Goal: Information Seeking & Learning: Learn about a topic

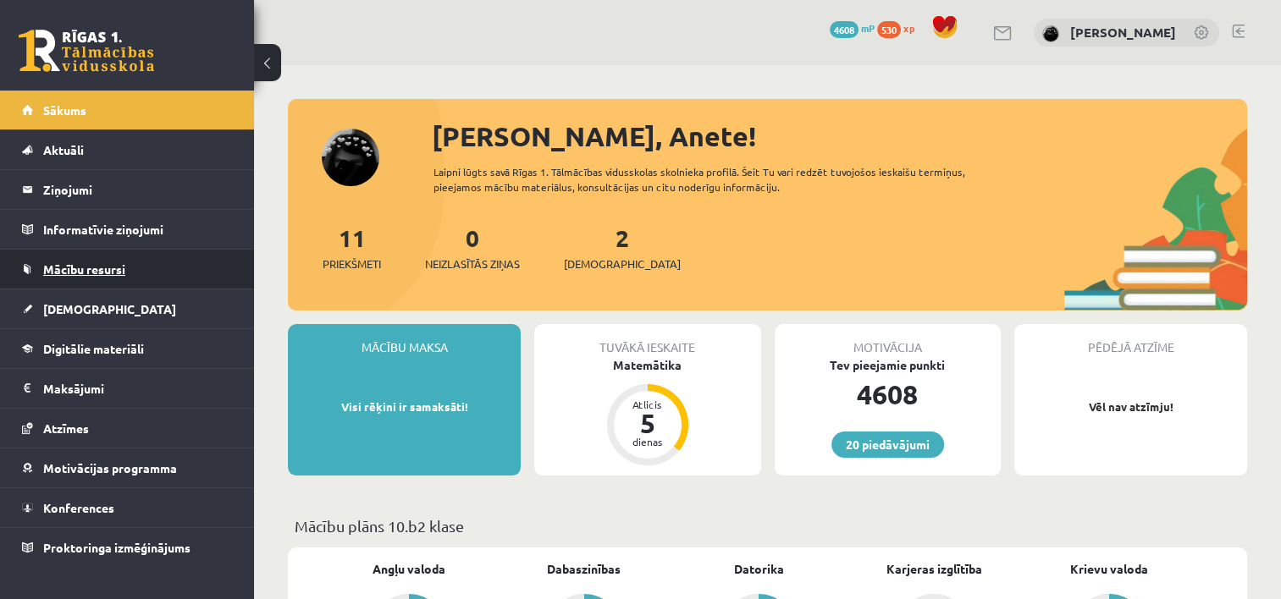
click at [102, 278] on link "Mācību resursi" at bounding box center [127, 269] width 211 height 39
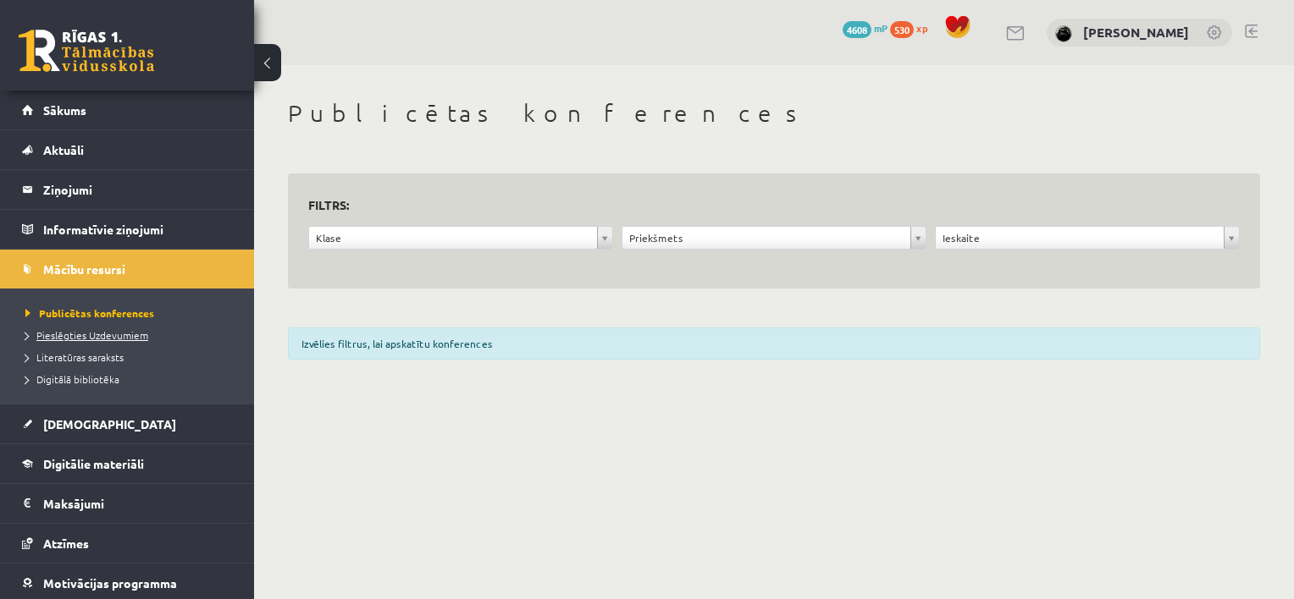
click at [111, 331] on span "Pieslēgties Uzdevumiem" at bounding box center [86, 335] width 123 height 14
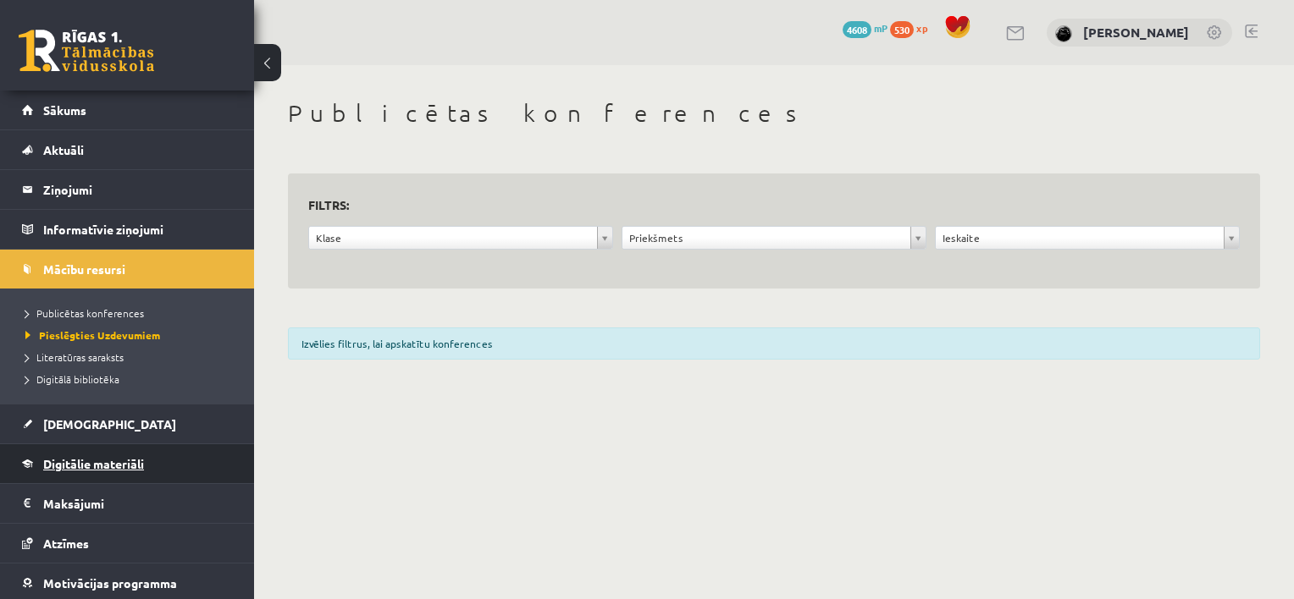
click at [115, 466] on span "Digitālie materiāli" at bounding box center [93, 463] width 101 height 15
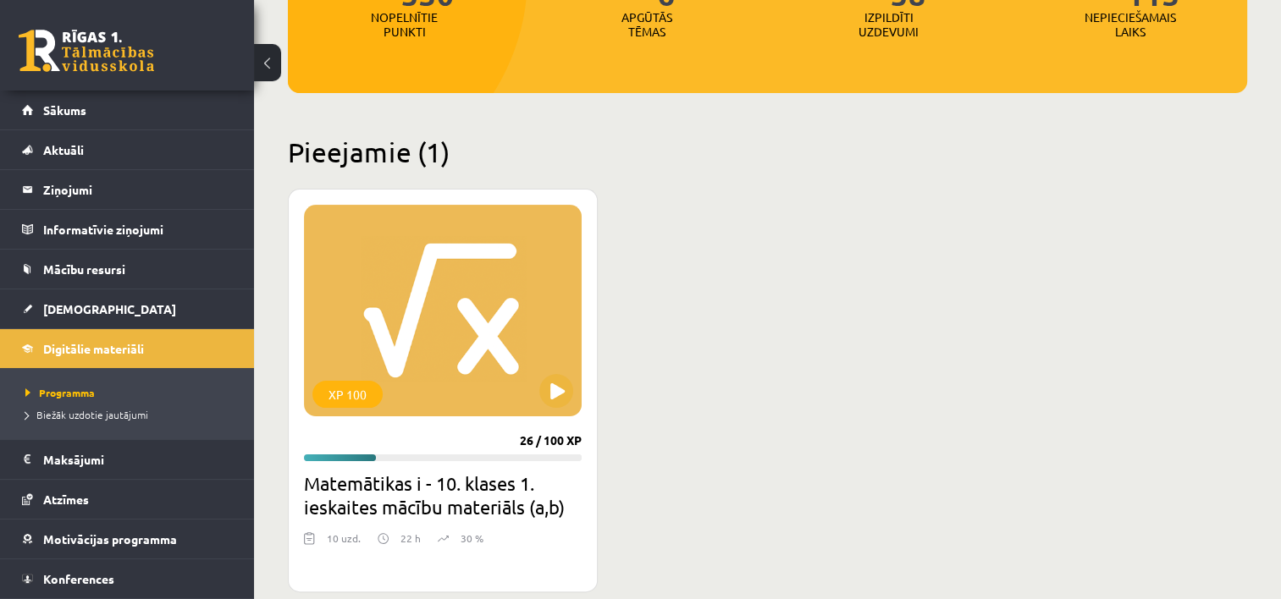
scroll to position [301, 0]
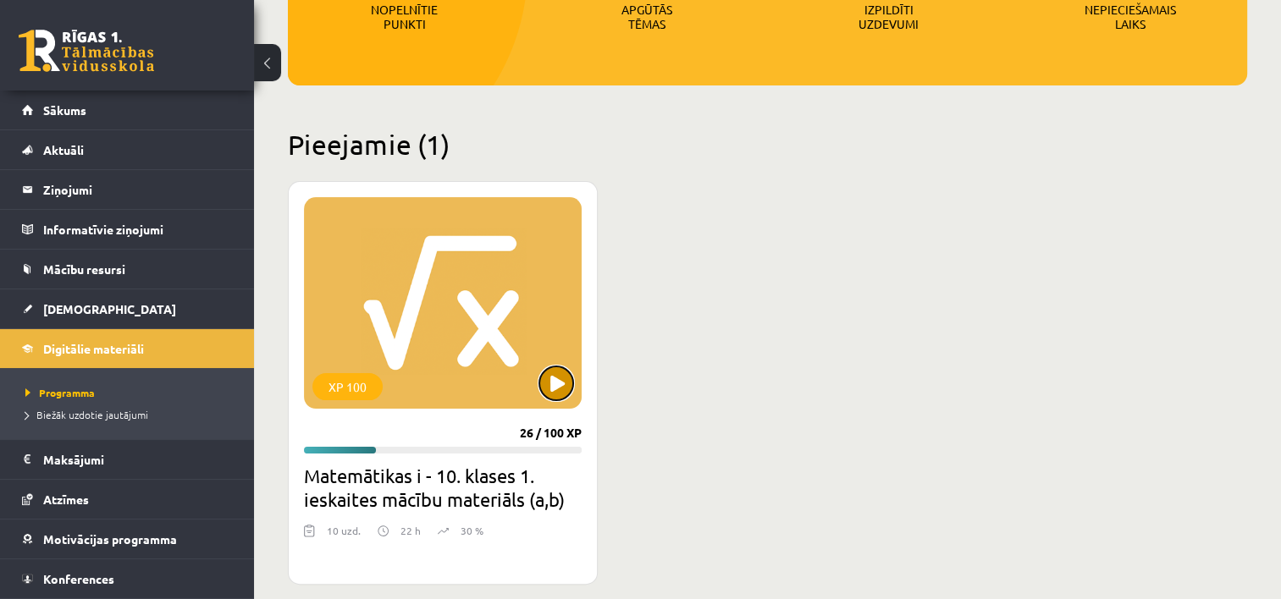
click at [567, 378] on button at bounding box center [556, 384] width 34 height 34
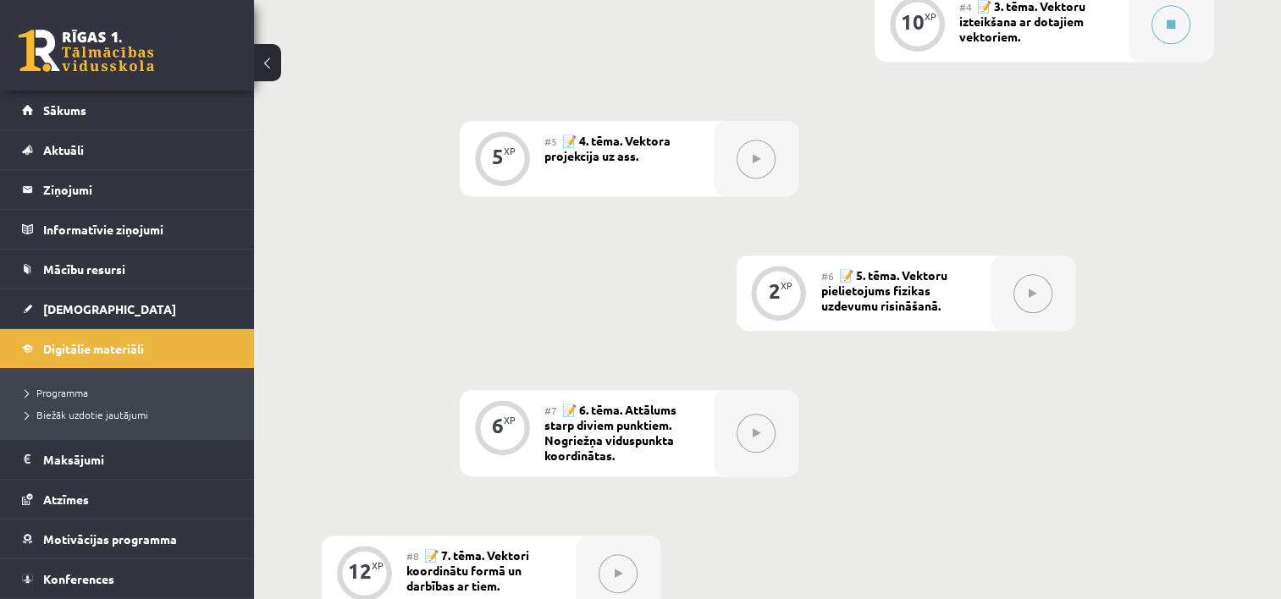
scroll to position [875, 0]
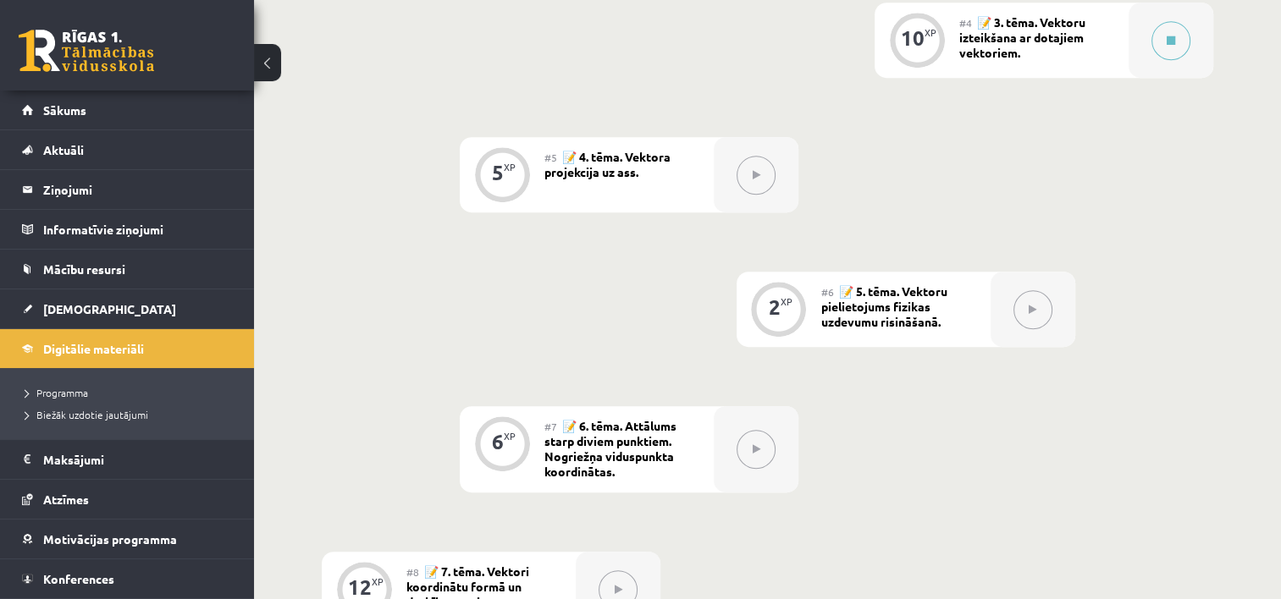
click at [642, 247] on div "0 XP #1 💡 Pirms sāc mācīties. Ievada daļa. 27 XP #2 📝 1. tēma. Skalāri un vekto…" at bounding box center [767, 248] width 891 height 1298
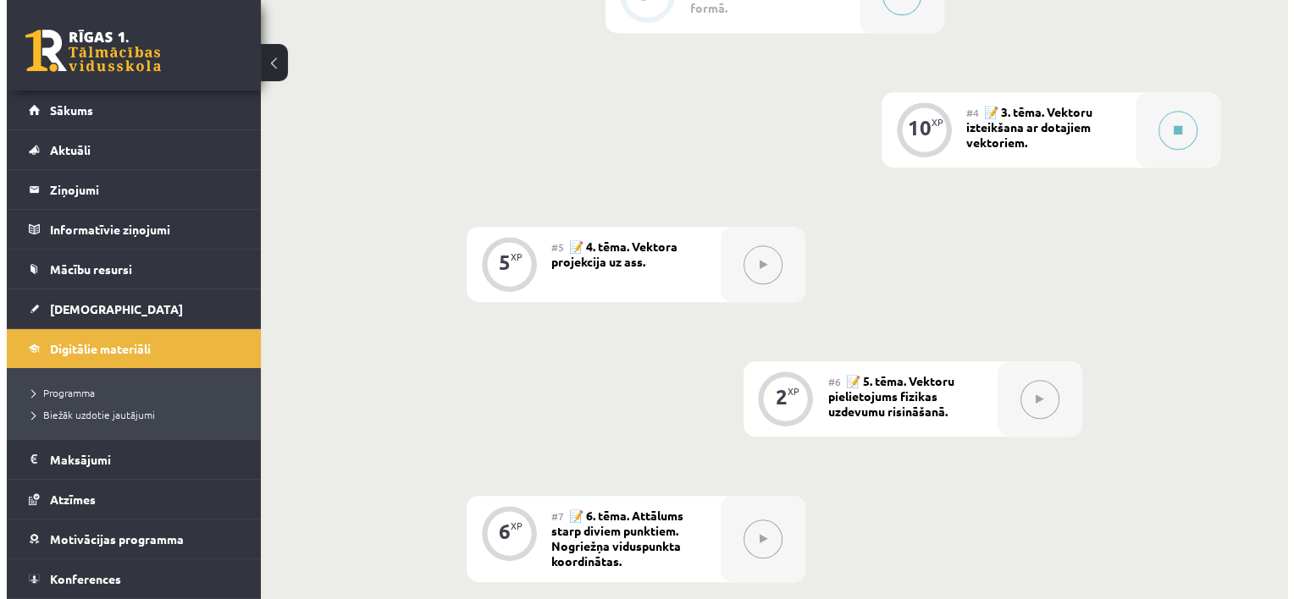
scroll to position [767, 0]
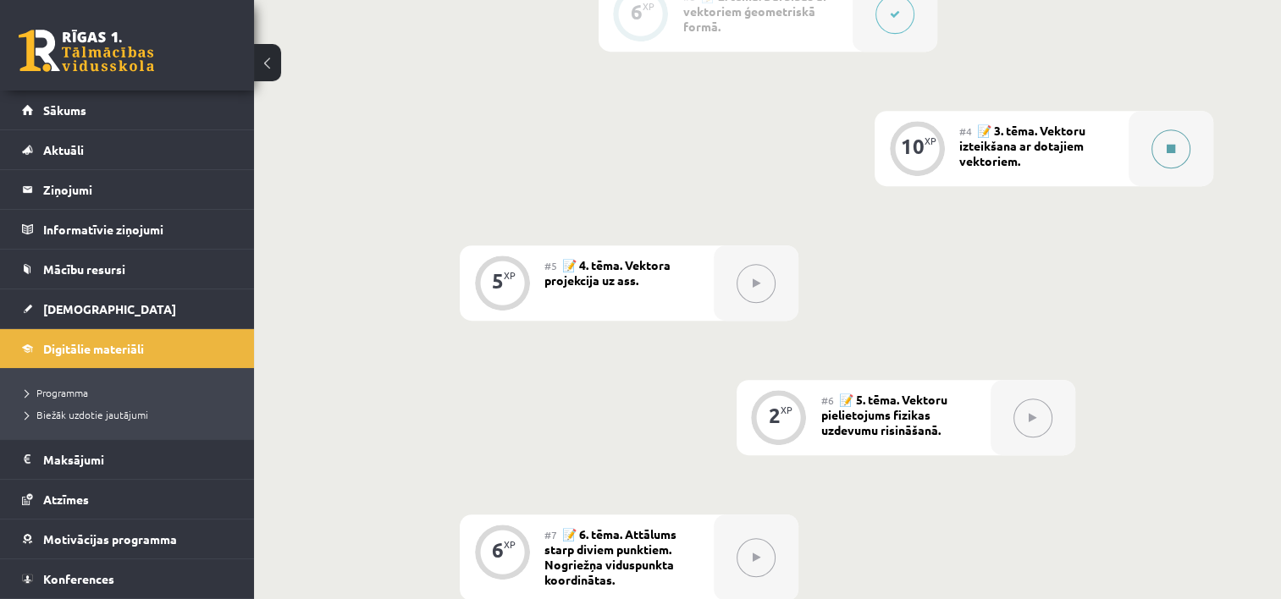
click at [1156, 157] on button at bounding box center [1170, 149] width 39 height 39
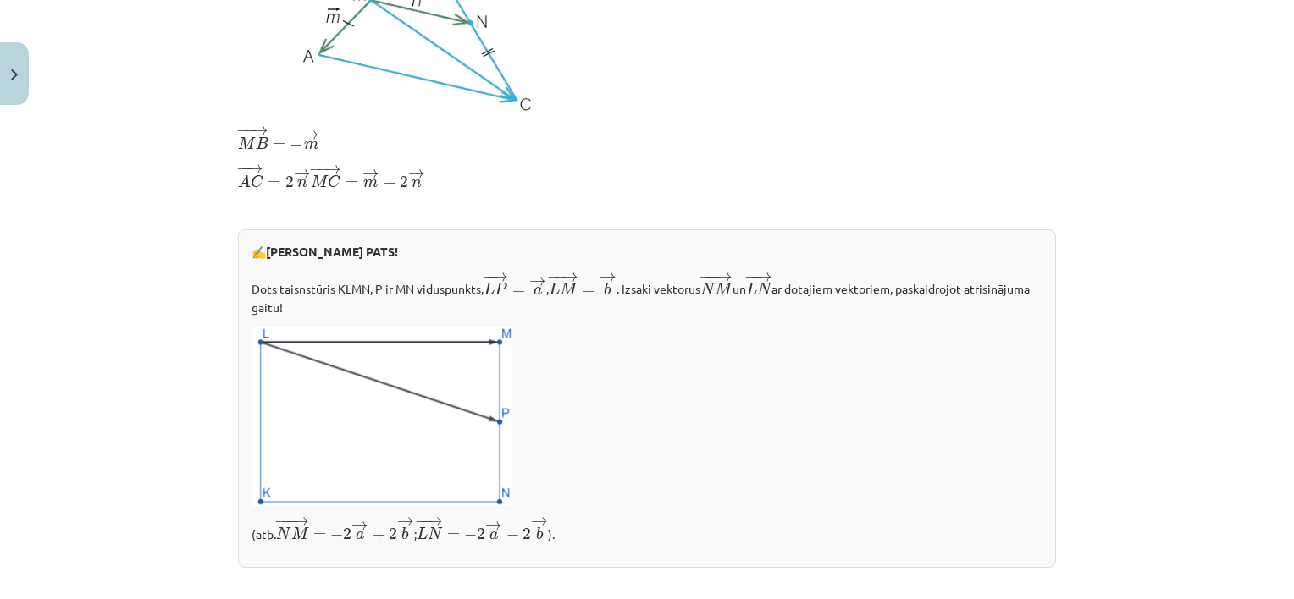
scroll to position [686, 0]
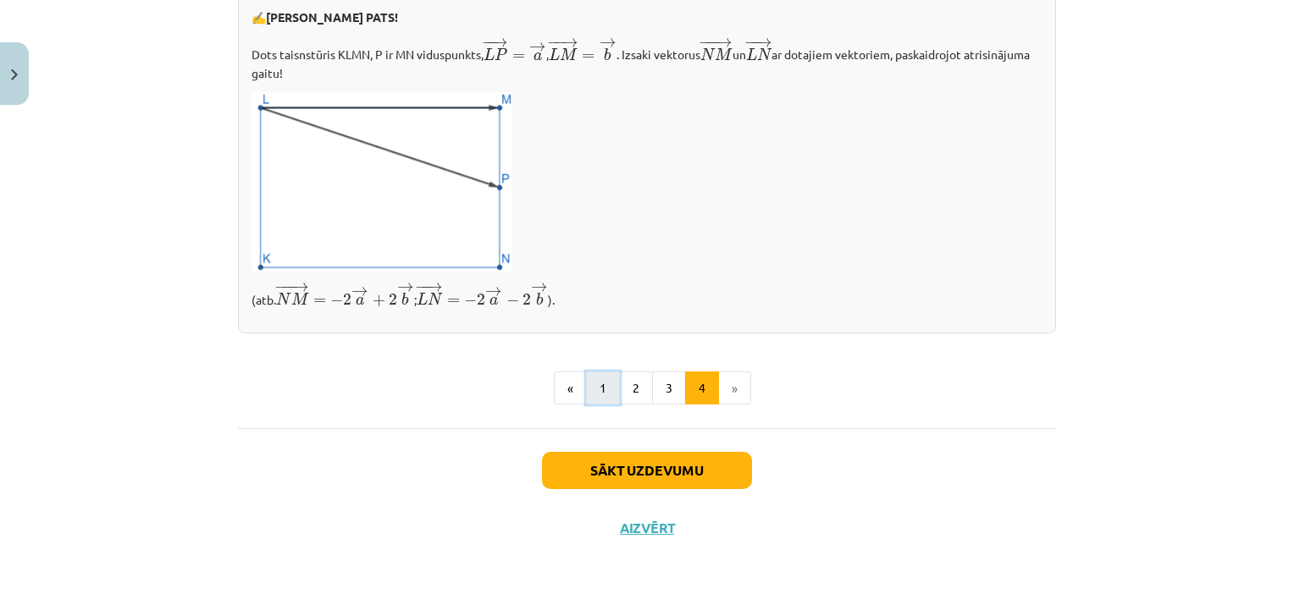
click at [605, 392] on button "1" at bounding box center [603, 389] width 34 height 34
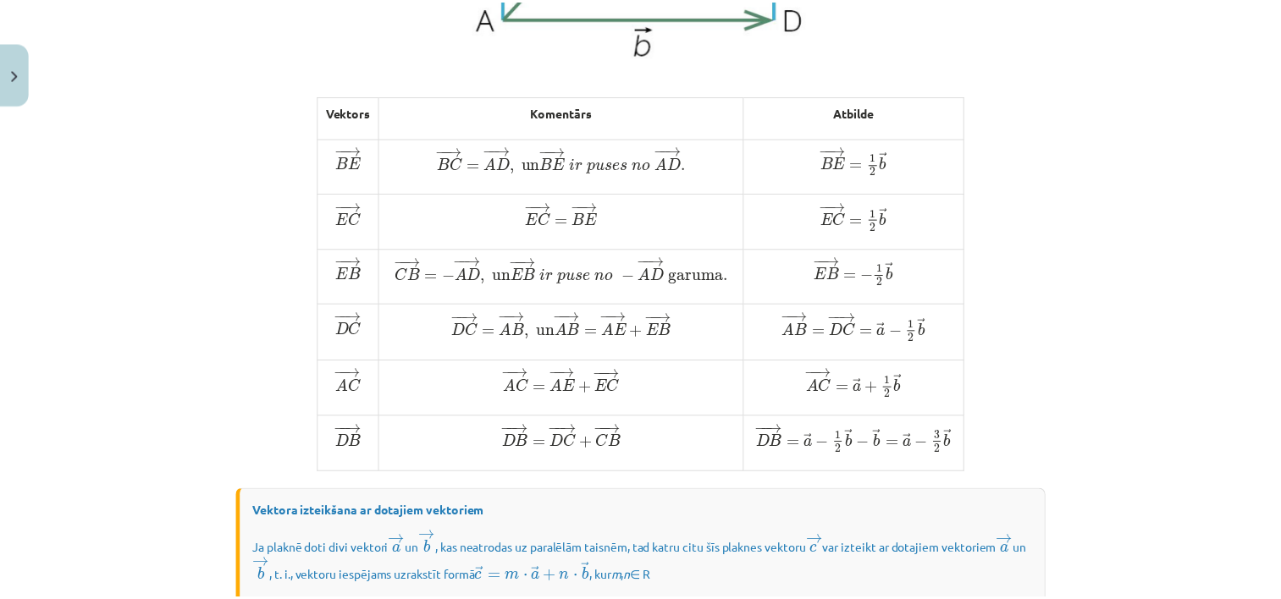
scroll to position [882, 0]
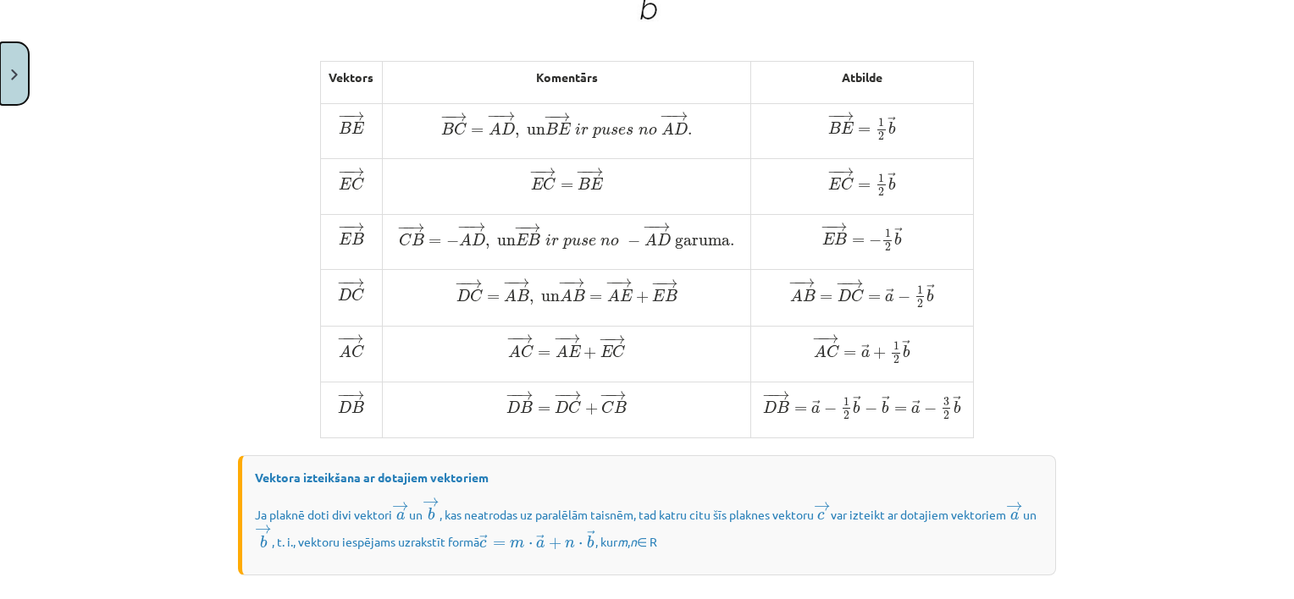
click at [16, 91] on button "Close" at bounding box center [14, 73] width 29 height 63
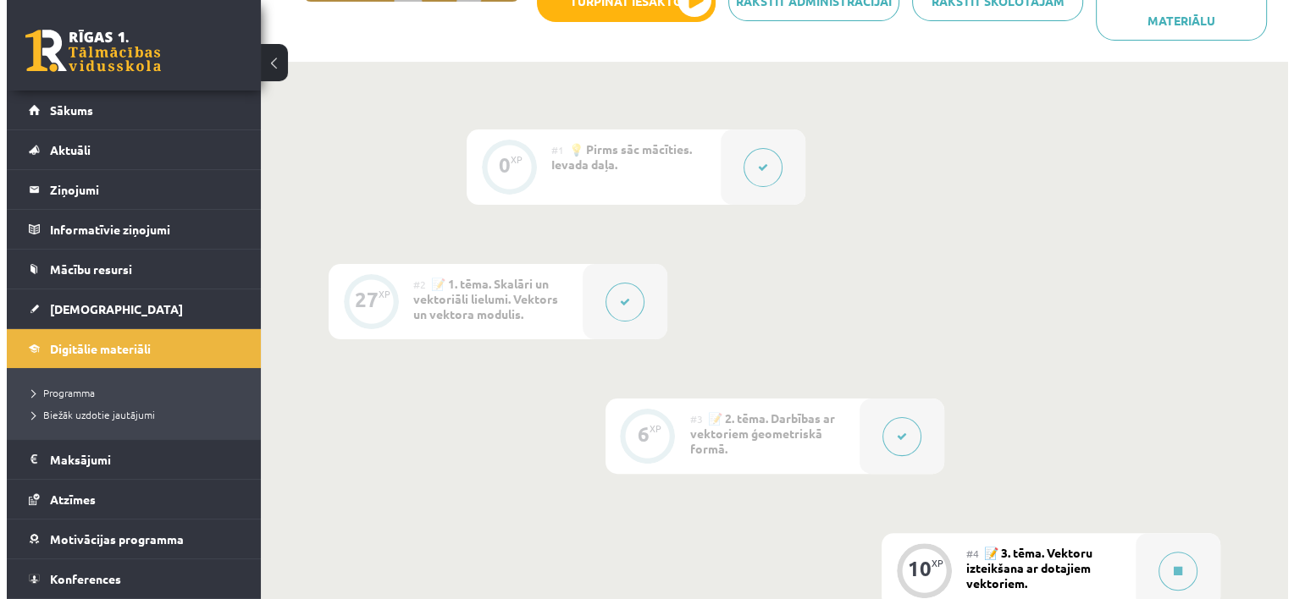
scroll to position [344, 0]
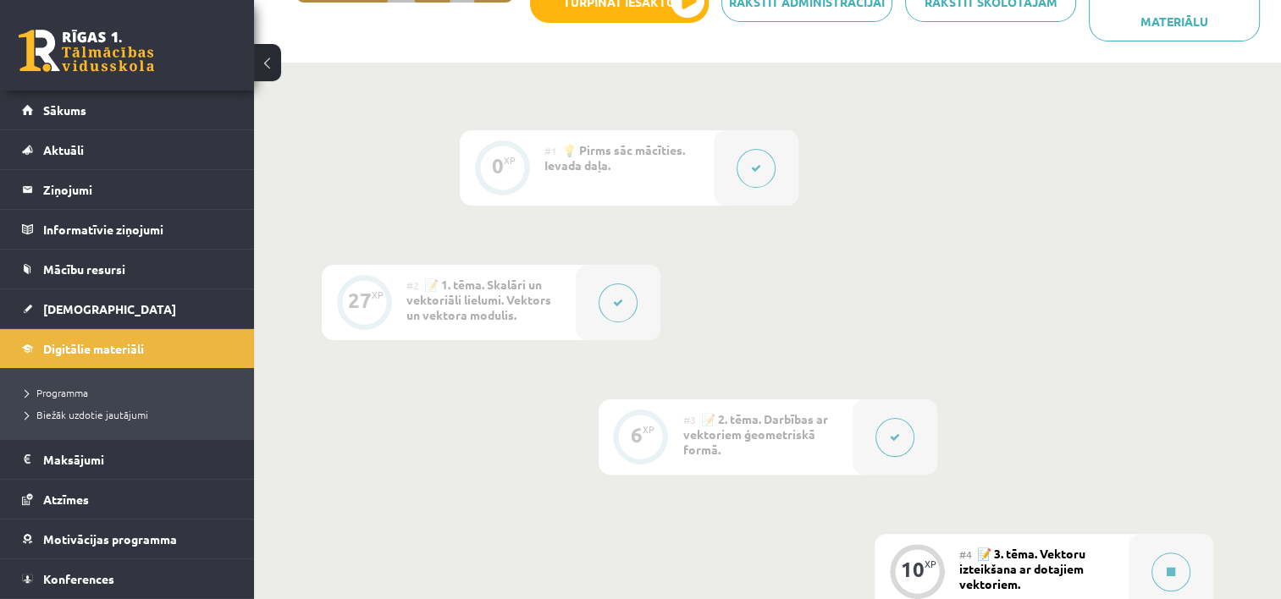
click at [626, 287] on button at bounding box center [618, 303] width 39 height 39
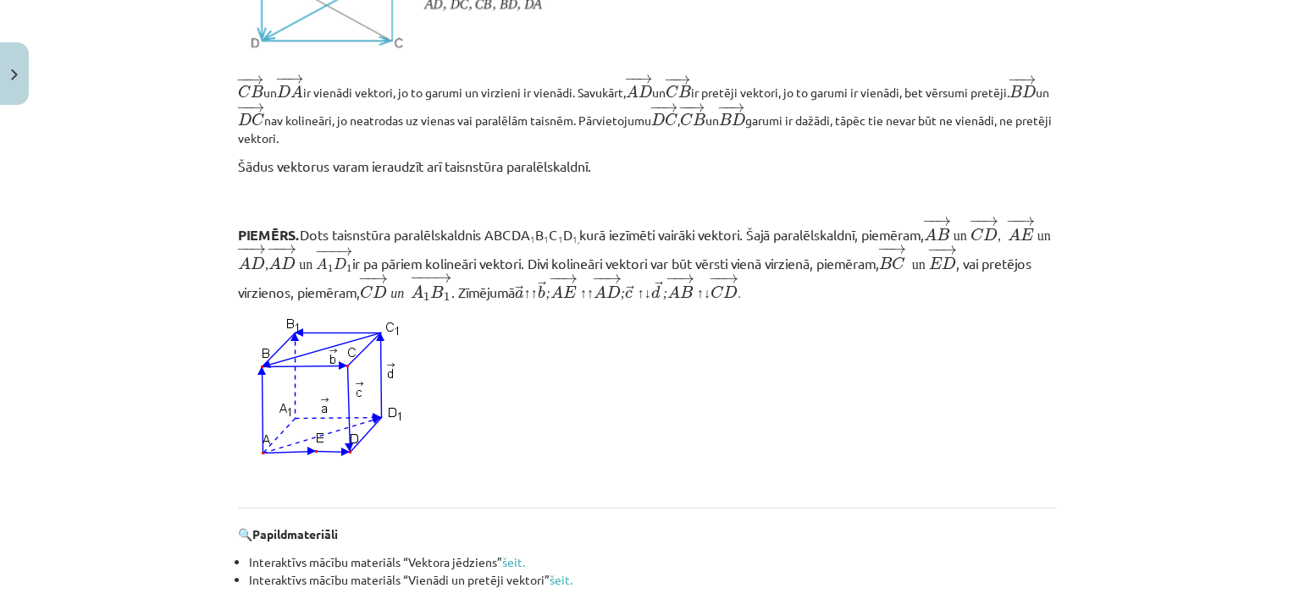
scroll to position [1664, 0]
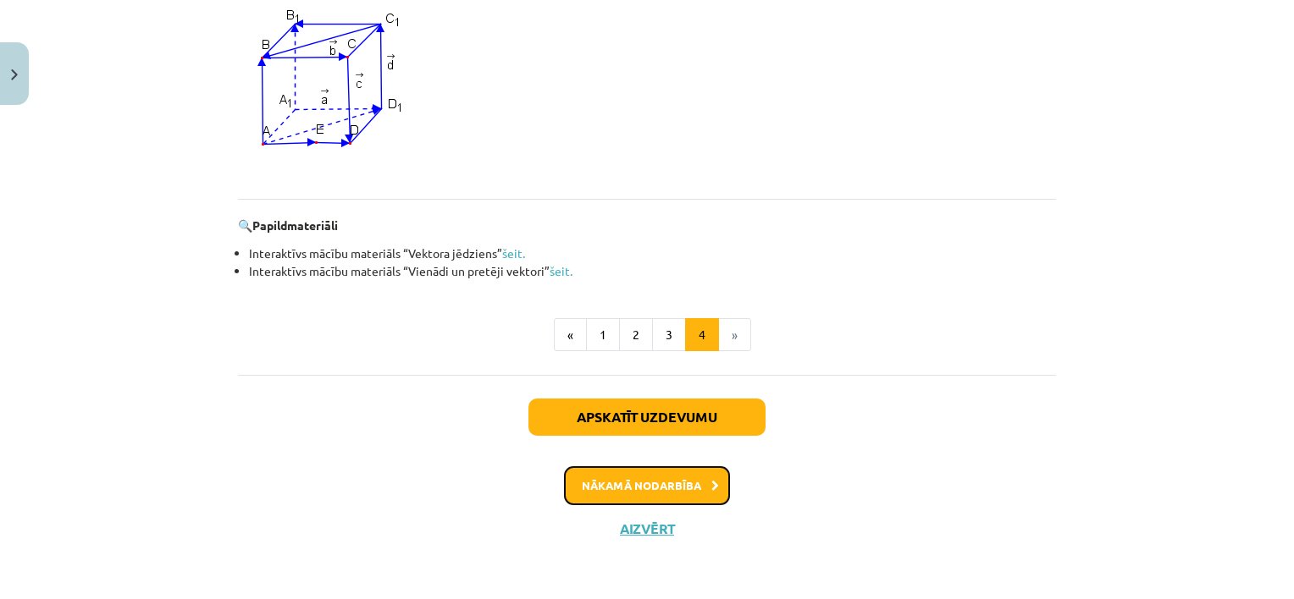
click at [682, 487] on button "Nākamā nodarbība" at bounding box center [647, 485] width 166 height 39
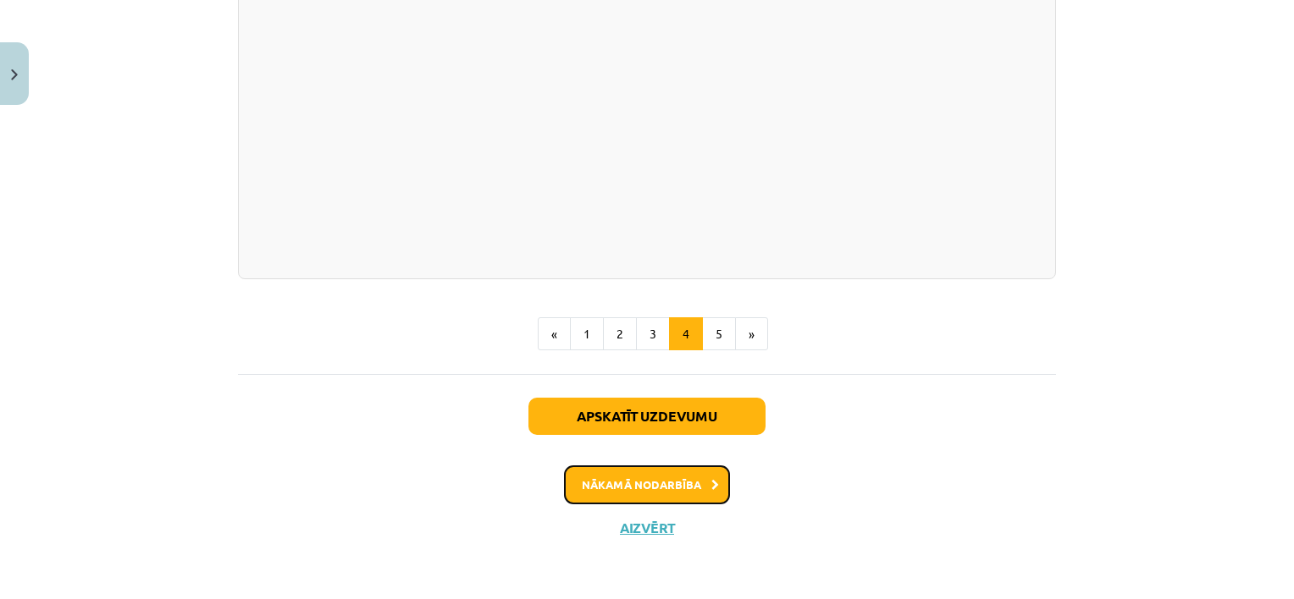
scroll to position [1631, 0]
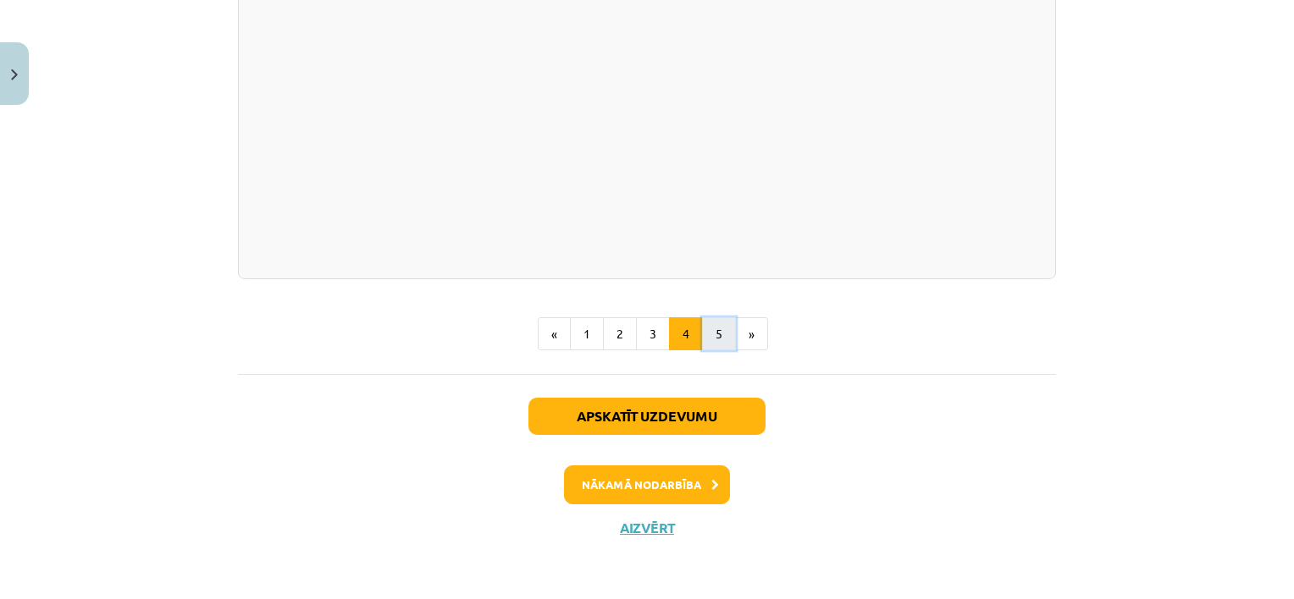
click at [722, 336] on button "5" at bounding box center [719, 334] width 34 height 34
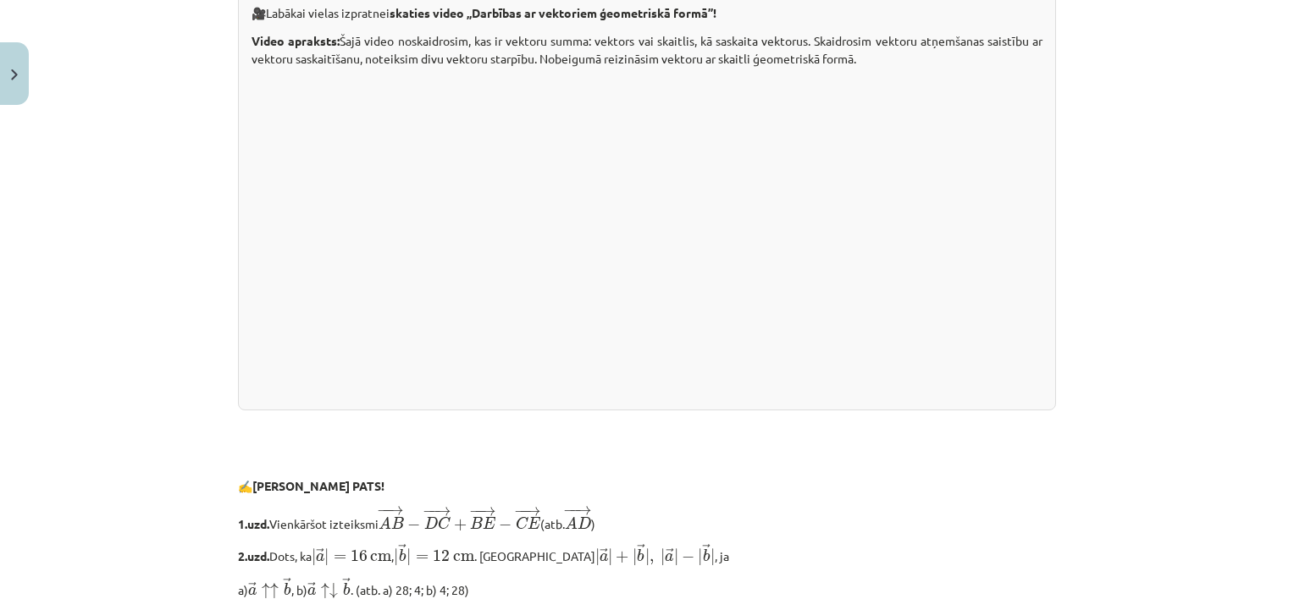
scroll to position [3690, 0]
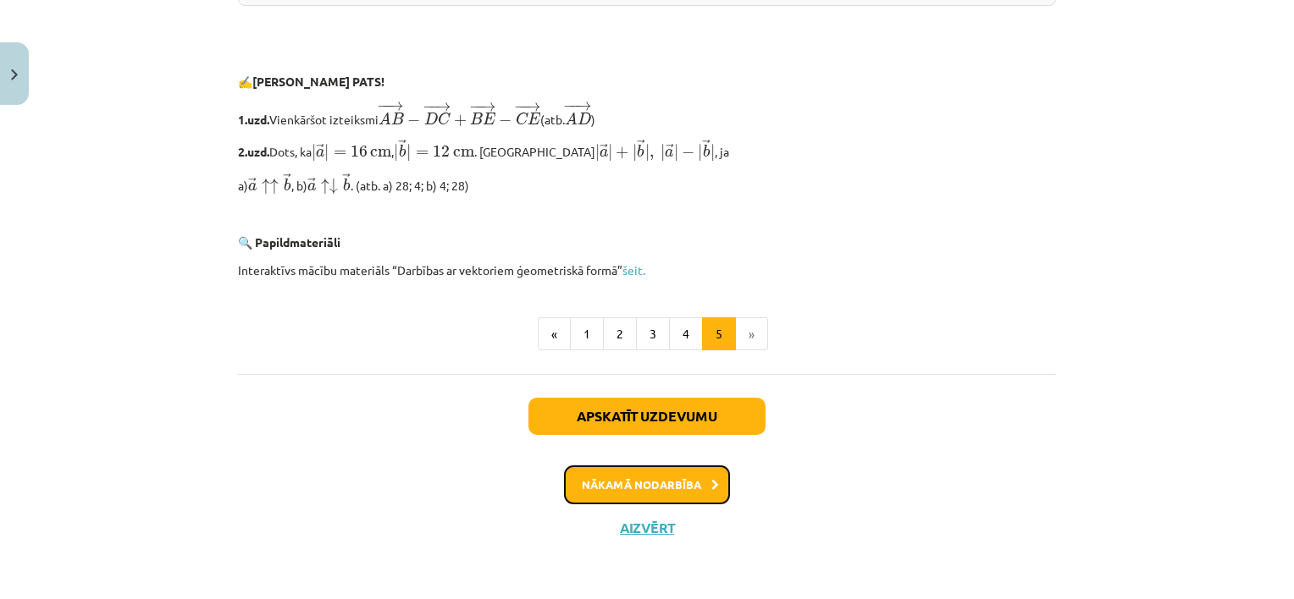
click at [673, 487] on button "Nākamā nodarbība" at bounding box center [647, 485] width 166 height 39
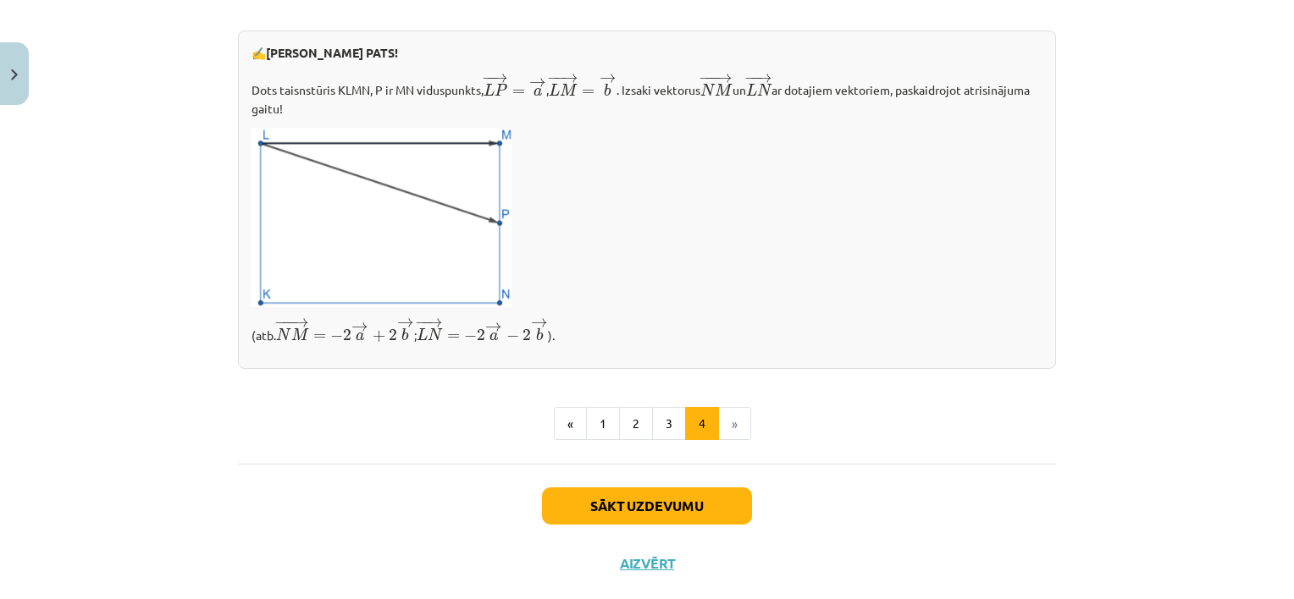
scroll to position [686, 0]
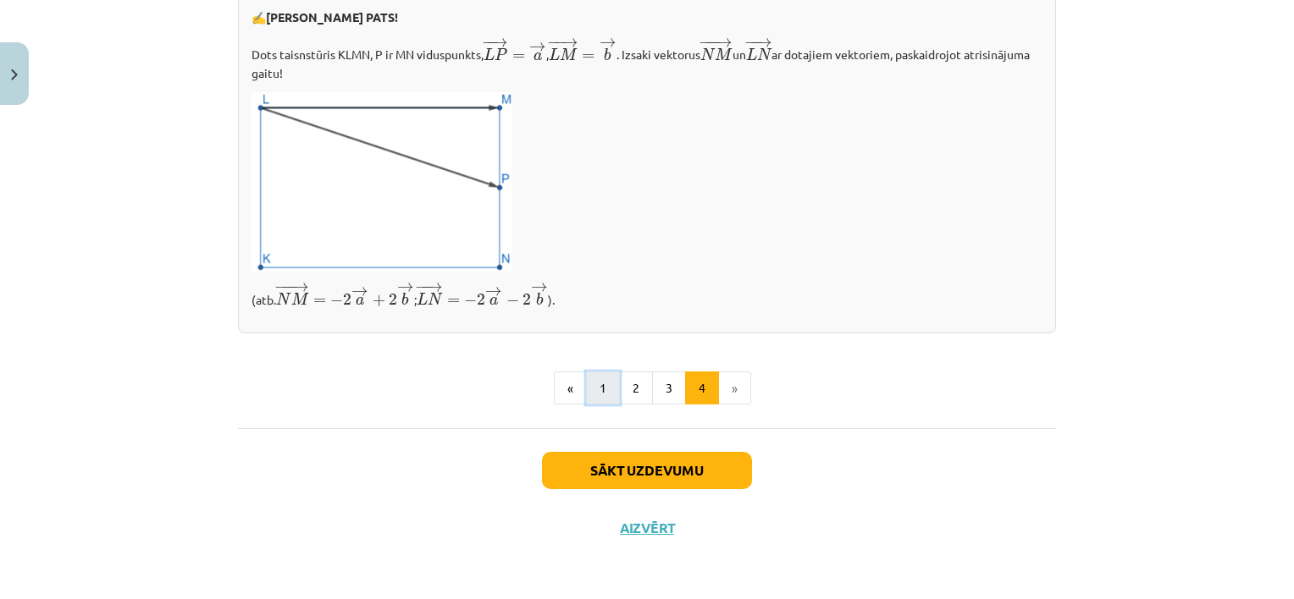
click at [604, 393] on button "1" at bounding box center [603, 389] width 34 height 34
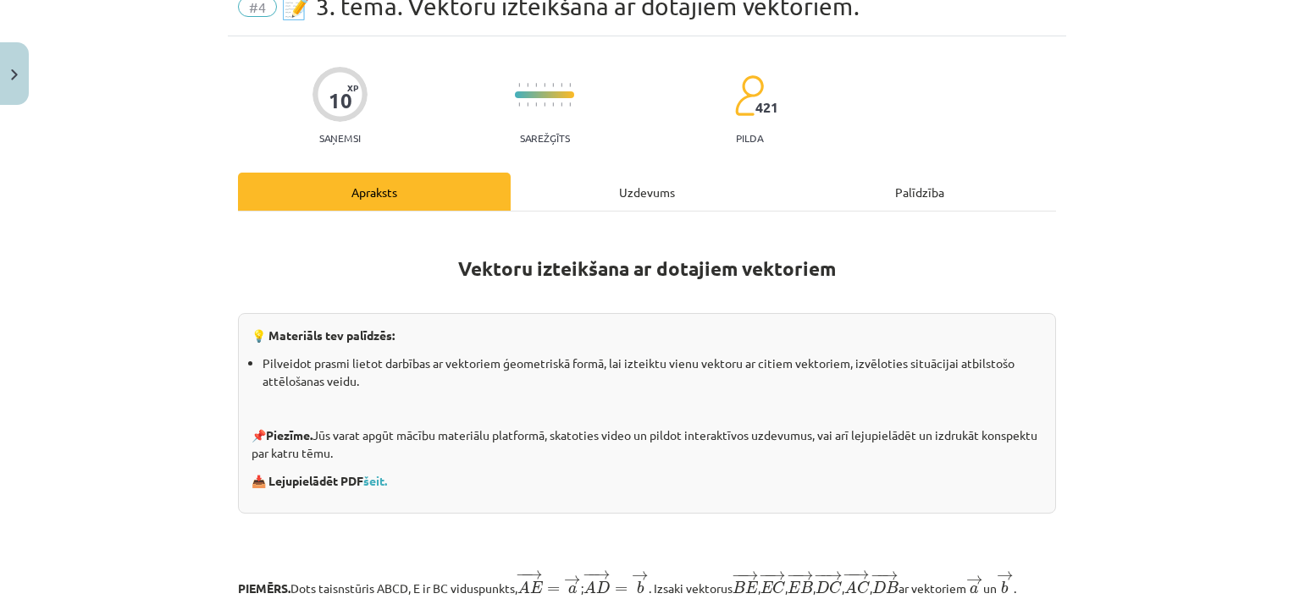
scroll to position [75, 0]
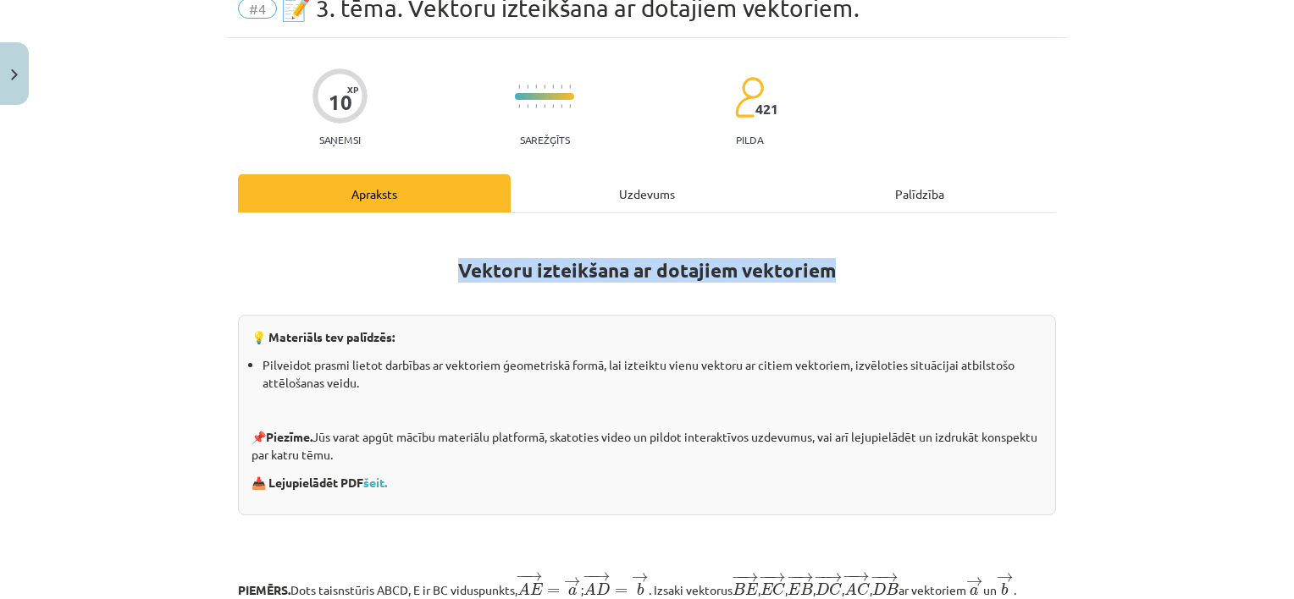
drag, startPoint x: 450, startPoint y: 268, endPoint x: 868, endPoint y: 244, distance: 418.1
click at [868, 244] on h1 "Vektoru izteikšana ar dotajiem vektoriem" at bounding box center [647, 255] width 818 height 53
copy strong "Vektoru izteikšana ar dotajiem vektoriem"
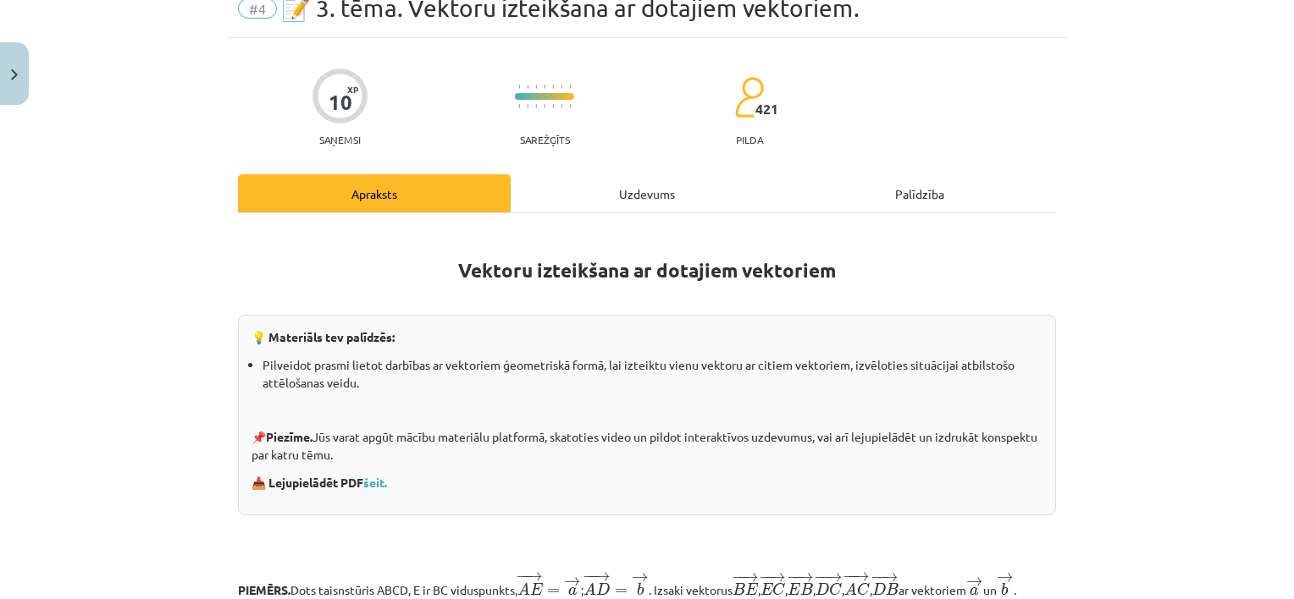
click at [390, 295] on p at bounding box center [647, 296] width 818 height 18
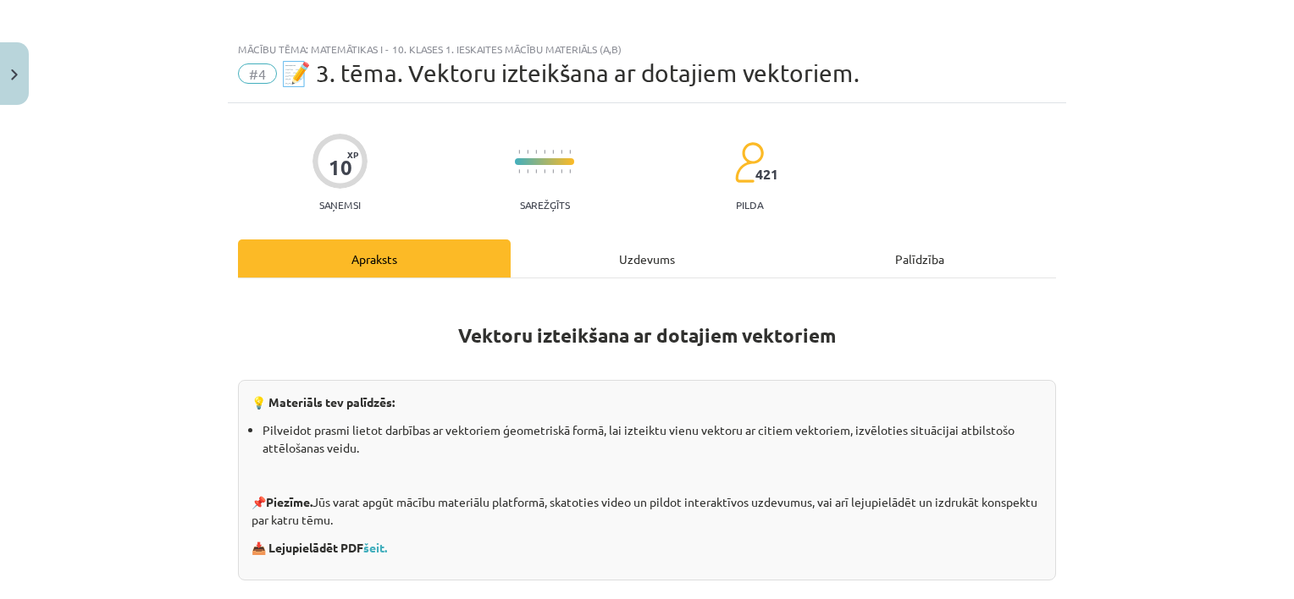
scroll to position [0, 0]
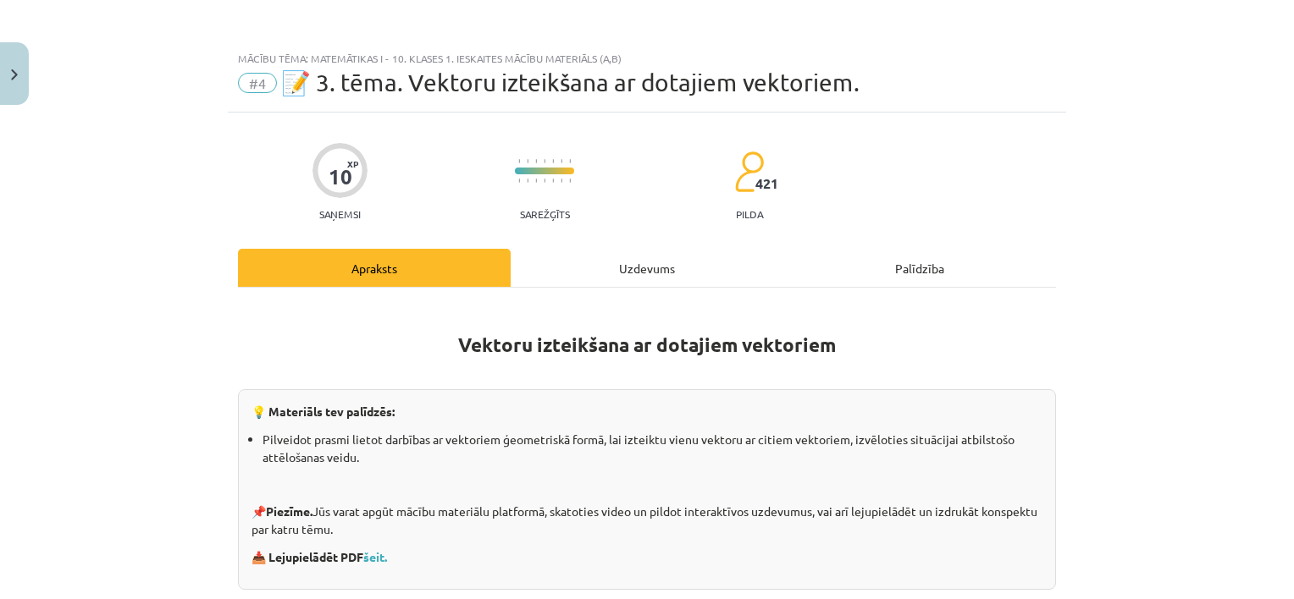
click at [665, 278] on div "Uzdevums" at bounding box center [647, 268] width 273 height 38
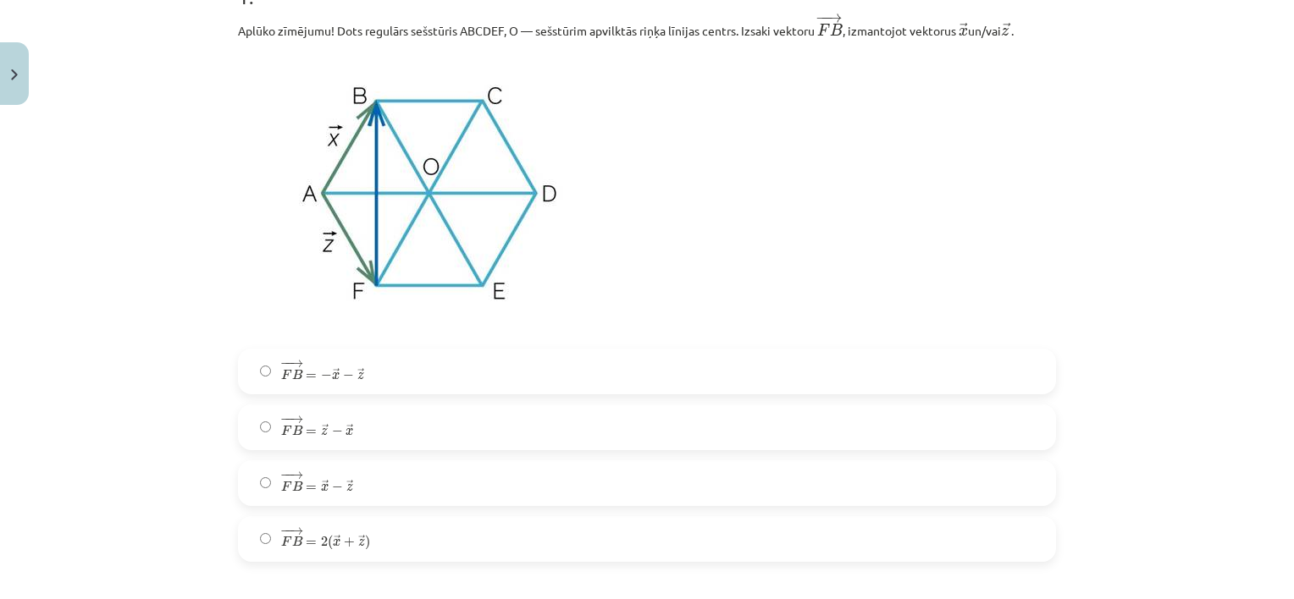
scroll to position [381, 0]
click at [427, 436] on label "− − → F B = → z − → x F B → = z → − x →" at bounding box center [647, 428] width 814 height 42
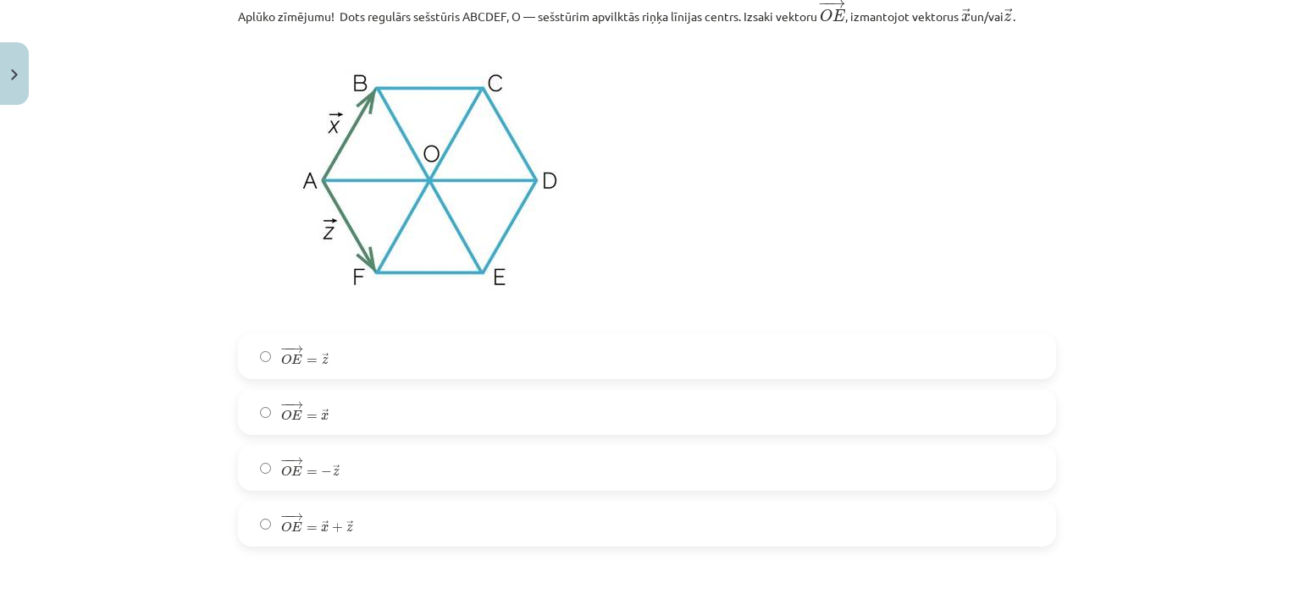
scroll to position [1036, 0]
click at [651, 484] on label "− − → O E = − → z O E → = − z →" at bounding box center [647, 469] width 814 height 42
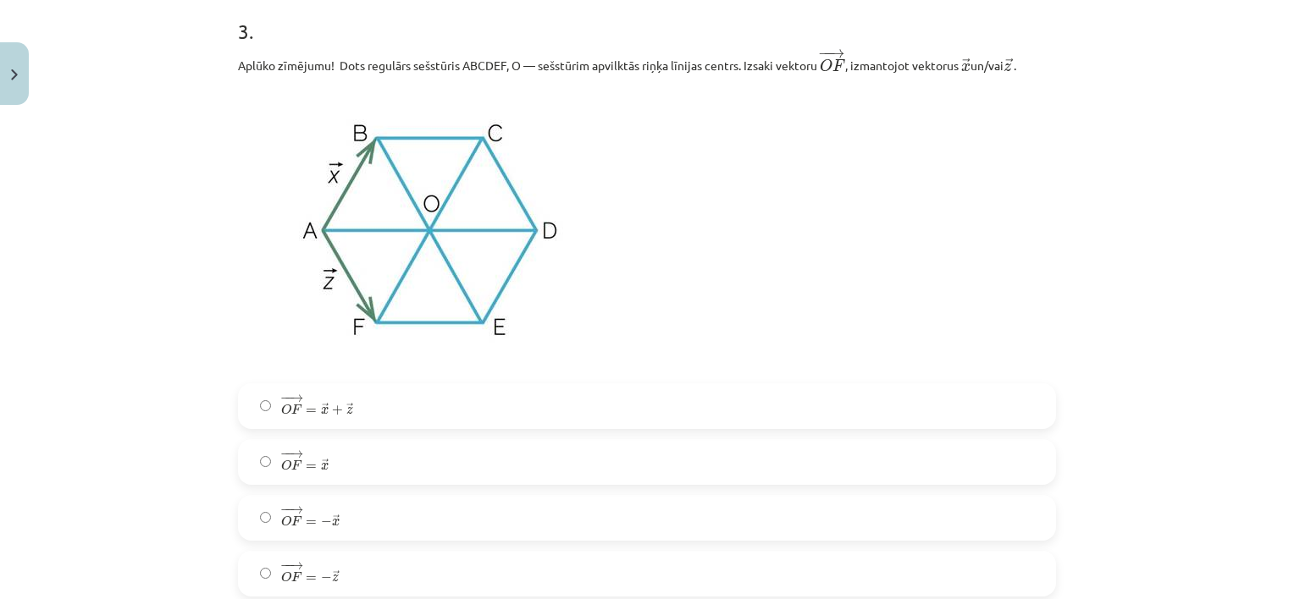
scroll to position [1629, 0]
click at [547, 454] on label "− − → O F = → x O F → = x →" at bounding box center [647, 461] width 814 height 42
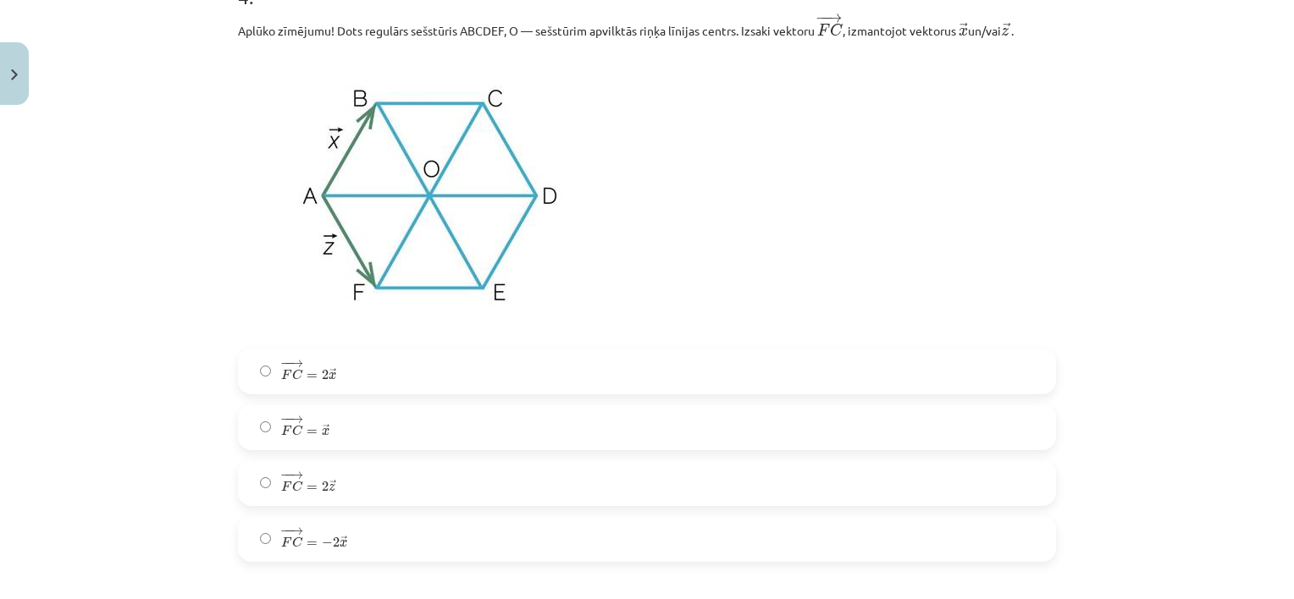
scroll to position [2306, 0]
click at [571, 532] on label "− − → F C = − 2 → x F C → = − 2 x →" at bounding box center [647, 537] width 814 height 42
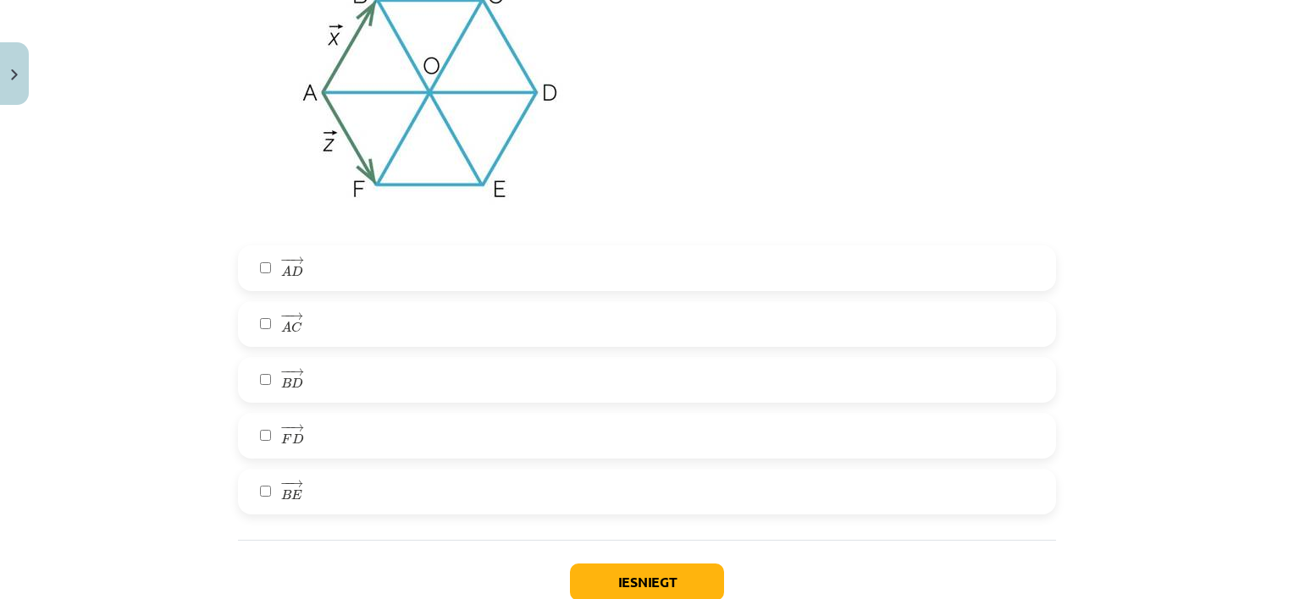
scroll to position [2983, 0]
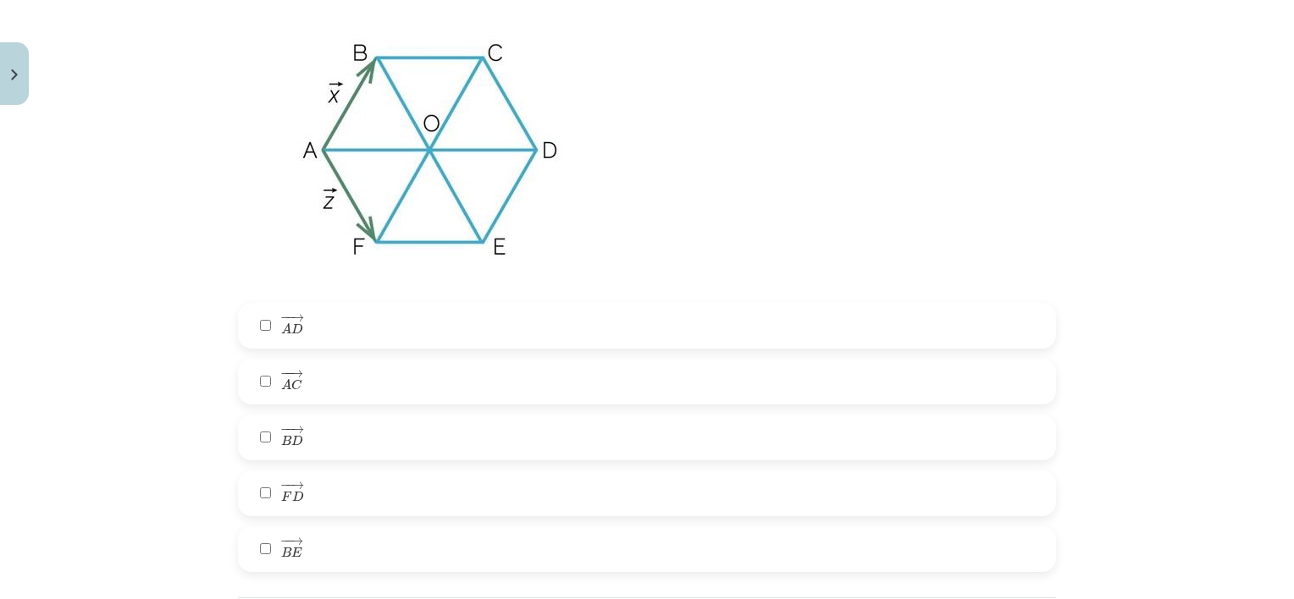
click at [384, 384] on label "− − → A C A C →" at bounding box center [647, 382] width 814 height 42
click at [384, 383] on label "− − → A C A C →" at bounding box center [647, 382] width 814 height 42
click at [296, 334] on label "− − → A D A D →" at bounding box center [647, 326] width 814 height 42
click at [265, 552] on label "− − → B E B E →" at bounding box center [647, 549] width 814 height 42
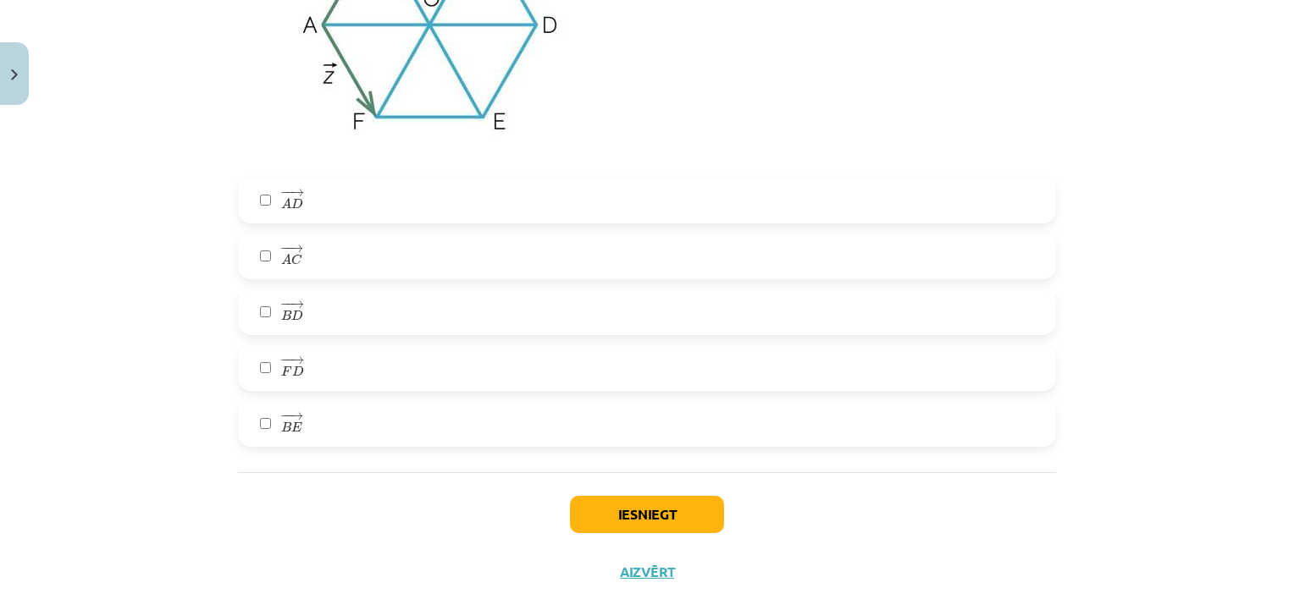
scroll to position [3156, 0]
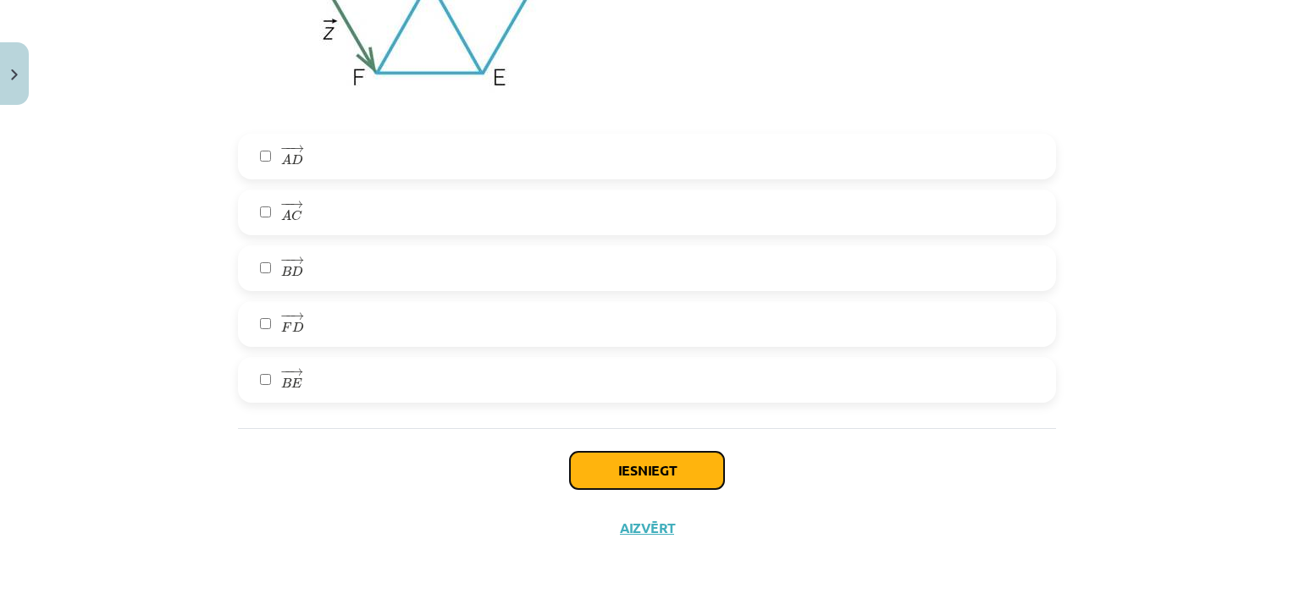
click at [636, 462] on button "Iesniegt" at bounding box center [647, 470] width 154 height 37
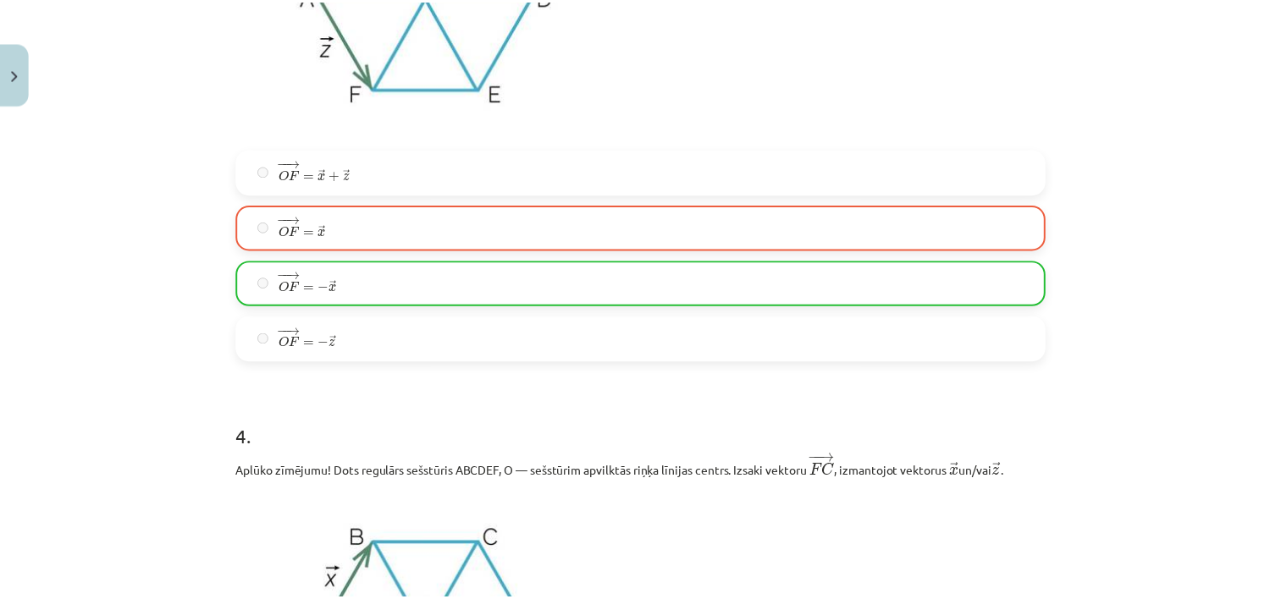
scroll to position [2540, 0]
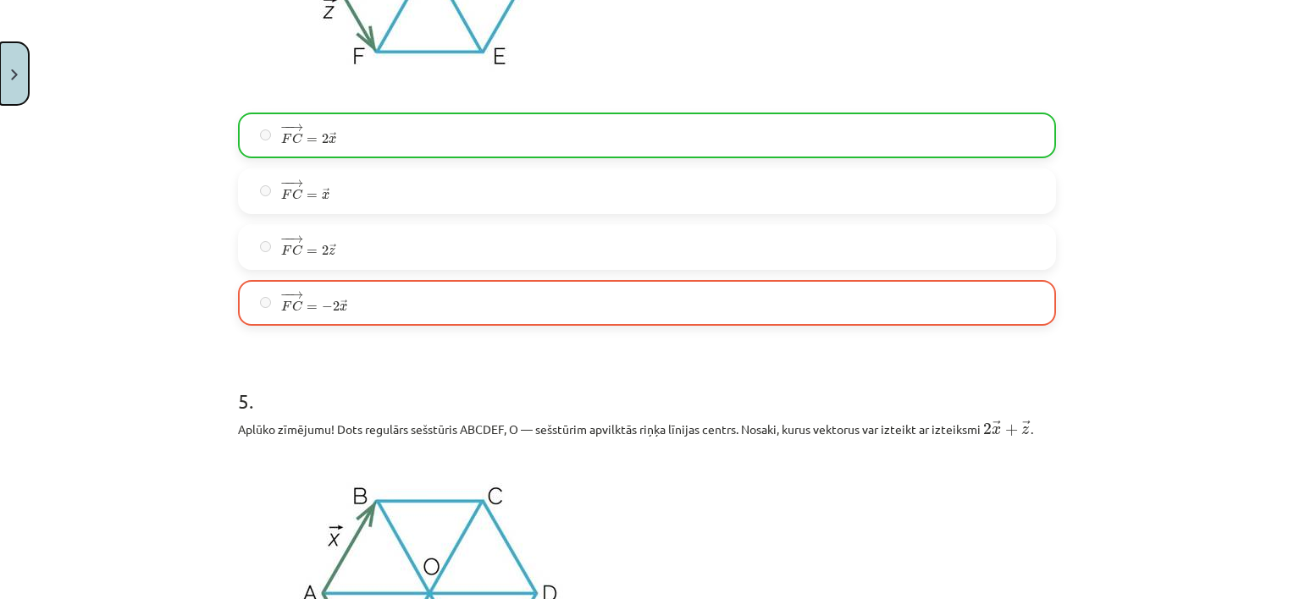
click at [19, 76] on button "Close" at bounding box center [14, 73] width 29 height 63
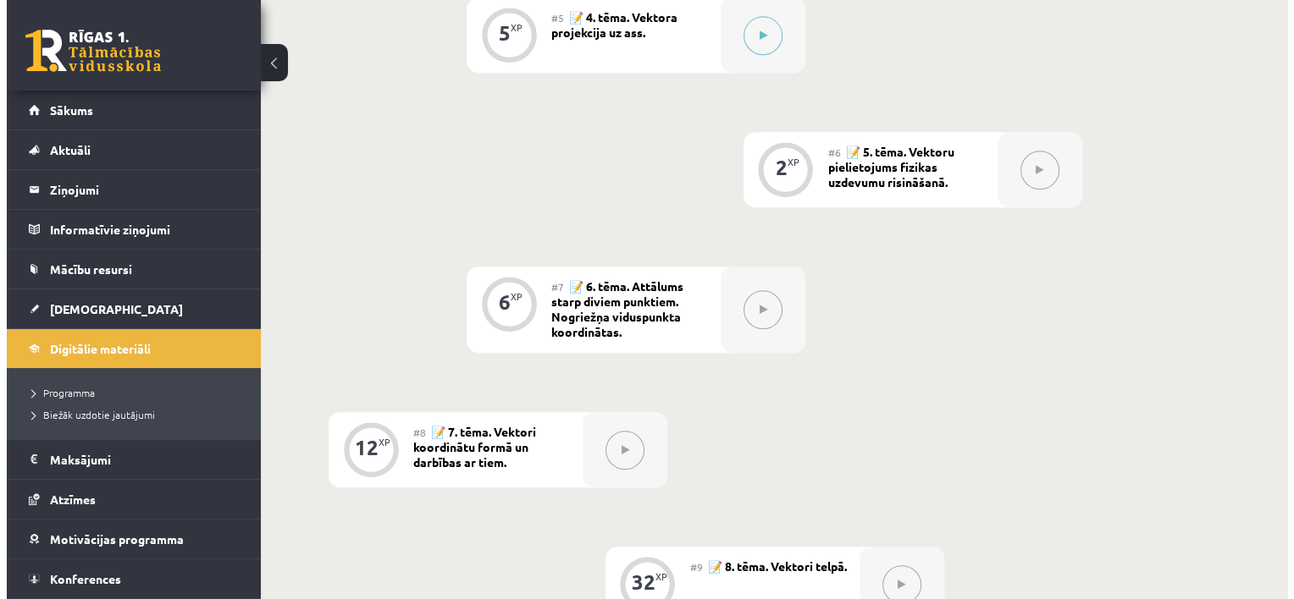
scroll to position [762, 0]
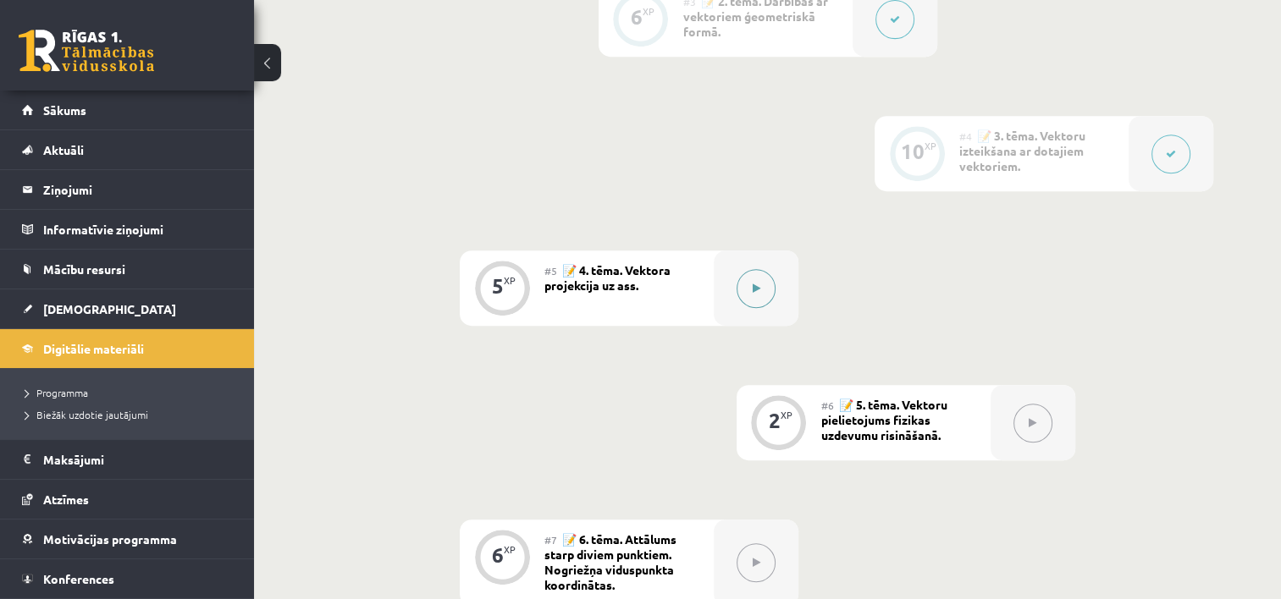
click at [756, 295] on button at bounding box center [756, 288] width 39 height 39
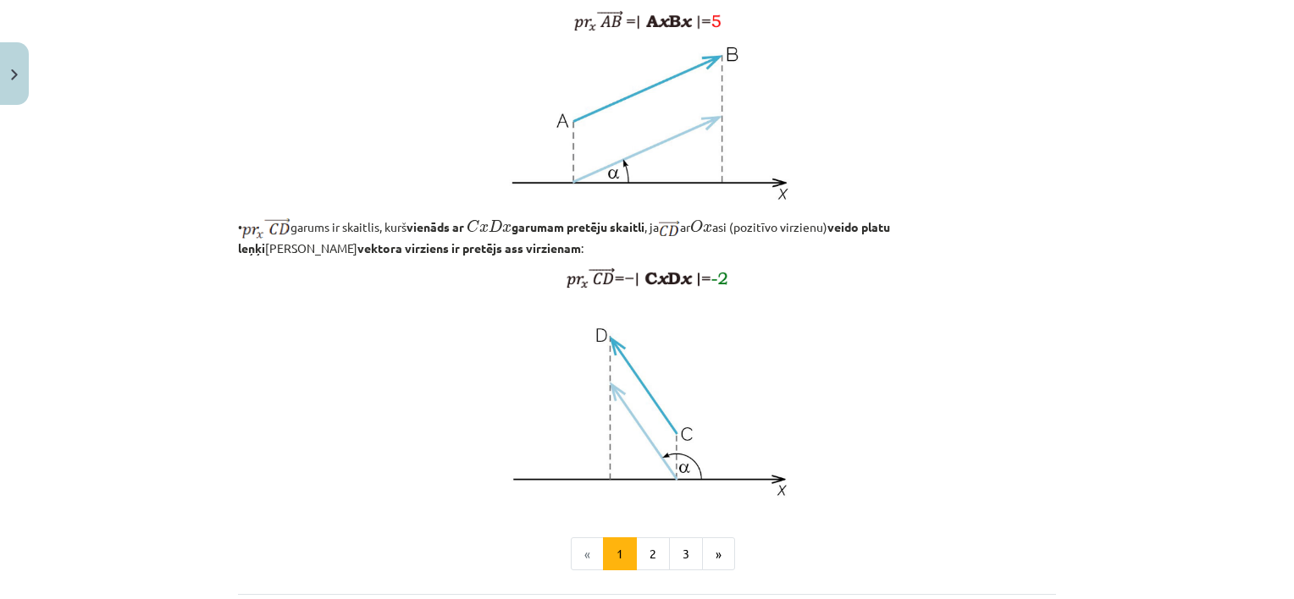
scroll to position [1239, 0]
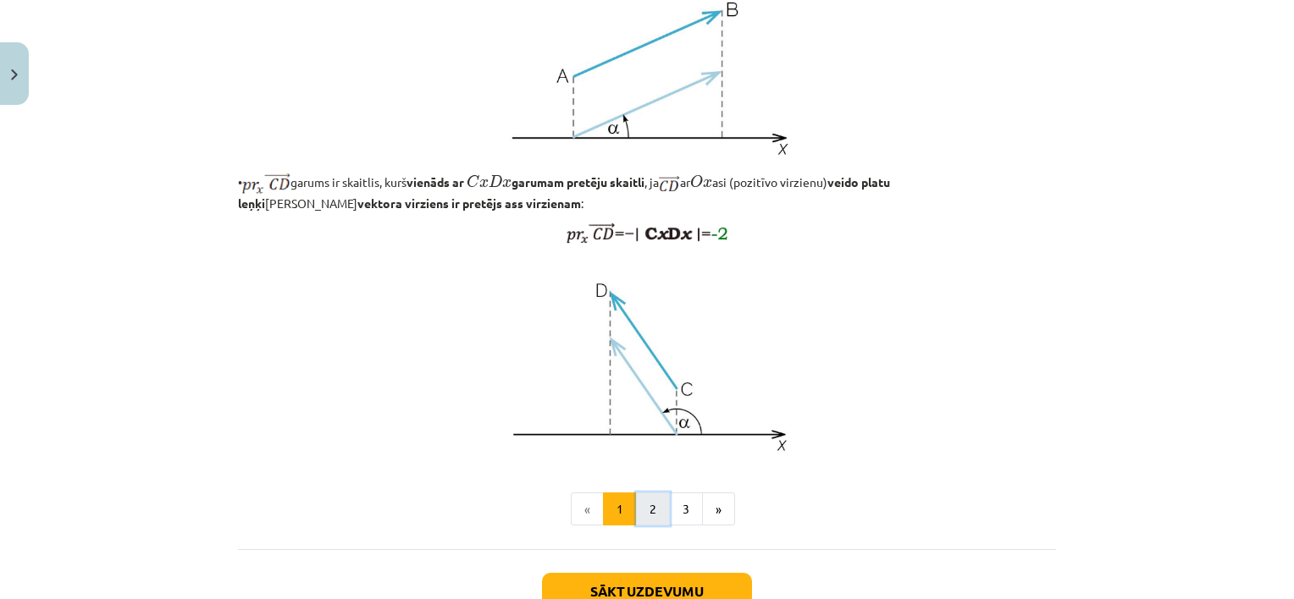
click at [652, 527] on button "2" at bounding box center [653, 510] width 34 height 34
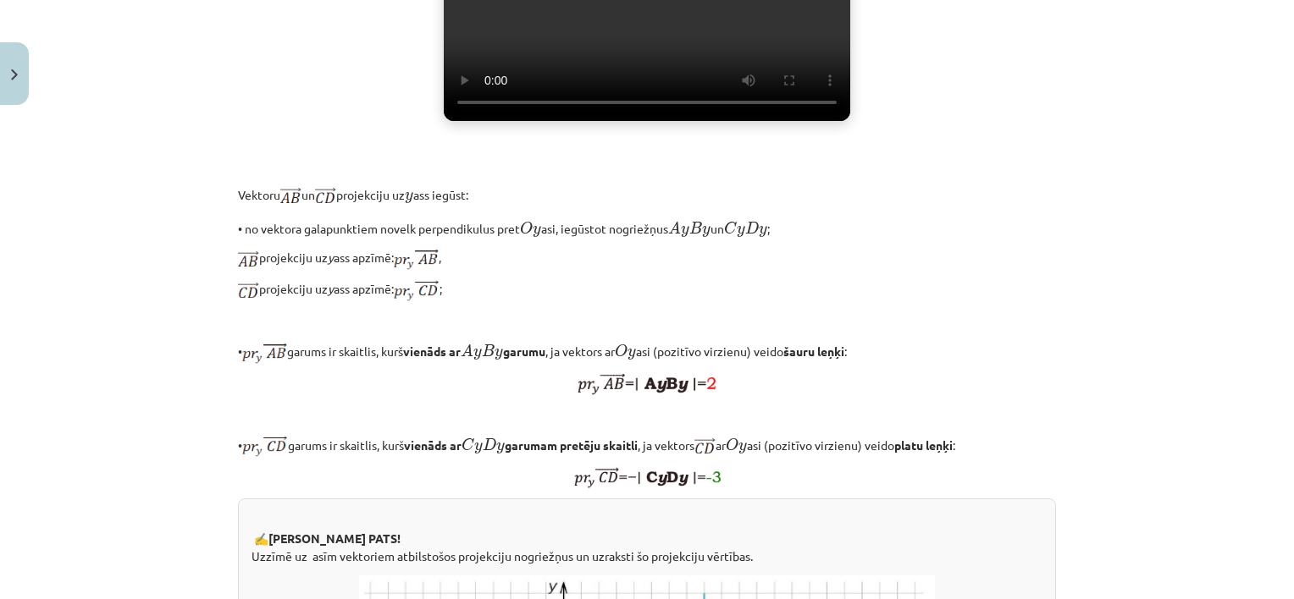
scroll to position [444, 0]
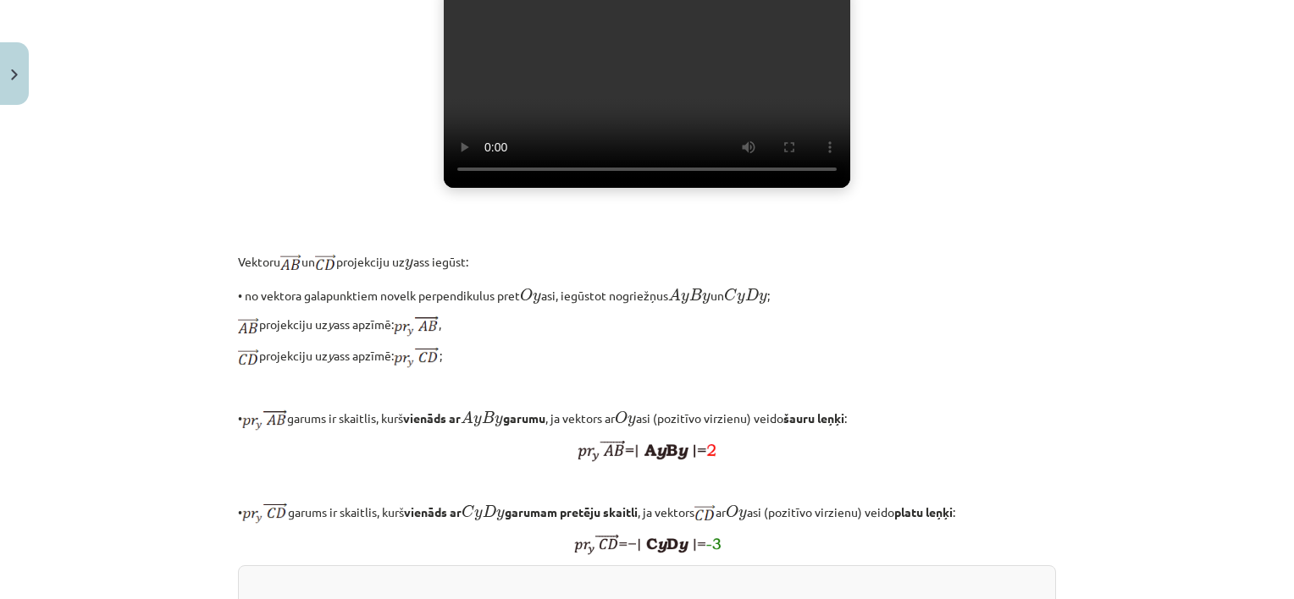
click at [1086, 171] on div "Mācību tēma: Matemātikas i - 10. klases 1. ieskaites mācību materiāls (a,b) #5 …" at bounding box center [647, 299] width 1294 height 599
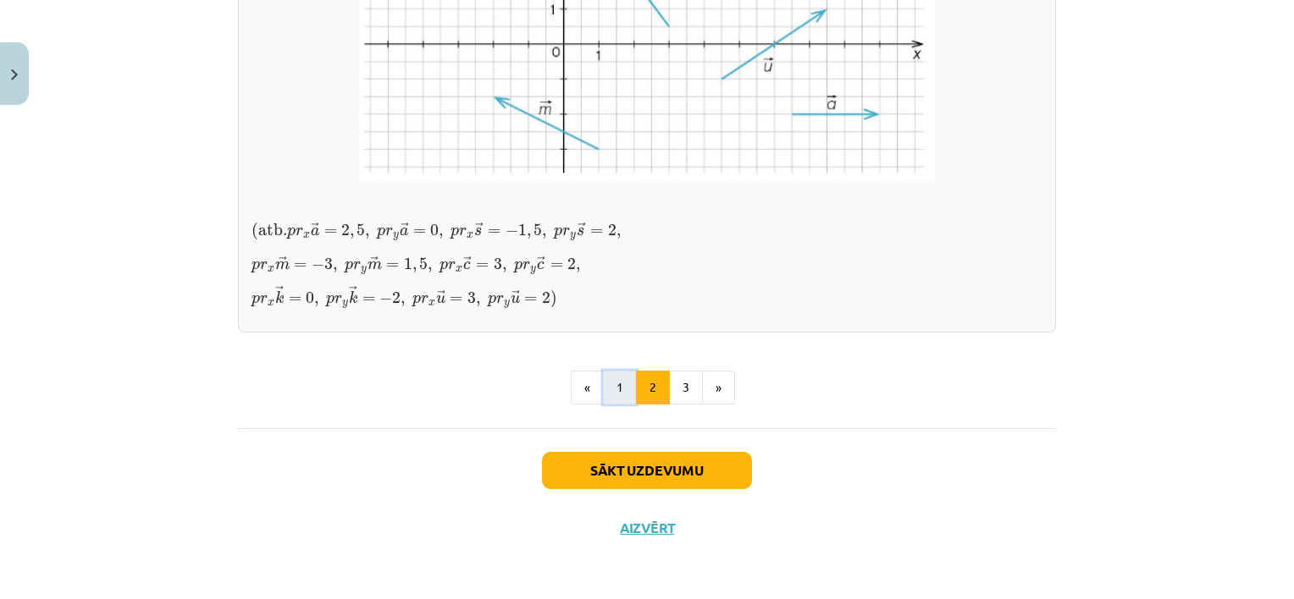
click at [616, 392] on button "1" at bounding box center [620, 388] width 34 height 34
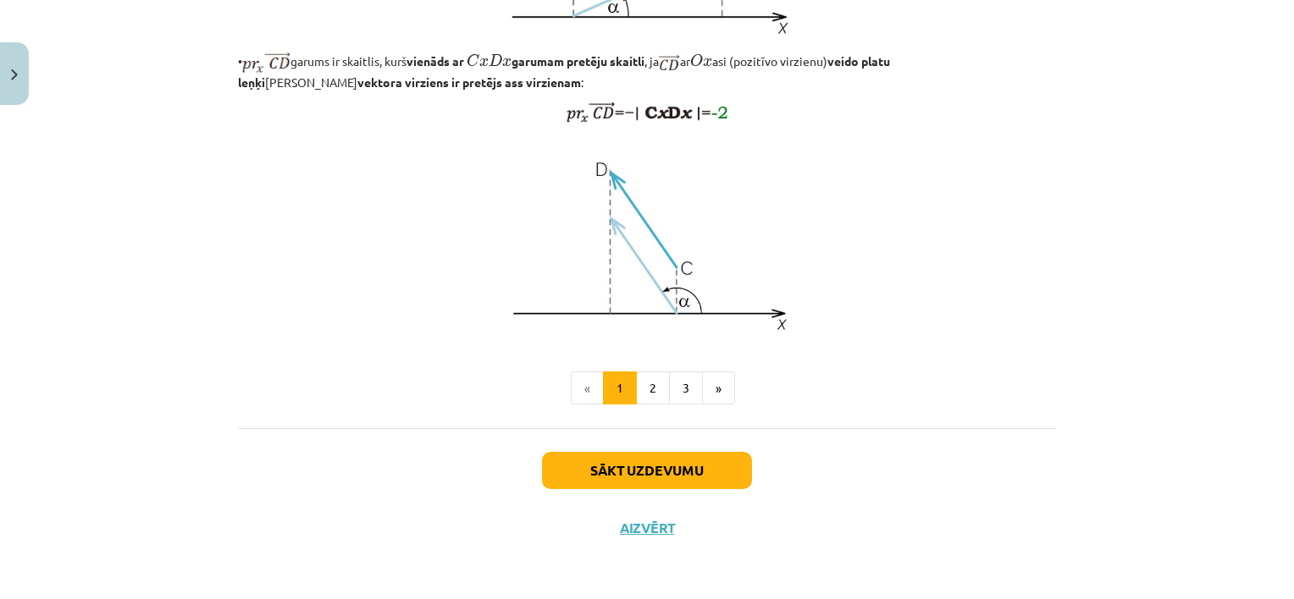
scroll to position [1409, 0]
click at [653, 383] on button "2" at bounding box center [653, 389] width 34 height 34
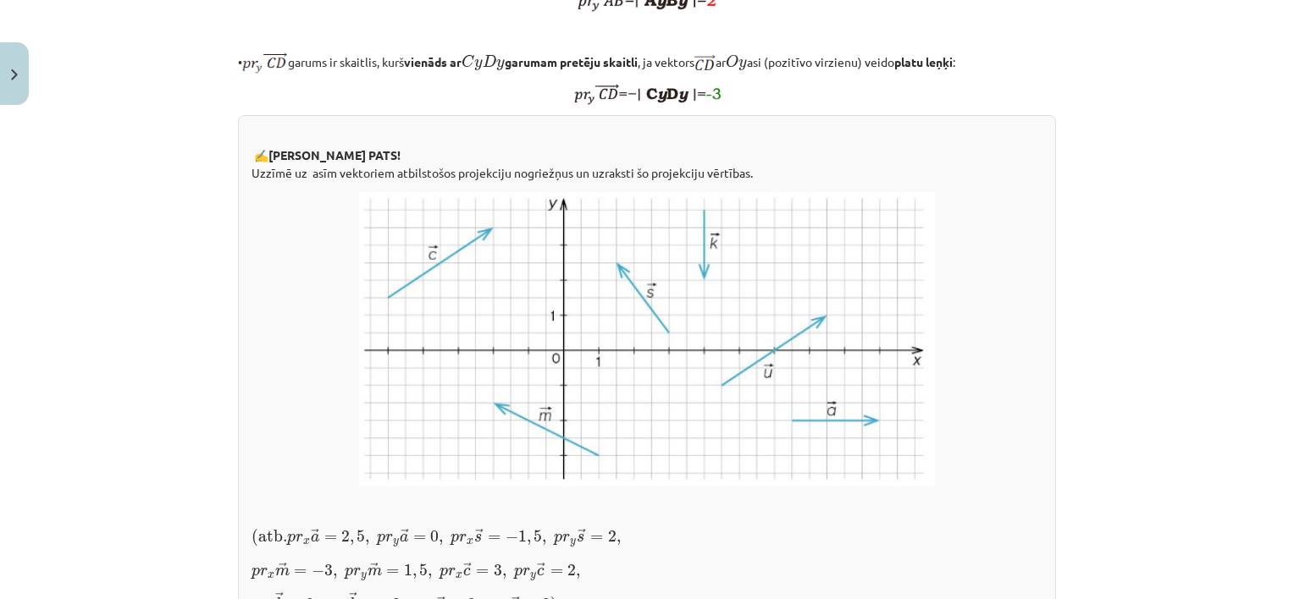
scroll to position [1331, 0]
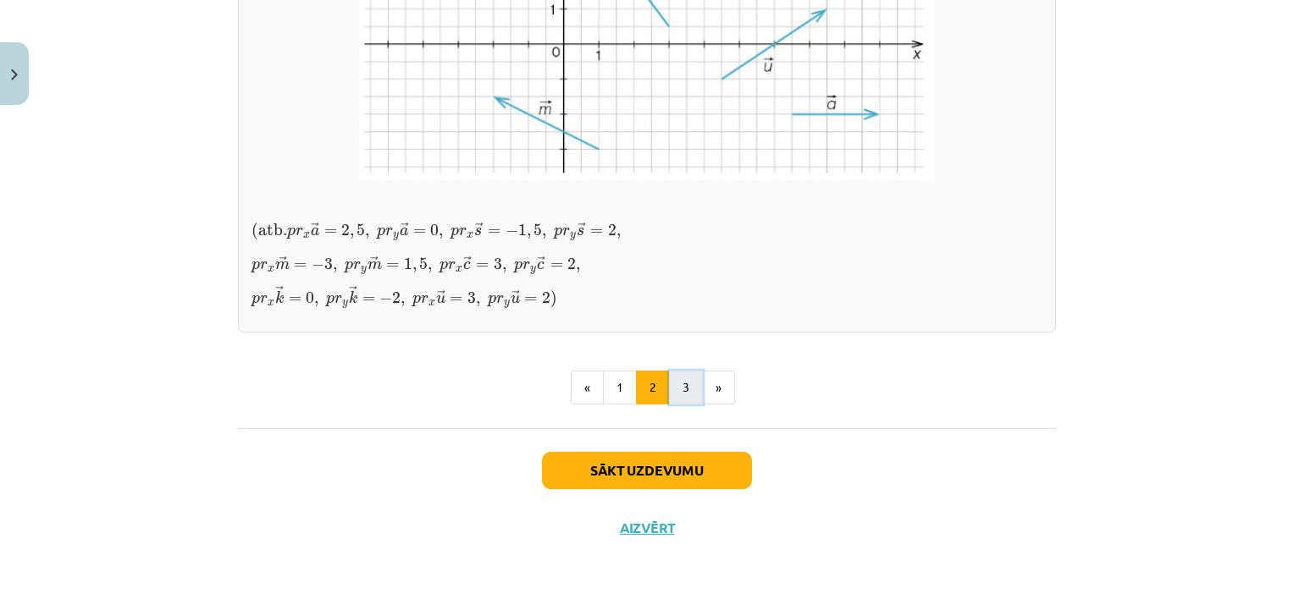
click at [677, 380] on button "3" at bounding box center [686, 388] width 34 height 34
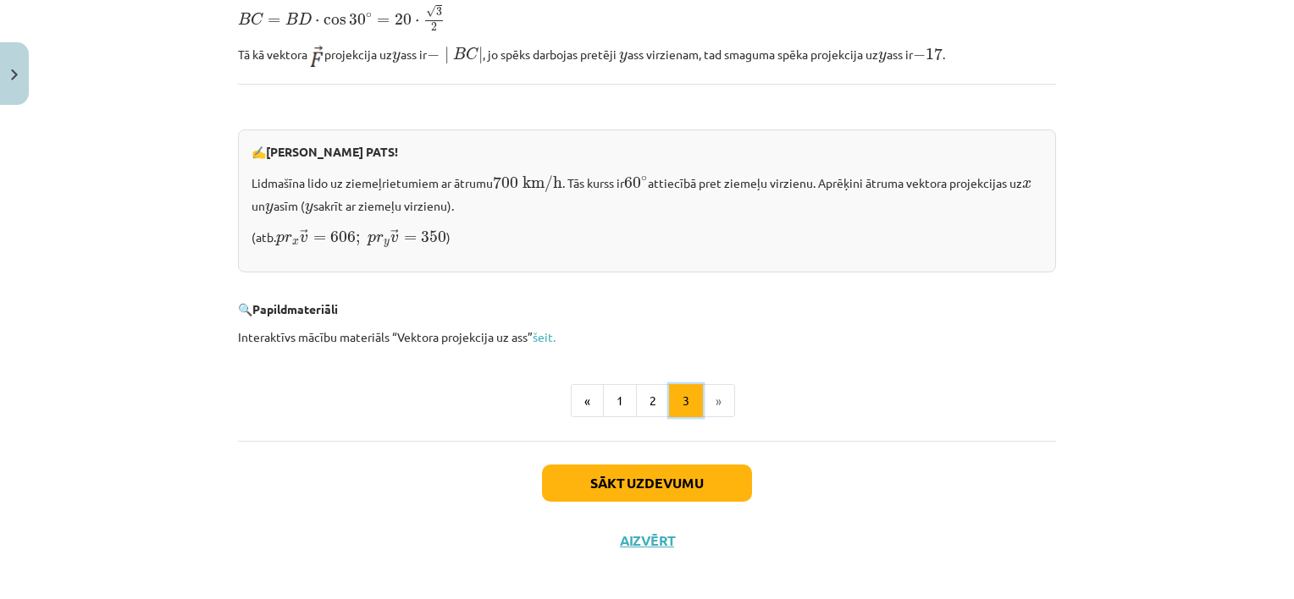
scroll to position [1761, 0]
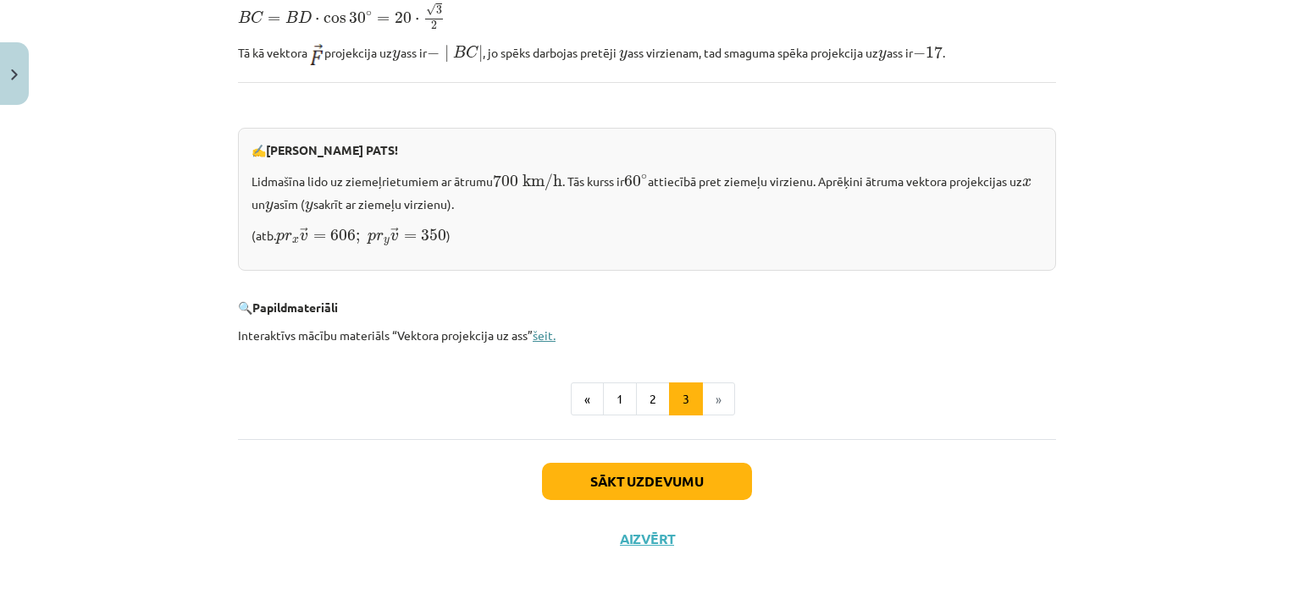
click at [539, 328] on link "šeit." at bounding box center [544, 335] width 23 height 15
click at [680, 476] on button "Sākt uzdevumu" at bounding box center [647, 481] width 210 height 37
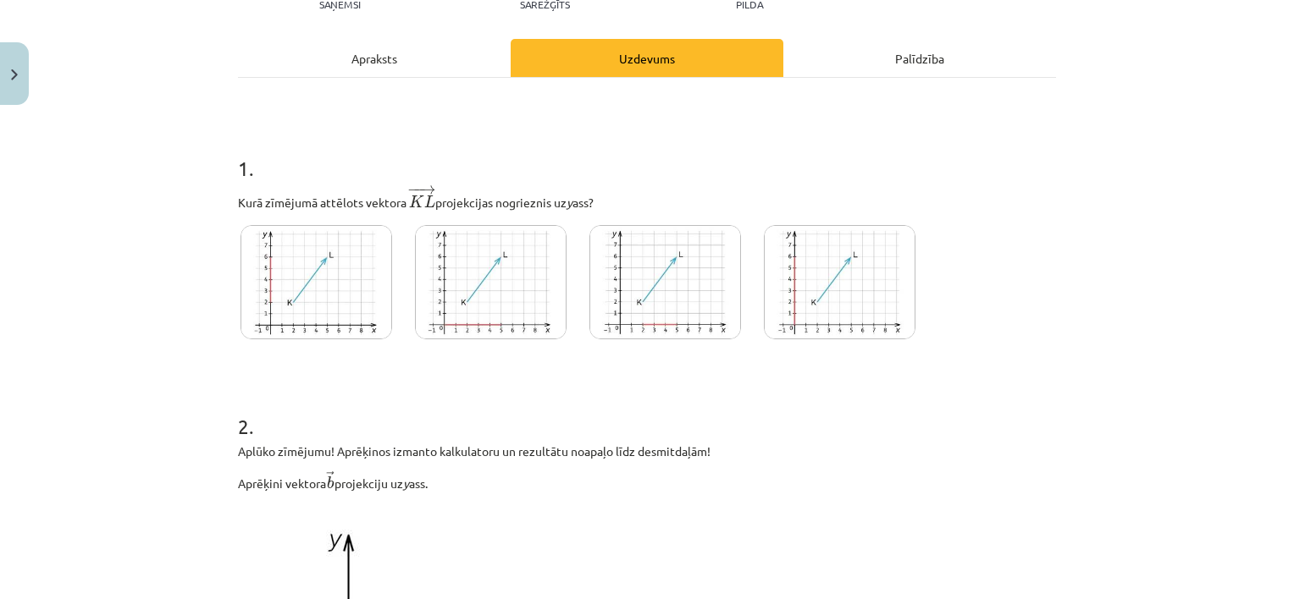
scroll to position [212, 0]
click at [314, 279] on img at bounding box center [316, 281] width 152 height 114
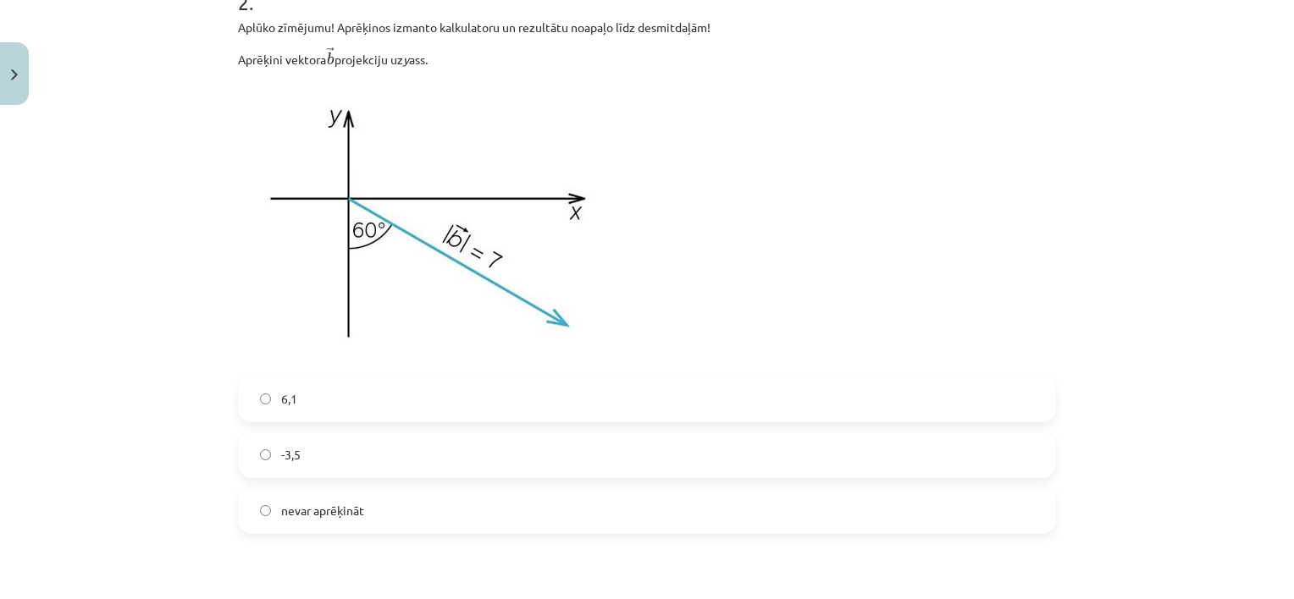
scroll to position [635, 0]
click at [616, 503] on label "nevar aprēķināt" at bounding box center [647, 510] width 814 height 42
click at [576, 390] on label "6,1" at bounding box center [647, 399] width 814 height 42
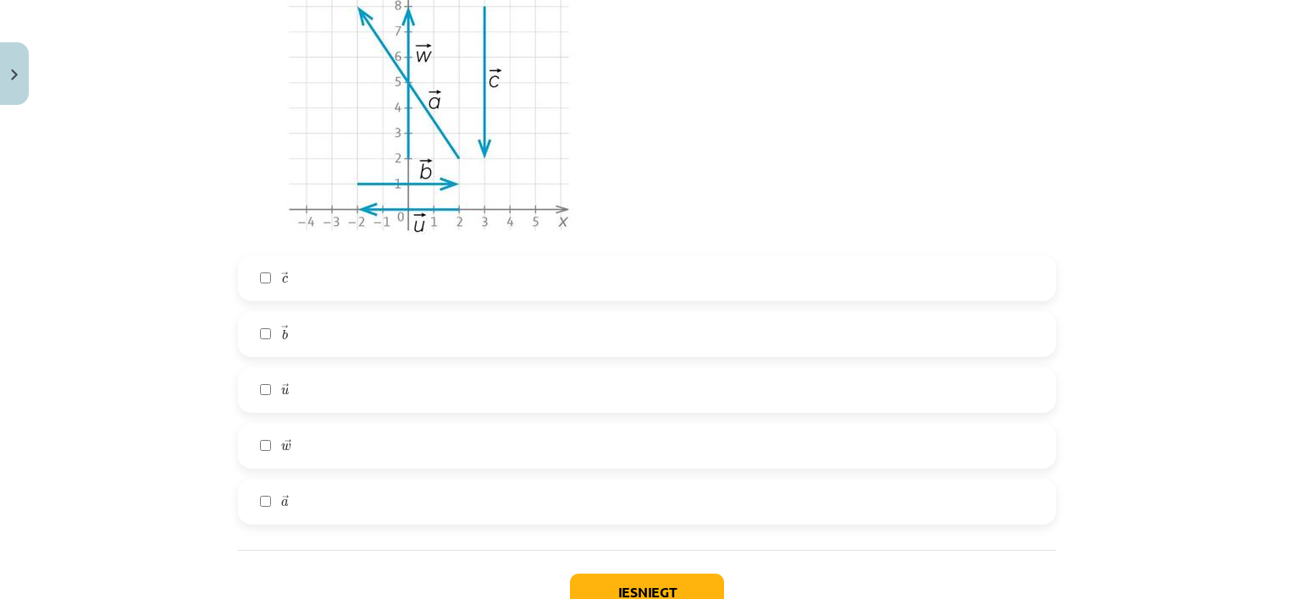
scroll to position [1453, 0]
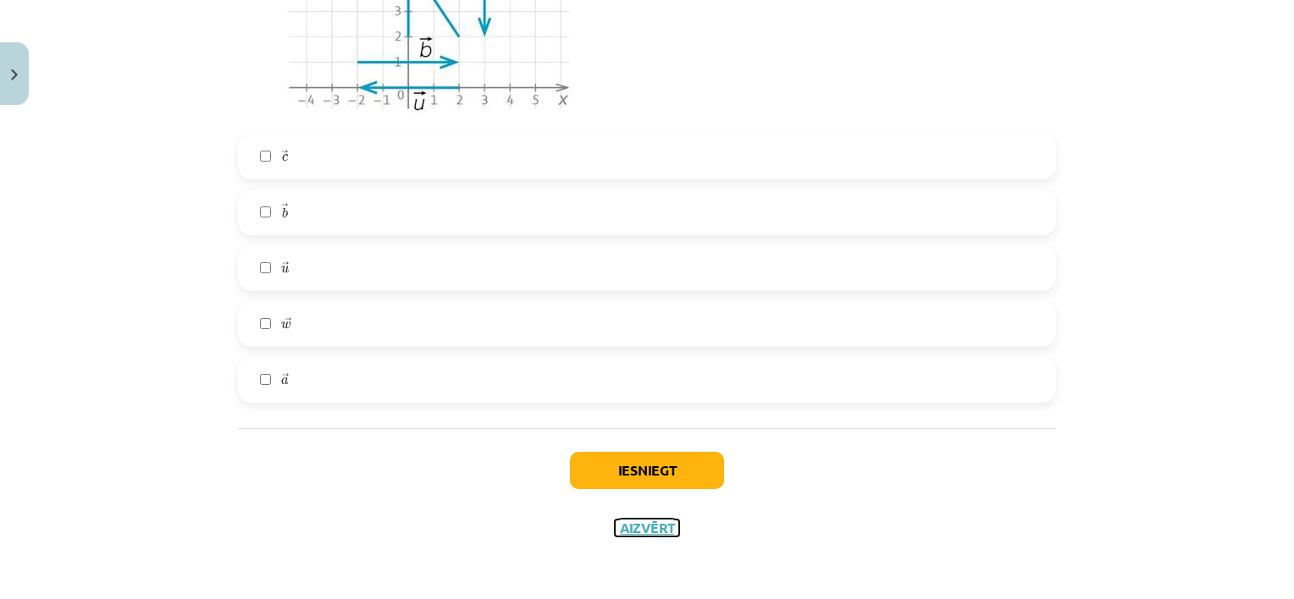
click at [644, 534] on button "Aizvērt" at bounding box center [647, 528] width 64 height 17
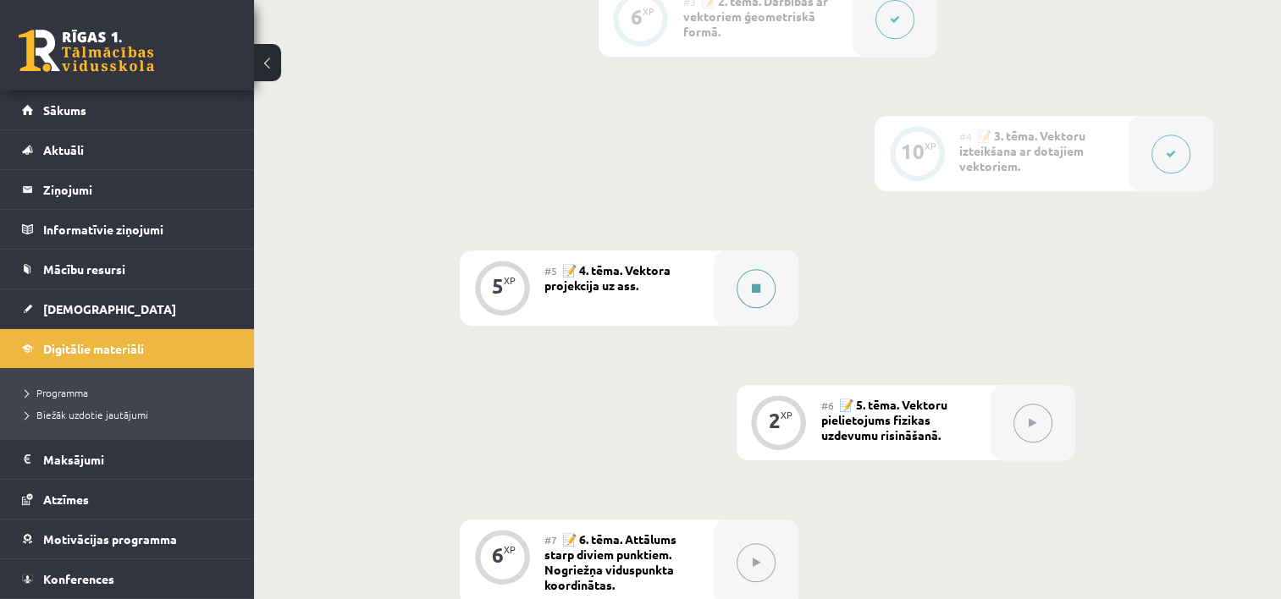
click at [781, 290] on div at bounding box center [756, 288] width 85 height 75
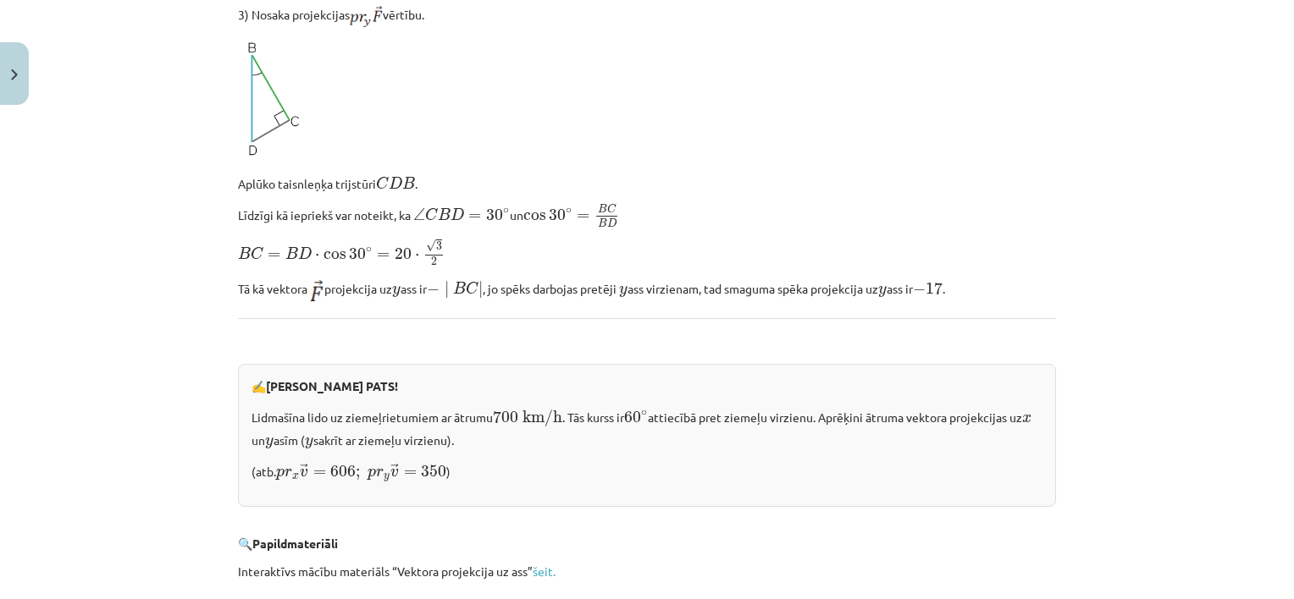
scroll to position [1592, 0]
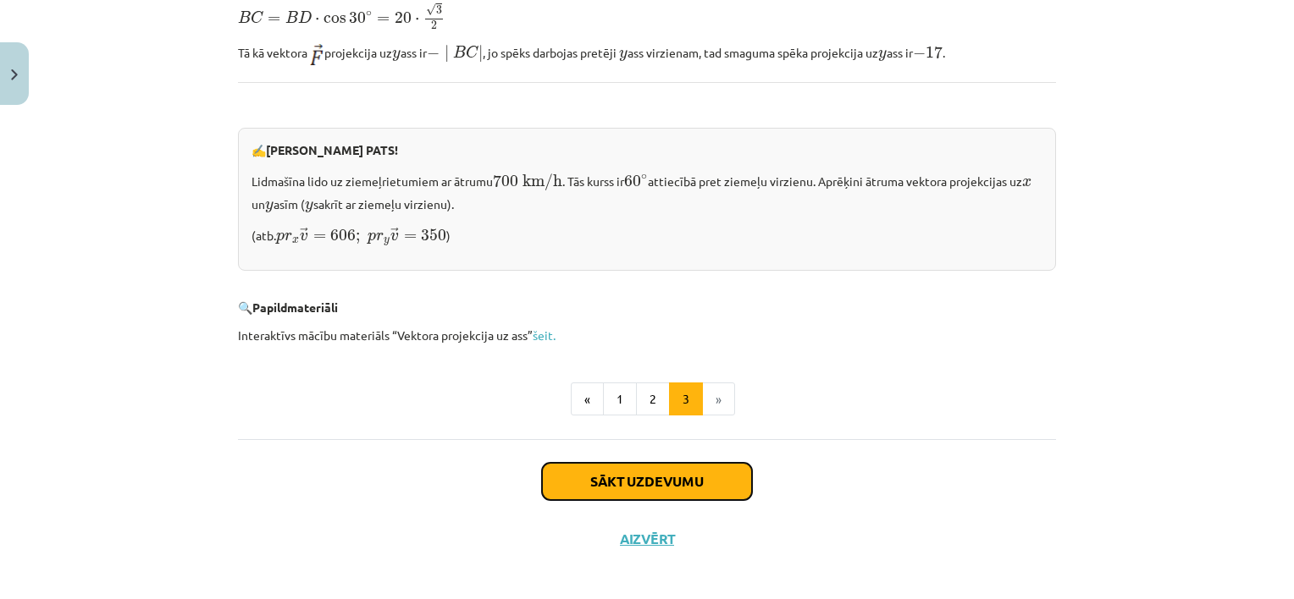
click at [715, 468] on button "Sākt uzdevumu" at bounding box center [647, 481] width 210 height 37
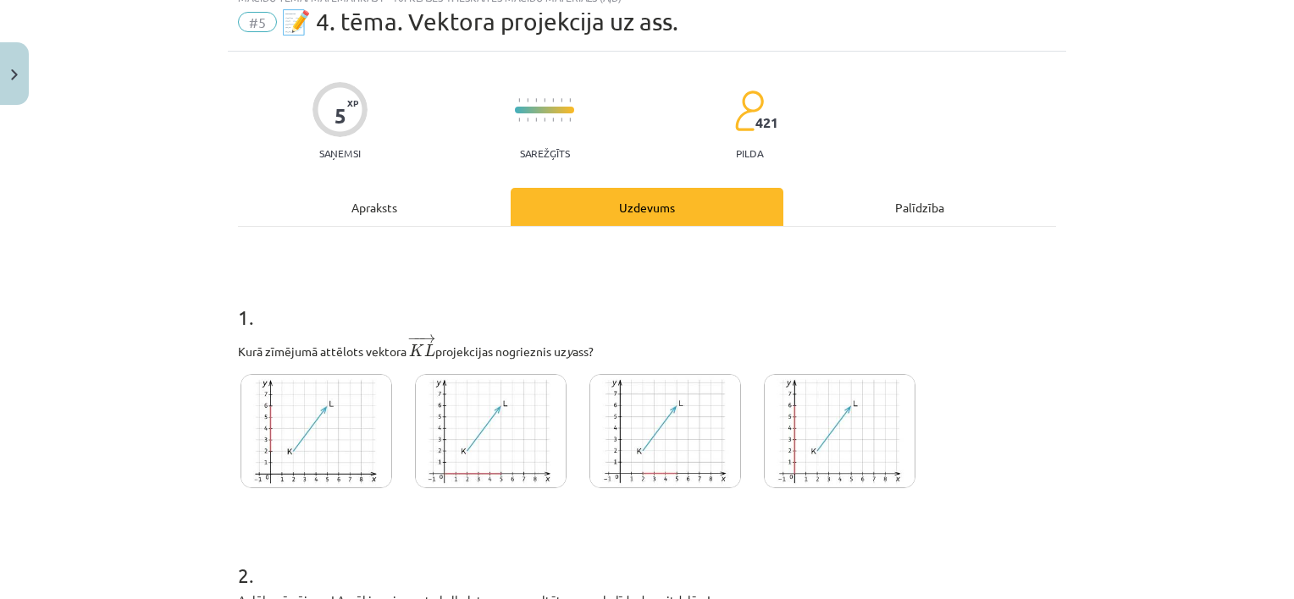
scroll to position [42, 0]
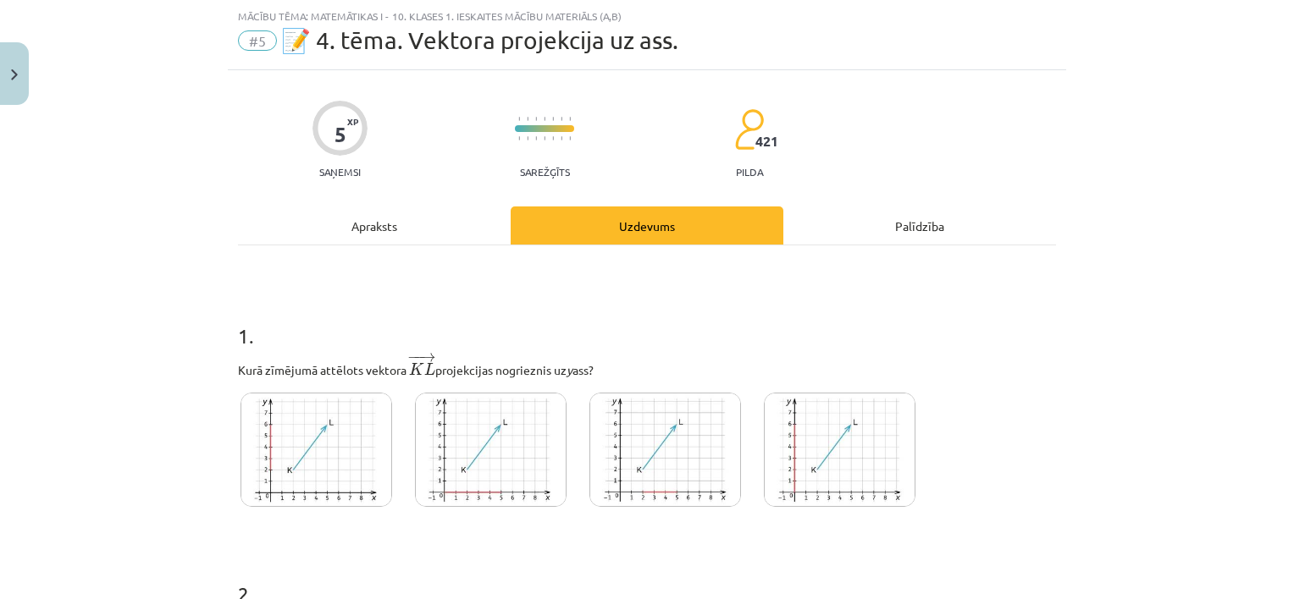
click at [304, 442] on img at bounding box center [316, 450] width 152 height 114
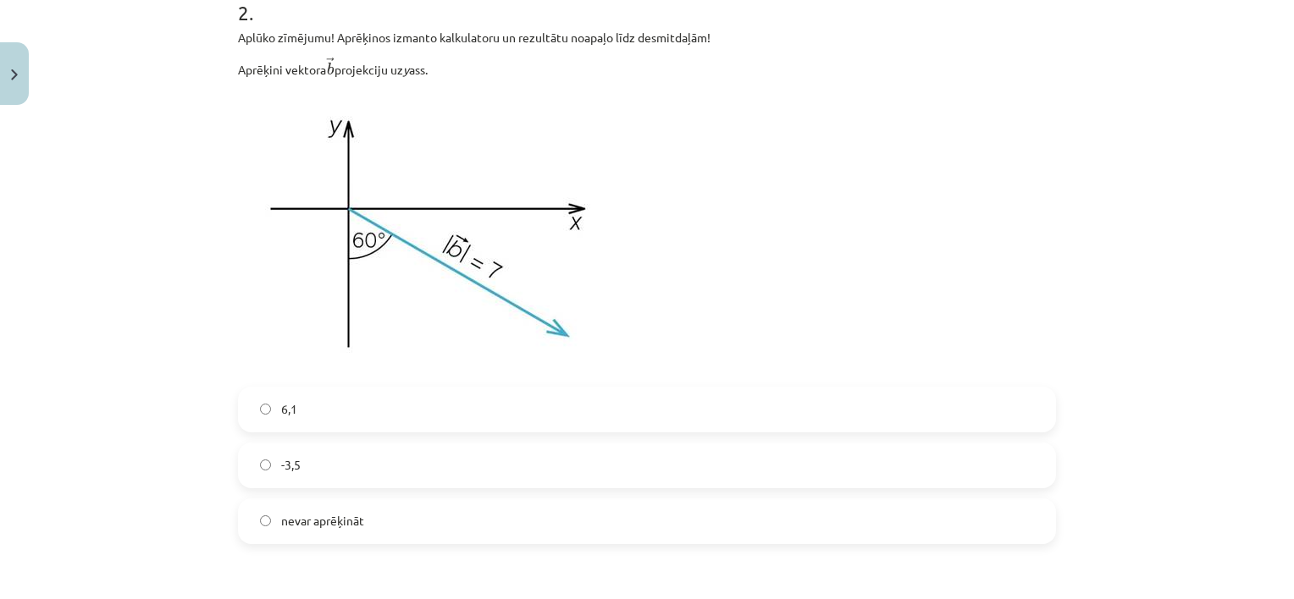
scroll to position [635, 0]
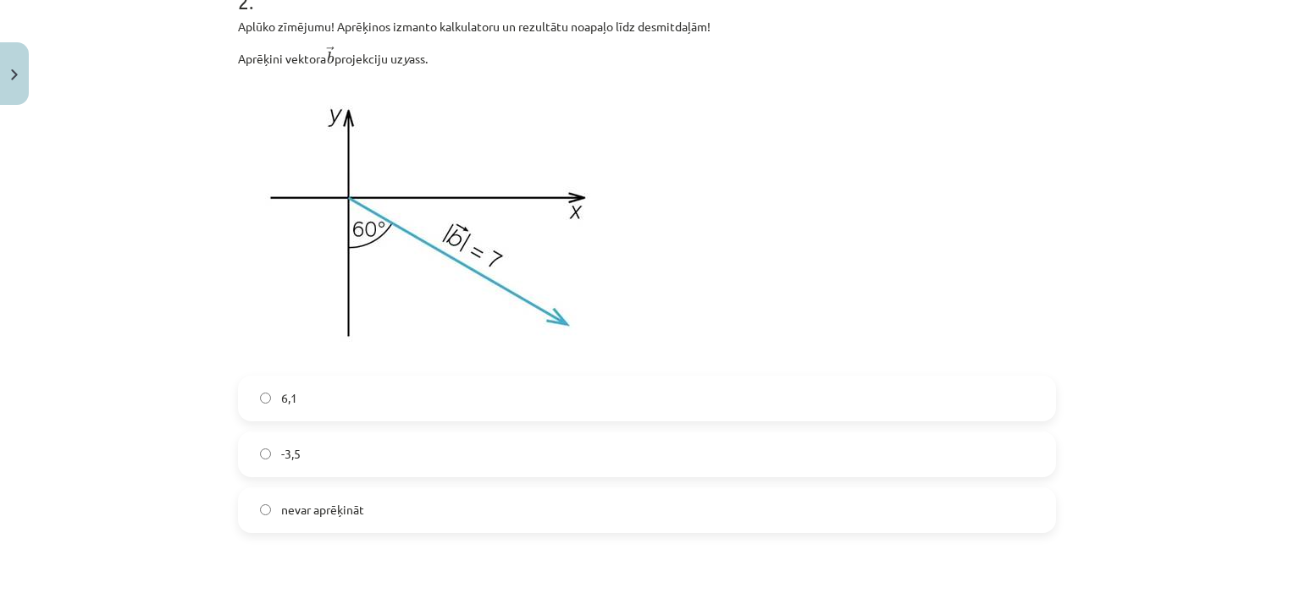
click at [390, 455] on label "-3,5" at bounding box center [647, 454] width 814 height 42
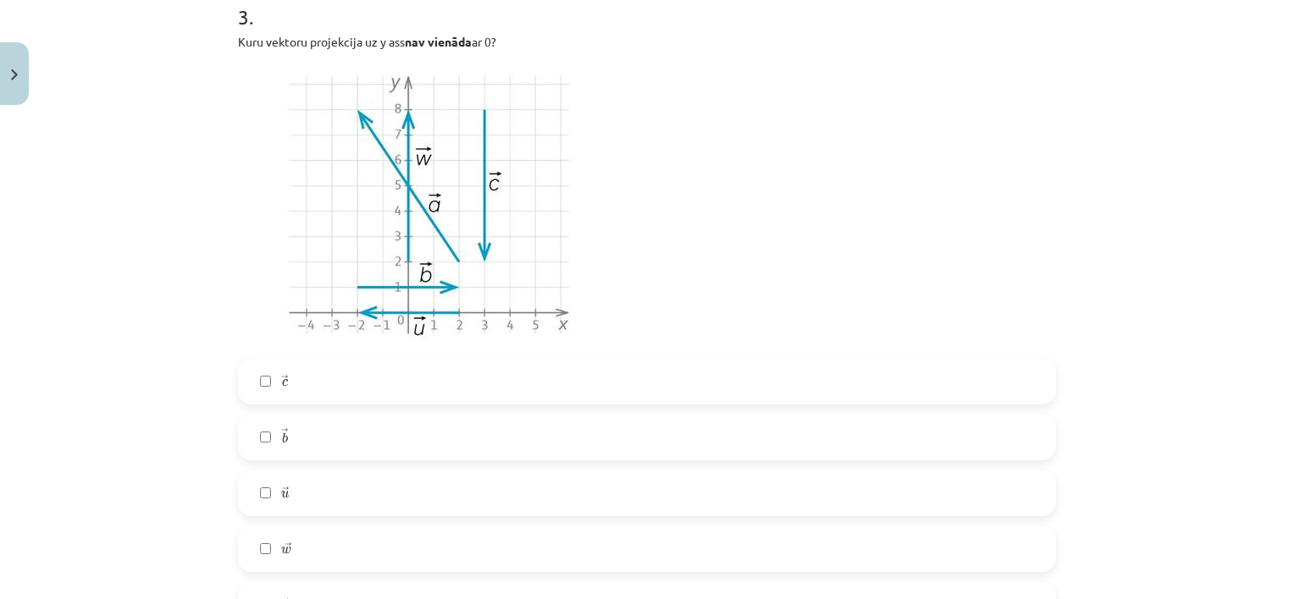
scroll to position [1228, 0]
click at [467, 375] on label "→ c c →" at bounding box center [647, 381] width 814 height 42
click at [339, 544] on label "→ w w →" at bounding box center [647, 548] width 814 height 42
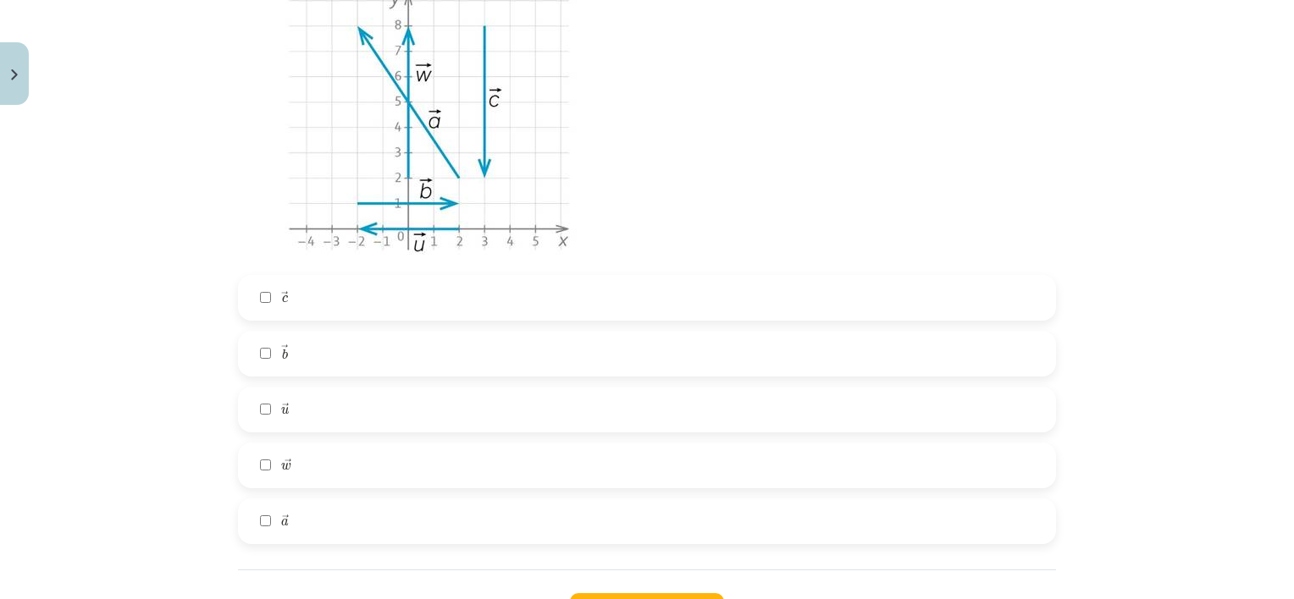
scroll to position [1312, 0]
click at [362, 455] on label "→ w w →" at bounding box center [647, 464] width 814 height 42
click at [348, 515] on label "→ a a →" at bounding box center [647, 520] width 814 height 42
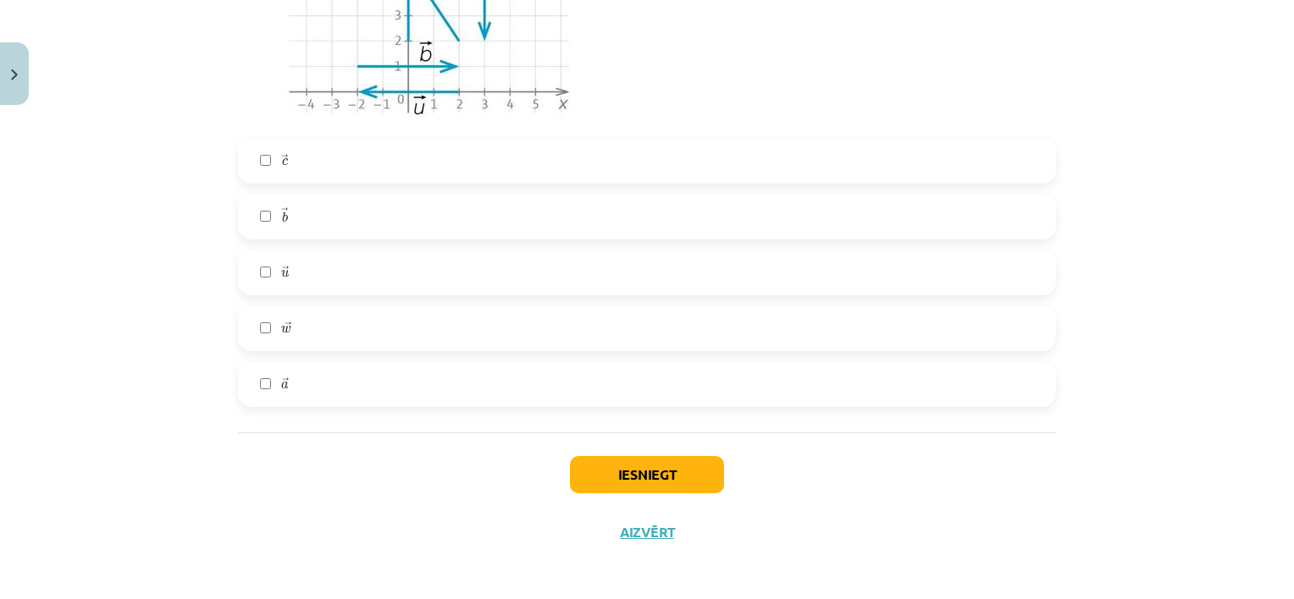
scroll to position [1453, 0]
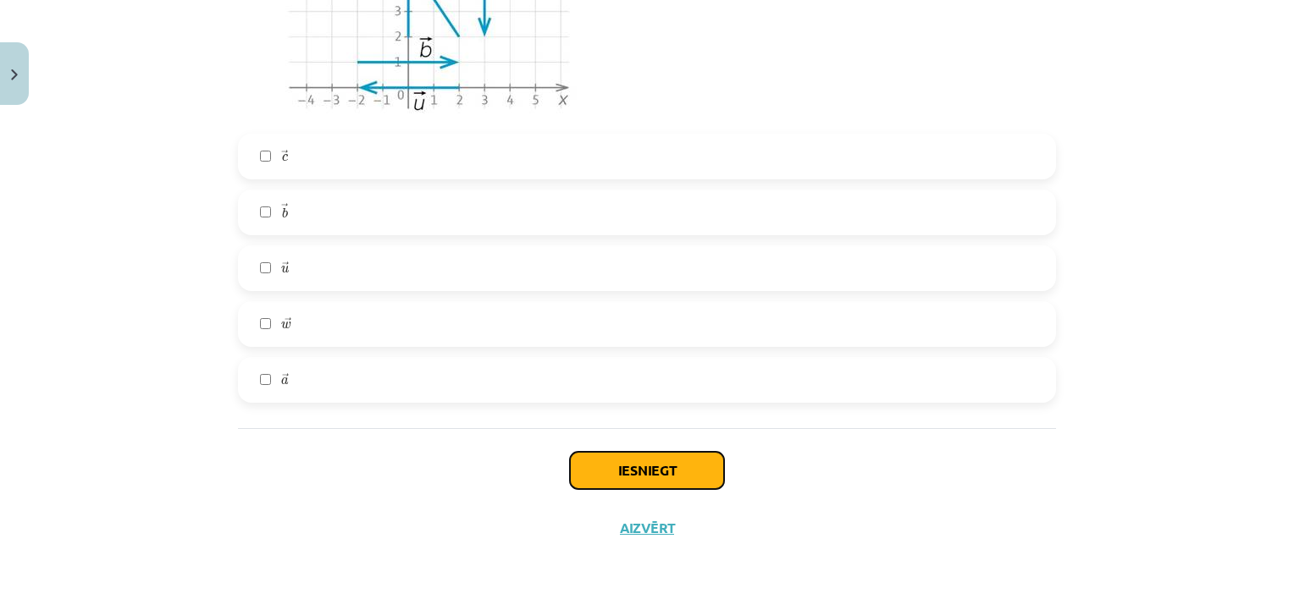
click at [618, 480] on button "Iesniegt" at bounding box center [647, 470] width 154 height 37
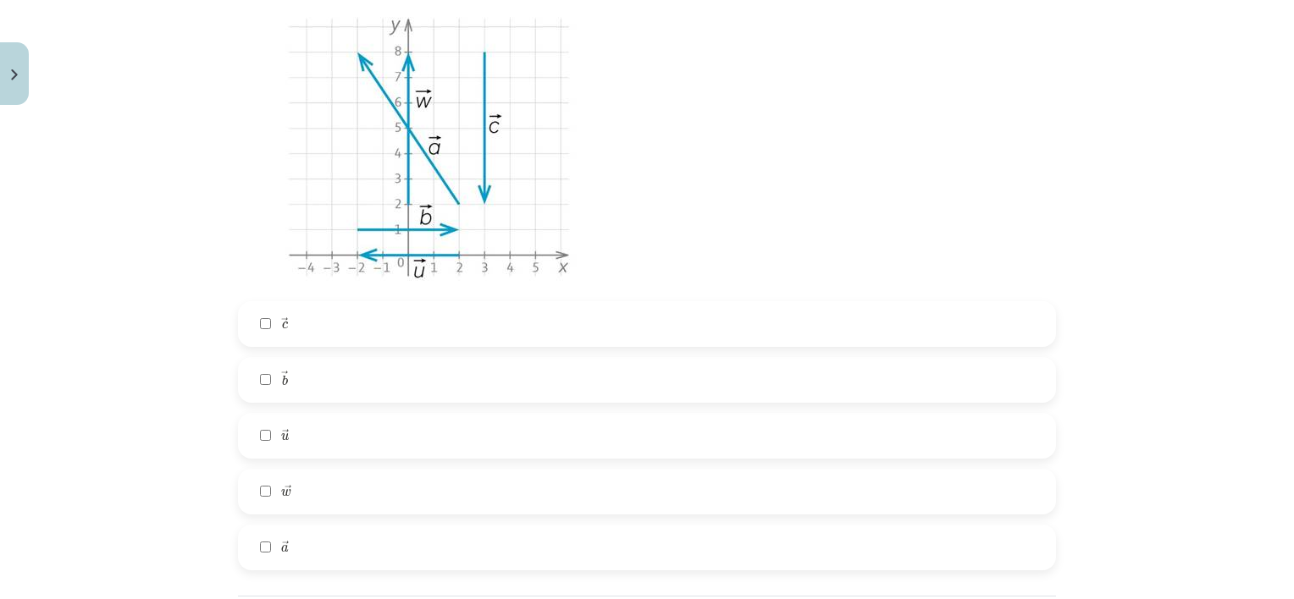
scroll to position [1283, 0]
click at [315, 494] on label "→ w w →" at bounding box center [647, 493] width 814 height 42
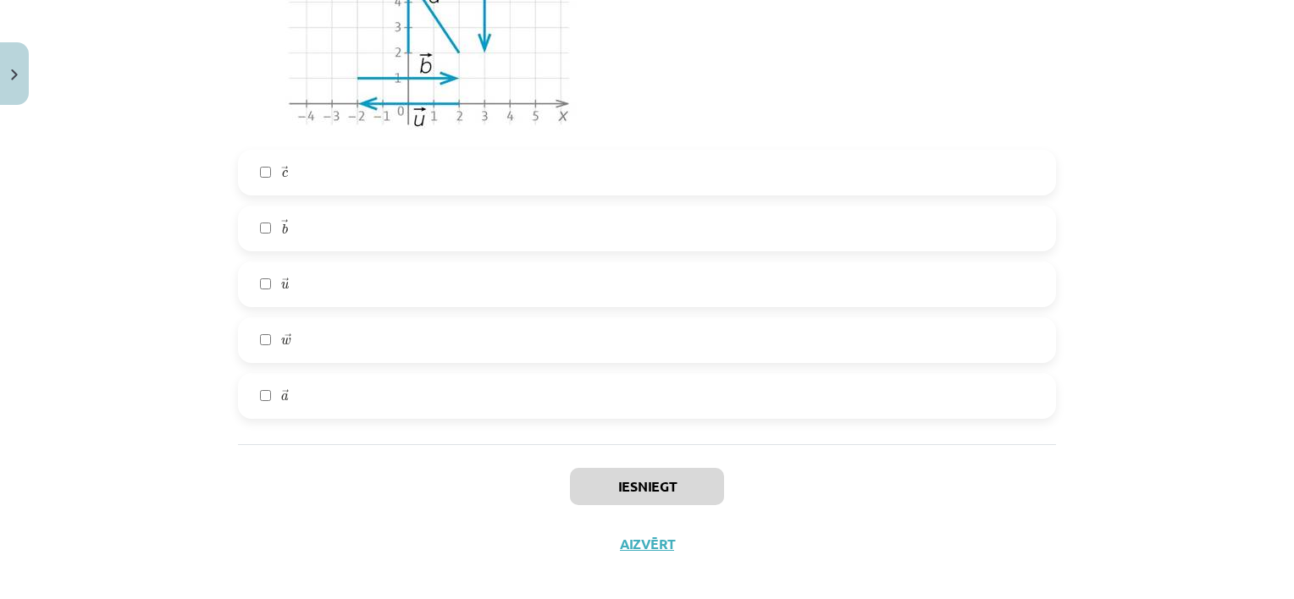
scroll to position [1453, 0]
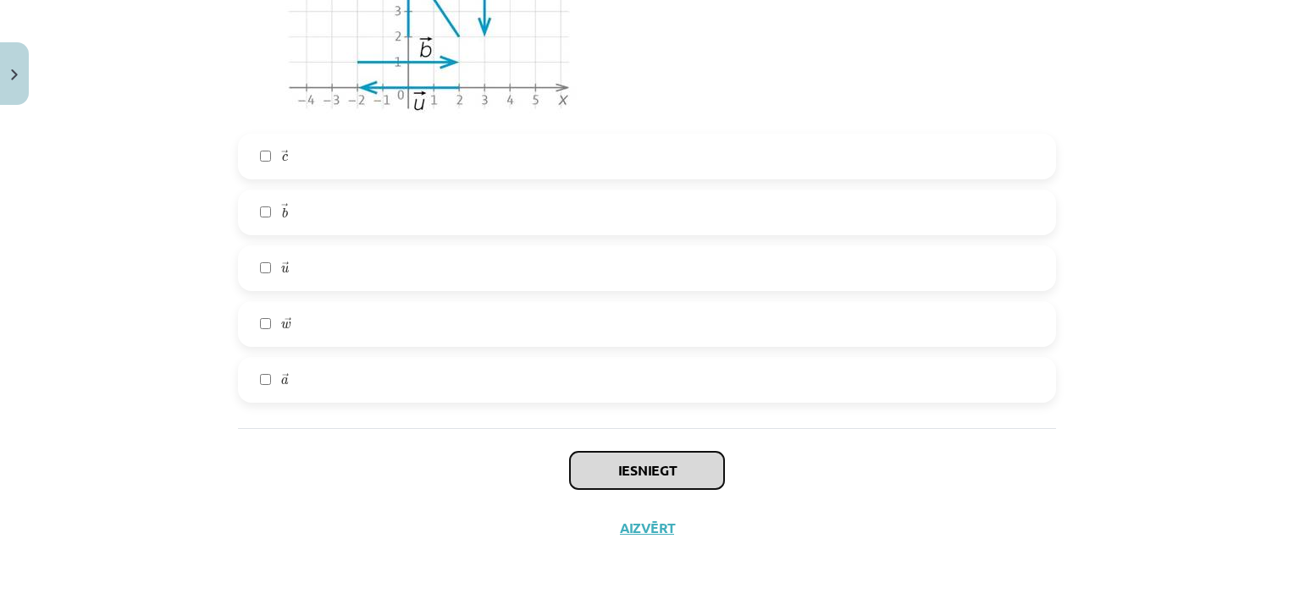
click at [598, 470] on button "Iesniegt" at bounding box center [647, 470] width 154 height 37
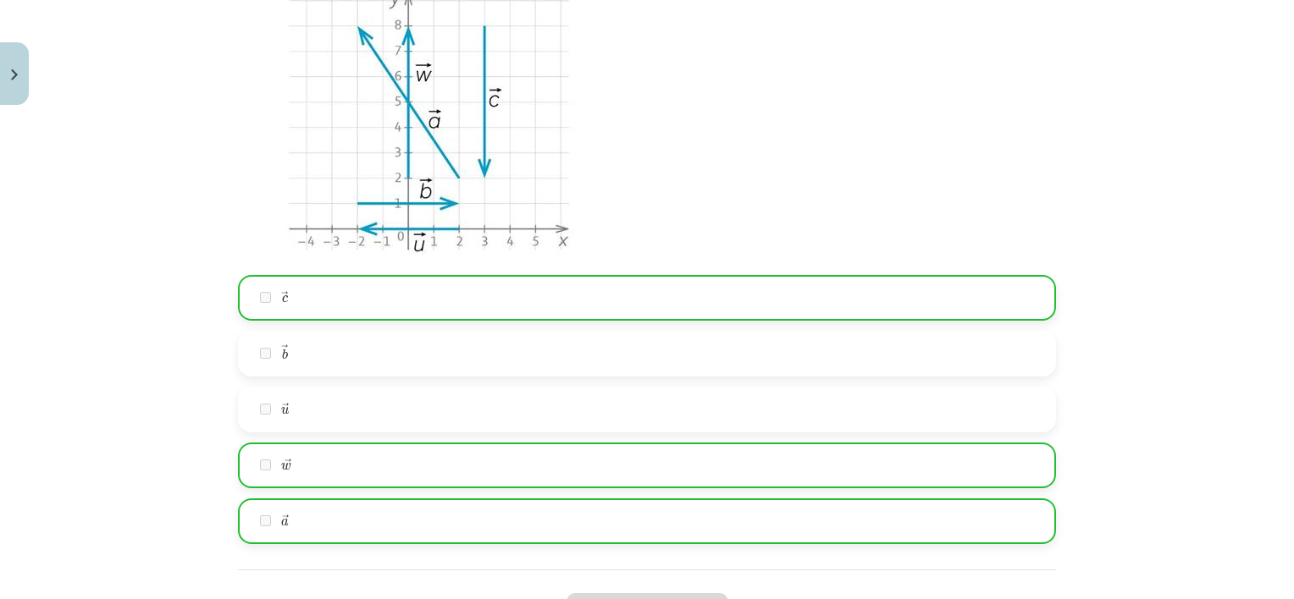
scroll to position [1507, 0]
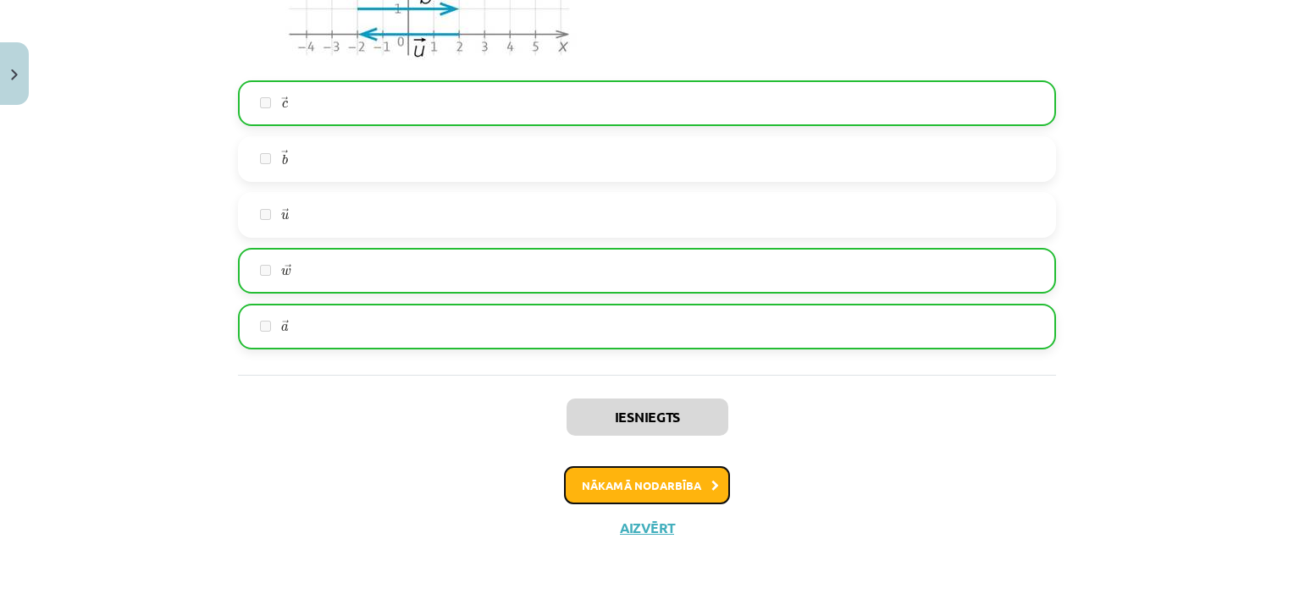
click at [667, 479] on button "Nākamā nodarbība" at bounding box center [647, 485] width 166 height 39
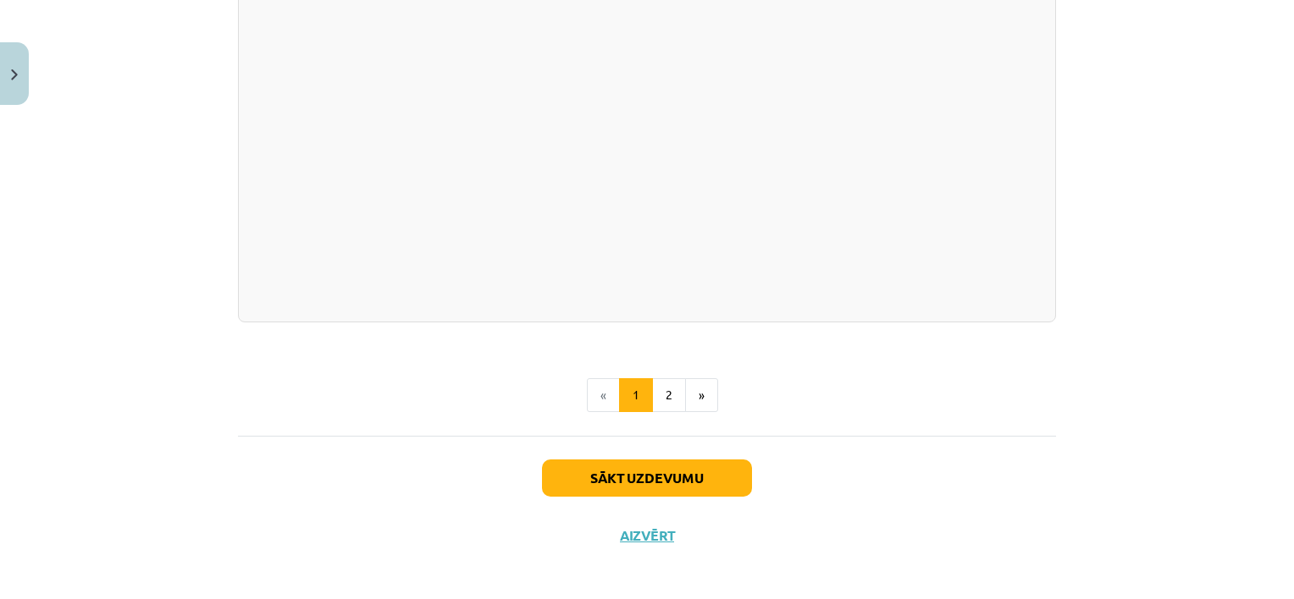
scroll to position [1786, 0]
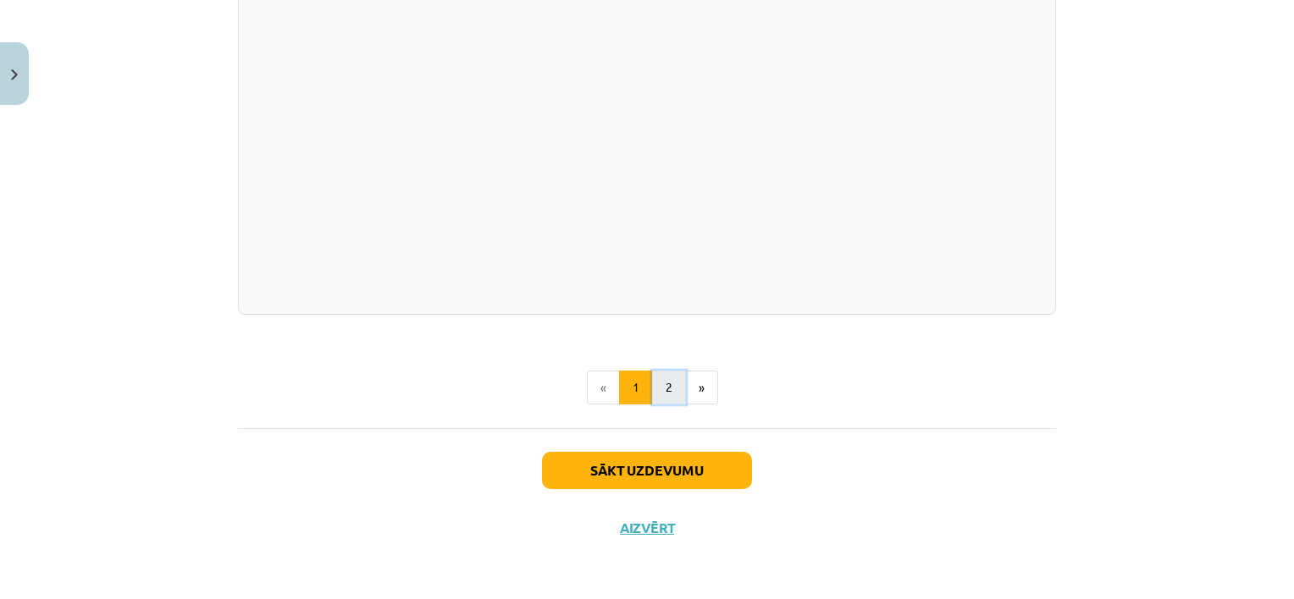
click at [667, 388] on button "2" at bounding box center [669, 388] width 34 height 34
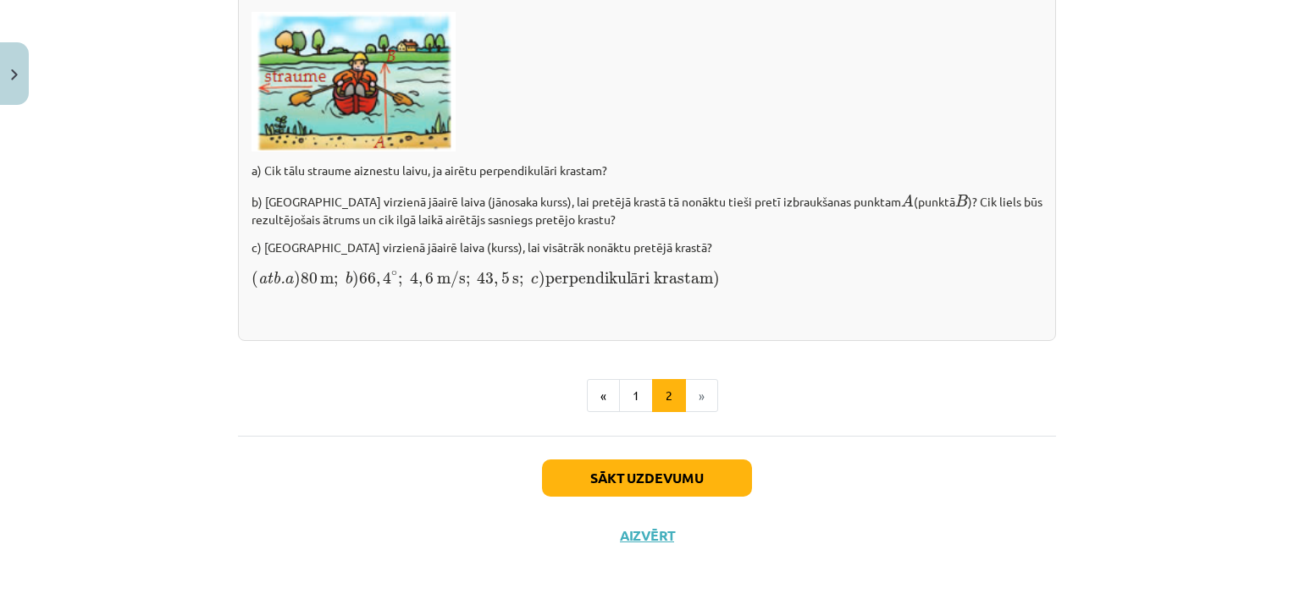
scroll to position [2457, 0]
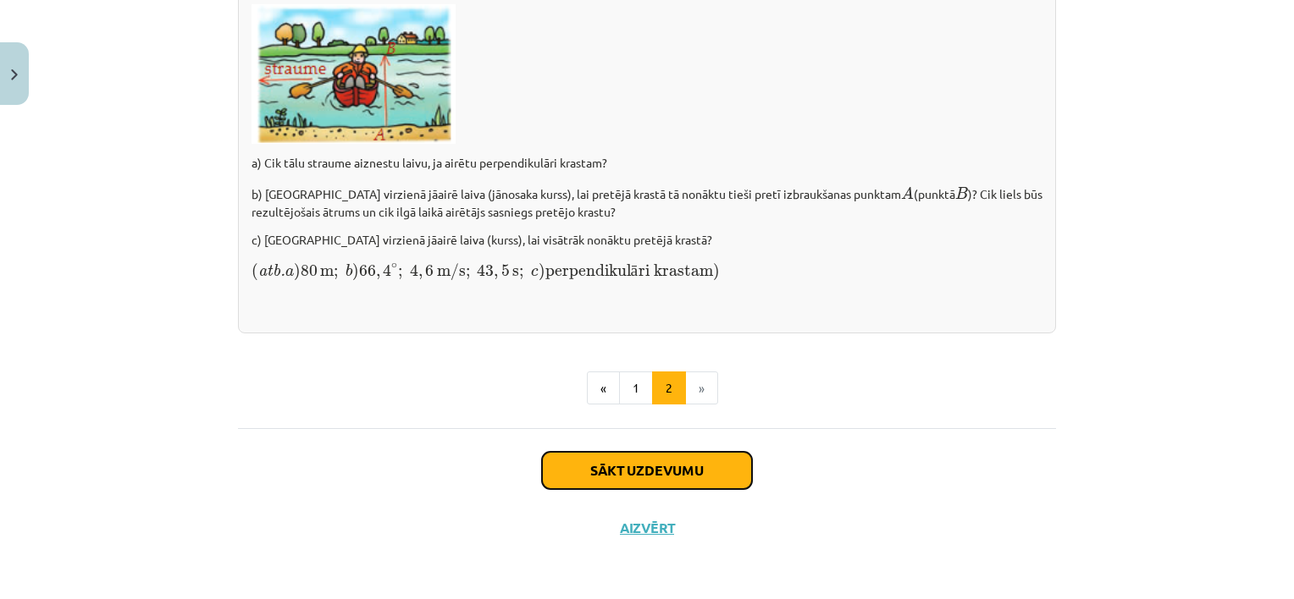
click at [643, 476] on button "Sākt uzdevumu" at bounding box center [647, 470] width 210 height 37
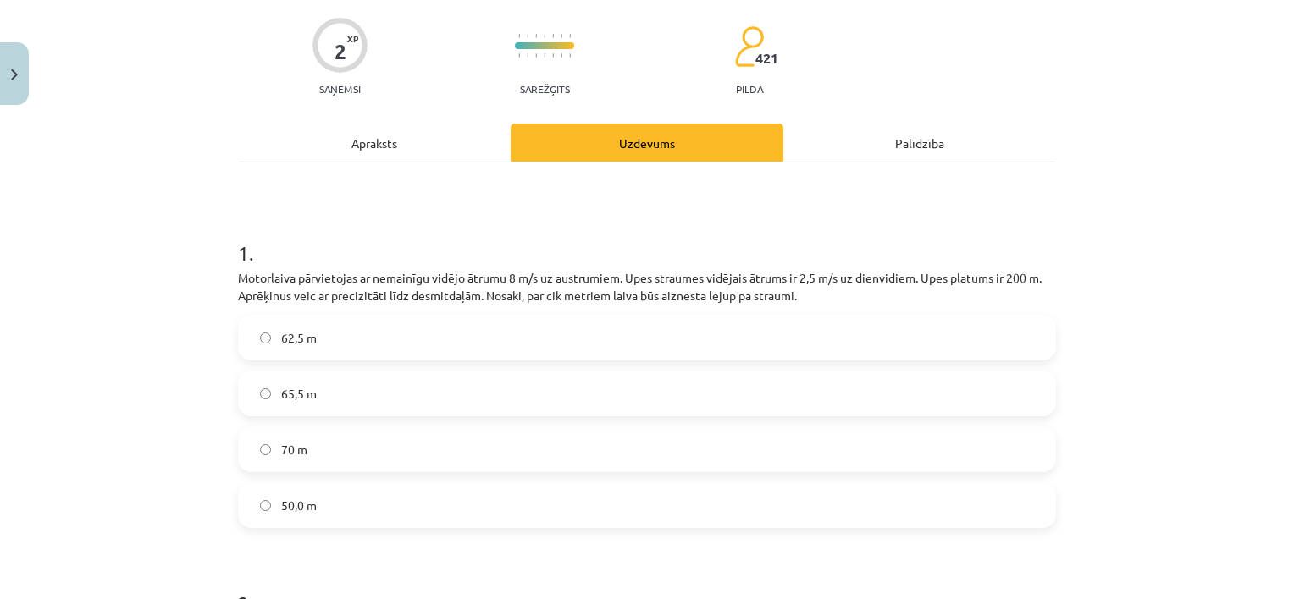
scroll to position [127, 0]
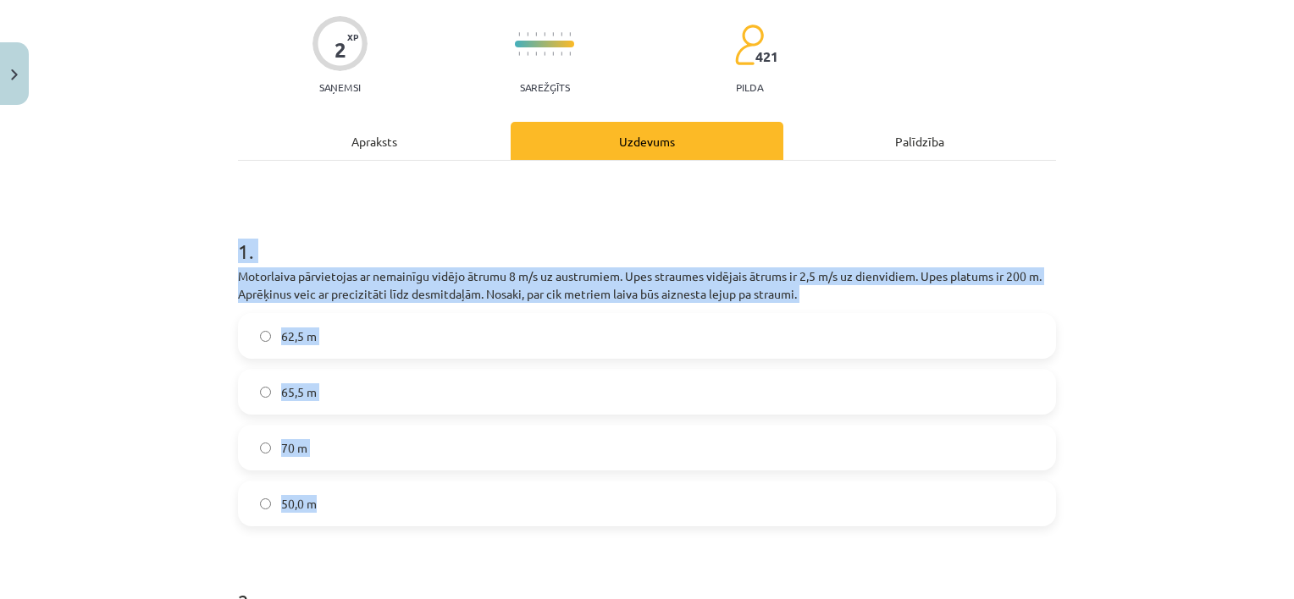
drag, startPoint x: 210, startPoint y: 242, endPoint x: 515, endPoint y: 509, distance: 405.0
click at [515, 509] on div "Mācību tēma: Matemātikas i - 10. klases 1. ieskaites mācību materiāls (a,b) #6 …" at bounding box center [647, 299] width 1294 height 599
copy div "1 . Motorlaiva pārvietojas ar nemainīgu vidējo ātrumu 8 m/s uz austrumiem. Upes…"
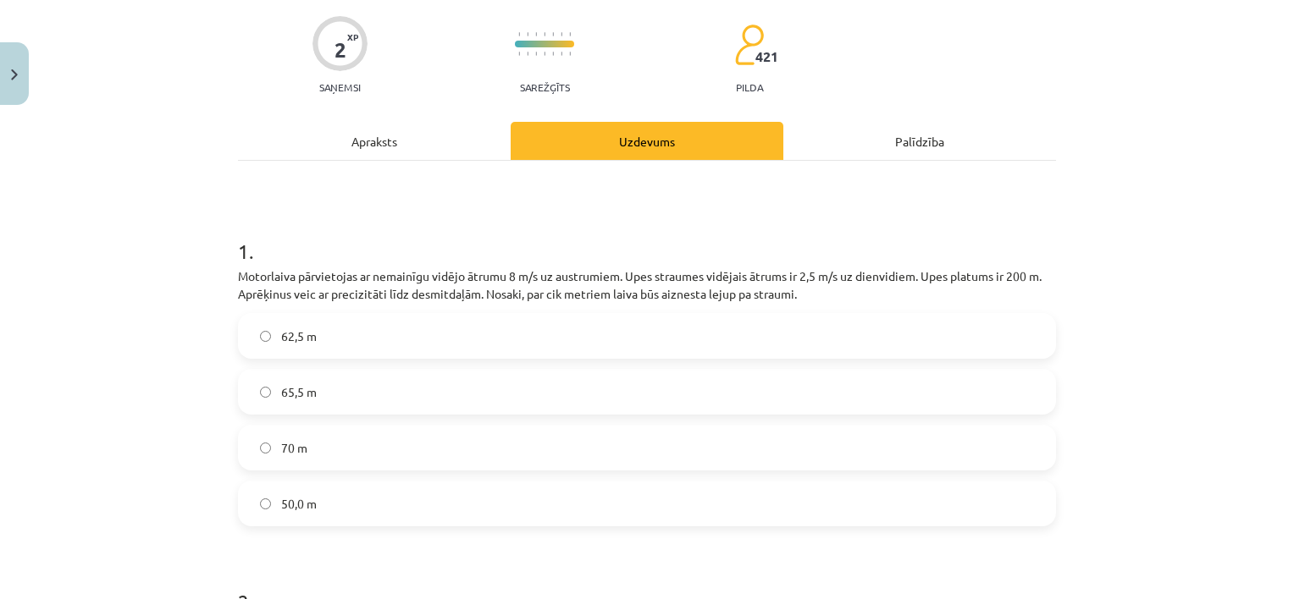
click at [375, 344] on label "62,5 m" at bounding box center [647, 336] width 814 height 42
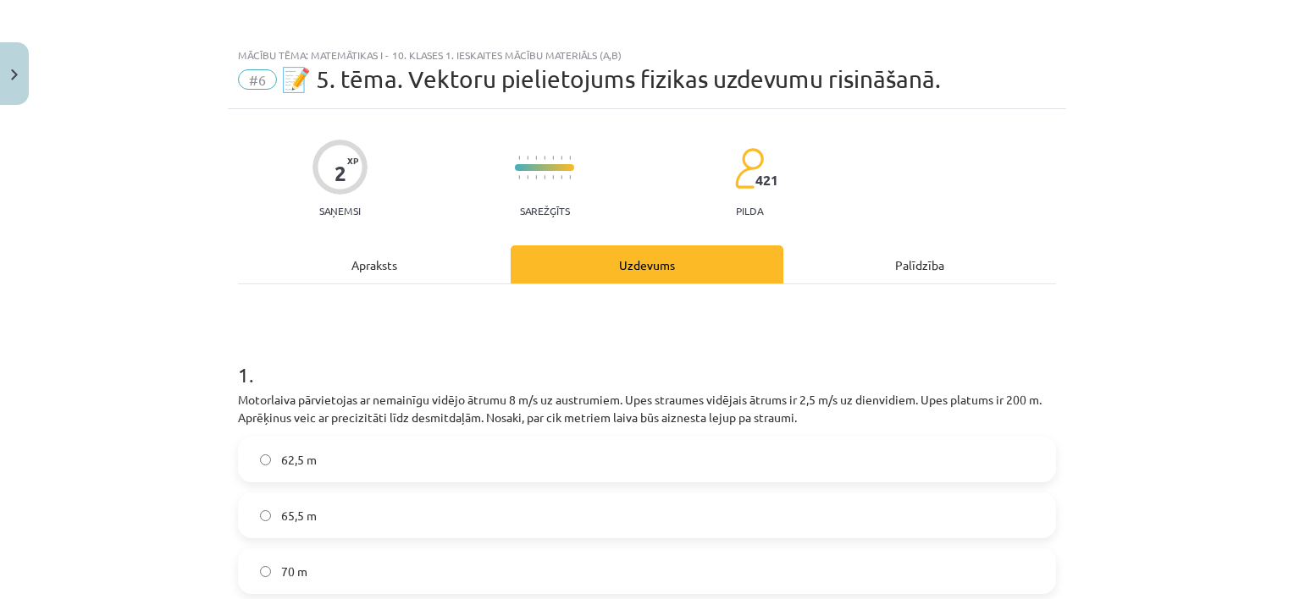
scroll to position [0, 0]
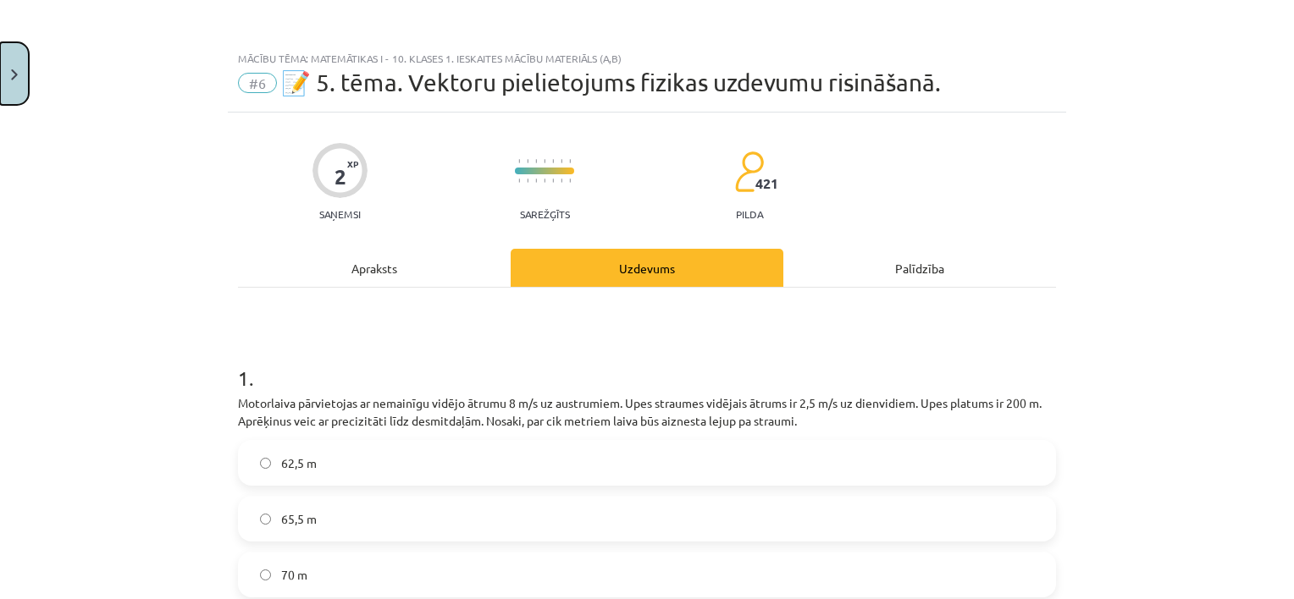
click at [17, 98] on button "Close" at bounding box center [14, 73] width 29 height 63
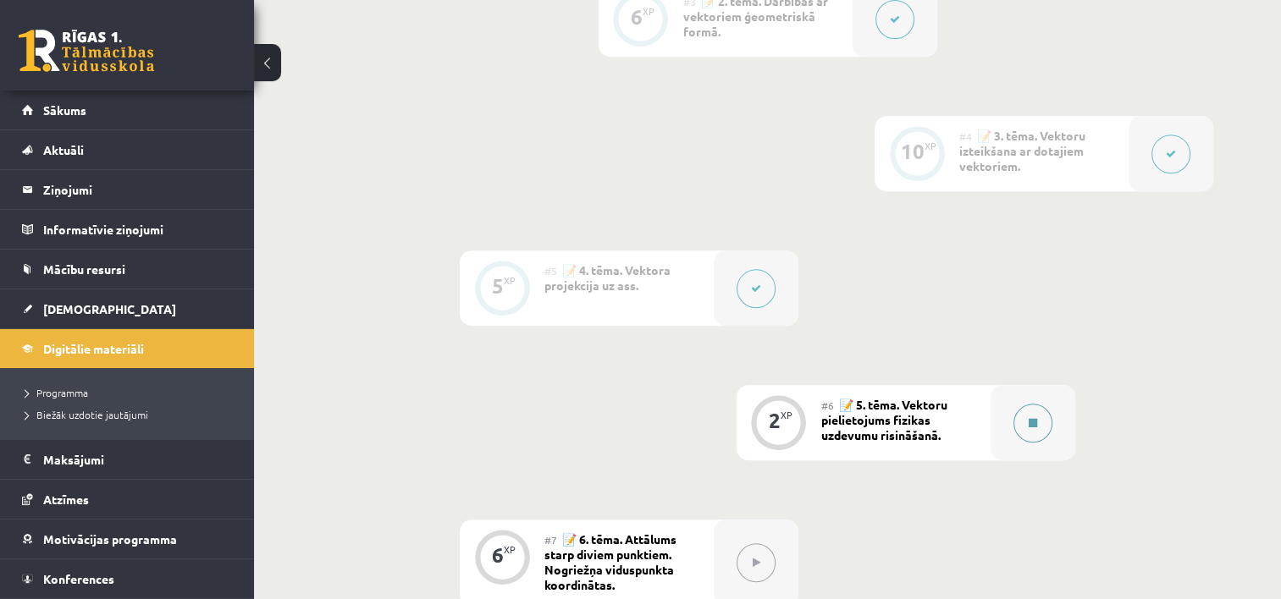
click at [1034, 418] on icon at bounding box center [1033, 423] width 8 height 10
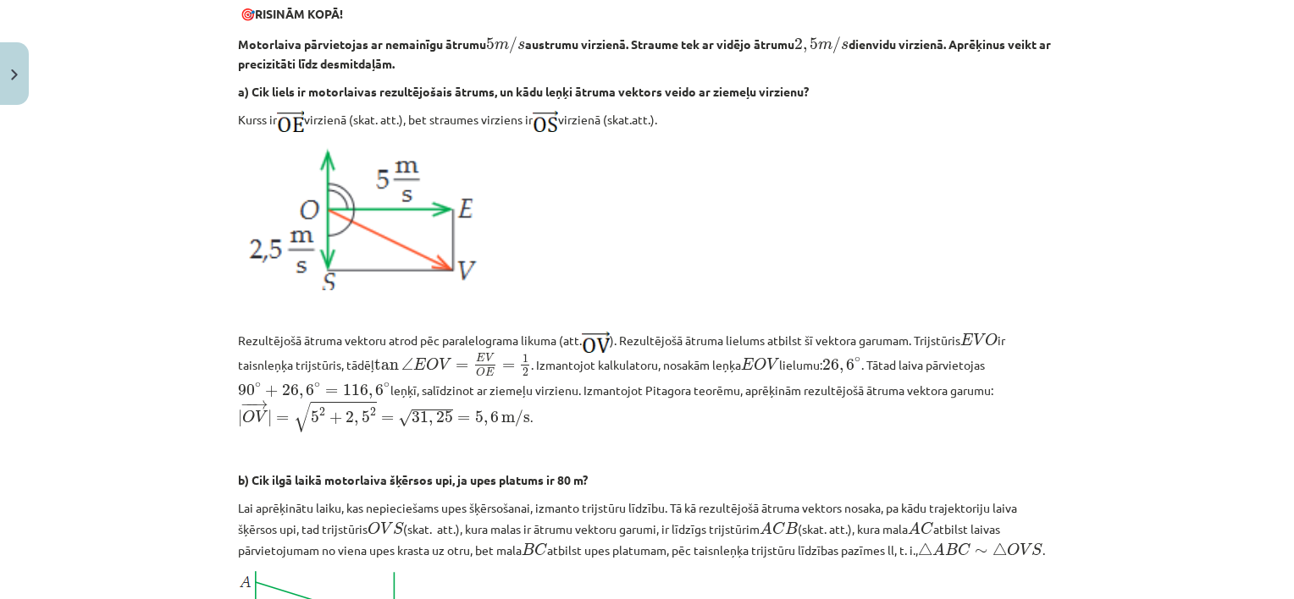
scroll to position [593, 0]
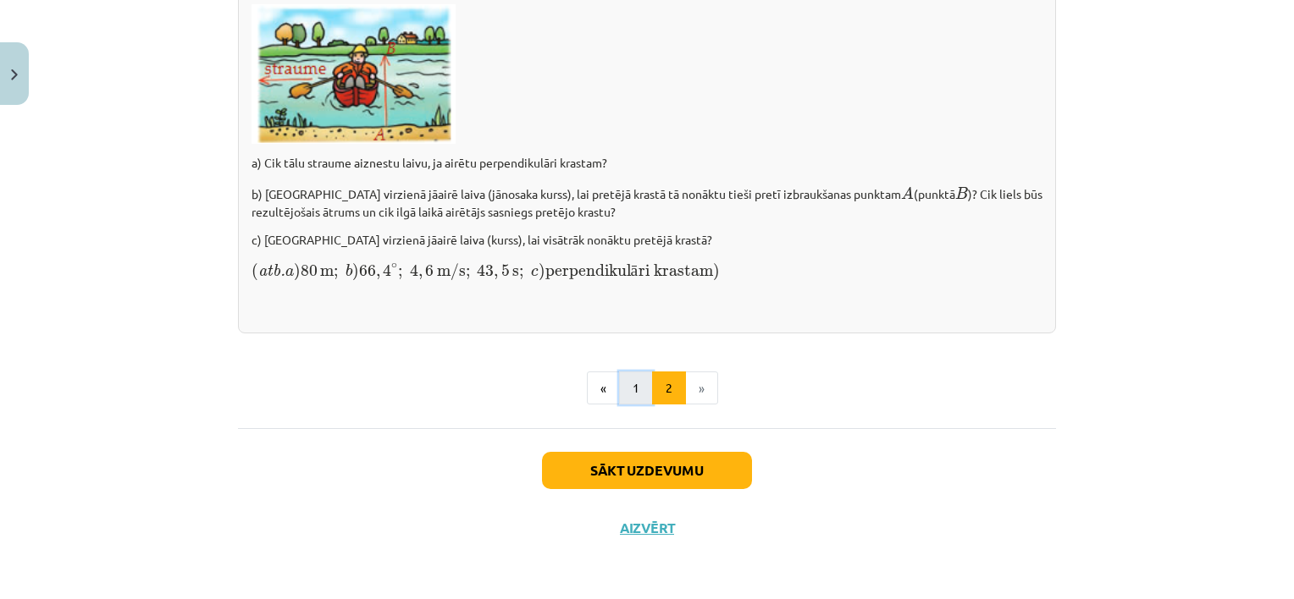
click at [626, 389] on button "1" at bounding box center [636, 389] width 34 height 34
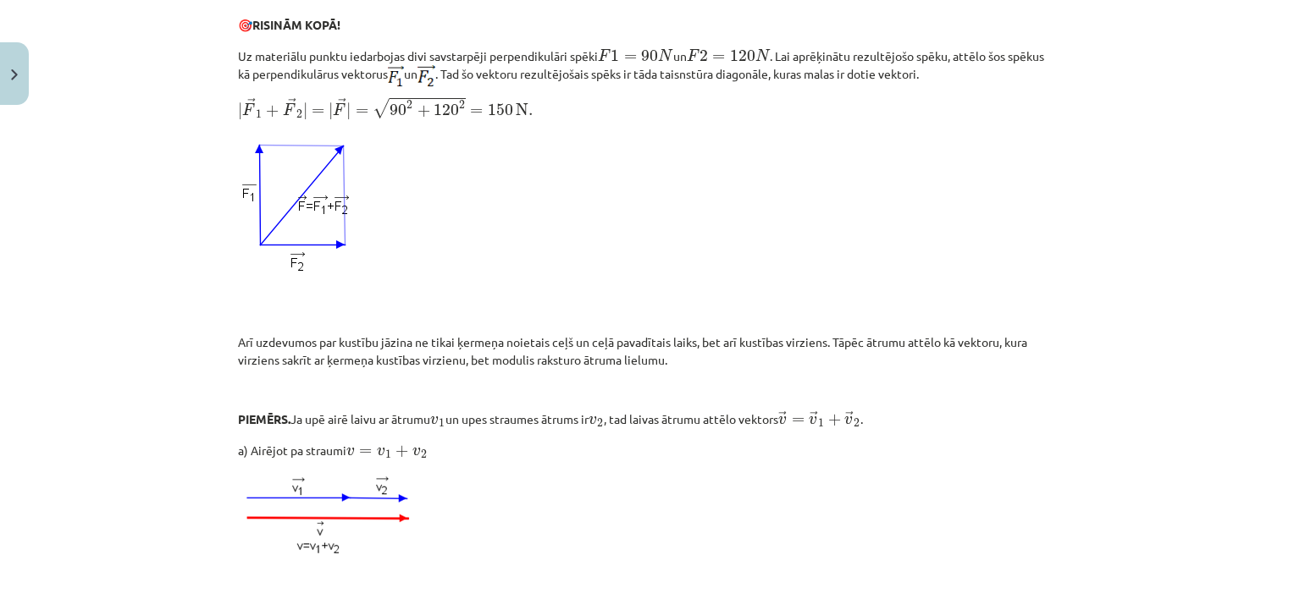
scroll to position [641, 0]
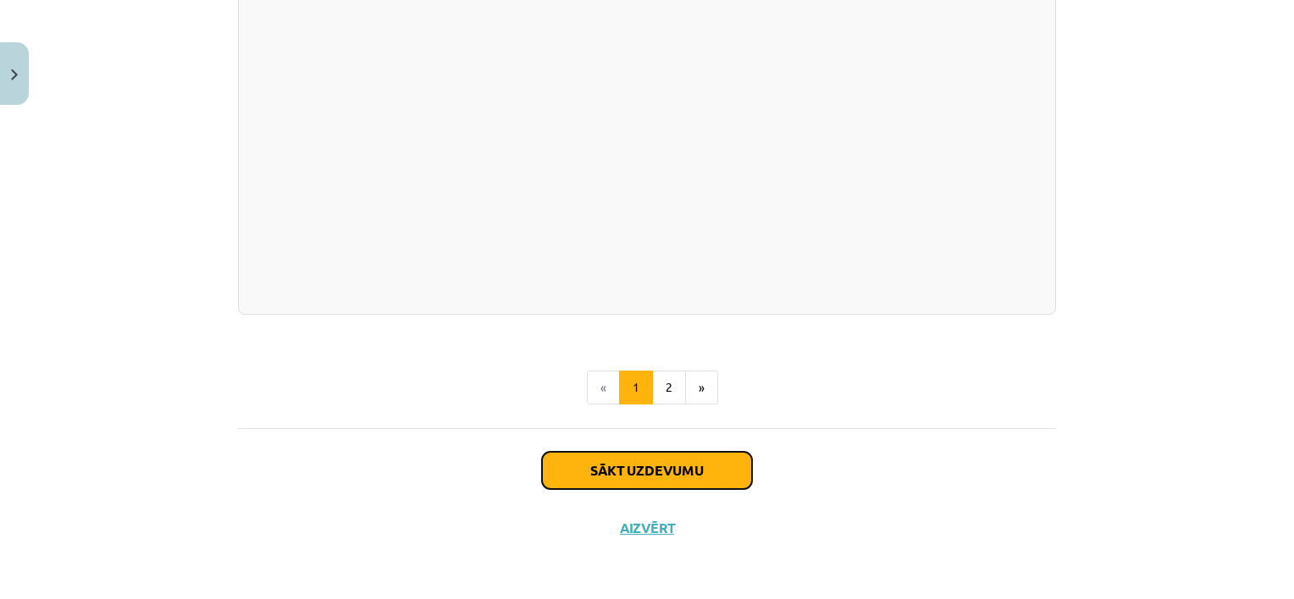
click at [612, 473] on button "Sākt uzdevumu" at bounding box center [647, 470] width 210 height 37
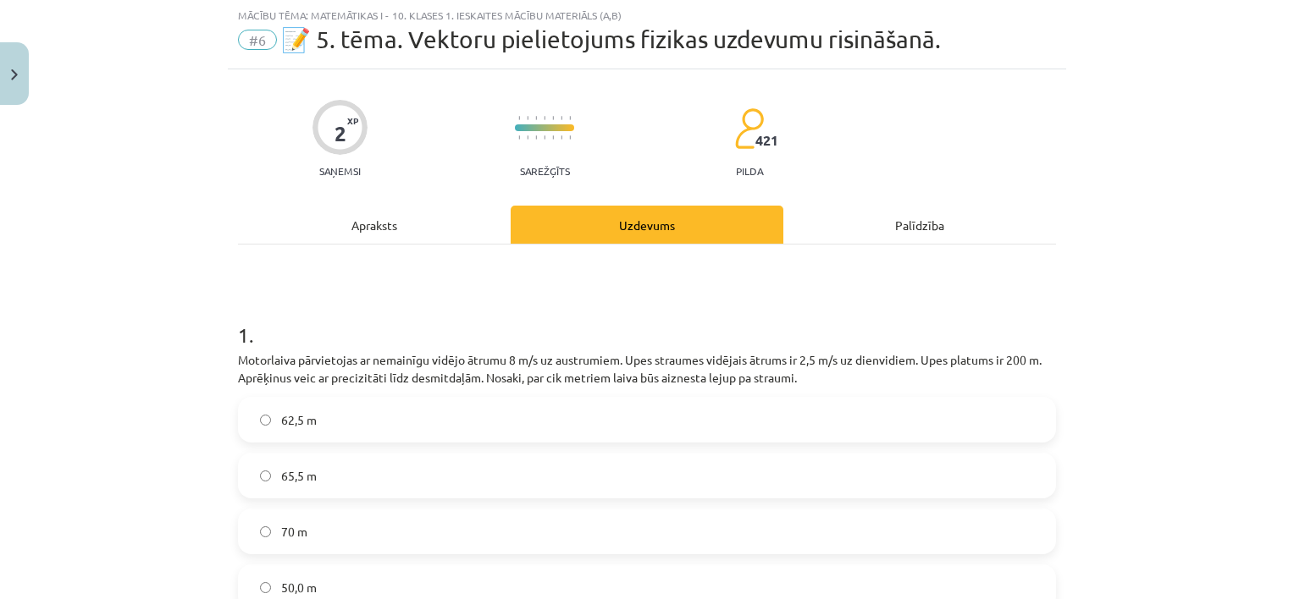
scroll to position [42, 0]
click at [439, 418] on label "62,5 m" at bounding box center [647, 421] width 814 height 42
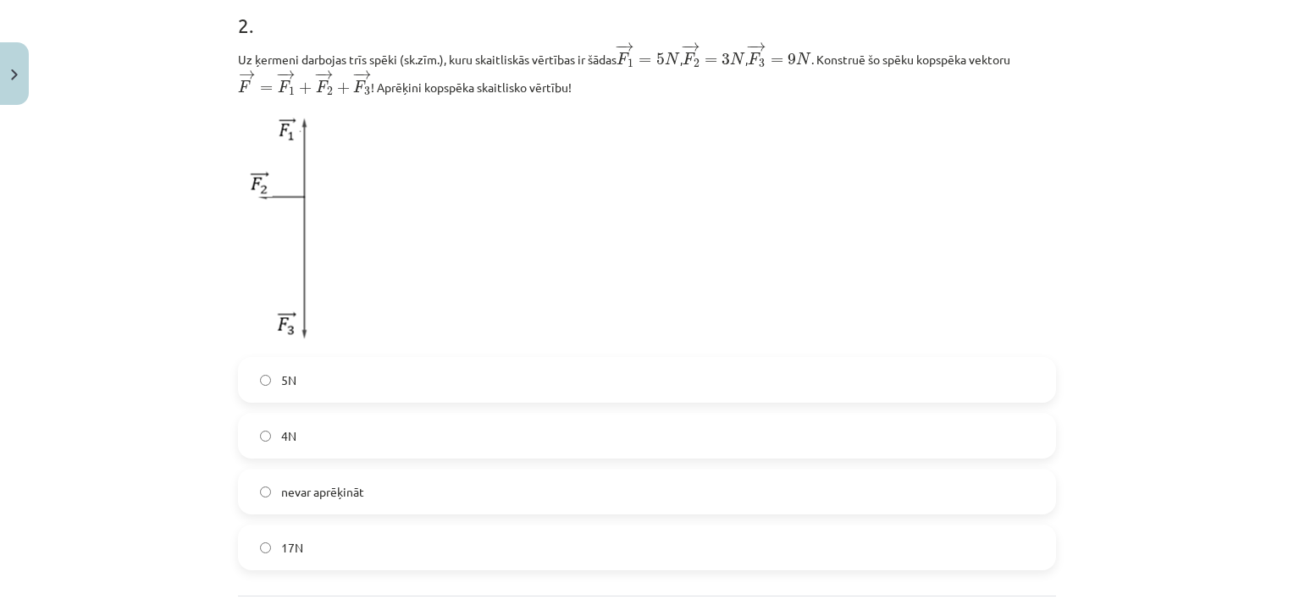
scroll to position [720, 0]
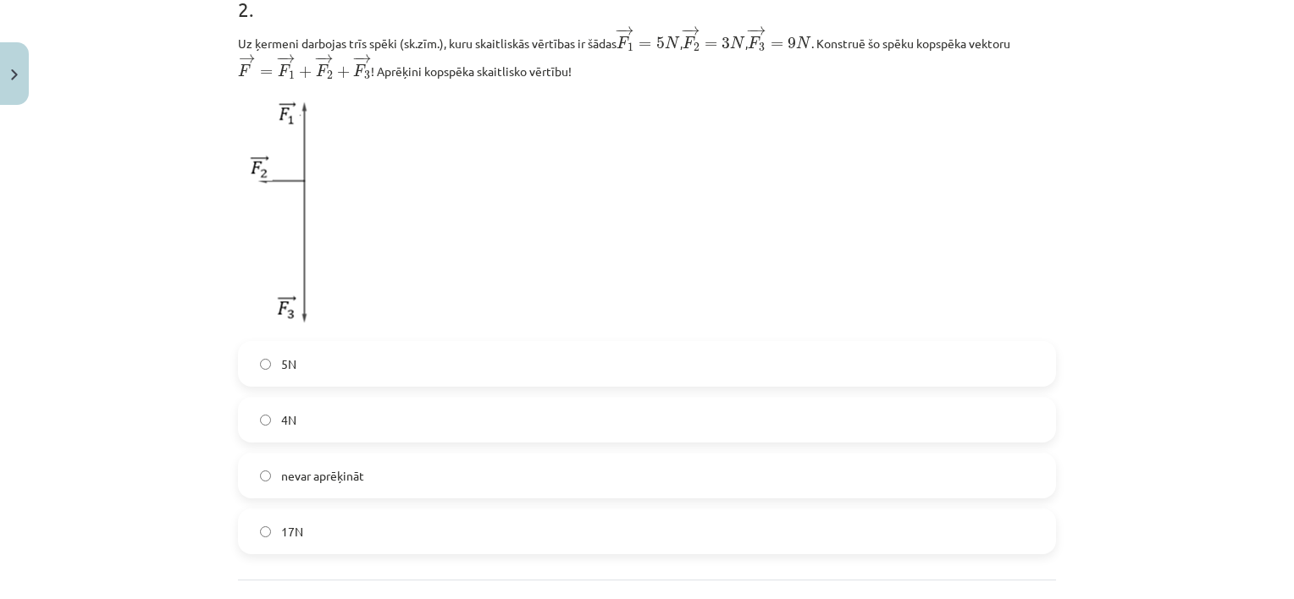
click at [451, 363] on label "5N" at bounding box center [647, 364] width 814 height 42
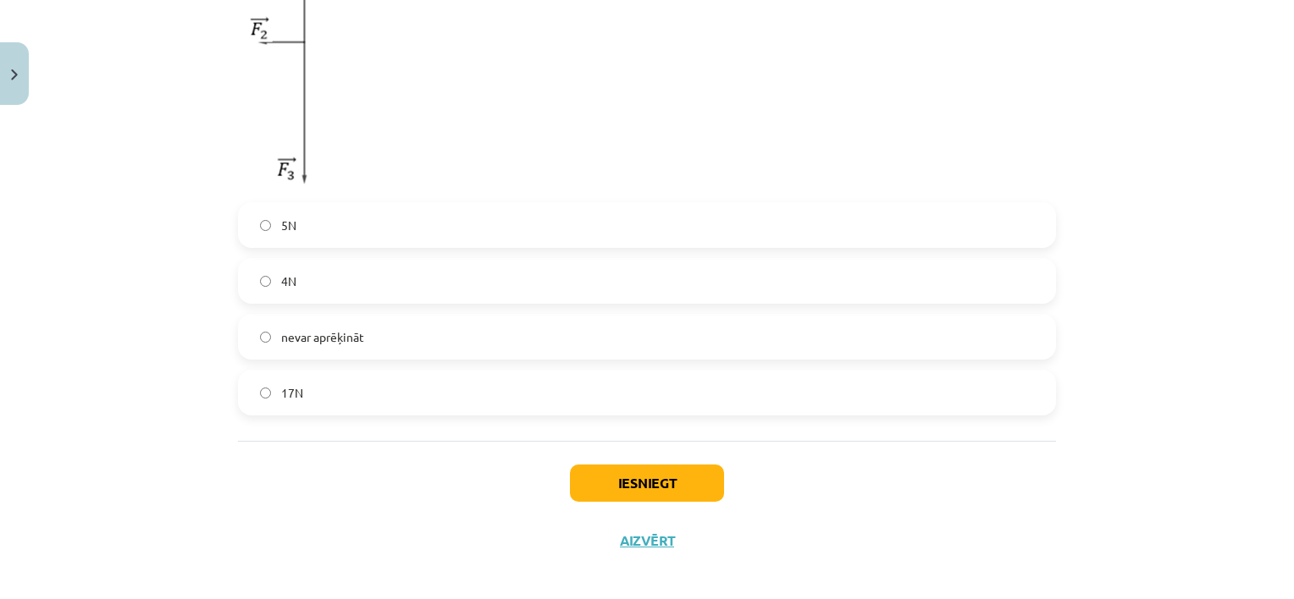
scroll to position [873, 0]
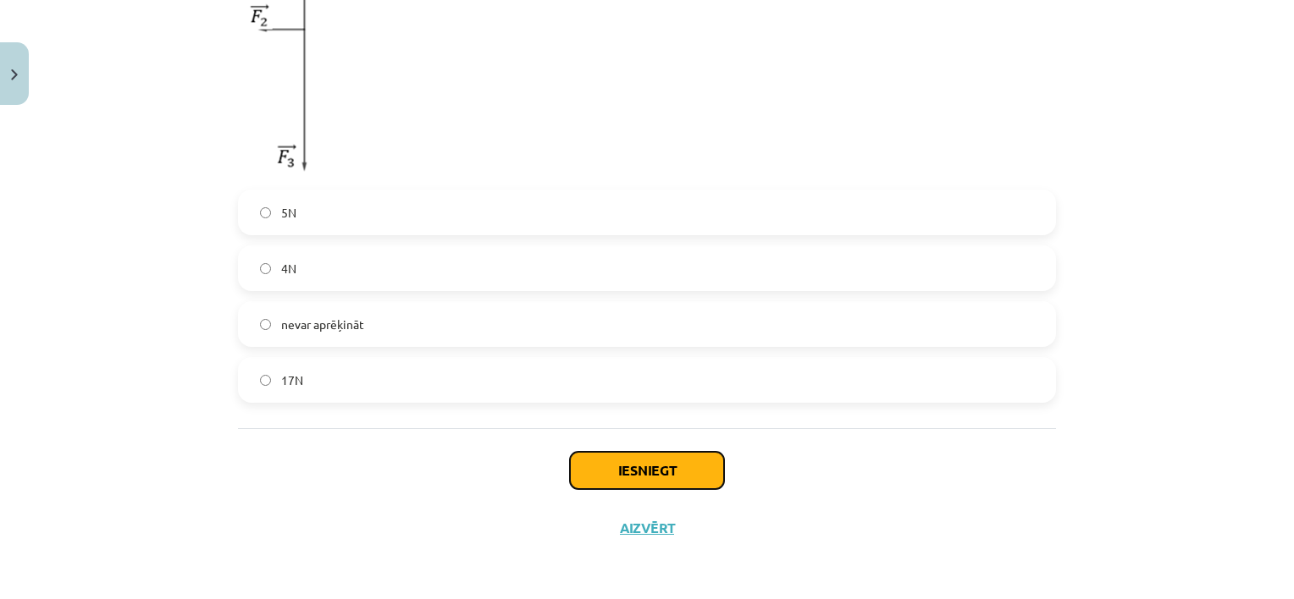
click at [608, 482] on button "Iesniegt" at bounding box center [647, 470] width 154 height 37
click at [625, 471] on button "Iesniegt" at bounding box center [647, 470] width 154 height 37
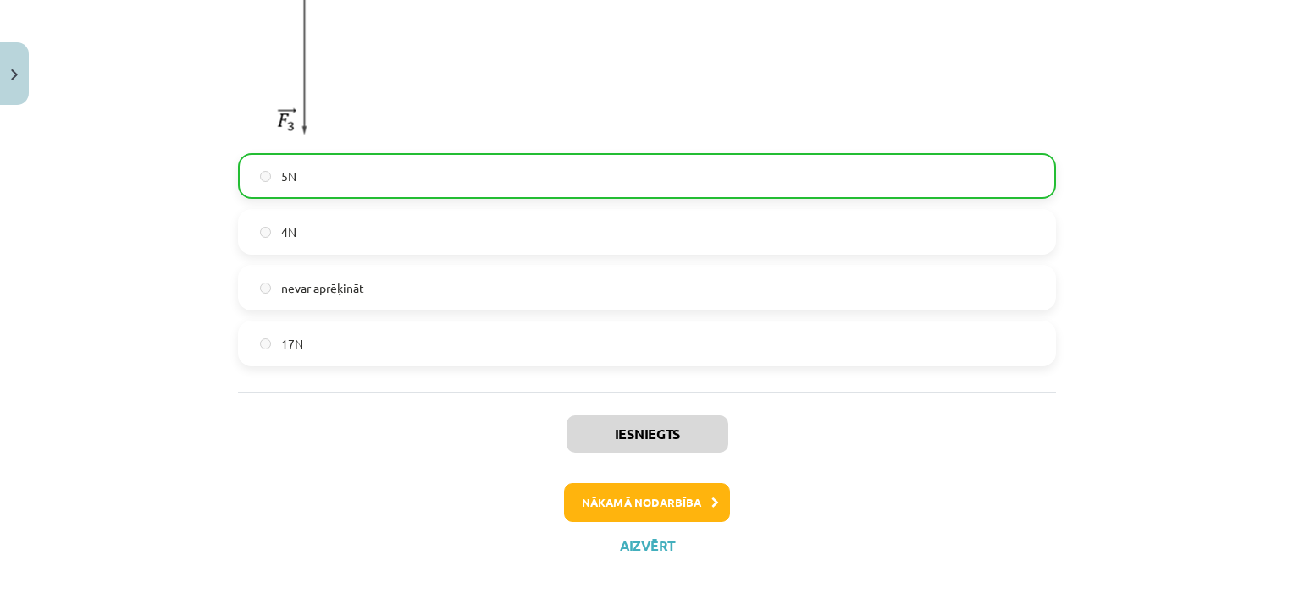
scroll to position [926, 0]
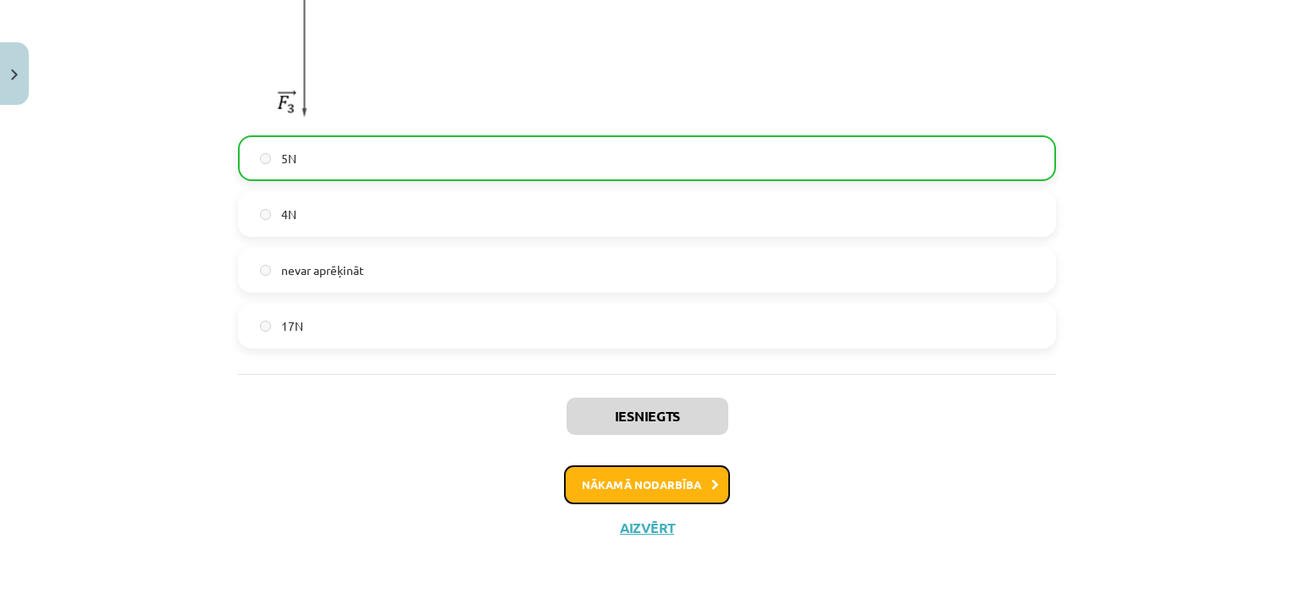
click at [630, 480] on button "Nākamā nodarbība" at bounding box center [647, 485] width 166 height 39
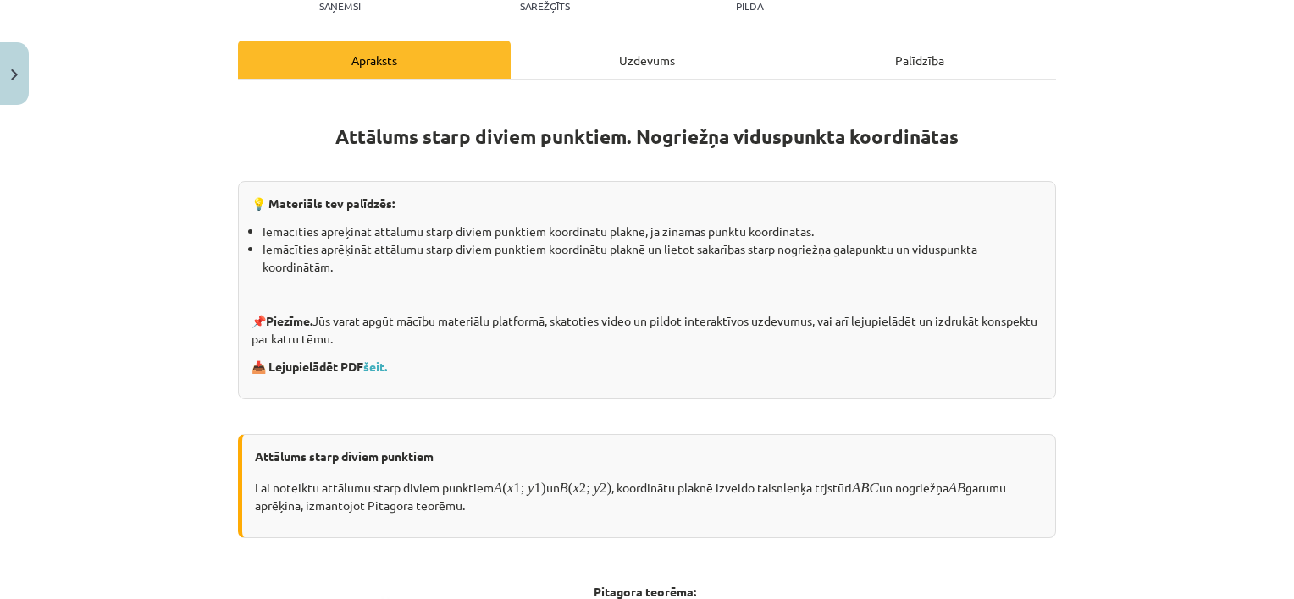
scroll to position [42, 0]
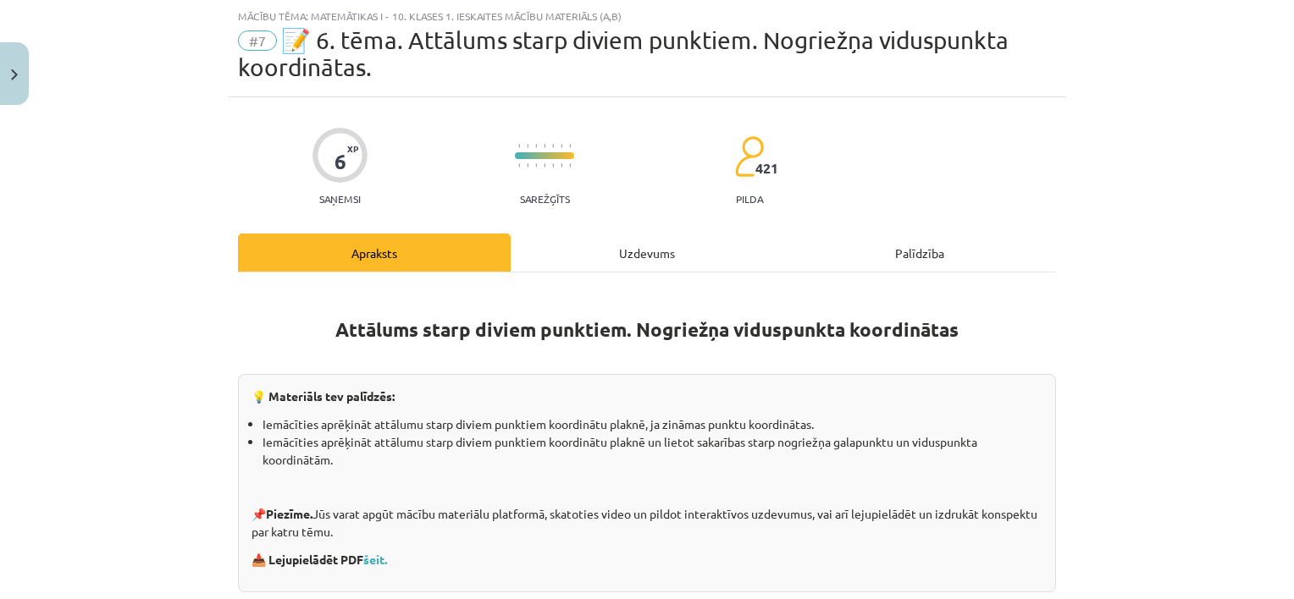
click at [654, 247] on div "Uzdevums" at bounding box center [647, 253] width 273 height 38
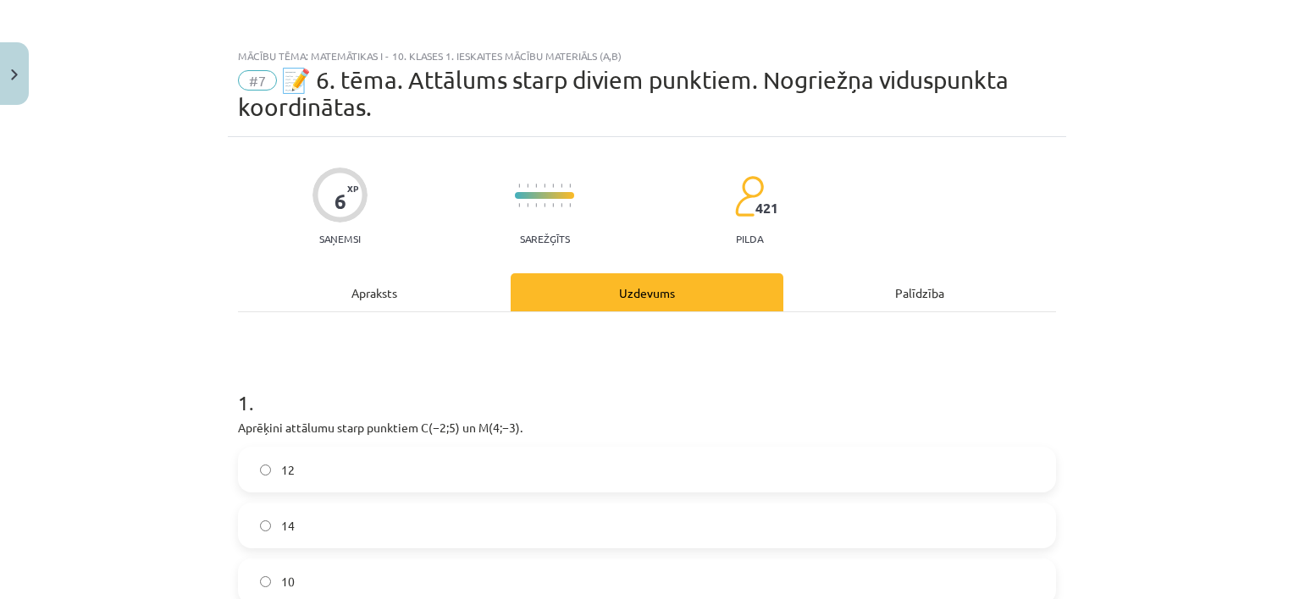
scroll to position [0, 0]
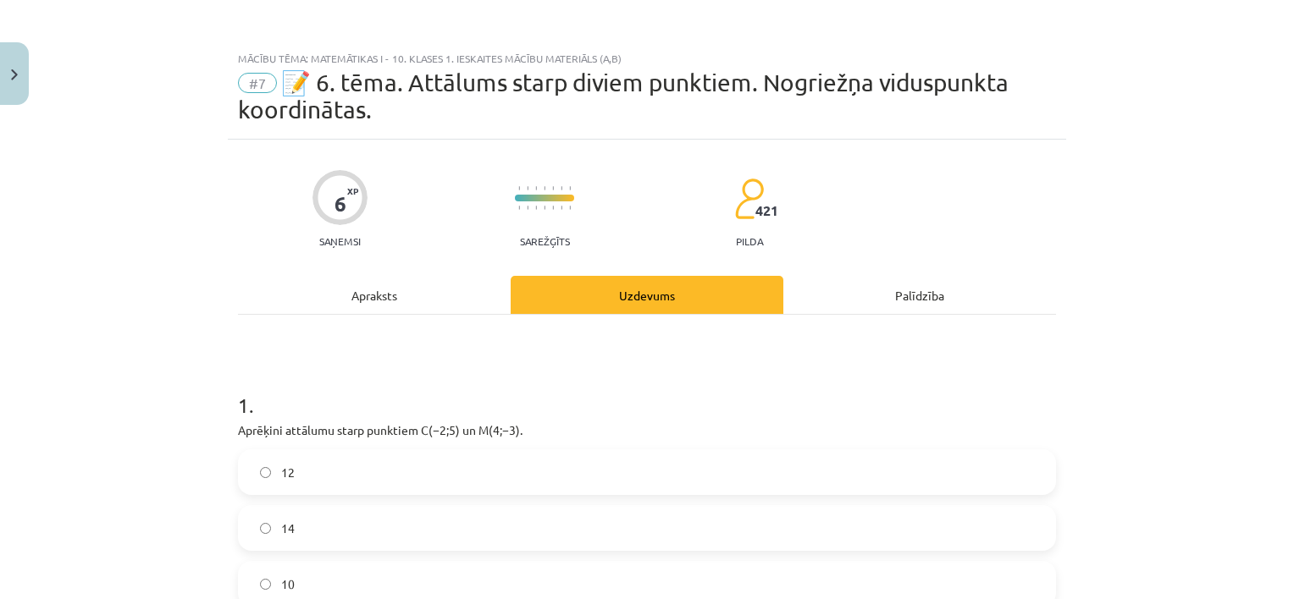
click at [382, 298] on div "Apraksts" at bounding box center [374, 295] width 273 height 38
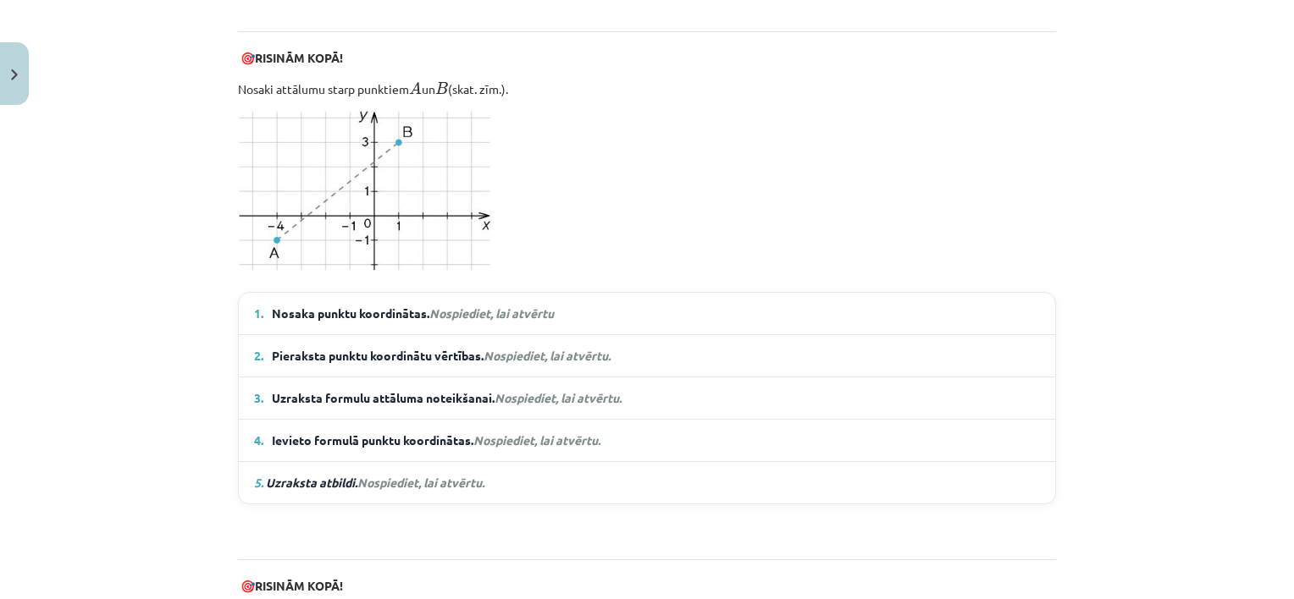
scroll to position [1101, 0]
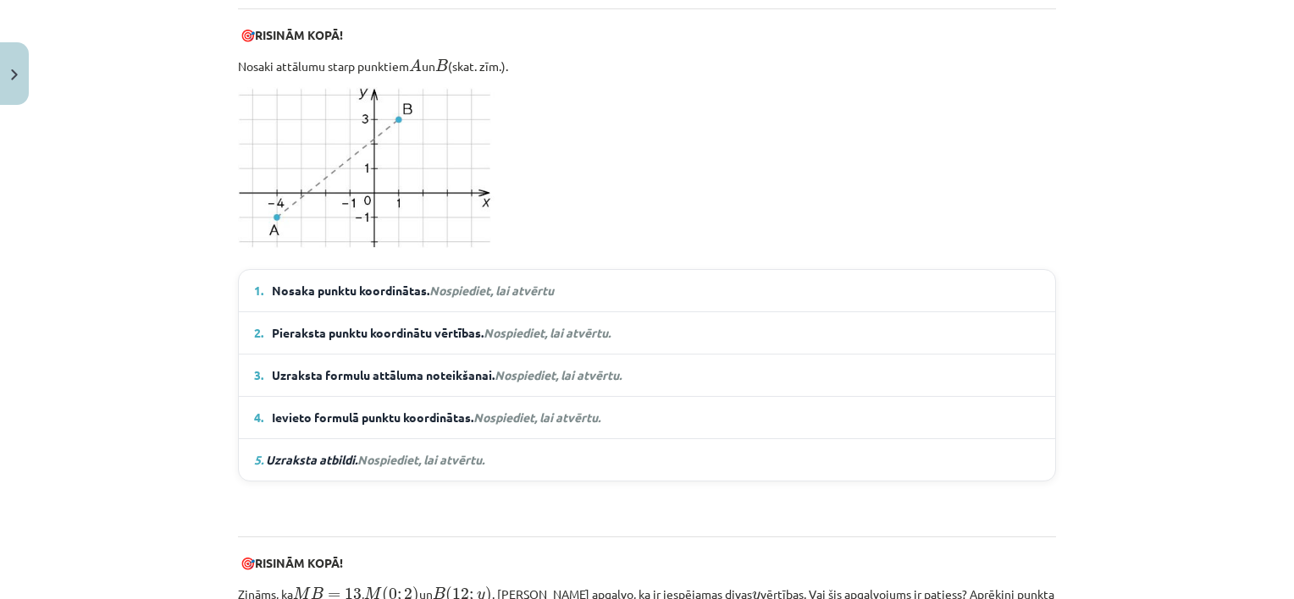
click at [431, 285] on em "Nospiediet, lai atvērtu" at bounding box center [491, 290] width 124 height 15
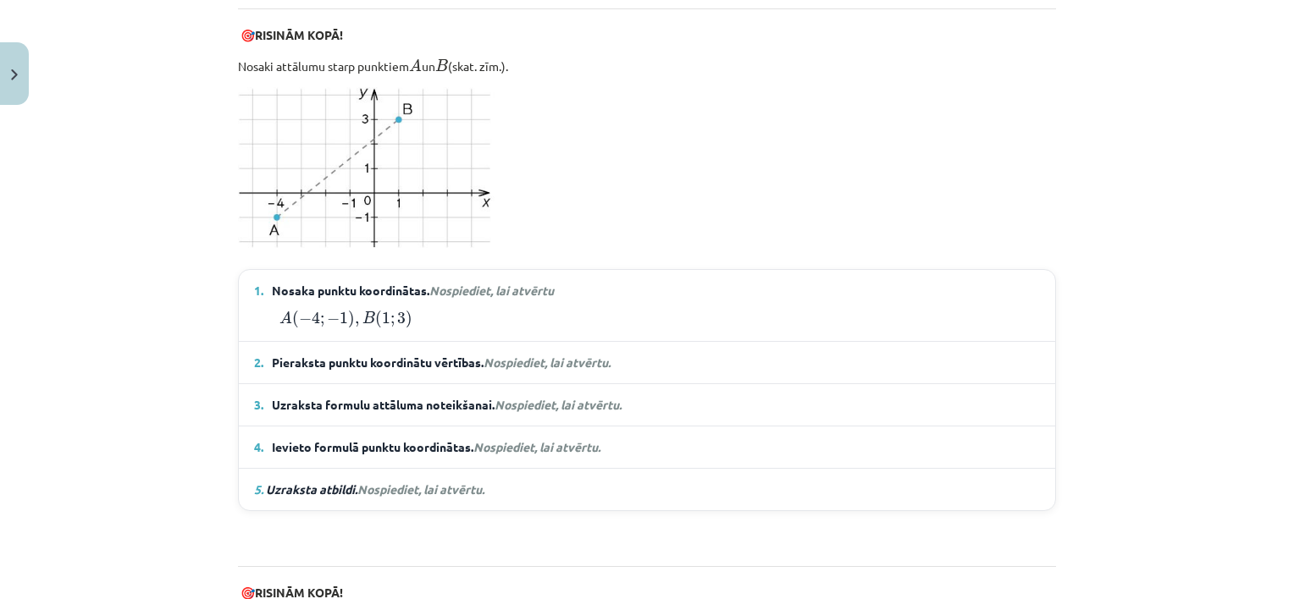
click at [496, 283] on em "Nospiediet, lai atvērtu" at bounding box center [491, 290] width 124 height 15
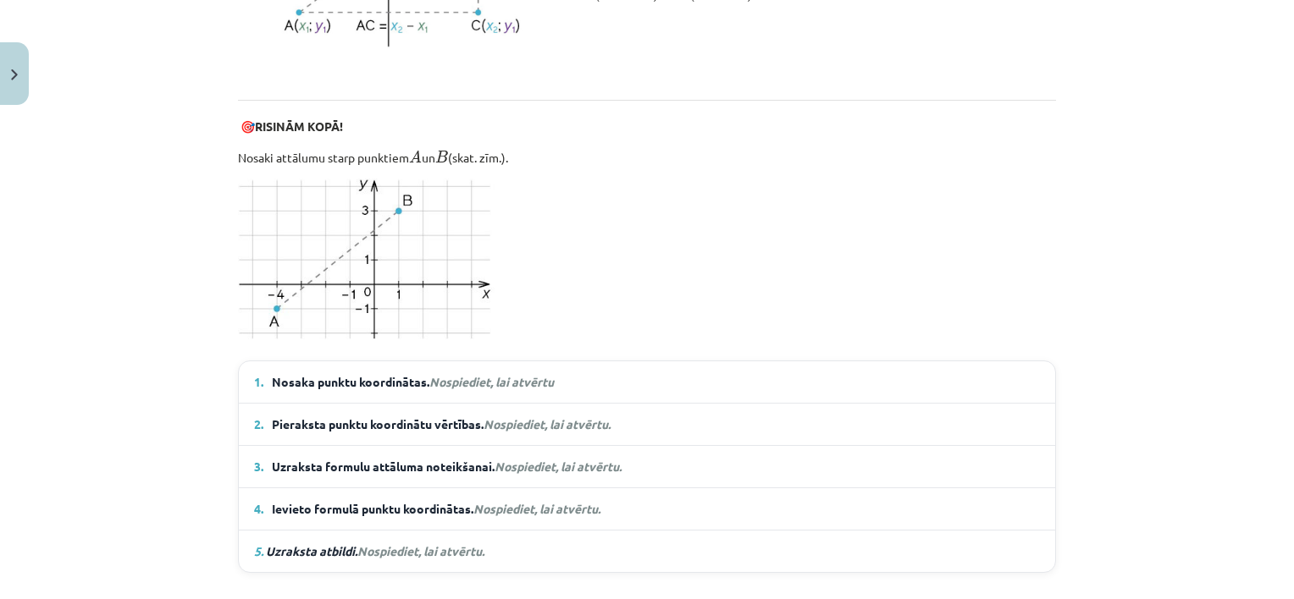
scroll to position [1016, 0]
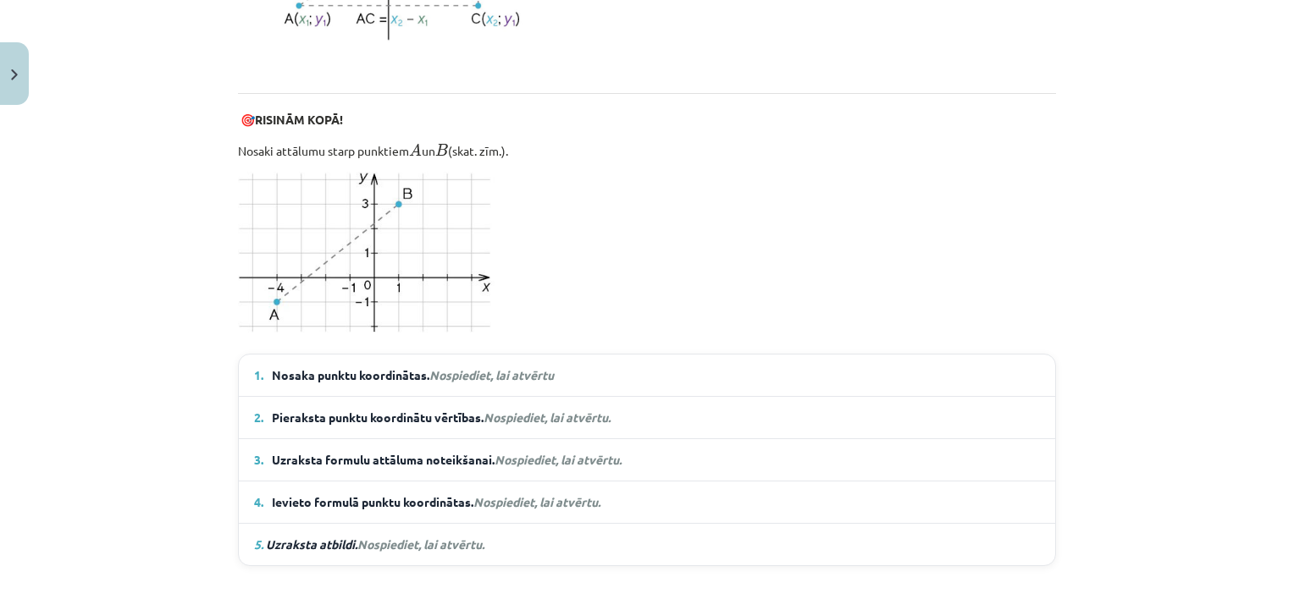
click at [606, 373] on summary "1. Nosaka punktu koordinātas. Nospiediet, lai atvērtu" at bounding box center [647, 376] width 786 height 18
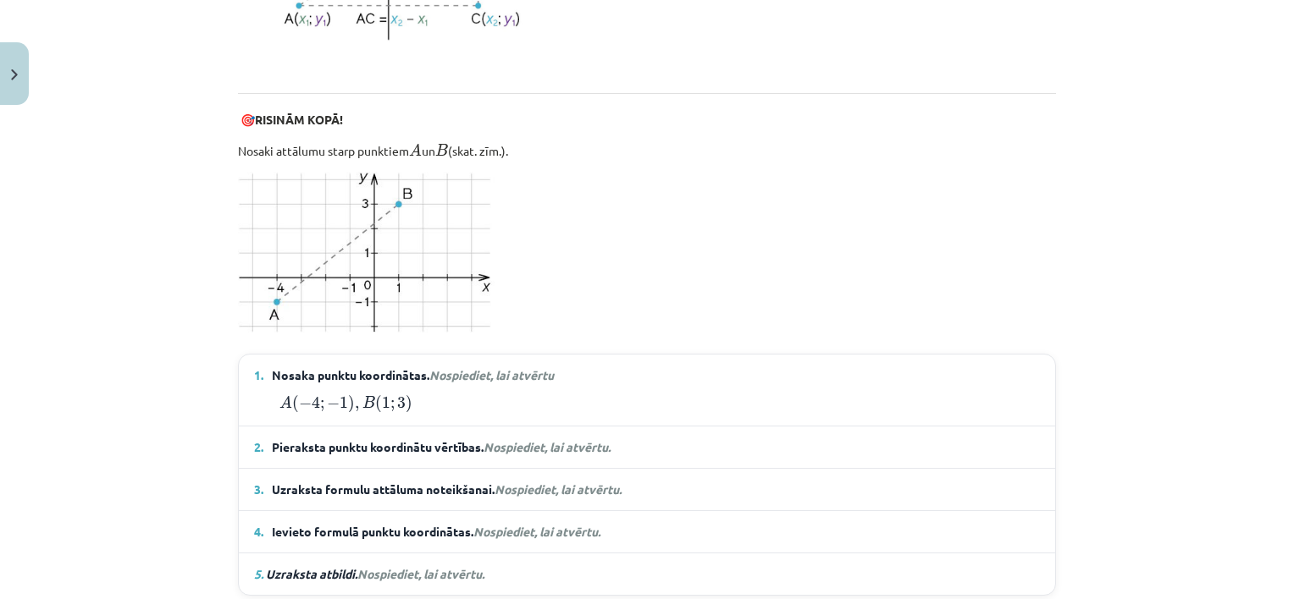
click at [593, 439] on span "Nospiediet, lai atvērtu." at bounding box center [546, 446] width 127 height 15
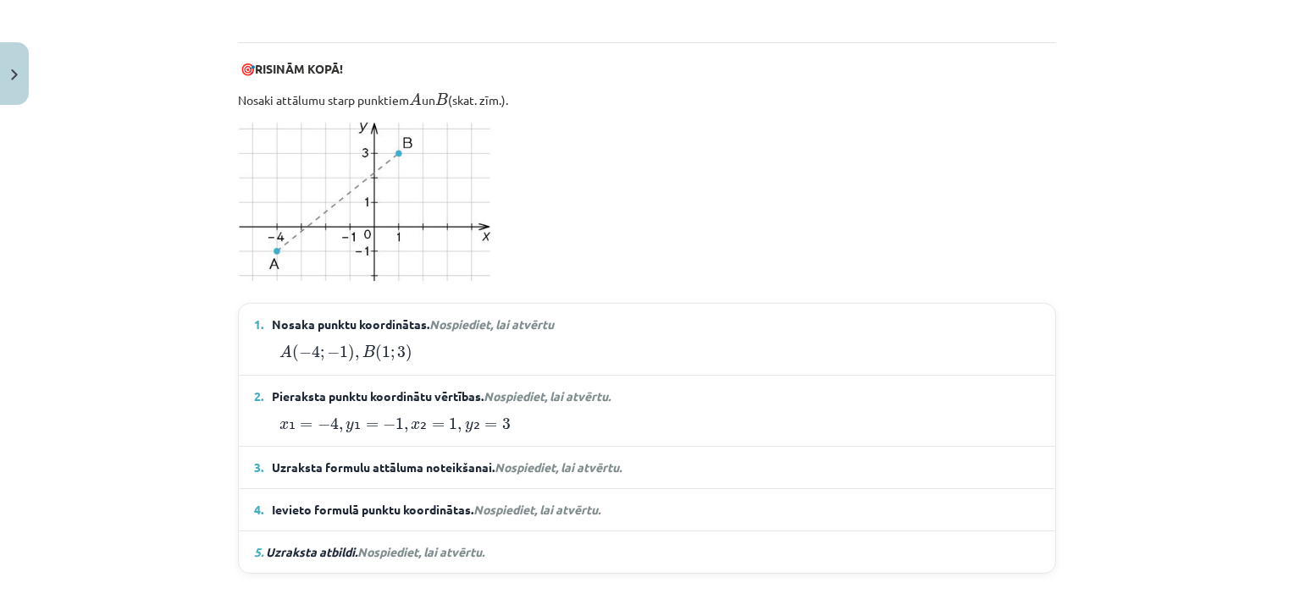
scroll to position [1101, 0]
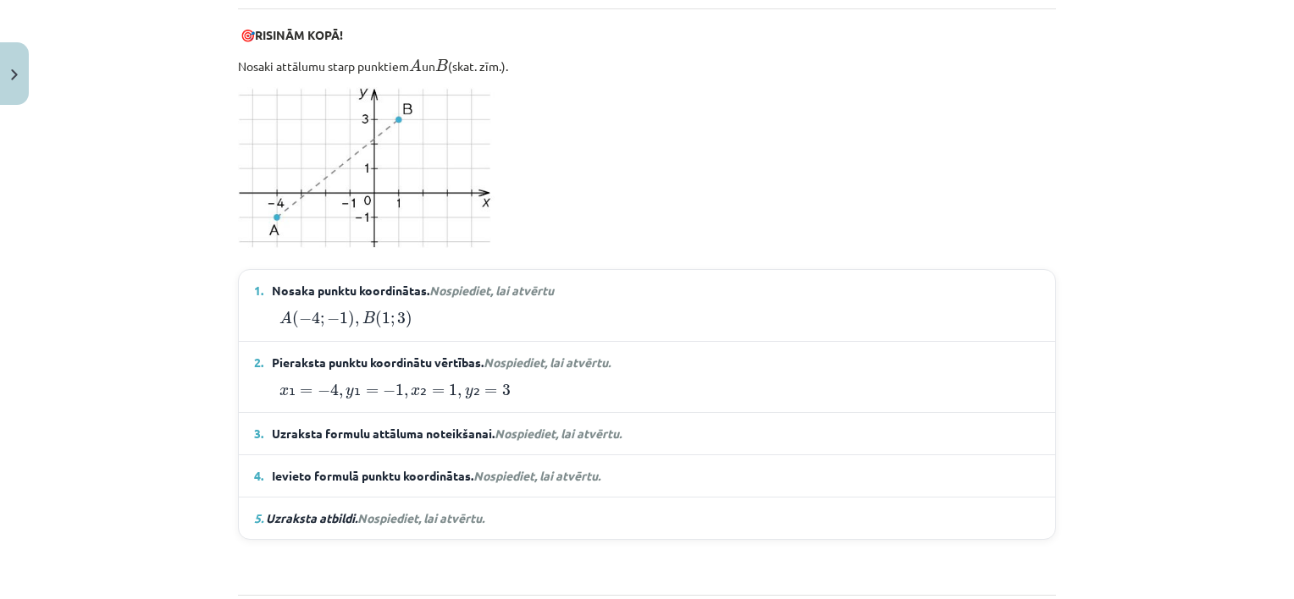
click at [593, 426] on span "Nospiediet, lai atvērtu." at bounding box center [557, 433] width 127 height 15
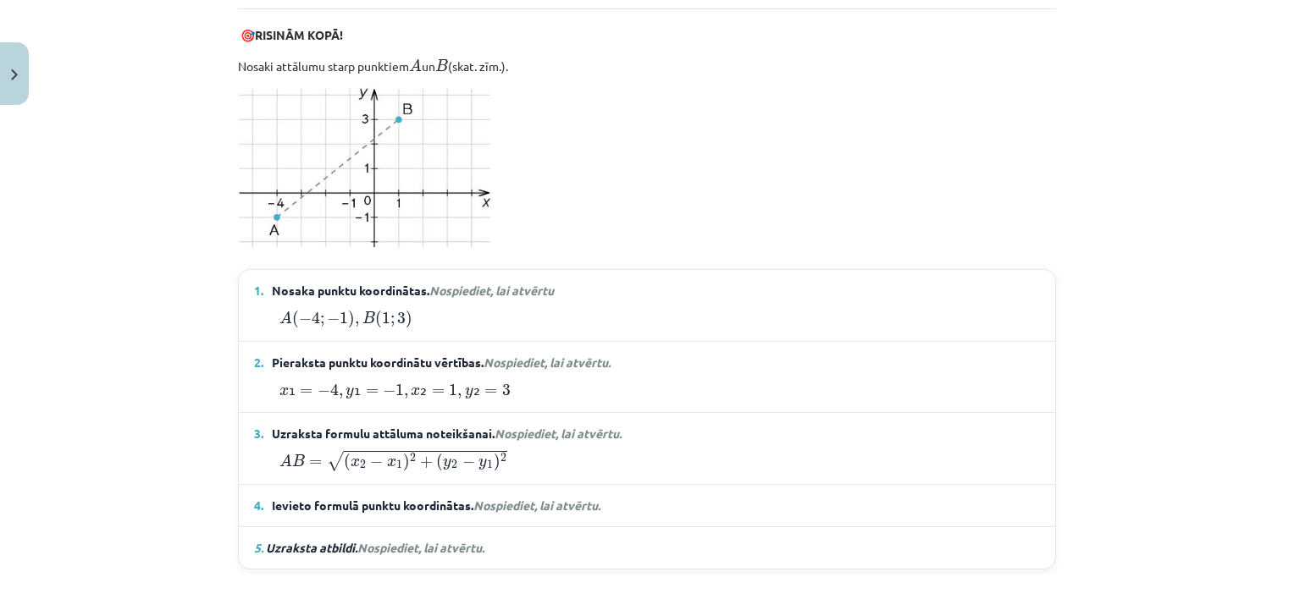
click at [571, 506] on span "Nospiediet, lai atvērtu." at bounding box center [536, 505] width 127 height 15
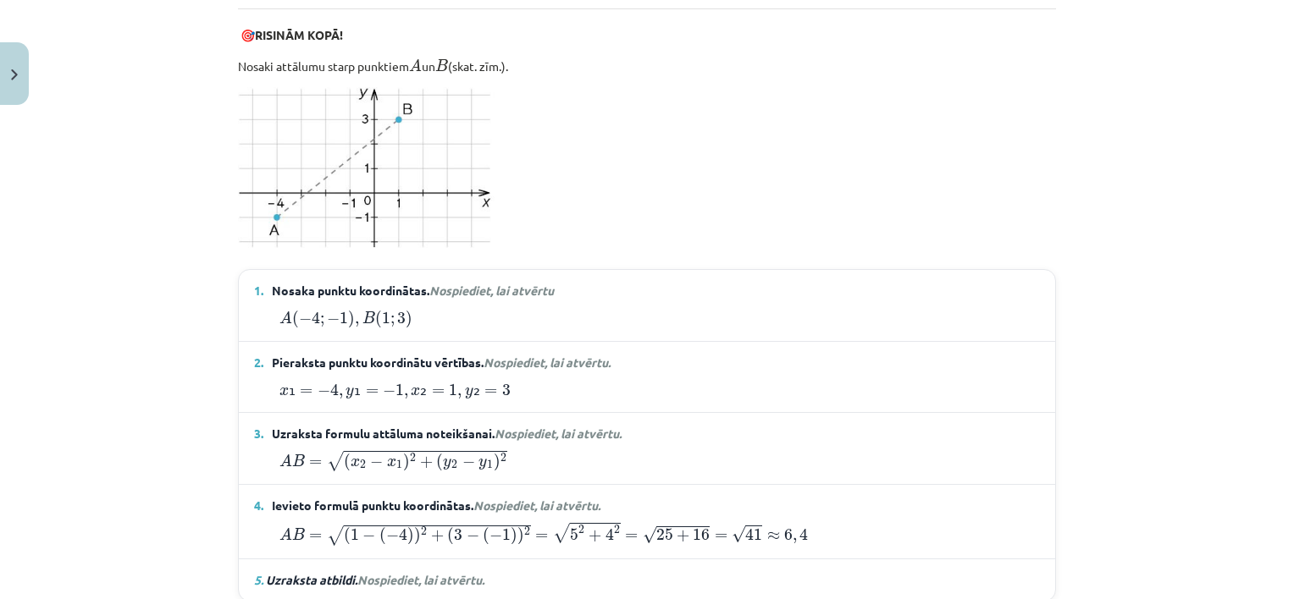
click at [527, 571] on summary "5. Uzraksta atbildi. Nospiediet, lai atvērtu." at bounding box center [647, 580] width 786 height 18
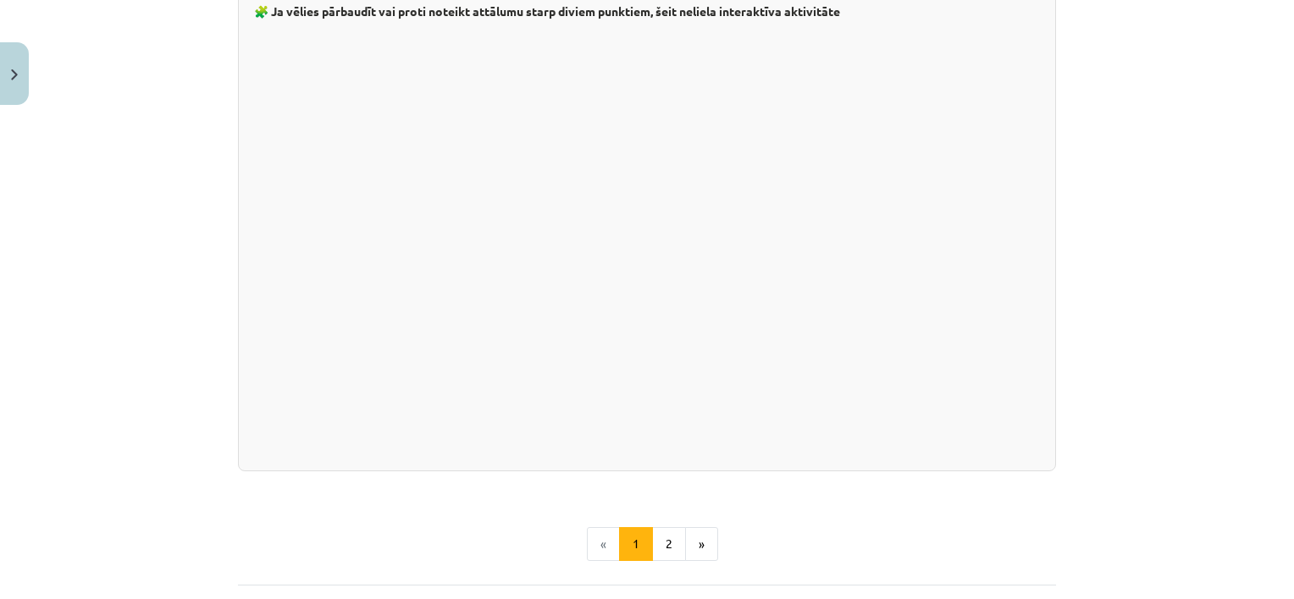
scroll to position [2925, 0]
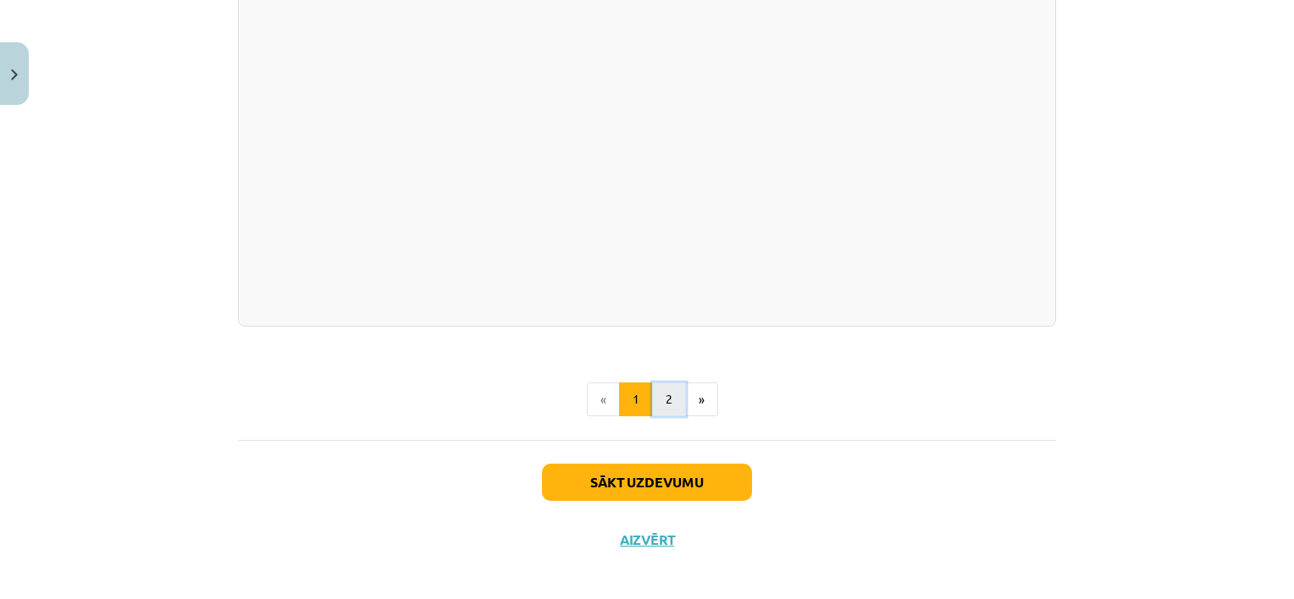
click at [659, 400] on button "2" at bounding box center [669, 400] width 34 height 34
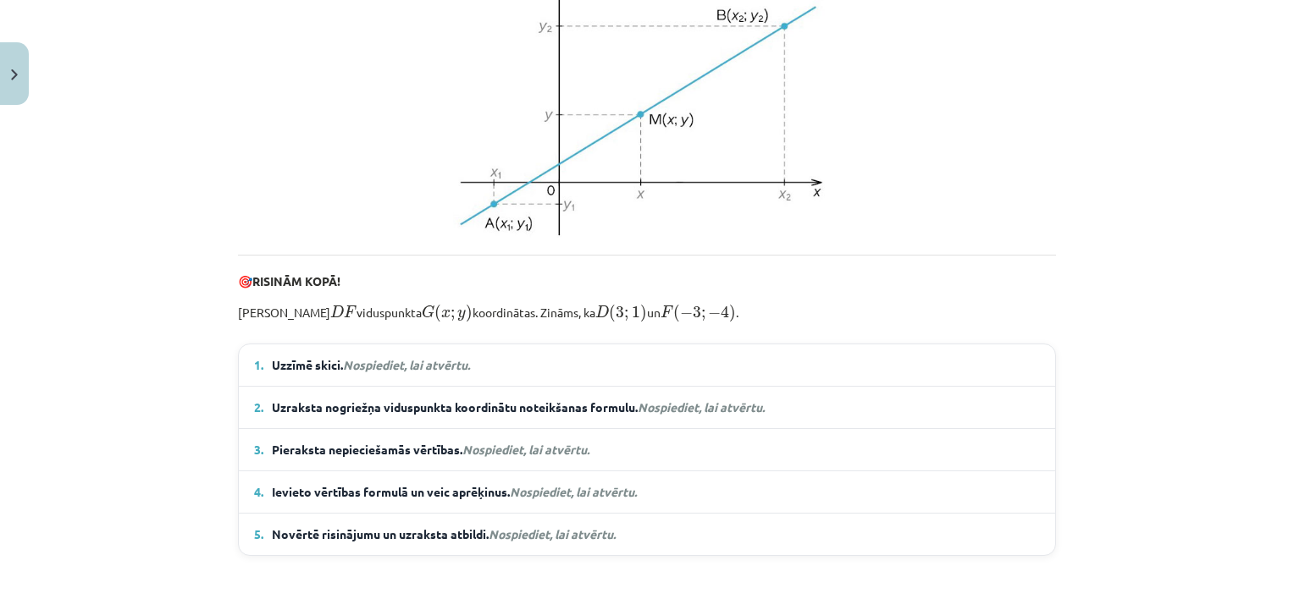
scroll to position [753, 0]
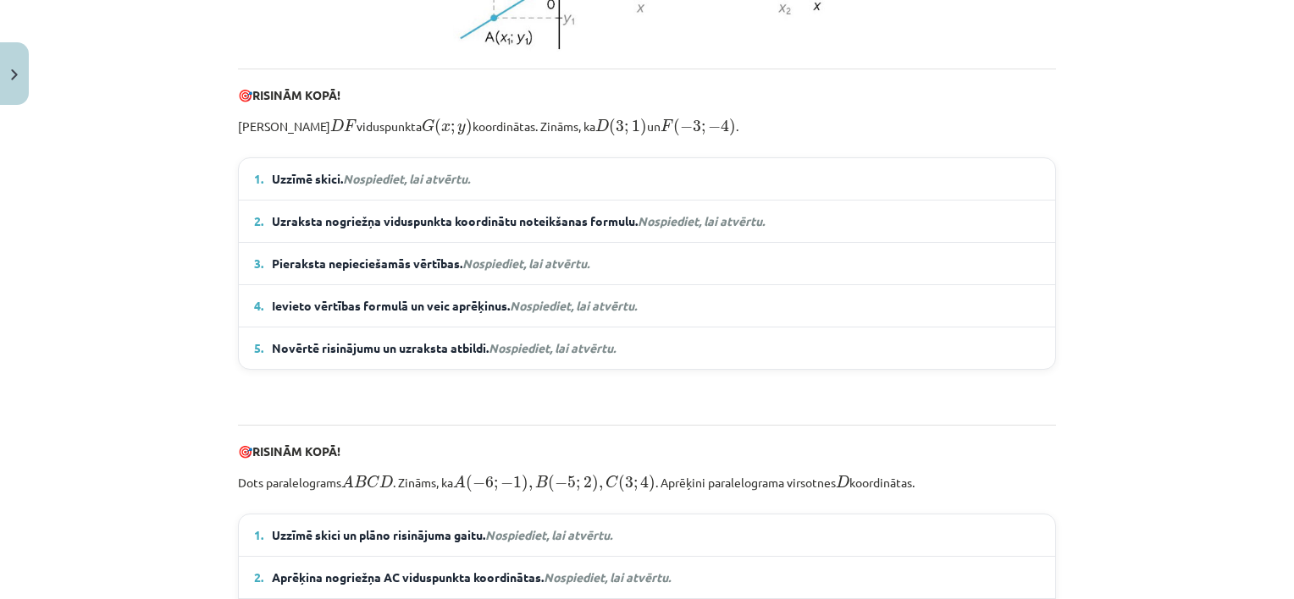
click at [792, 188] on summary "1. Uzzīmē skici. Nospiediet, lai atvērtu." at bounding box center [647, 179] width 786 height 18
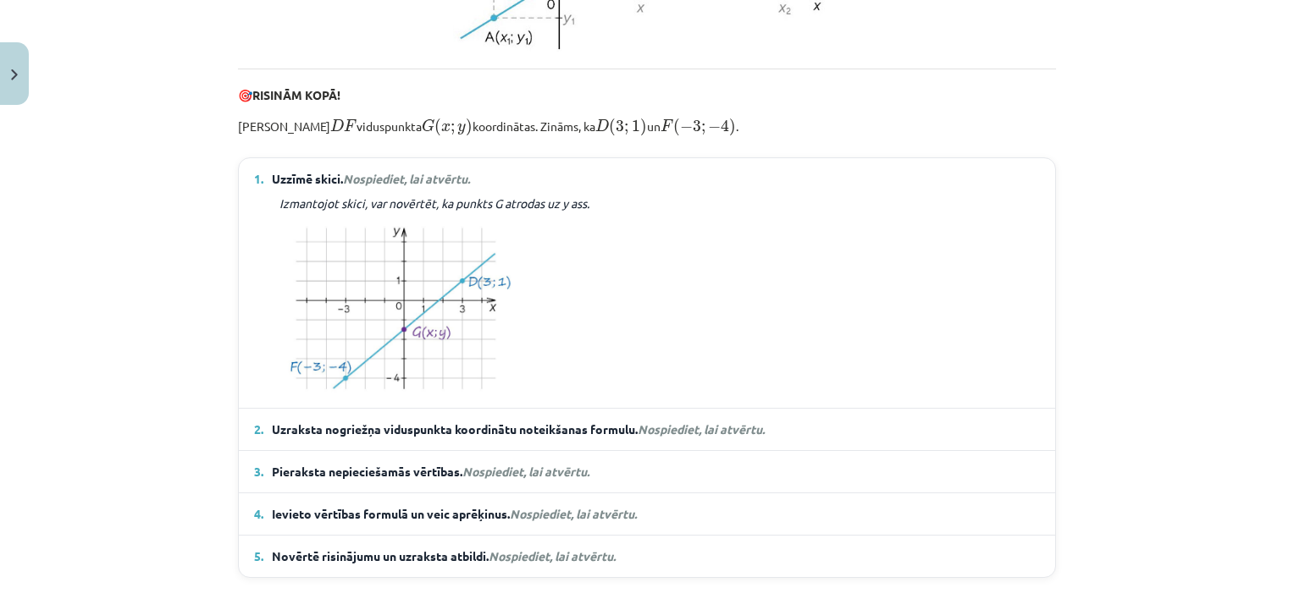
click at [701, 439] on span "Uzraksta nogriežņa viduspunkta koordinātu noteikšanas formulu. Nospiediet, lai …" at bounding box center [518, 430] width 493 height 18
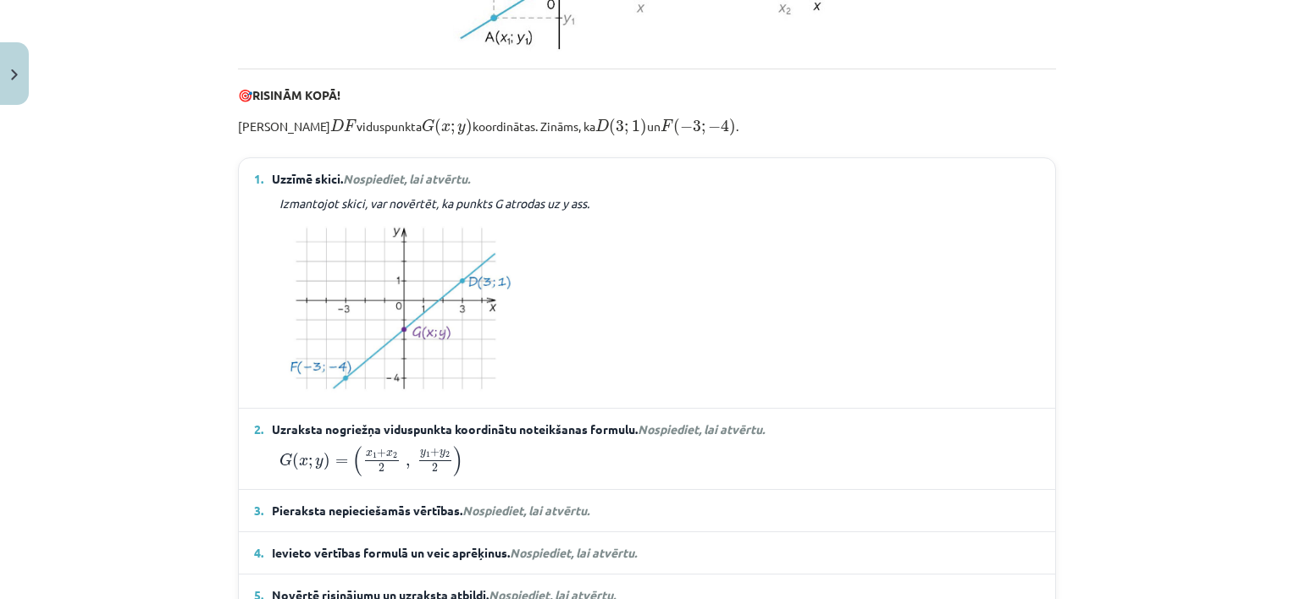
click at [673, 519] on details "3. Pieraksta nepieciešamās vērtības. Nospiediet, lai atvērtu. x ₁ = 3 ; x ₂ = −…" at bounding box center [647, 510] width 816 height 41
click at [665, 520] on summary "3. Pieraksta nepieciešamās vērtības. Nospiediet, lai atvērtu." at bounding box center [647, 511] width 786 height 18
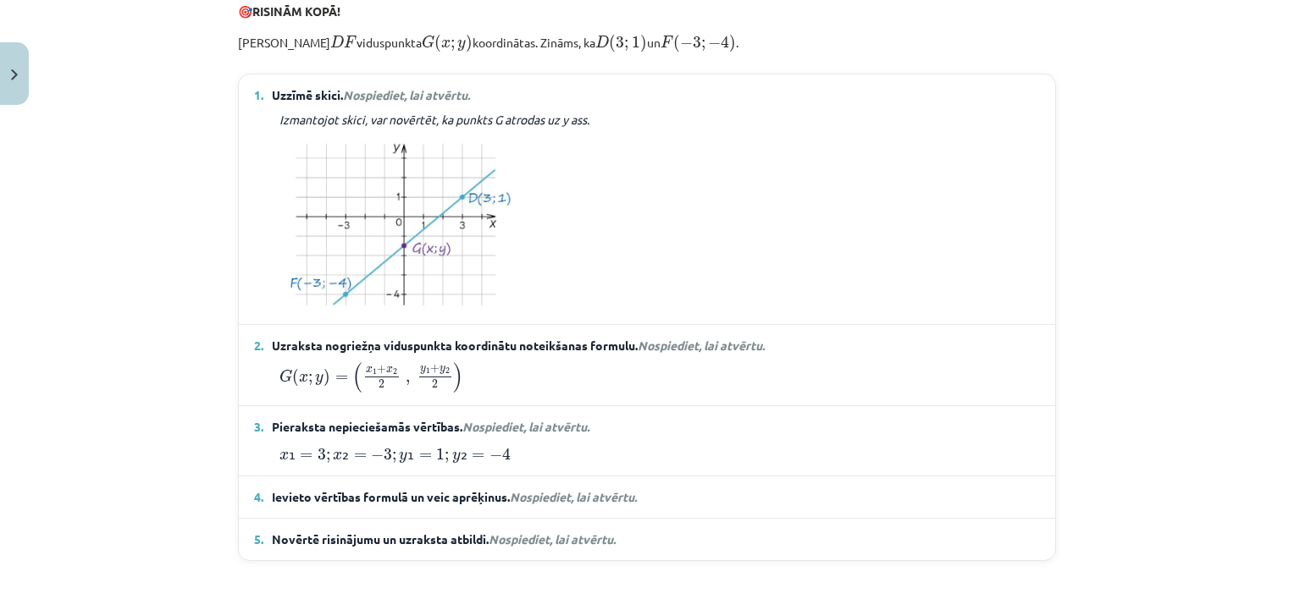
scroll to position [837, 0]
click at [653, 505] on summary "4. Ievieto vērtības formulā un veic aprēķinus. Nospiediet, lai atvērtu." at bounding box center [647, 497] width 786 height 18
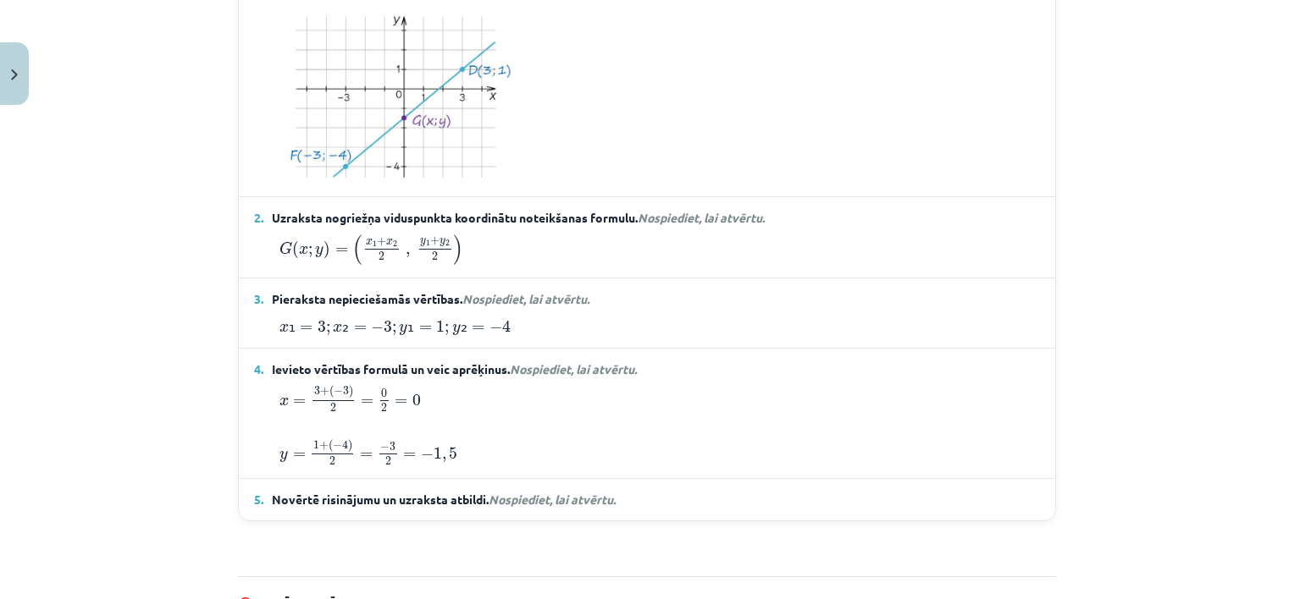
scroll to position [965, 0]
click at [742, 508] on summary "5. Novērtē risinājumu un uzraksta atbildi. Nospiediet, lai atvērtu." at bounding box center [647, 499] width 786 height 18
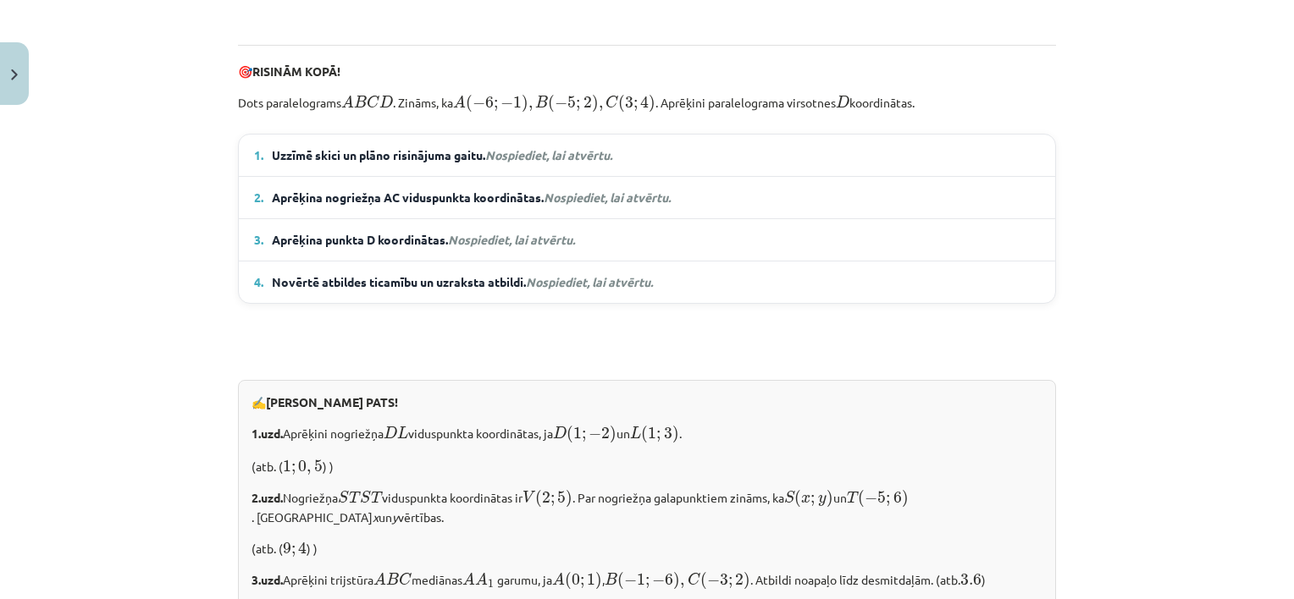
scroll to position [1558, 0]
click at [796, 163] on summary "1. Uzzīmē skici un plāno risinājuma gaitu. Nospiediet, lai atvērtu." at bounding box center [647, 154] width 786 height 18
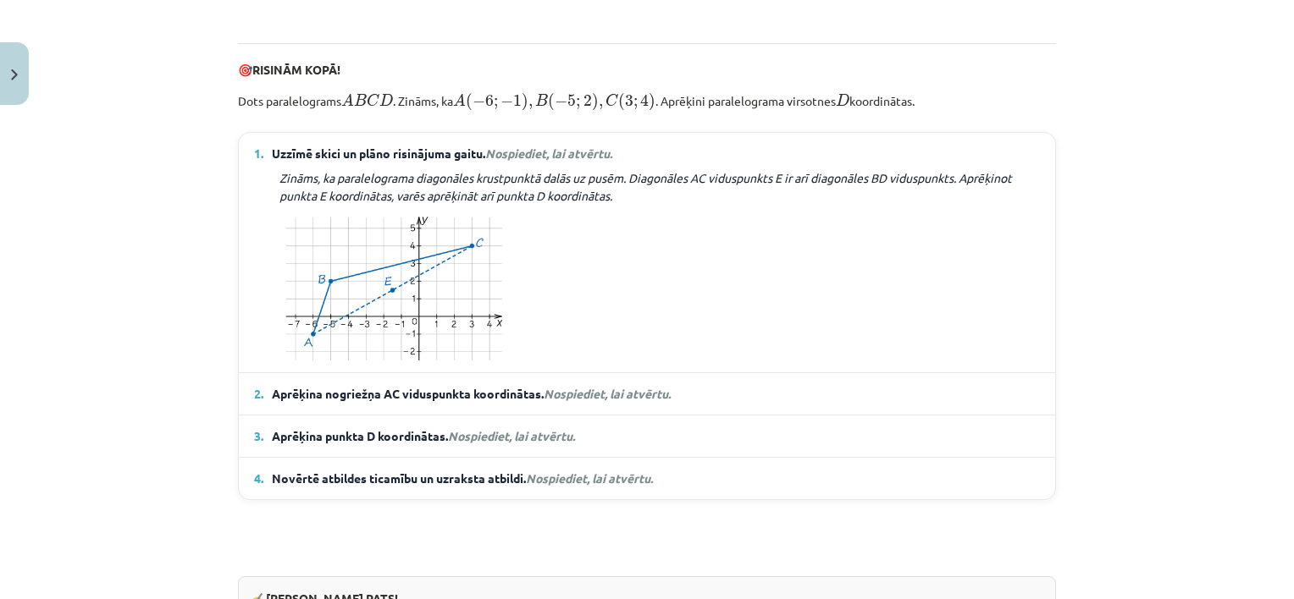
click at [693, 403] on summary "2. Aprēķina nogriežņa AC viduspunkta koordinātas. Nospiediet, lai atvērtu." at bounding box center [647, 394] width 786 height 18
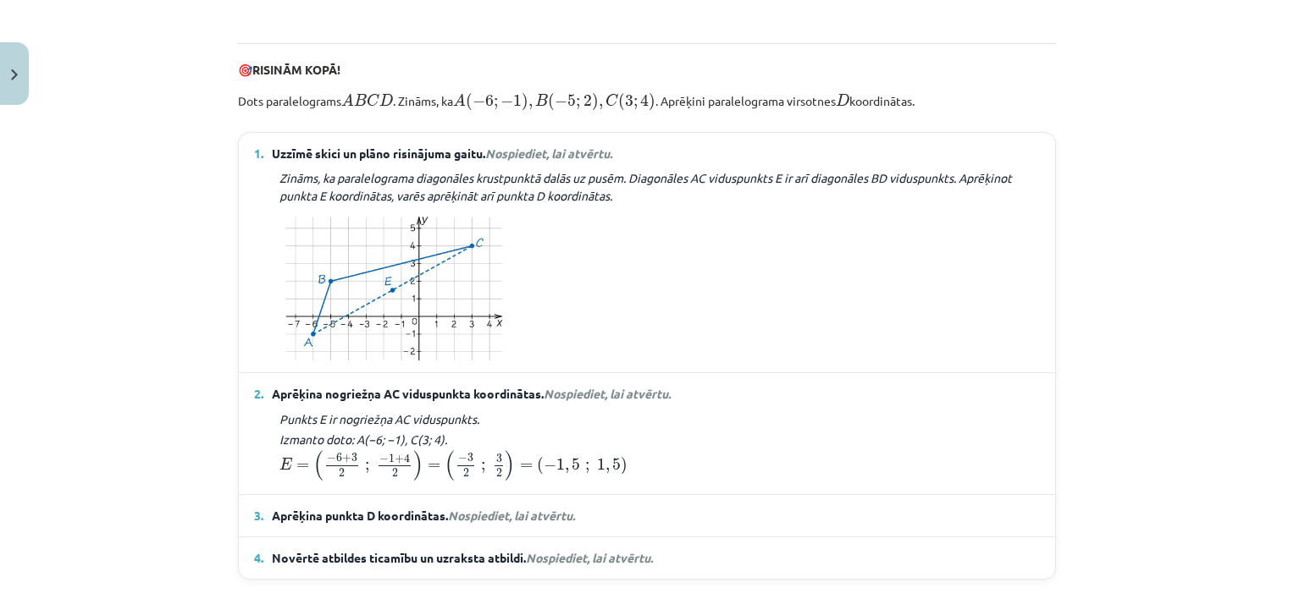
click at [663, 525] on summary "3. Aprēķina punkta D koordinātas. Nospiediet, lai atvērtu." at bounding box center [647, 516] width 786 height 18
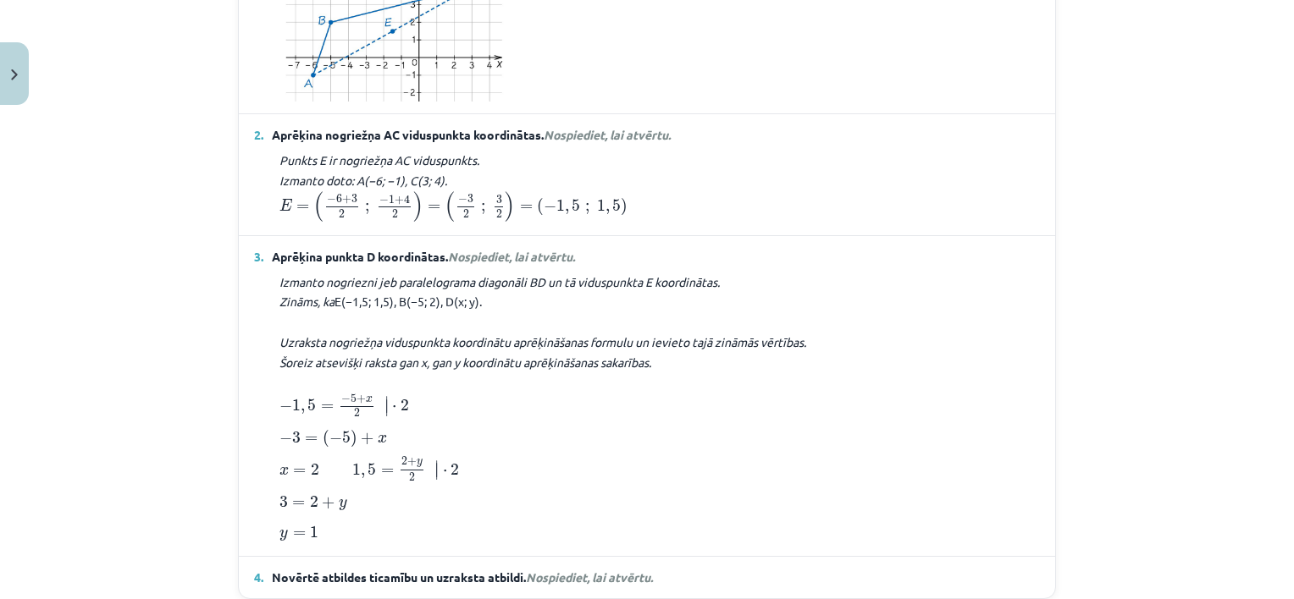
scroll to position [1879, 0]
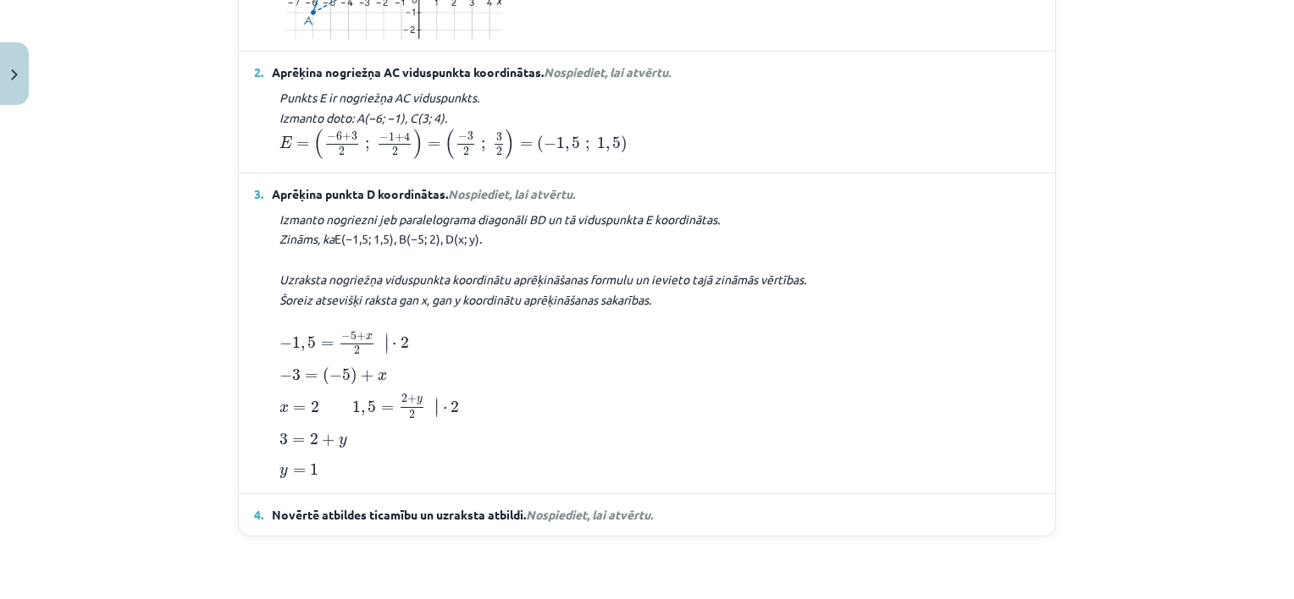
click at [796, 536] on details "4. Novērtē atbildes ticamību un uzraksta atbildi. Nospiediet, lai atvērtu. Novē…" at bounding box center [647, 514] width 816 height 41
click at [653, 522] on span "Nospiediet, lai atvērtu." at bounding box center [589, 514] width 127 height 15
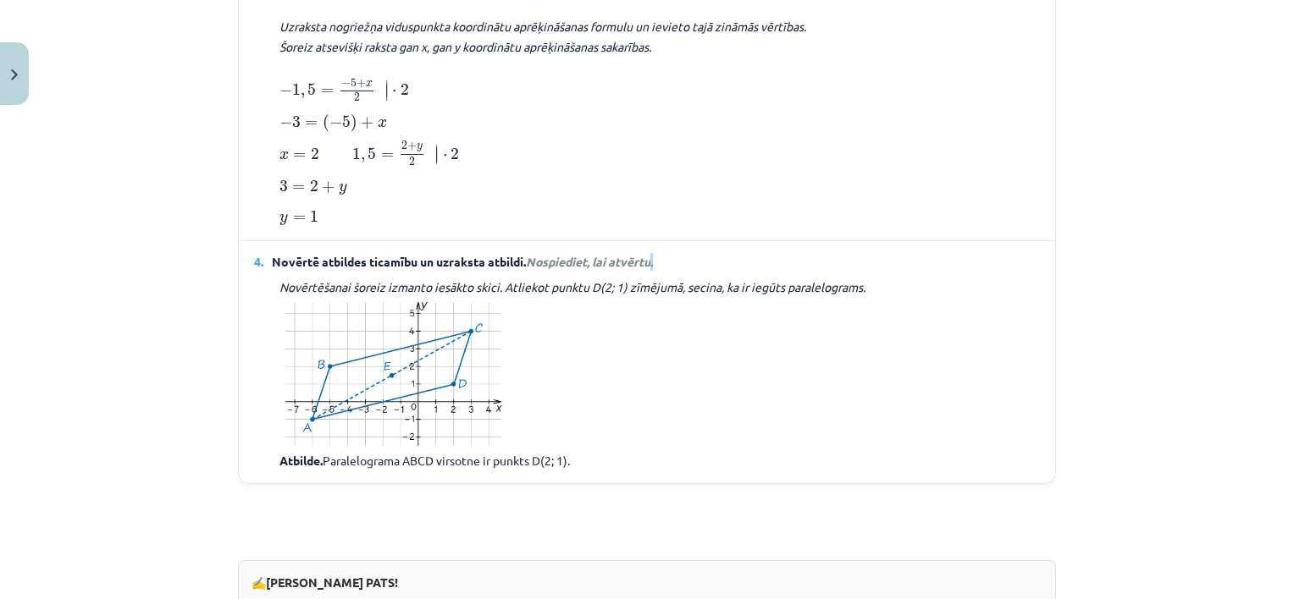
scroll to position [2133, 0]
click at [1129, 324] on div "Mācību tēma: Matemātikas i - 10. klases 1. ieskaites mācību materiāls (a,b) #7 …" at bounding box center [647, 299] width 1294 height 599
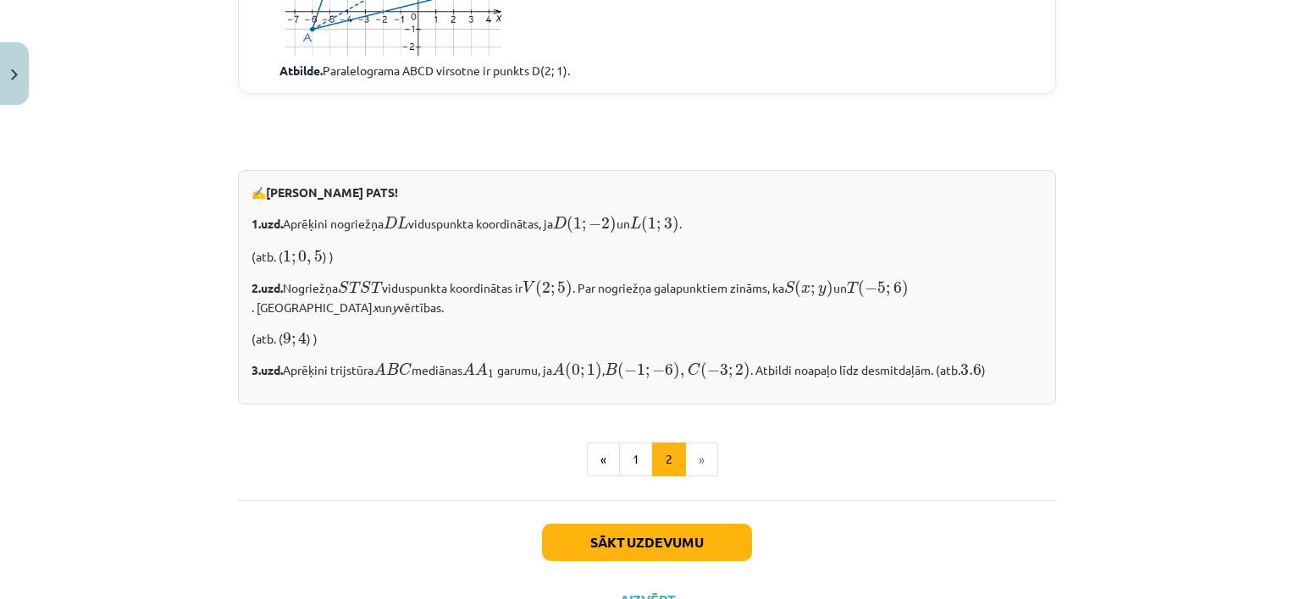
scroll to position [2557, 0]
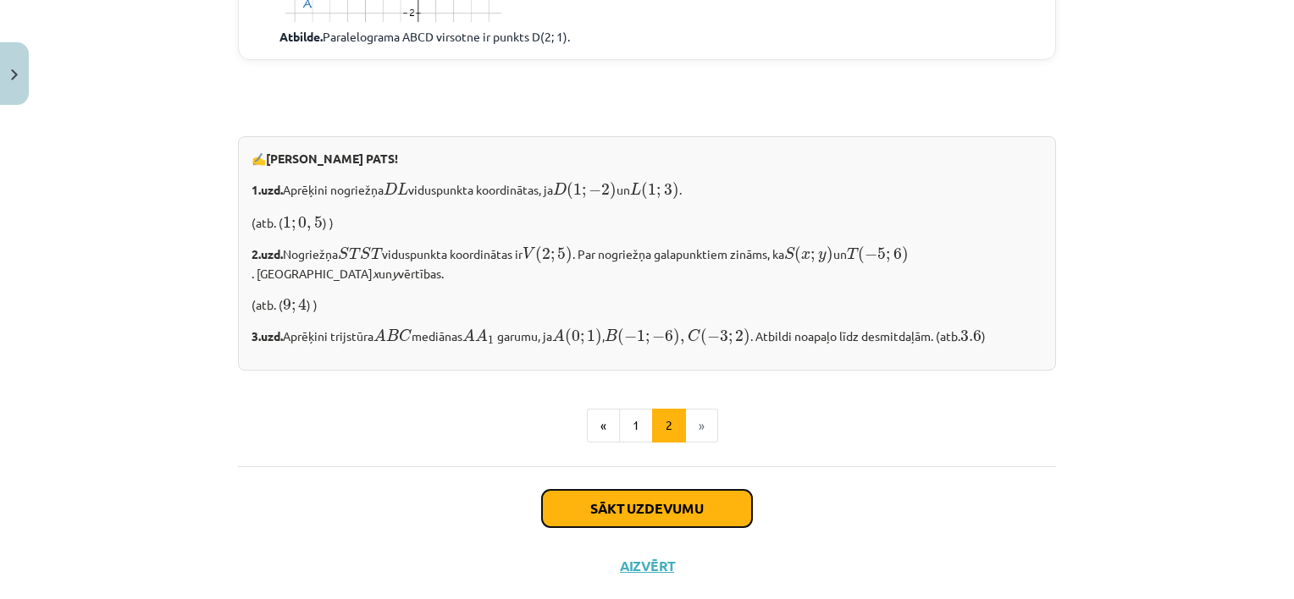
click at [689, 514] on button "Sākt uzdevumu" at bounding box center [647, 508] width 210 height 37
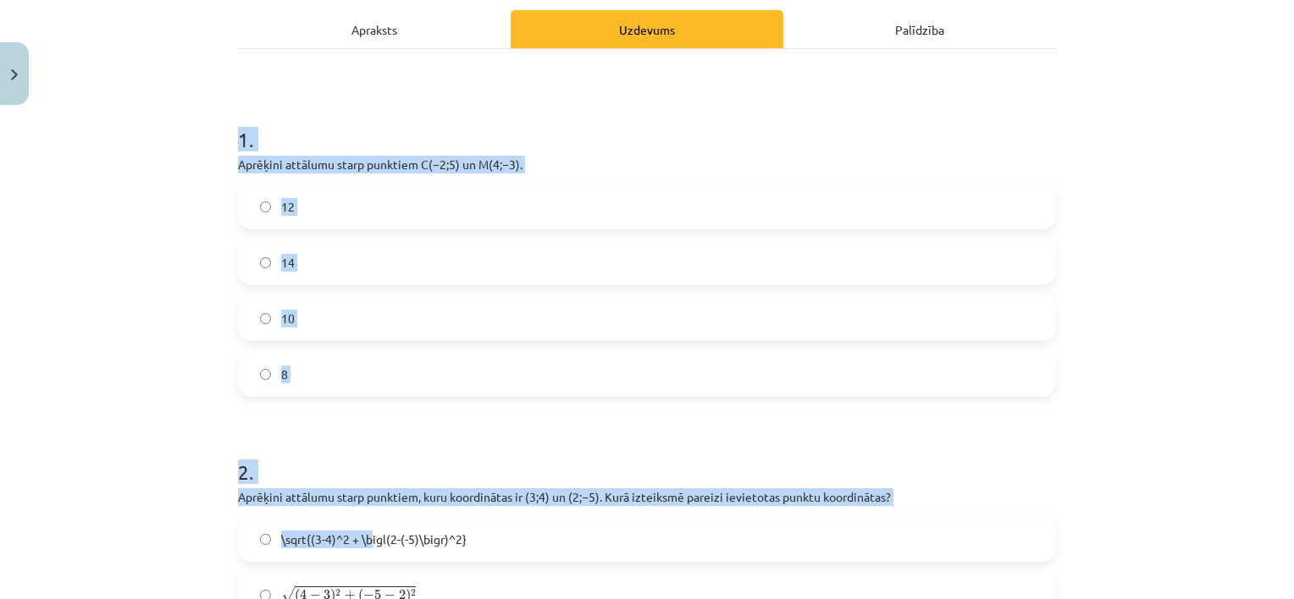
scroll to position [296, 0]
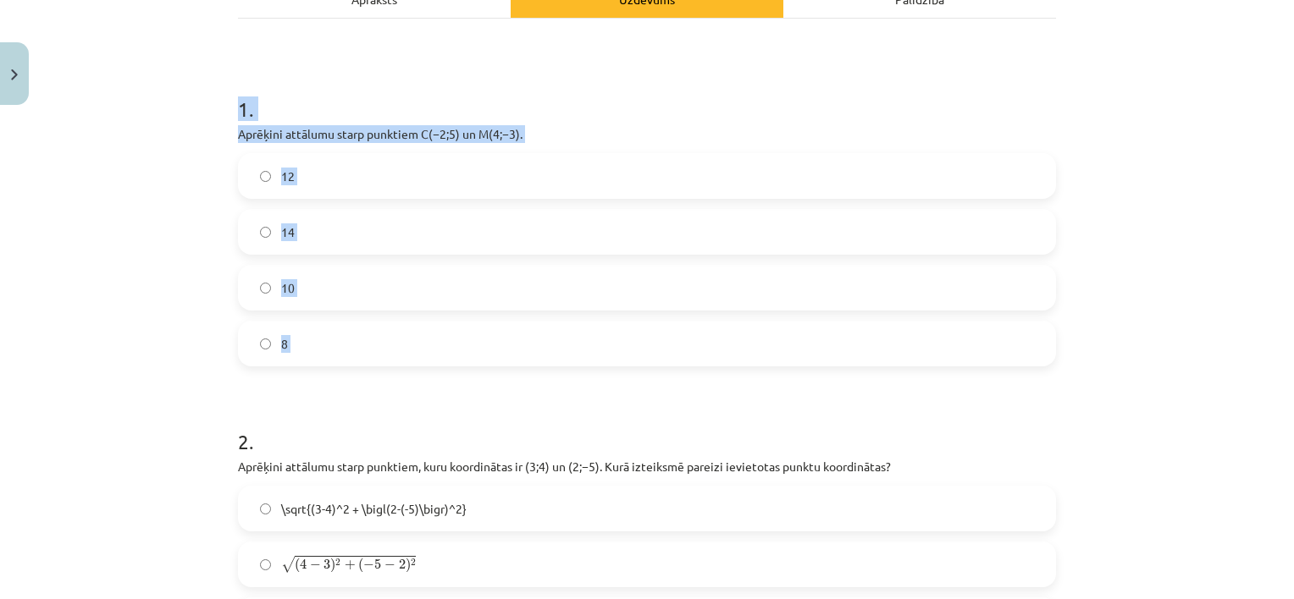
drag, startPoint x: 223, startPoint y: 274, endPoint x: 190, endPoint y: 375, distance: 106.0
click at [190, 375] on div "Mācību tēma: Matemātikas i - 10. klases 1. ieskaites mācību materiāls (a,b) #7 …" at bounding box center [647, 299] width 1294 height 599
copy div "1 . Aprēķini attālumu starp punktiem ﻿C(−2;5)﻿ un ﻿M(4;−3)﻿. 12 14 10 8"
click at [439, 300] on label "10" at bounding box center [647, 288] width 814 height 42
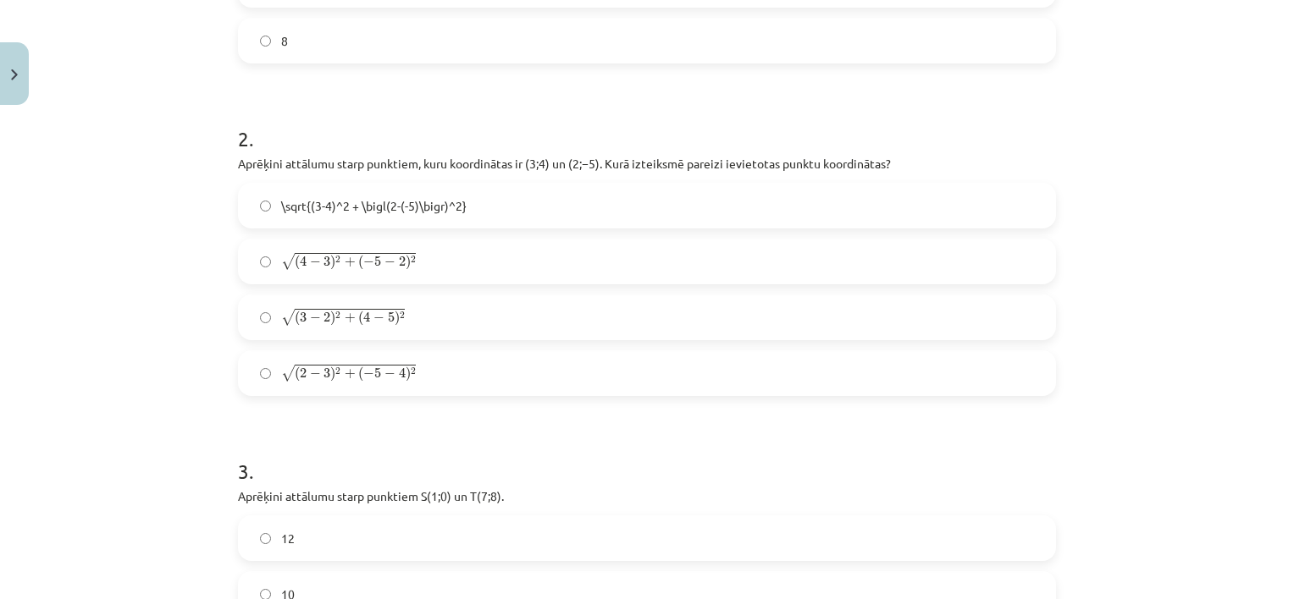
scroll to position [635, 0]
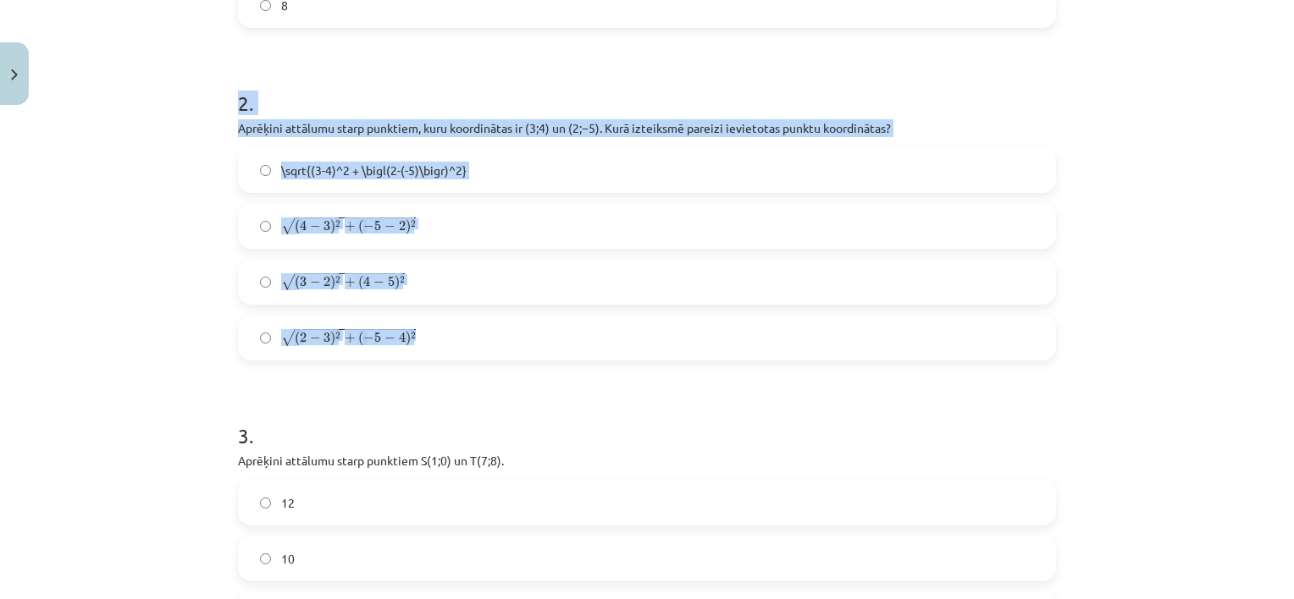
drag, startPoint x: 228, startPoint y: 96, endPoint x: 477, endPoint y: 336, distance: 346.1
copy div "2 . Aprēķini attālumu starp punktiem, kuru koordinātas ir ﻿(3;4)﻿ un ﻿(2;−5). K…"
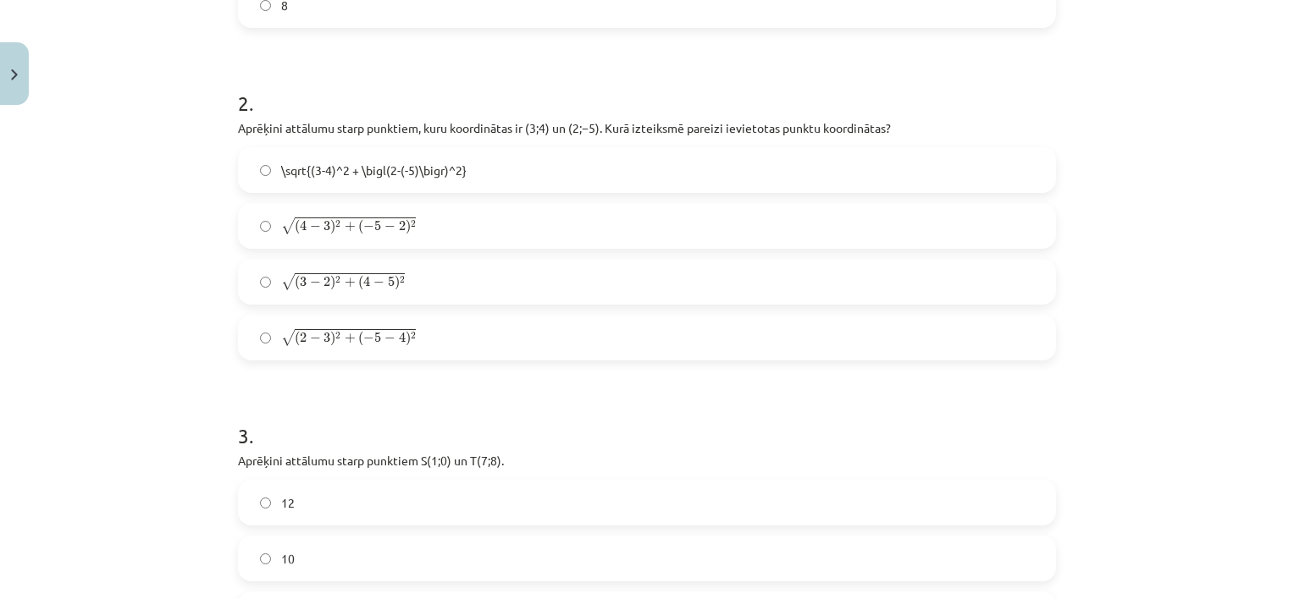
click at [363, 342] on span "−" at bounding box center [368, 339] width 11 height 10
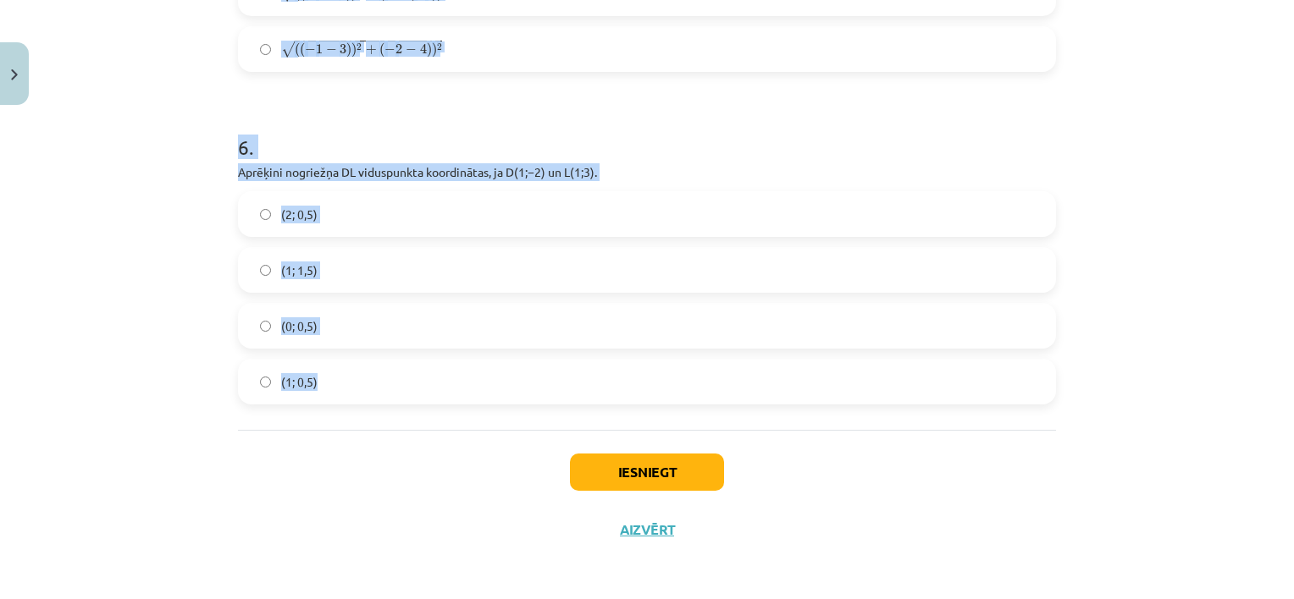
scroll to position [1923, 0]
drag, startPoint x: 233, startPoint y: 91, endPoint x: 412, endPoint y: 420, distance: 375.1
copy form "3 . Loremips dolorsit ametc adipisci ﻿E(3;4)﻿ se ﻿D(2;3). 86 29 00 3 6 . Eiusmo…"
drag, startPoint x: 411, startPoint y: 413, endPoint x: 407, endPoint y: 393, distance: 20.8
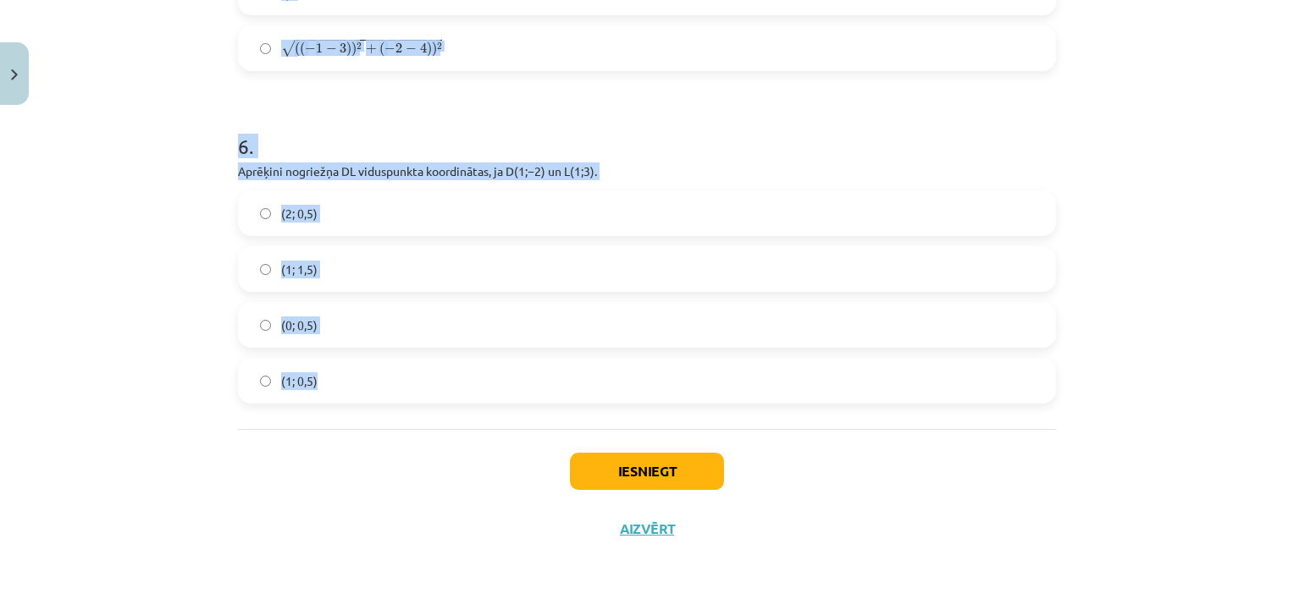
click at [538, 138] on h1 "6 ." at bounding box center [647, 131] width 818 height 52
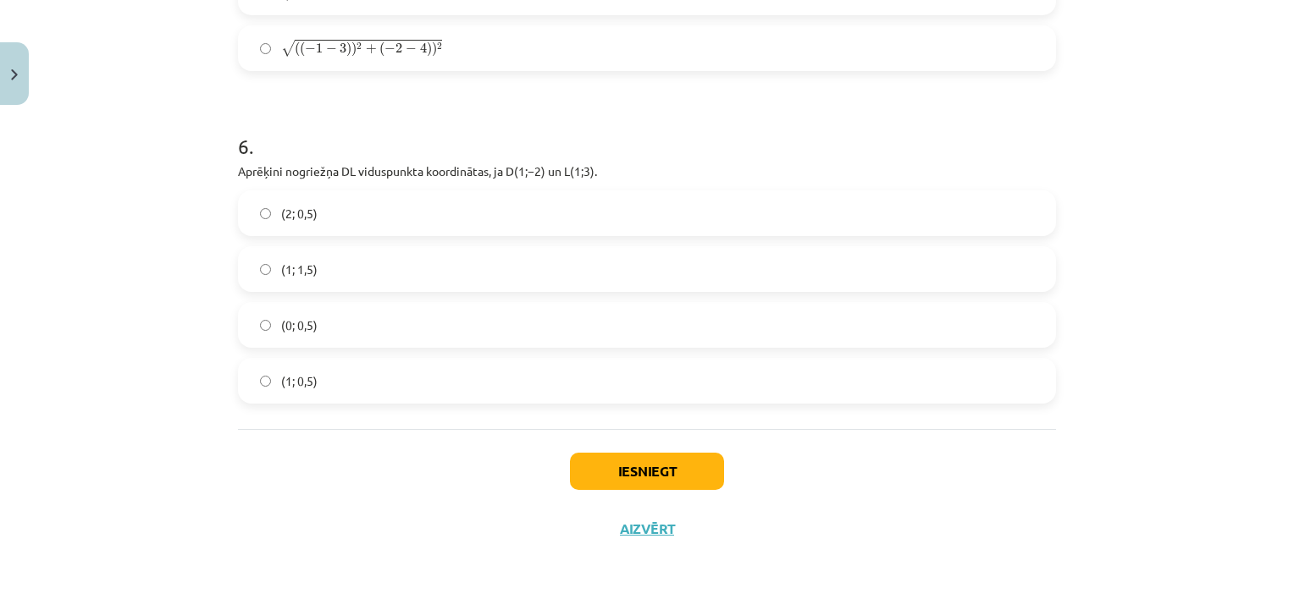
click at [538, 138] on h1 "6 ." at bounding box center [647, 131] width 818 height 52
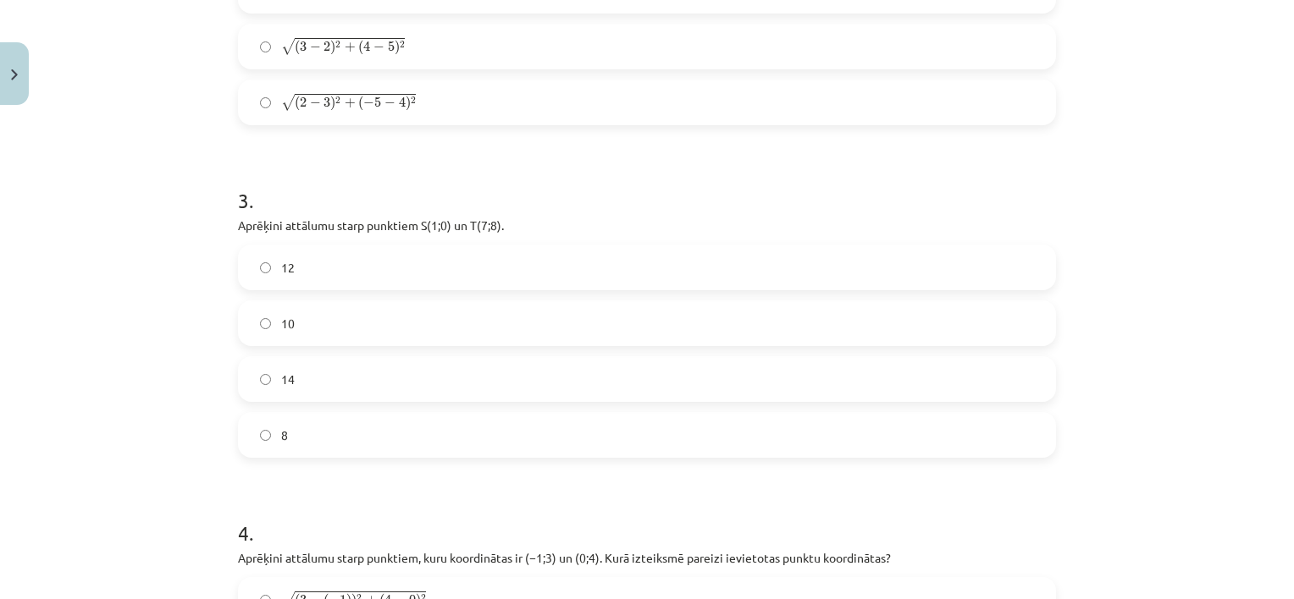
scroll to position [907, 0]
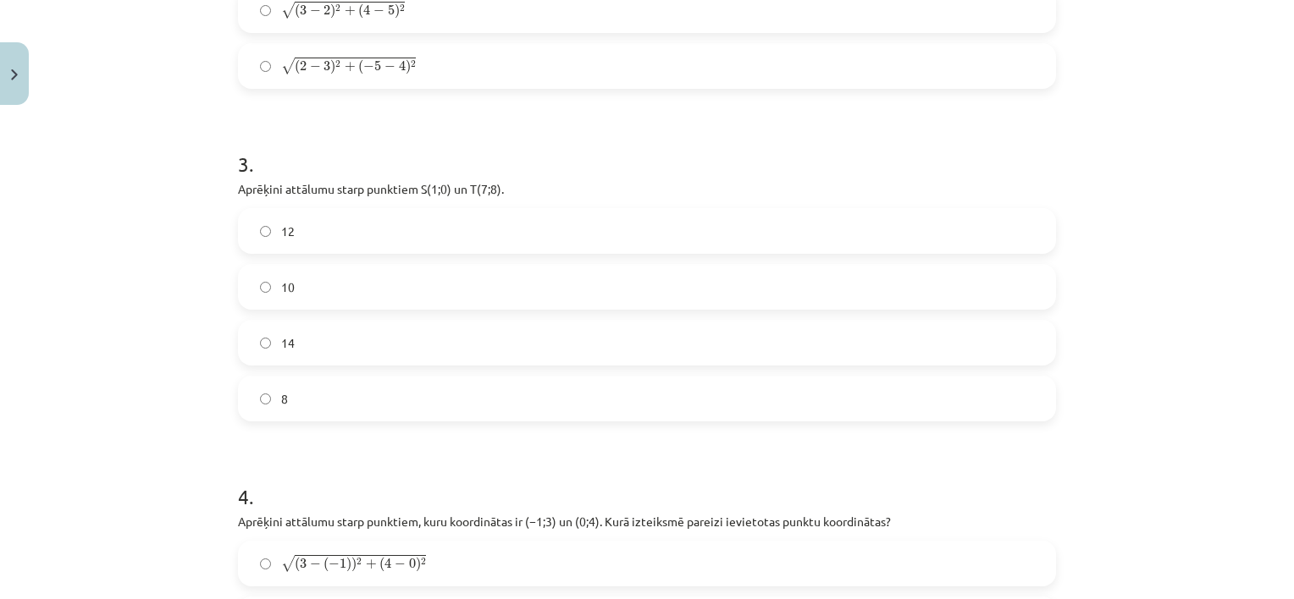
click at [414, 283] on label "10" at bounding box center [647, 287] width 814 height 42
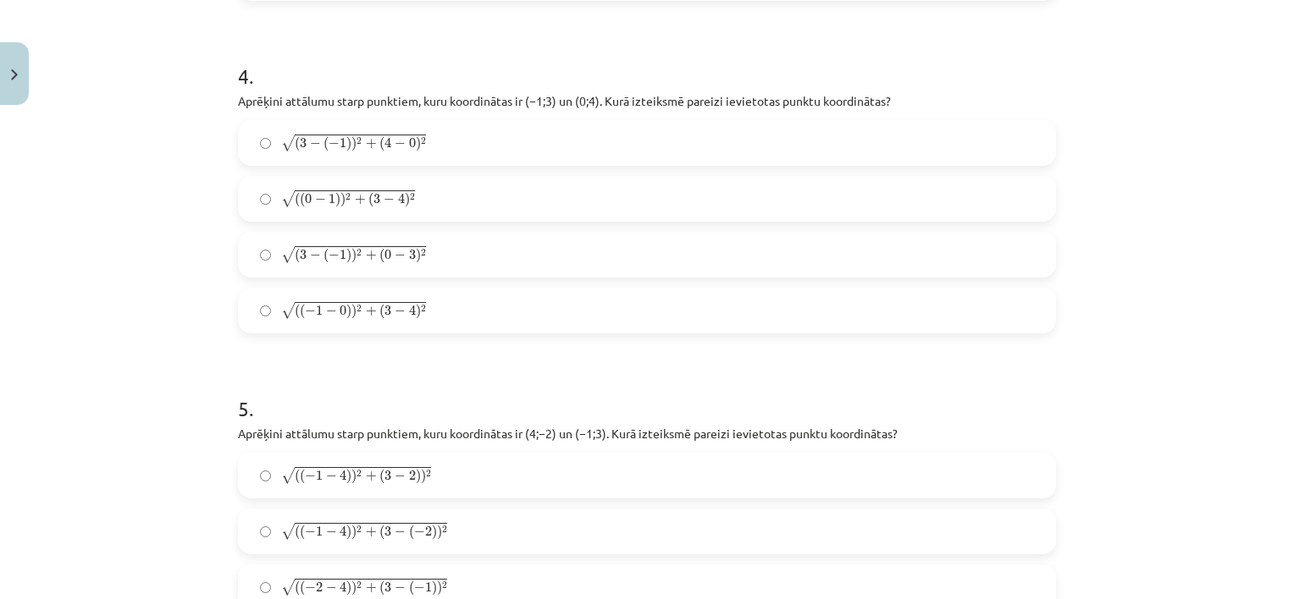
scroll to position [1330, 0]
click at [351, 307] on span ")" at bounding box center [353, 308] width 5 height 15
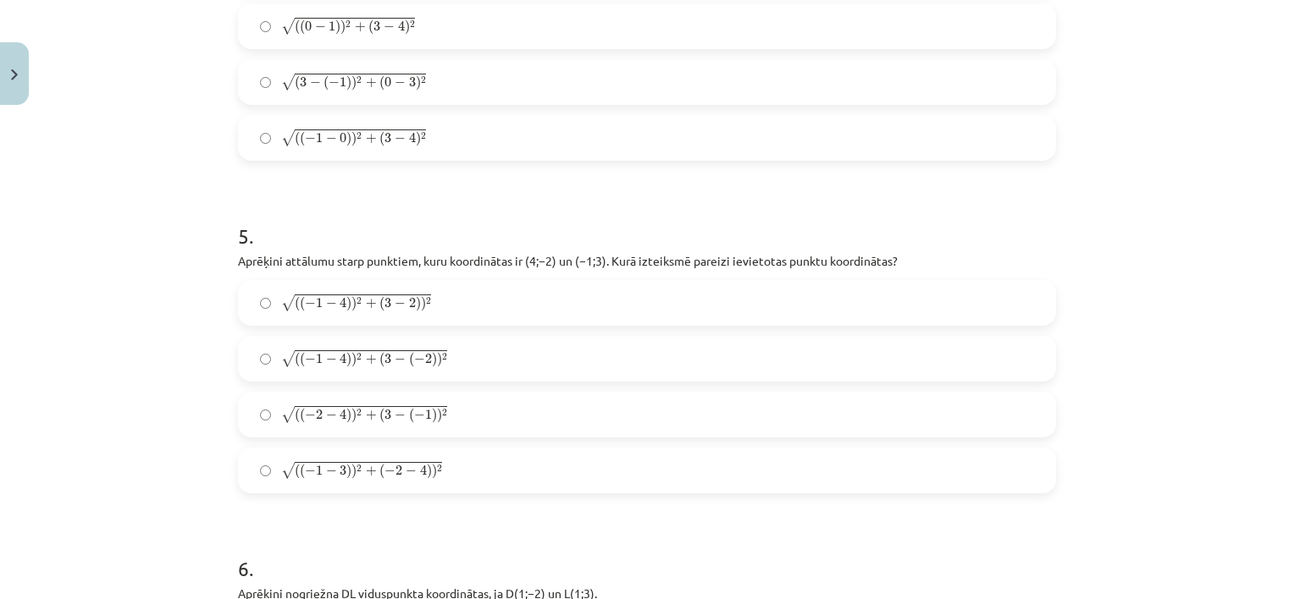
scroll to position [1584, 0]
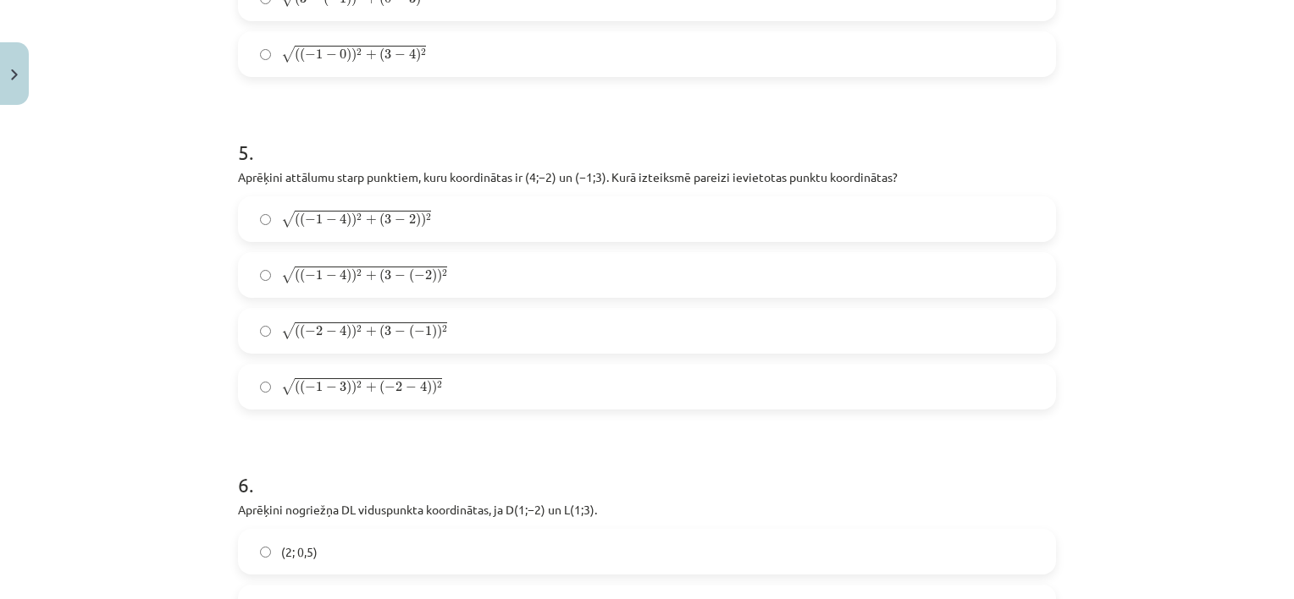
click at [406, 288] on label "√ ( ( − 1 − 4 ) ) 2 + ( 3 − ( − 2 ) ) 2 ( ( − 1 − 4 ) ) 2 + ( 3 − ( − 2 ) ) 2" at bounding box center [647, 275] width 814 height 42
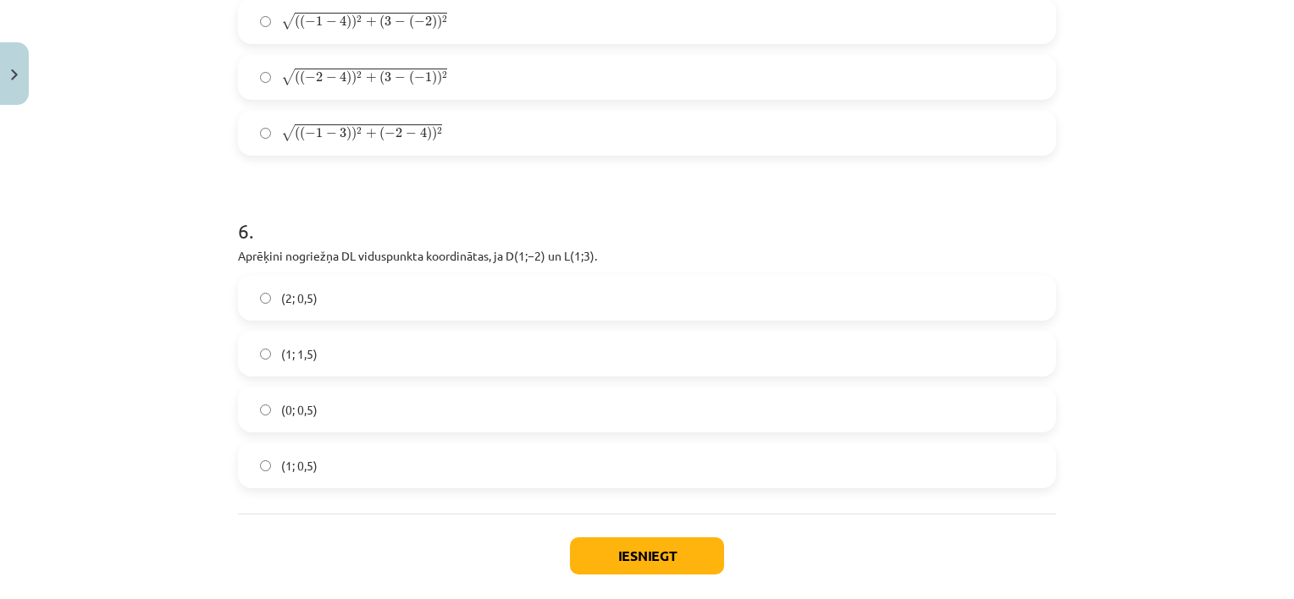
scroll to position [1923, 0]
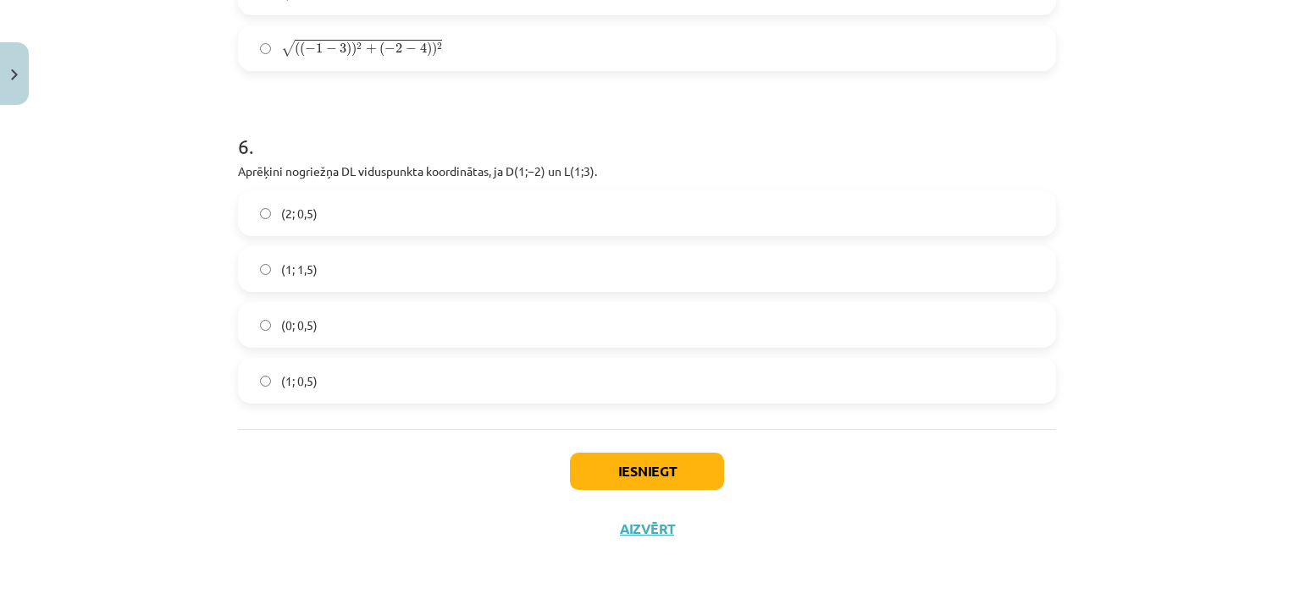
click at [411, 268] on label "(1; 1,5)" at bounding box center [647, 269] width 814 height 42
drag, startPoint x: 417, startPoint y: 378, endPoint x: 440, endPoint y: 379, distance: 23.8
click at [417, 378] on label "(1; 0,5)" at bounding box center [647, 381] width 814 height 42
click at [715, 469] on button "Iesniegt" at bounding box center [647, 471] width 154 height 37
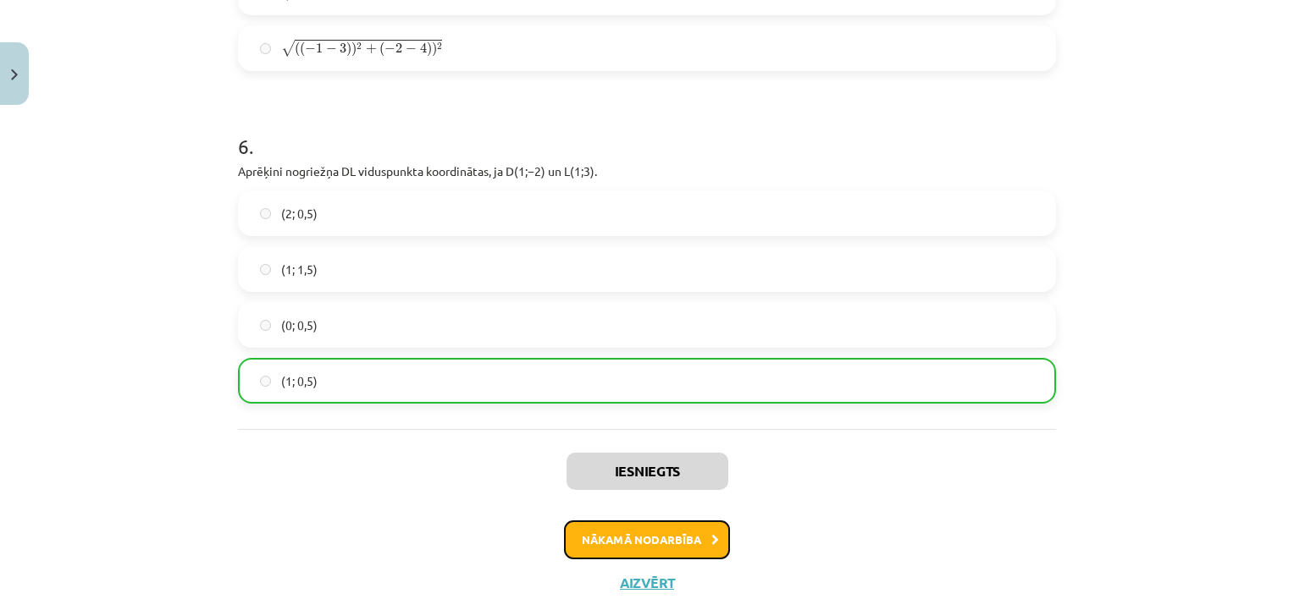
click at [711, 535] on icon at bounding box center [715, 540] width 8 height 11
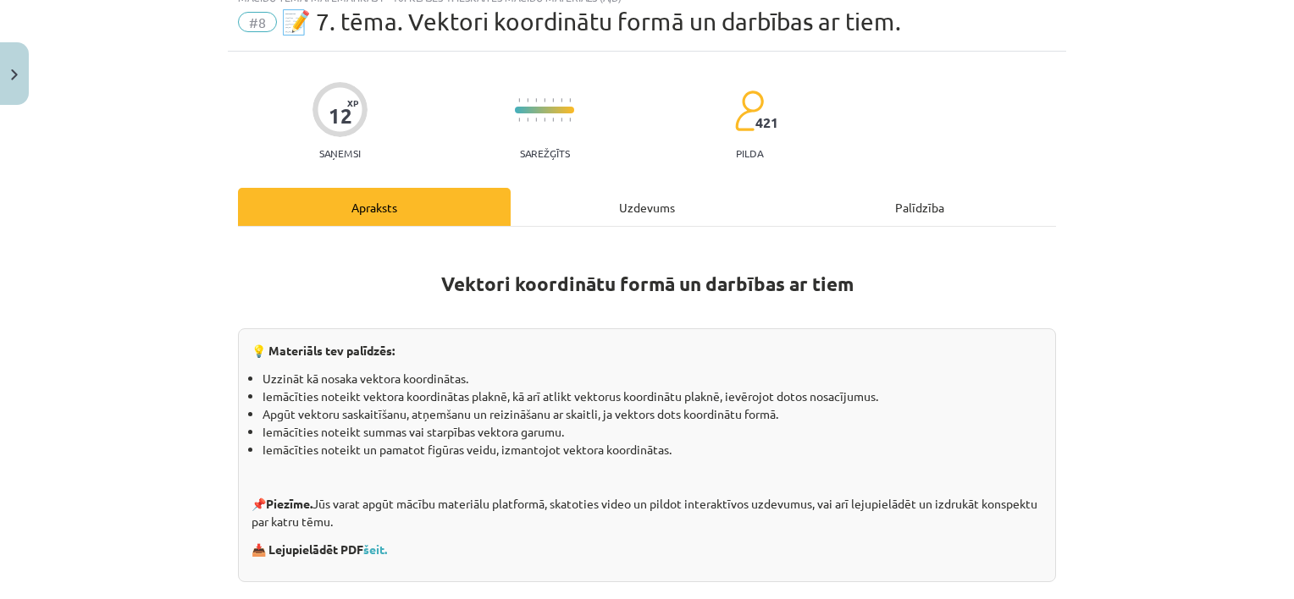
scroll to position [42, 0]
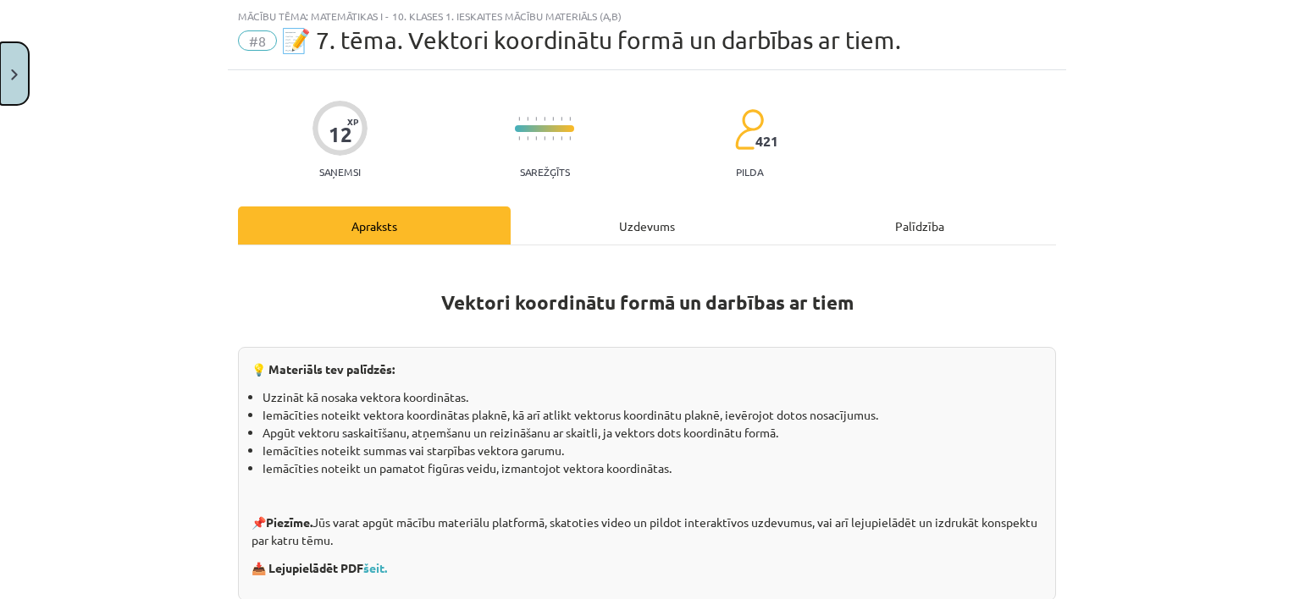
click at [11, 80] on button "Close" at bounding box center [14, 73] width 29 height 63
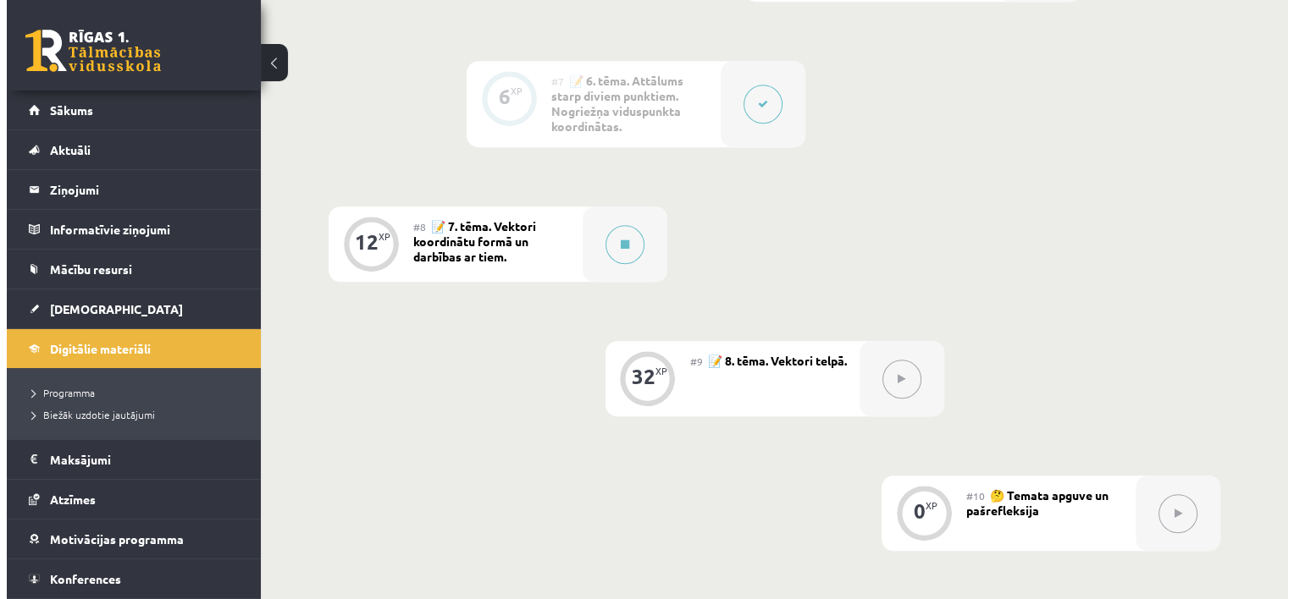
scroll to position [1299, 0]
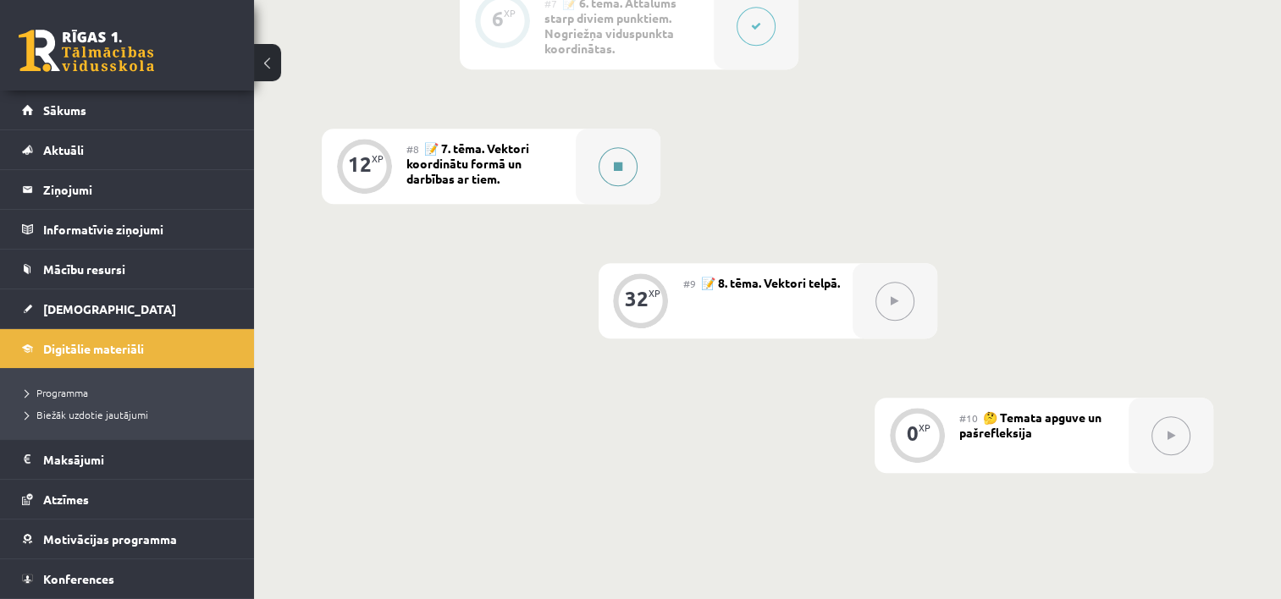
click at [613, 167] on button at bounding box center [618, 166] width 39 height 39
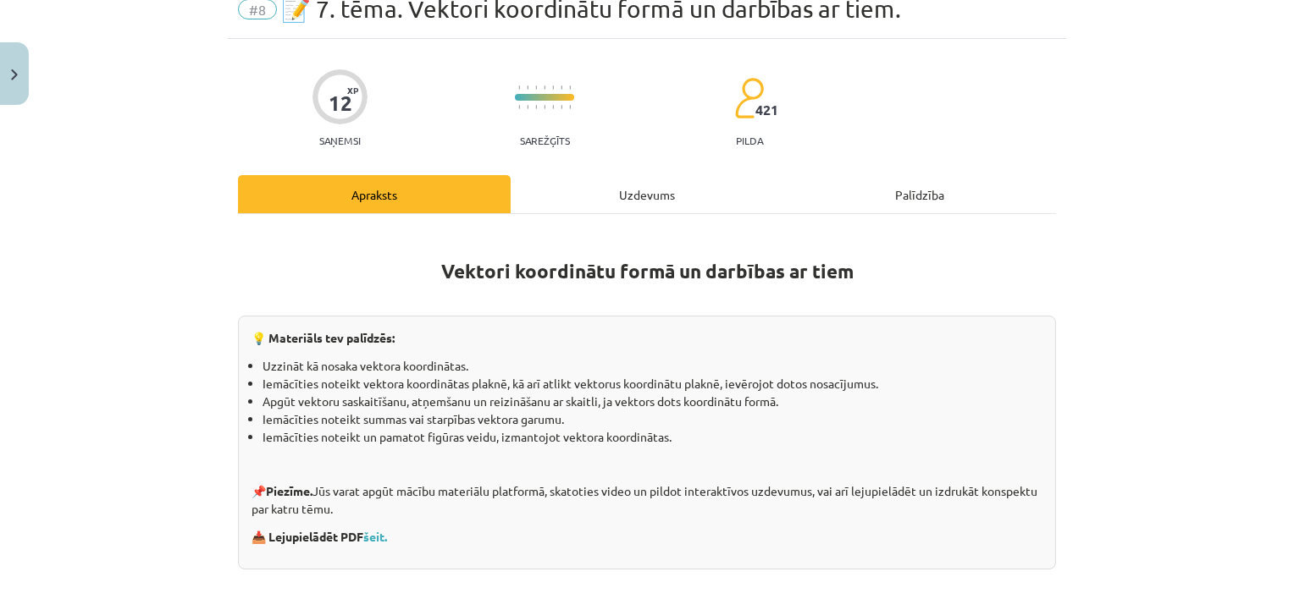
scroll to position [0, 0]
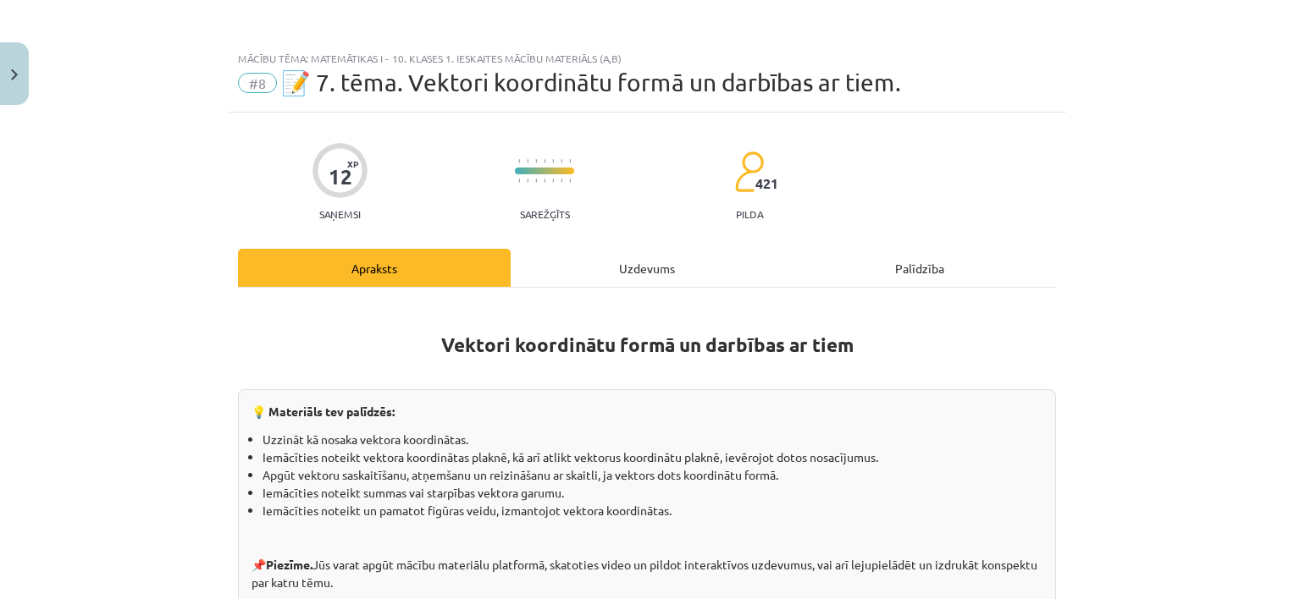
click at [643, 258] on div "Uzdevums" at bounding box center [647, 268] width 273 height 38
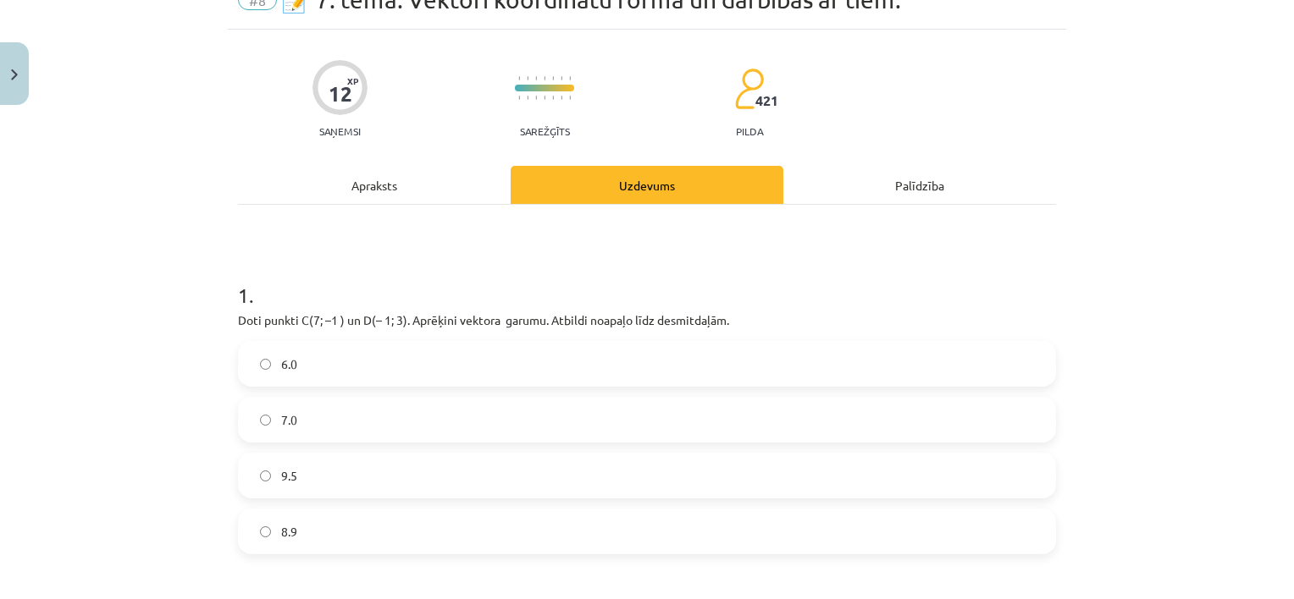
scroll to position [85, 0]
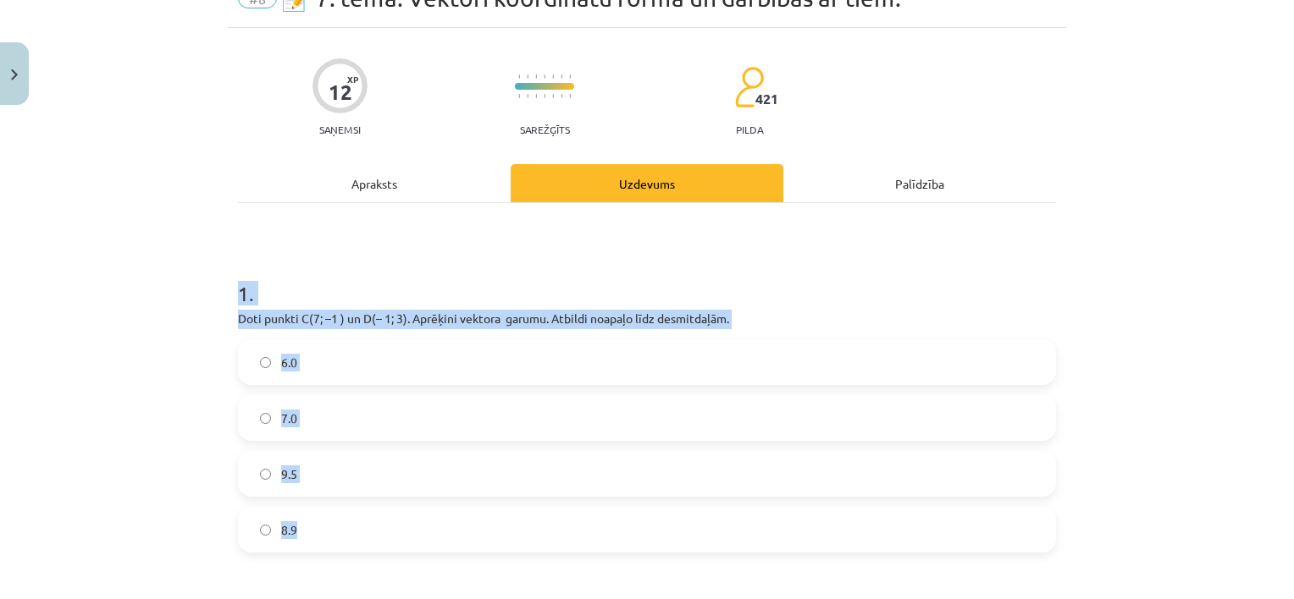
drag, startPoint x: 230, startPoint y: 288, endPoint x: 382, endPoint y: 528, distance: 284.2
copy div "1 . Doti punkti C(7; –1 ) un D(– 1; 3). Aprēķini vektora ﻿ ﻿ garumu. Atbildi no…"
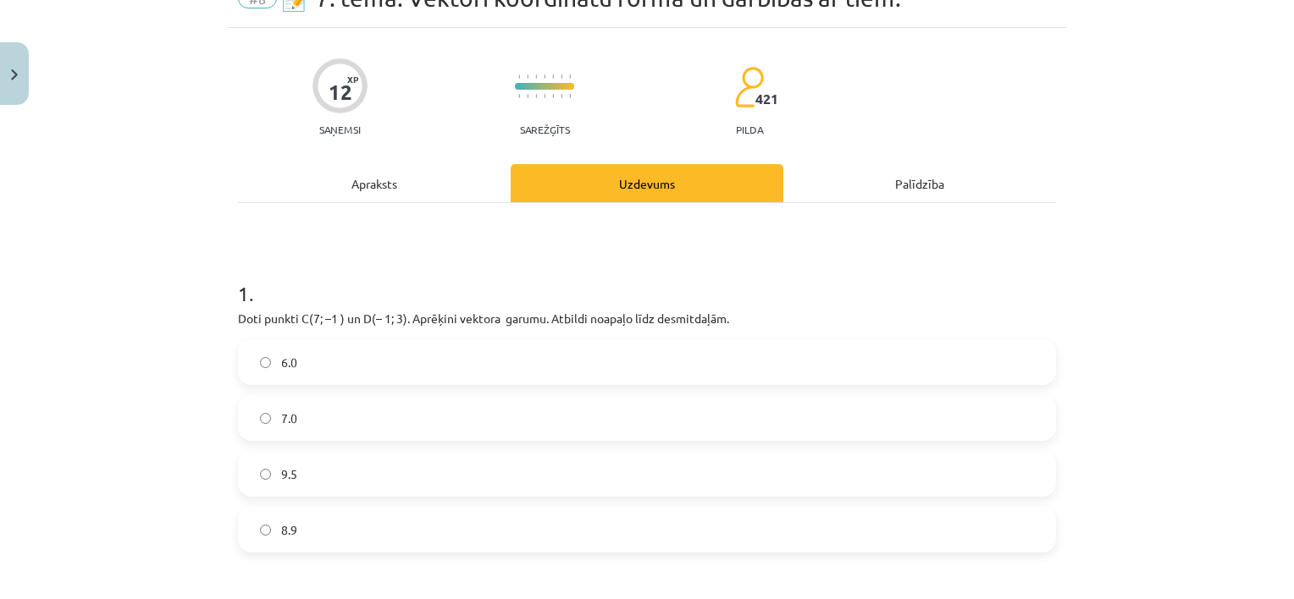
drag, startPoint x: 422, startPoint y: 528, endPoint x: 444, endPoint y: 493, distance: 41.4
click at [422, 528] on label "8.9" at bounding box center [647, 530] width 814 height 42
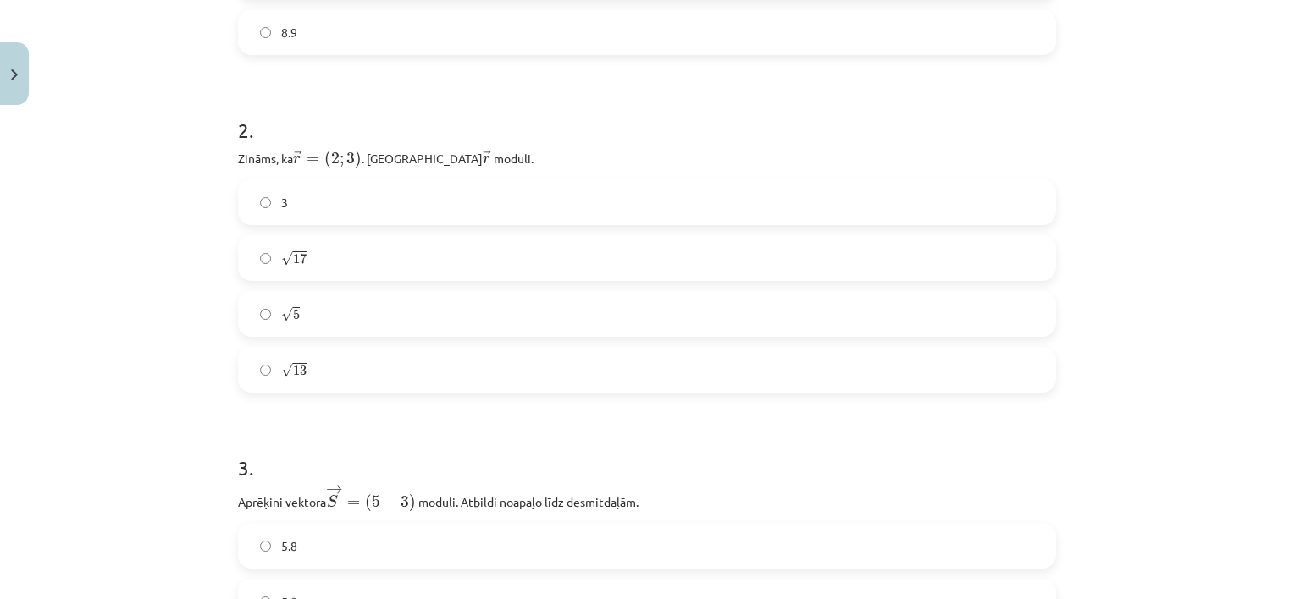
scroll to position [593, 0]
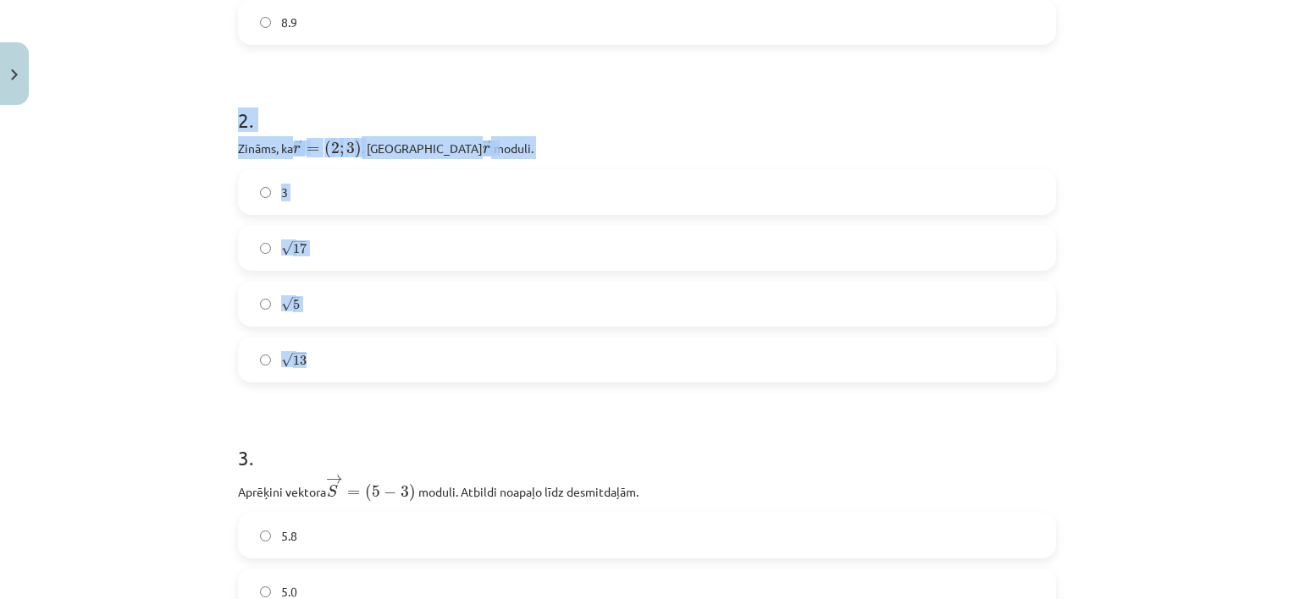
drag, startPoint x: 233, startPoint y: 122, endPoint x: 361, endPoint y: 374, distance: 282.8
copy div "2 . Zināms, ka ﻿ → r = ( 2 ; 3 ) r → = ( 2 ; 3 ) . Aprēķini ﻿ → r r → ﻿ moduli.…"
click at [338, 308] on label "√ 5 5" at bounding box center [647, 304] width 814 height 42
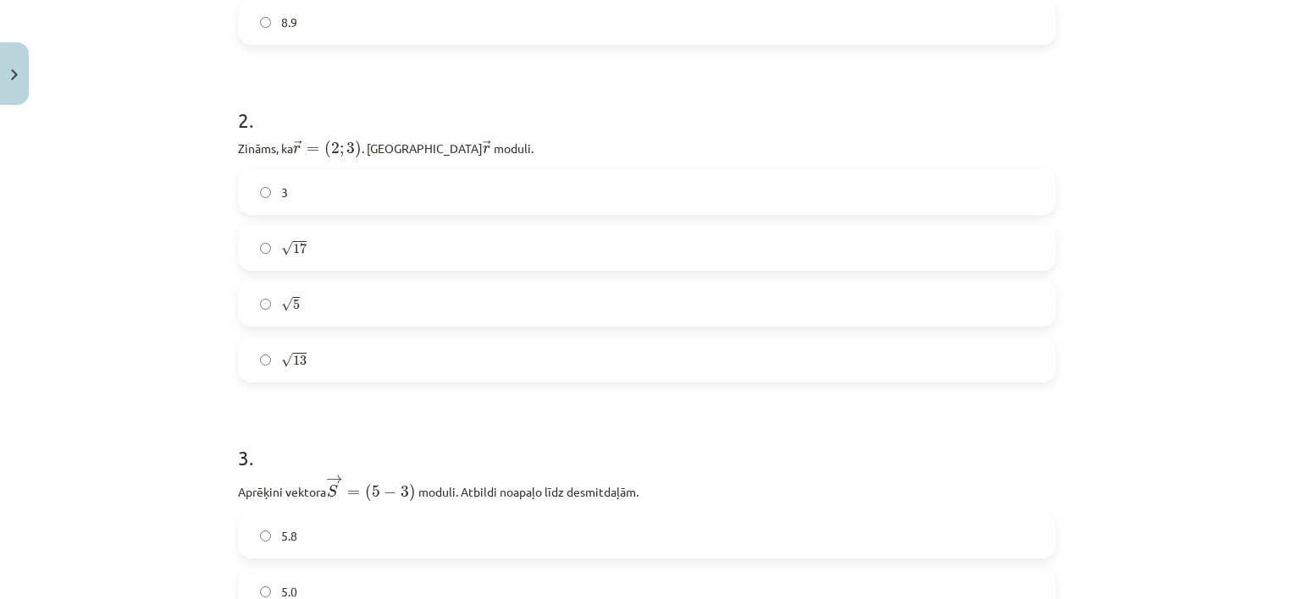
click at [362, 349] on label "√ 13 13" at bounding box center [647, 360] width 814 height 42
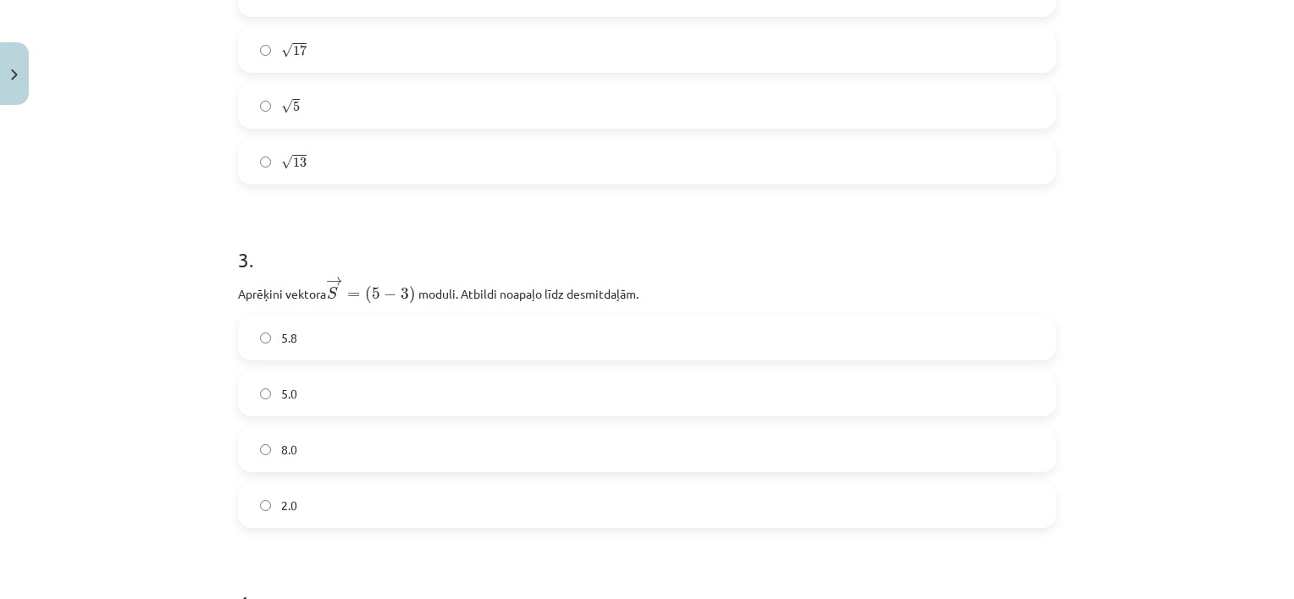
scroll to position [847, 0]
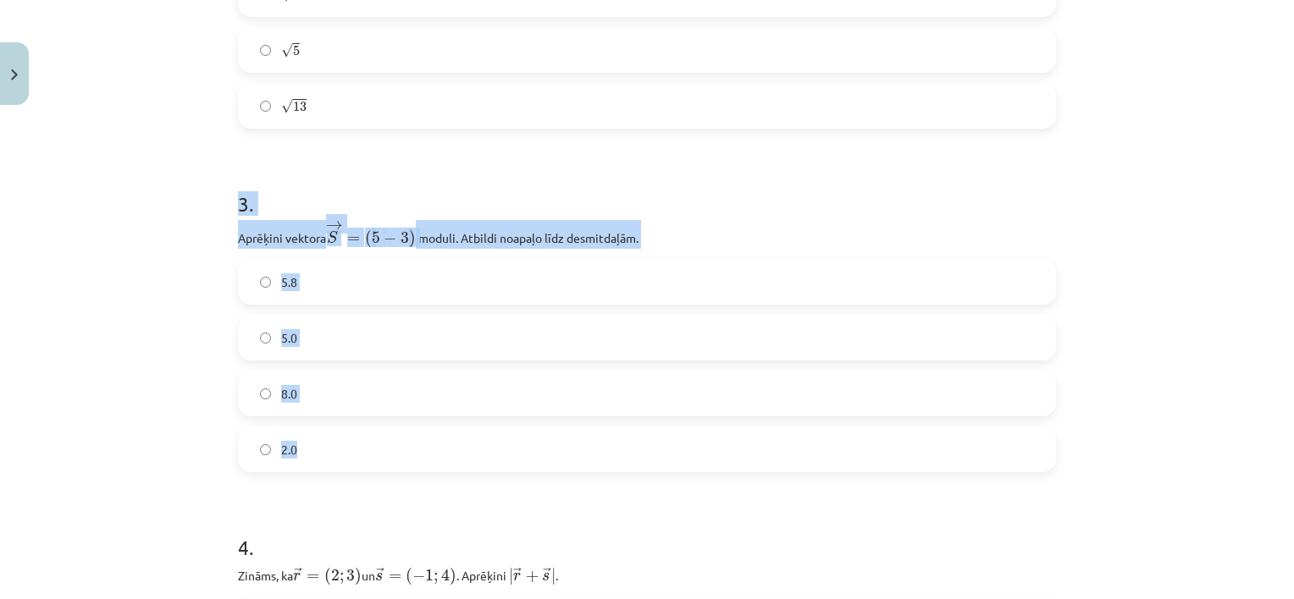
drag, startPoint x: 221, startPoint y: 190, endPoint x: 322, endPoint y: 443, distance: 271.7
copy div "3 . Aprēķini vektora → S = ( 5 − 3 ) S → = ( 5 − 3 ) ﻿﻿ moduli. Atbildi noapaļo…"
click at [373, 288] on label "5.8" at bounding box center [647, 282] width 814 height 42
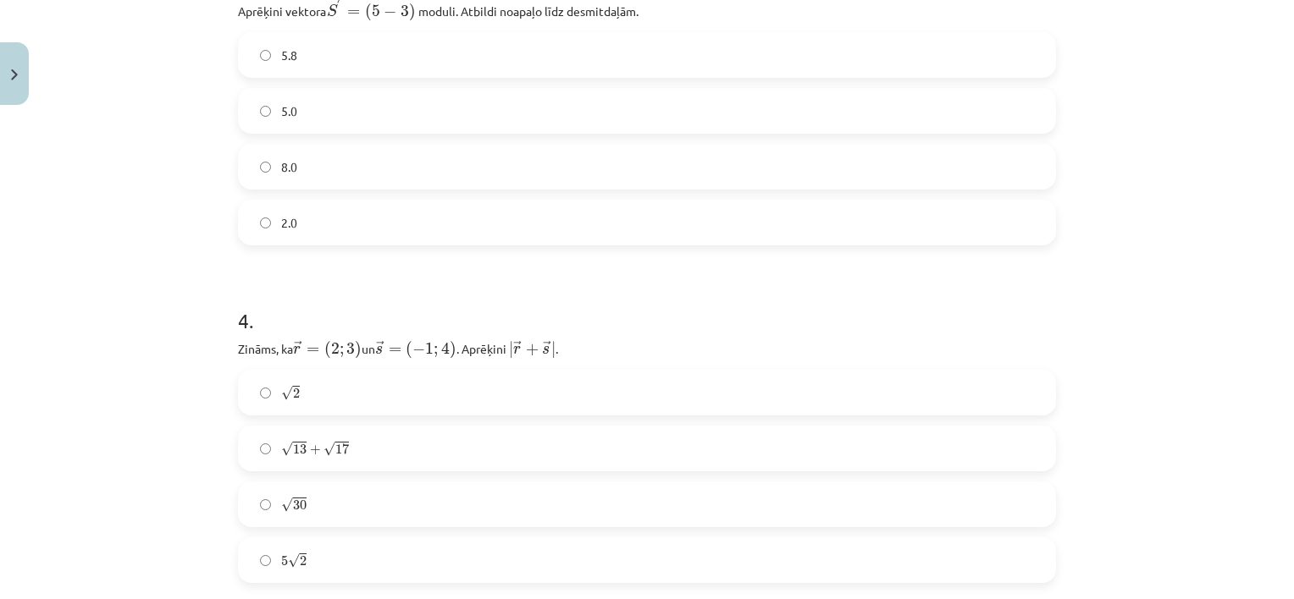
scroll to position [1185, 0]
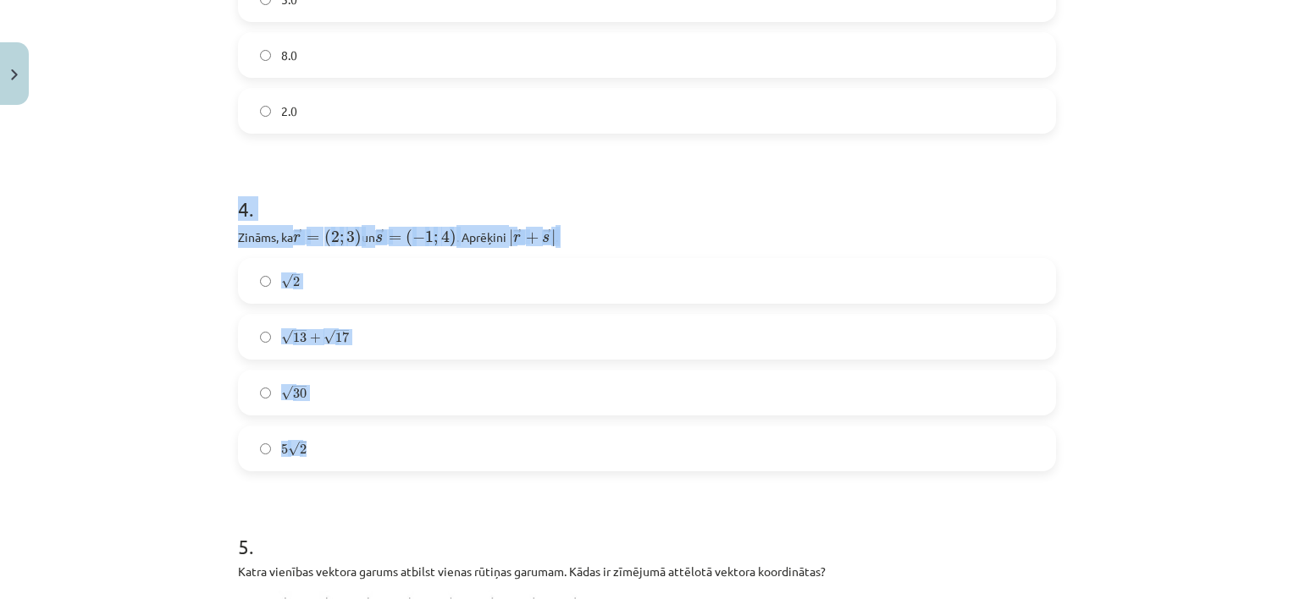
drag, startPoint x: 231, startPoint y: 203, endPoint x: 349, endPoint y: 428, distance: 253.3
click at [349, 428] on div "4 . Zināms, ka ﻿ → r = ( 2 ; 3 ) r → = ( 2 ; 3 ) un ﻿ → s = ( − 1 ; 4 ) s → = (…" at bounding box center [647, 320] width 818 height 304
copy div "4 . Zināms, ka ﻿ → r = ( 2 ; 3 ) r → = ( 2 ; 3 ) un ﻿ → s = ( − 1 ; 4 ) s → = (…"
click at [155, 319] on div "Mācību tēma: Matemātikas i - 10. klases 1. ieskaites mācību materiāls (a,b) #8 …" at bounding box center [647, 299] width 1294 height 599
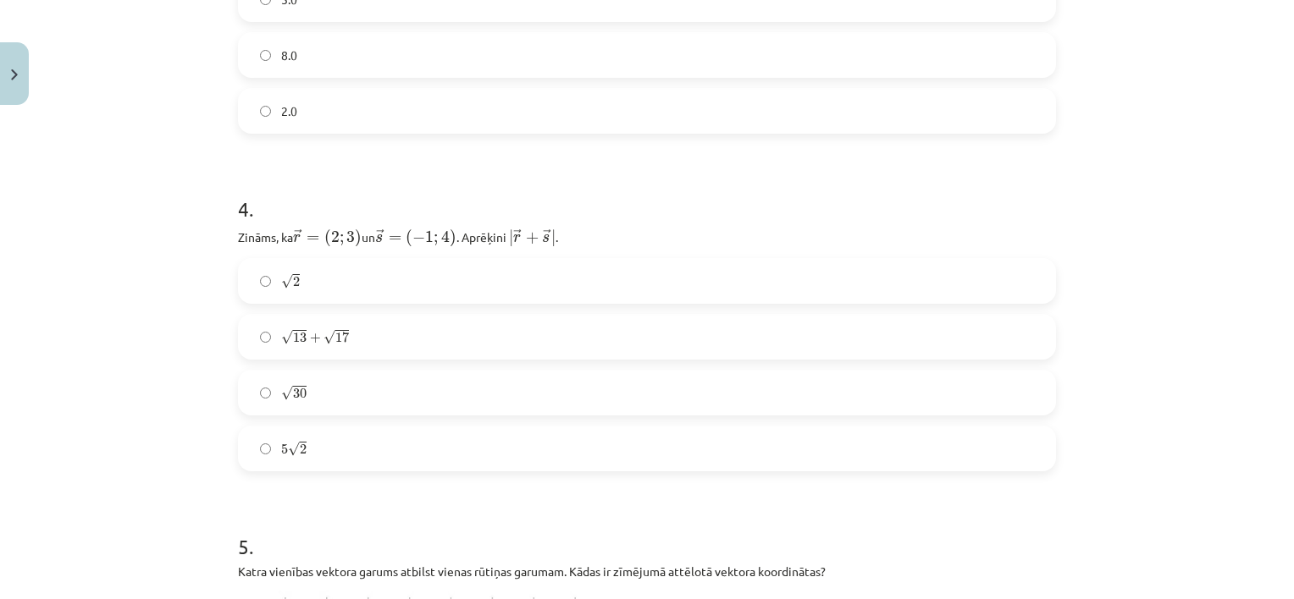
click at [328, 440] on label "5 √ 2 5 2" at bounding box center [647, 449] width 814 height 42
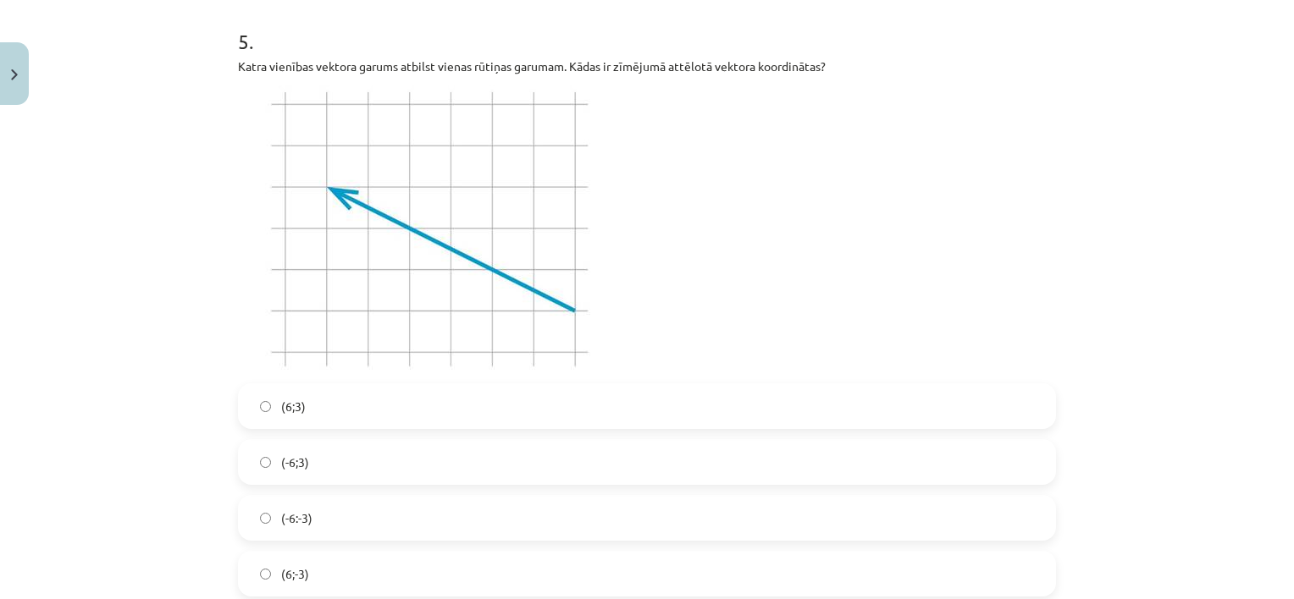
scroll to position [1693, 0]
click at [505, 522] on label "(-6:-3)" at bounding box center [647, 515] width 814 height 42
click at [360, 399] on label "(6;3)" at bounding box center [647, 404] width 814 height 42
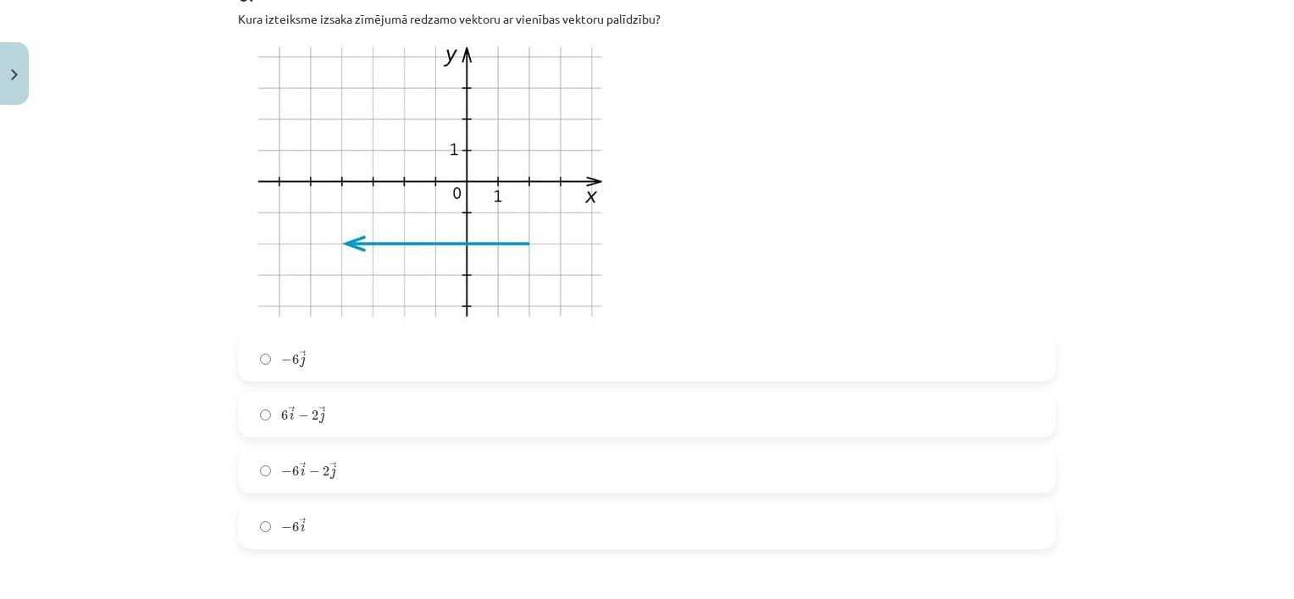
scroll to position [2371, 0]
click at [329, 461] on span "→" at bounding box center [332, 466] width 7 height 10
click at [403, 421] on label "6 → i − 2 → j 6 i → − 2 j →" at bounding box center [647, 413] width 814 height 42
drag, startPoint x: 427, startPoint y: 464, endPoint x: 437, endPoint y: 422, distance: 43.5
click at [426, 462] on label "− 6 → i − 2 → j − 6 i → − 2 j →" at bounding box center [647, 469] width 814 height 42
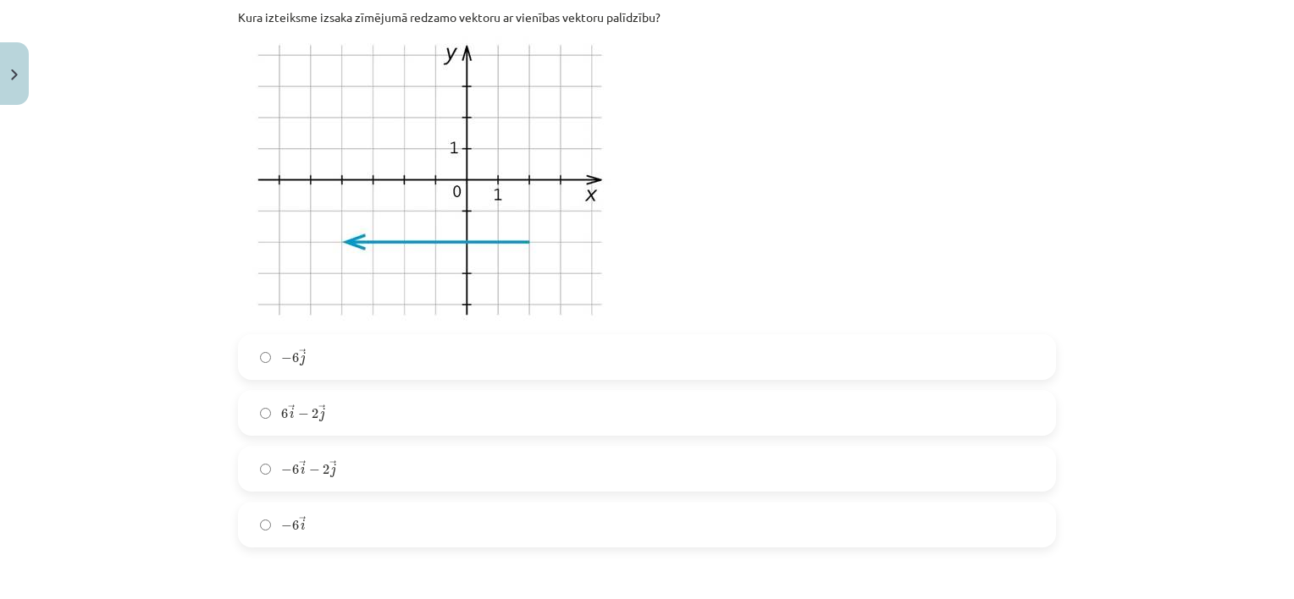
click at [445, 417] on label "6 → i − 2 → j 6 i → − 2 j →" at bounding box center [647, 413] width 814 height 42
click at [437, 456] on label "− 6 → i − 2 → j − 6 i → − 2 j →" at bounding box center [647, 469] width 814 height 42
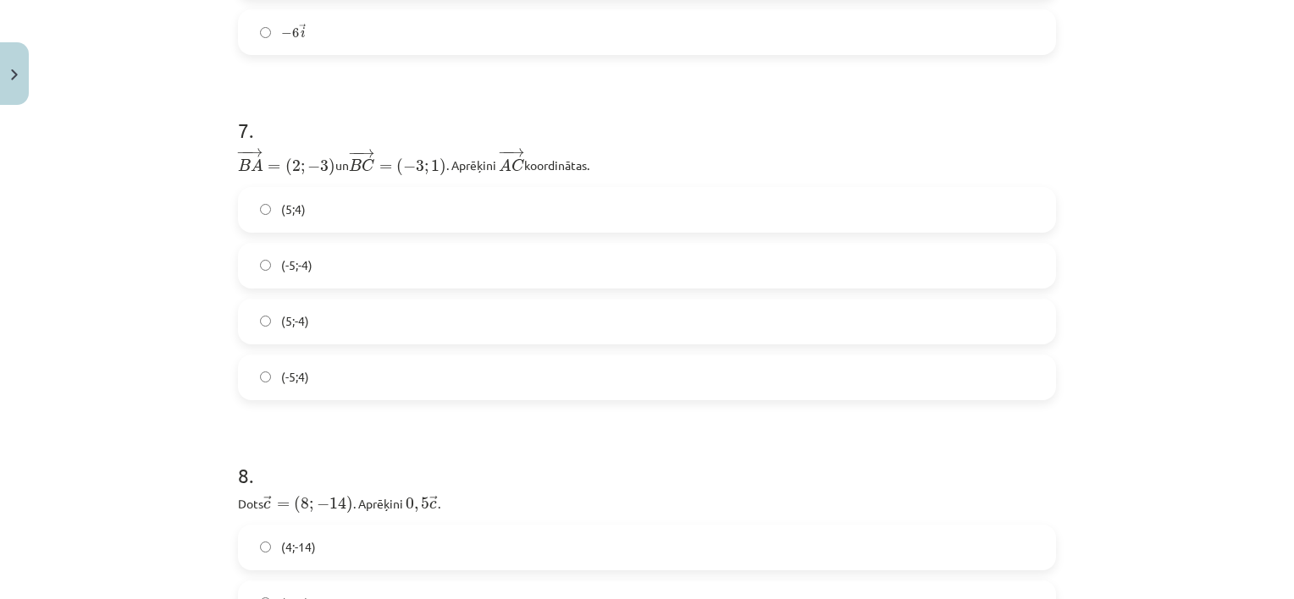
scroll to position [2878, 0]
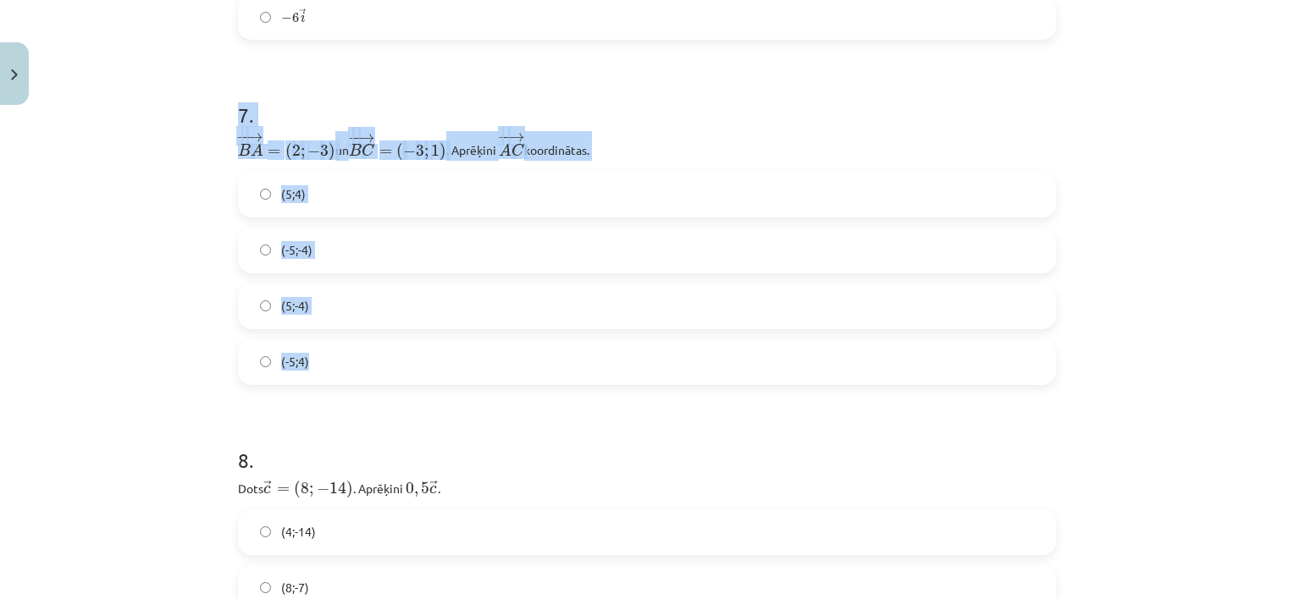
drag, startPoint x: 225, startPoint y: 100, endPoint x: 346, endPoint y: 378, distance: 302.9
copy div "7 . − − → B A = ( 2 ; − 3 ) B A → = ( 2 ; − 3 ) un ﻿ − − → B C = ( − 3 ; 1 ) B …"
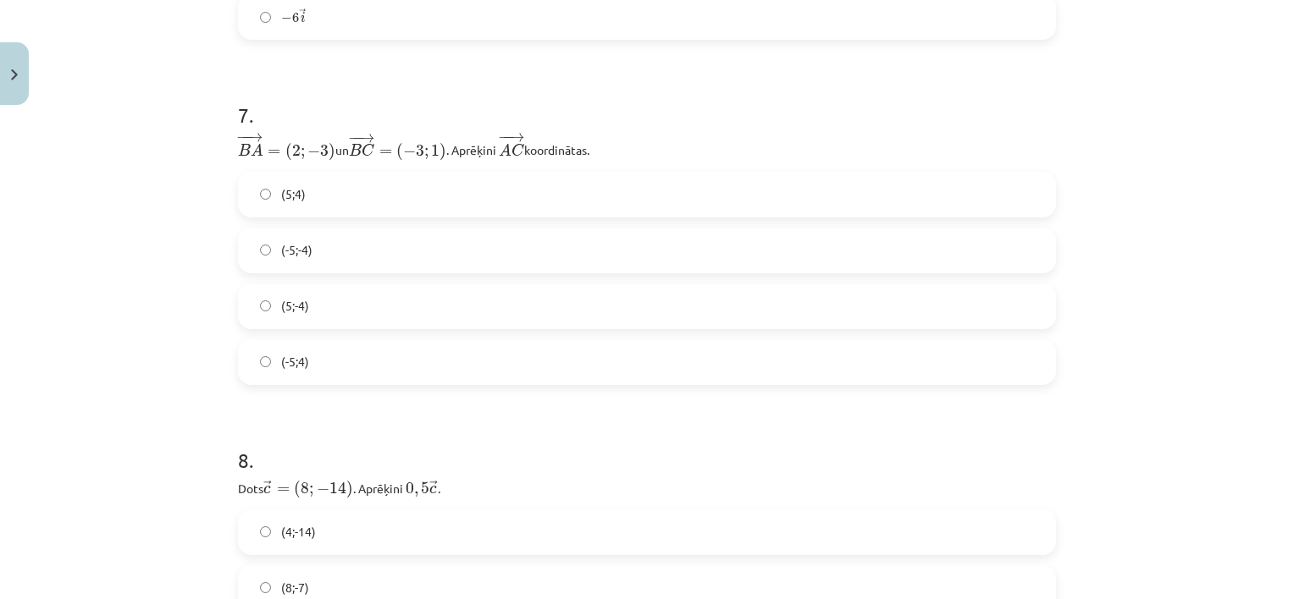
drag, startPoint x: 339, startPoint y: 407, endPoint x: 349, endPoint y: 367, distance: 40.9
click at [395, 359] on label "(-5;4)" at bounding box center [647, 362] width 814 height 42
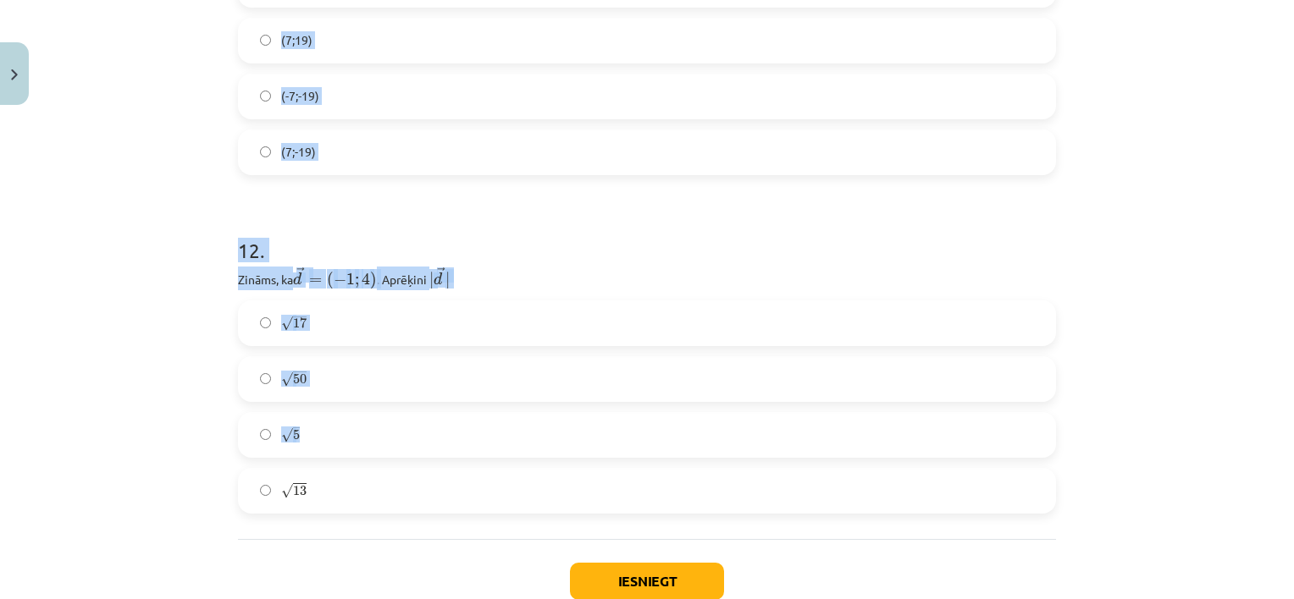
scroll to position [4554, 0]
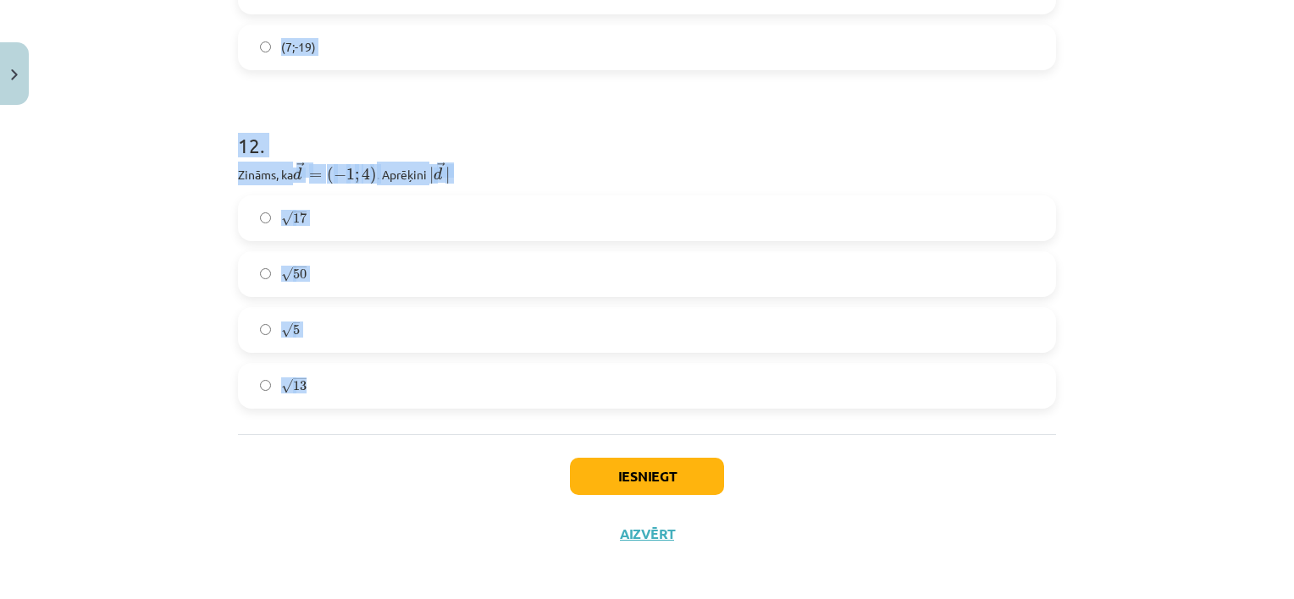
drag, startPoint x: 230, startPoint y: 113, endPoint x: 373, endPoint y: 402, distance: 322.6
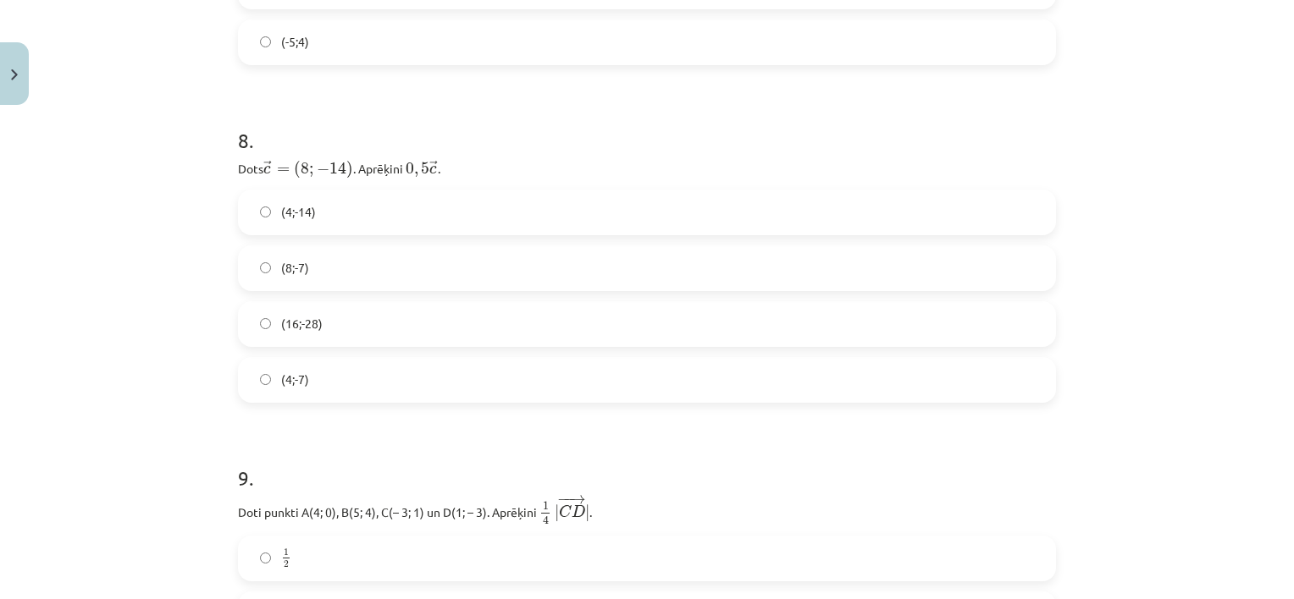
scroll to position [3199, 0]
drag, startPoint x: 370, startPoint y: 209, endPoint x: 375, endPoint y: 182, distance: 27.6
click at [368, 206] on label "(4;-14)" at bounding box center [647, 211] width 814 height 42
click at [342, 364] on label "(4;-7)" at bounding box center [647, 379] width 814 height 42
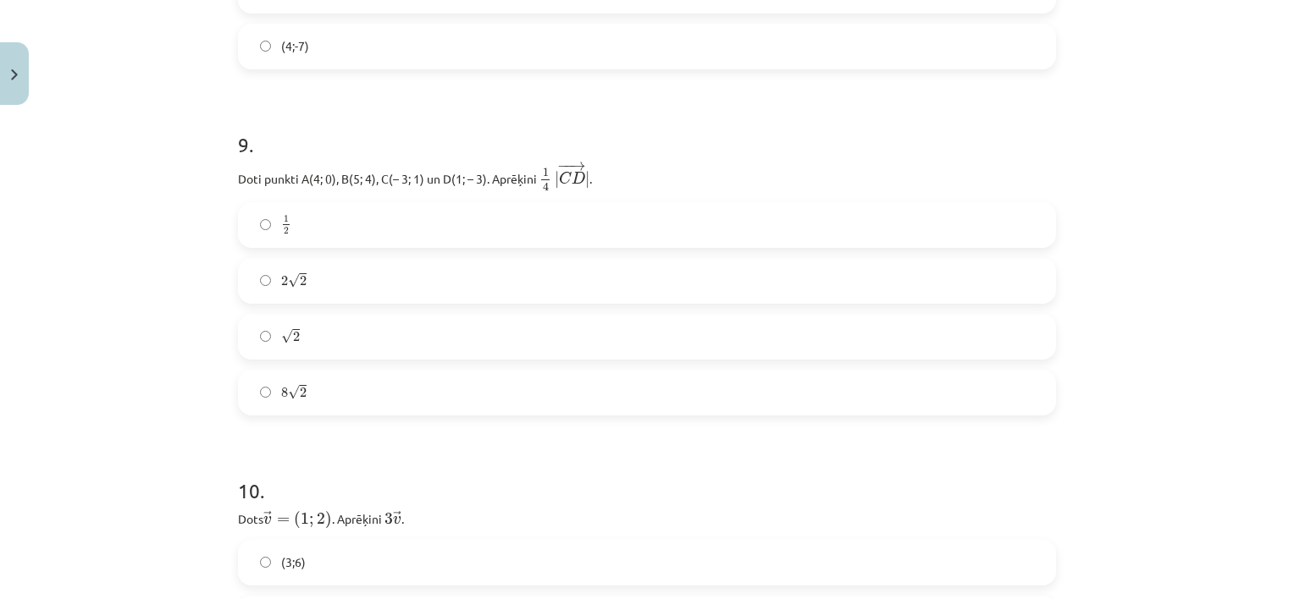
scroll to position [3538, 0]
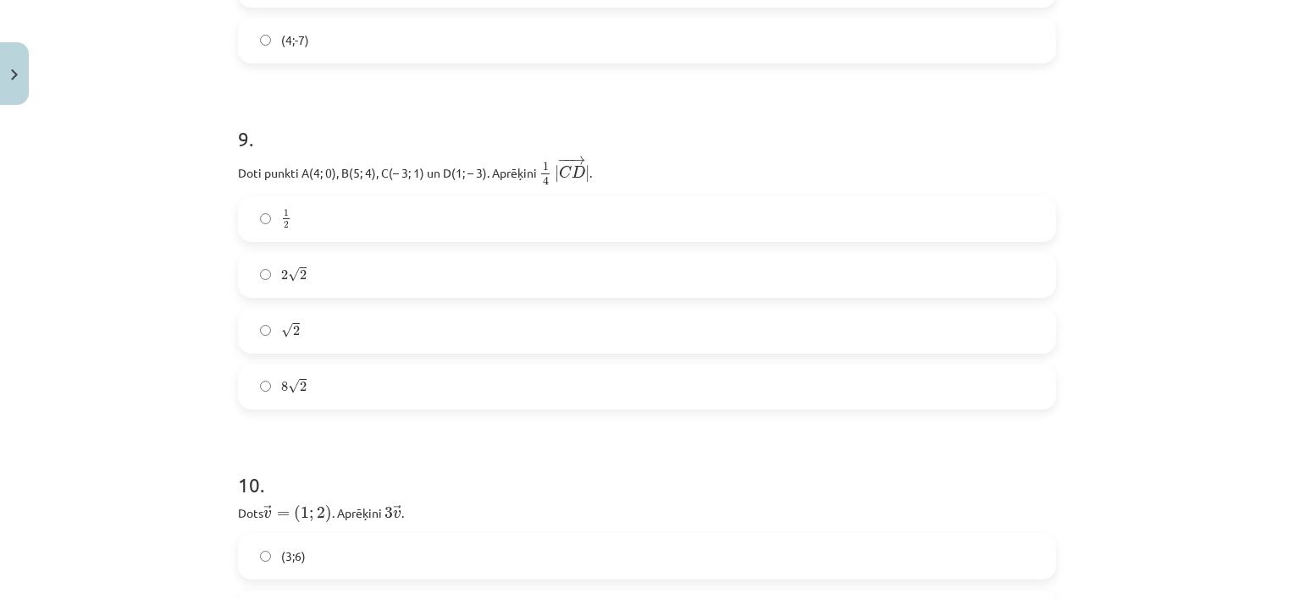
click at [328, 335] on label "√ 2 2" at bounding box center [647, 331] width 814 height 42
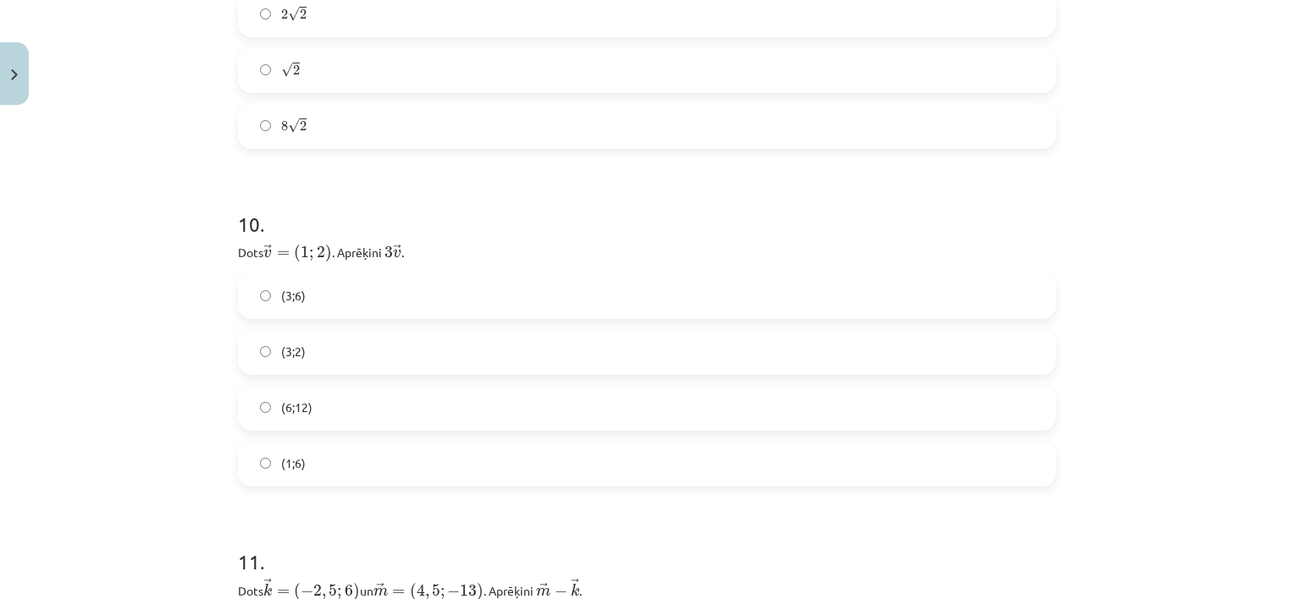
scroll to position [3877, 0]
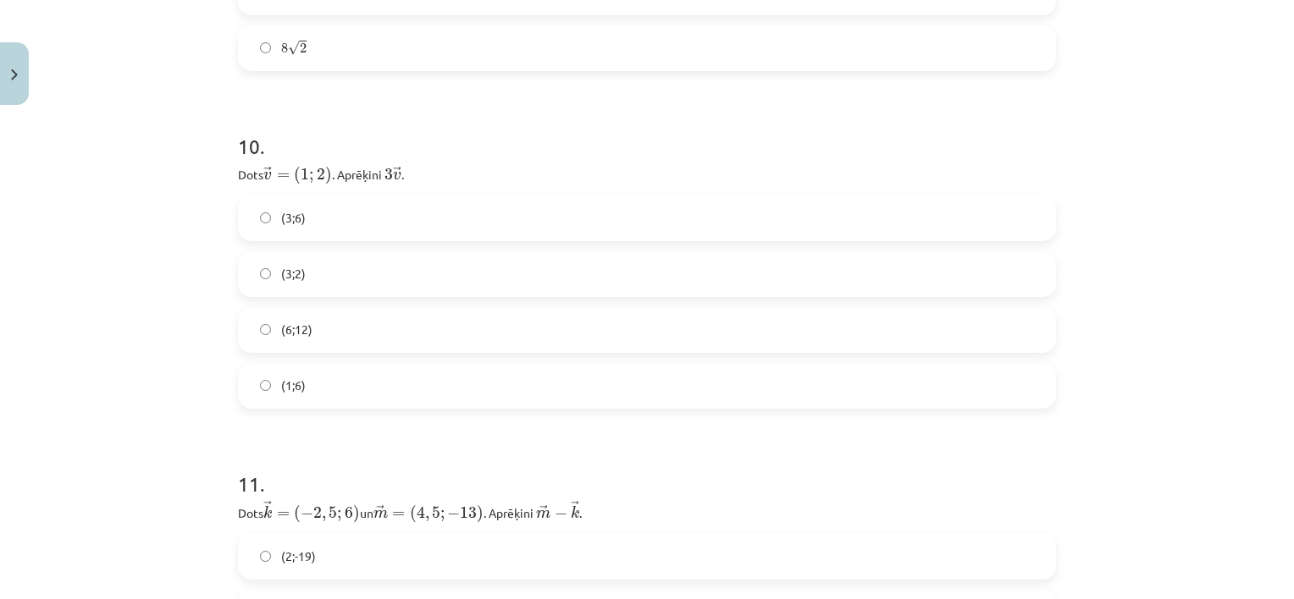
click at [381, 223] on label "(3;6)" at bounding box center [647, 218] width 814 height 42
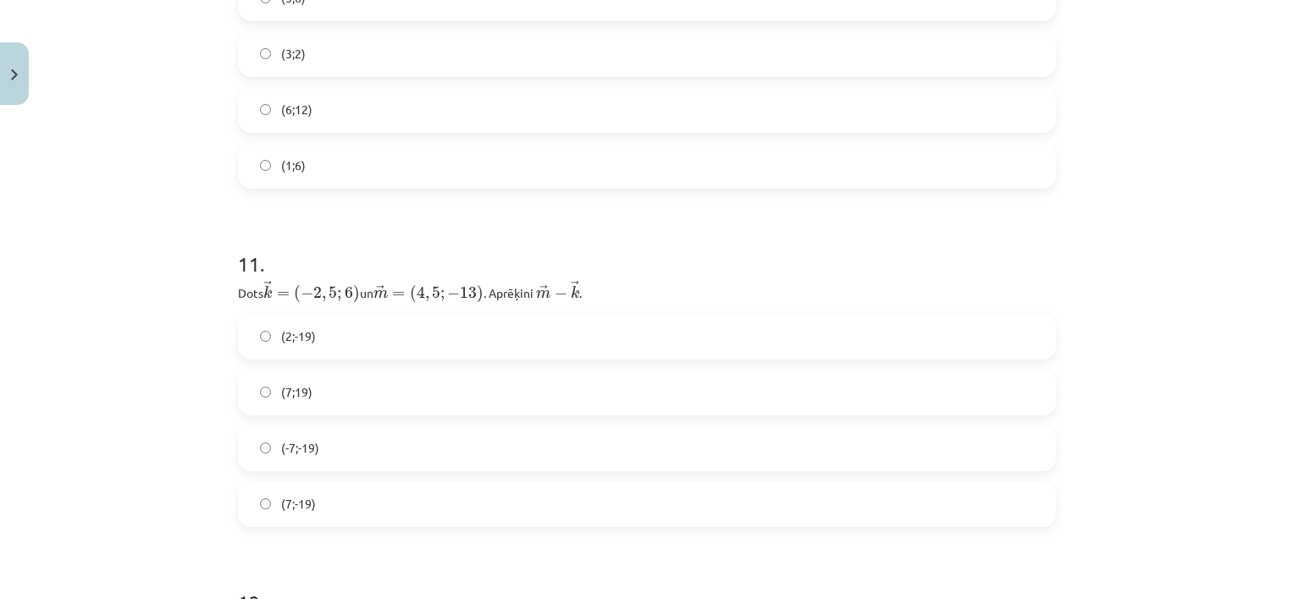
scroll to position [4300, 0]
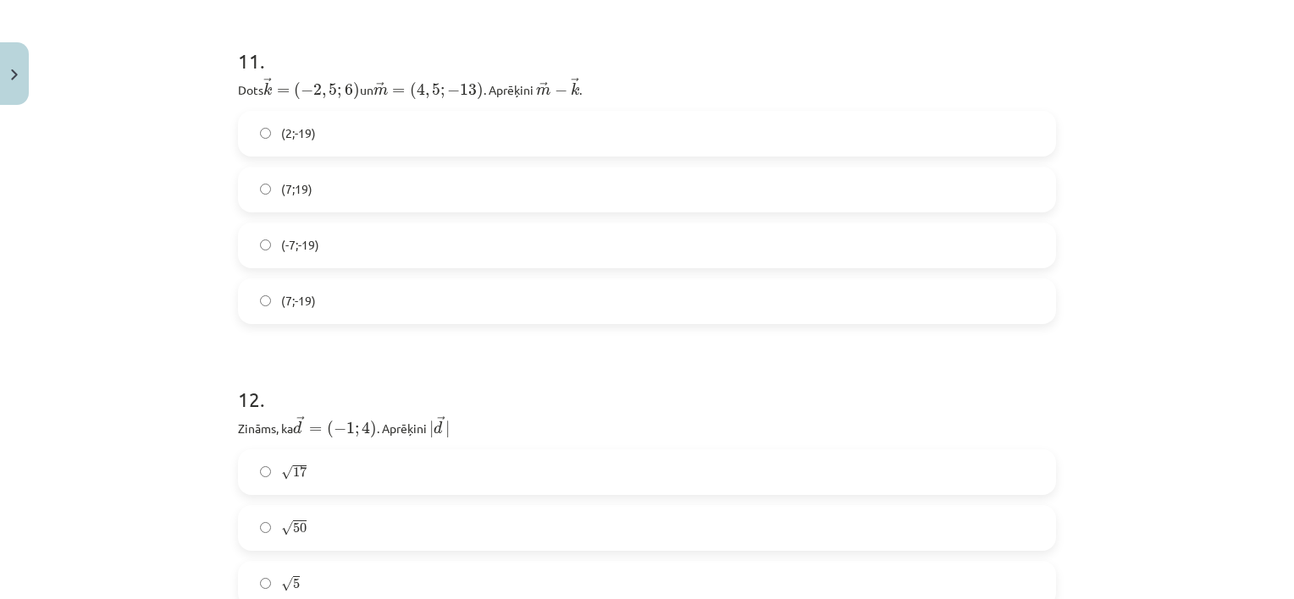
click at [386, 201] on label "(7;19)" at bounding box center [647, 189] width 814 height 42
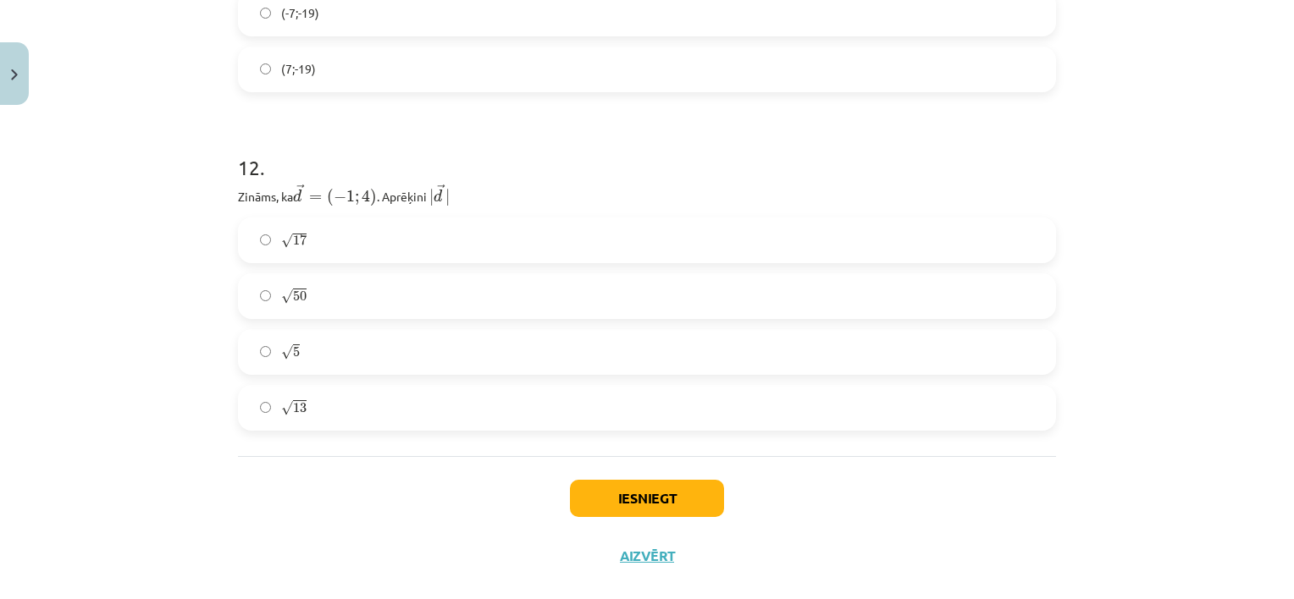
scroll to position [4554, 0]
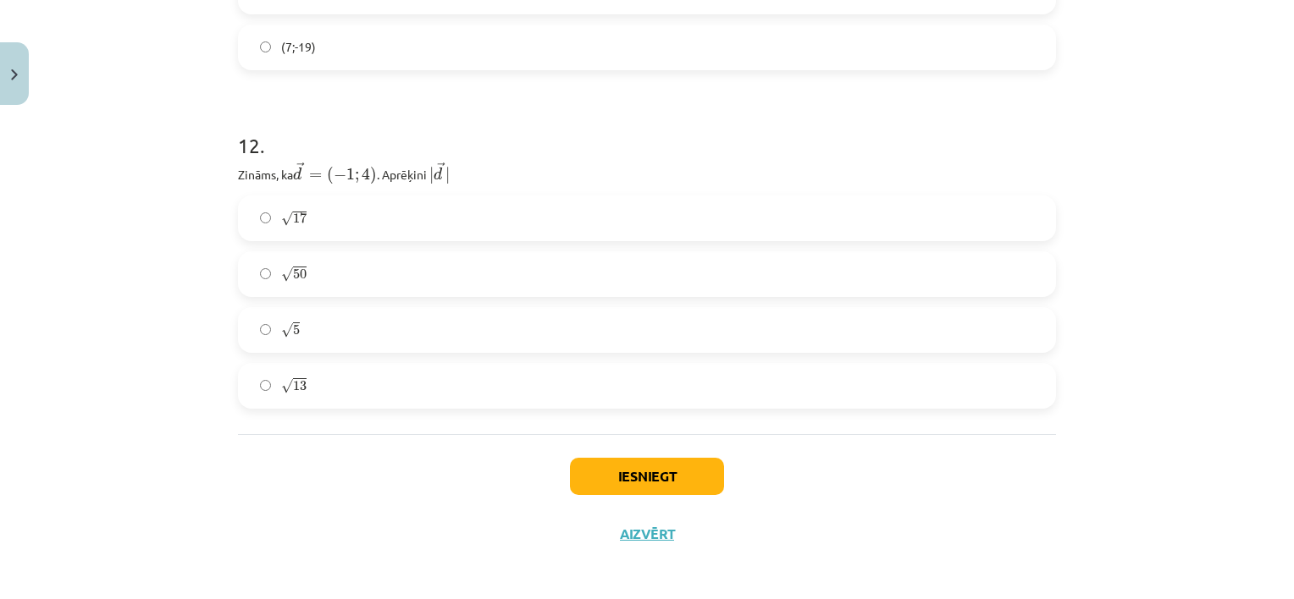
click at [370, 384] on label "√ 13 13" at bounding box center [647, 386] width 814 height 42
click at [600, 477] on button "Iesniegt" at bounding box center [647, 476] width 154 height 37
click at [610, 462] on button "Iesniegt" at bounding box center [647, 476] width 154 height 37
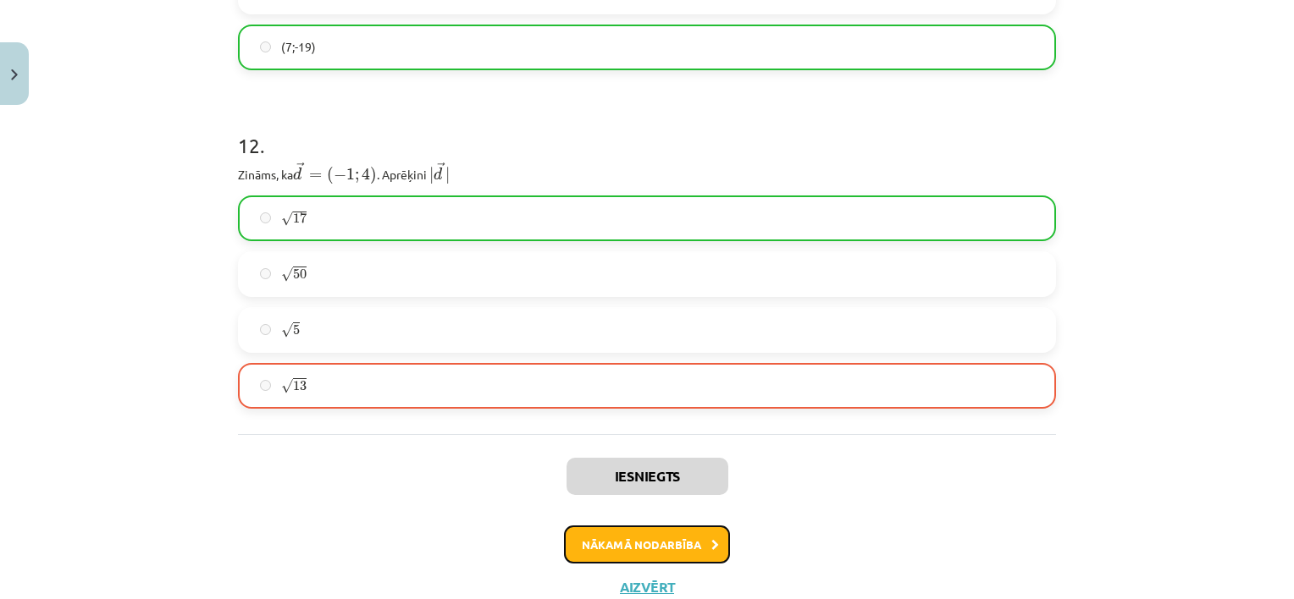
click at [638, 547] on button "Nākamā nodarbība" at bounding box center [647, 545] width 166 height 39
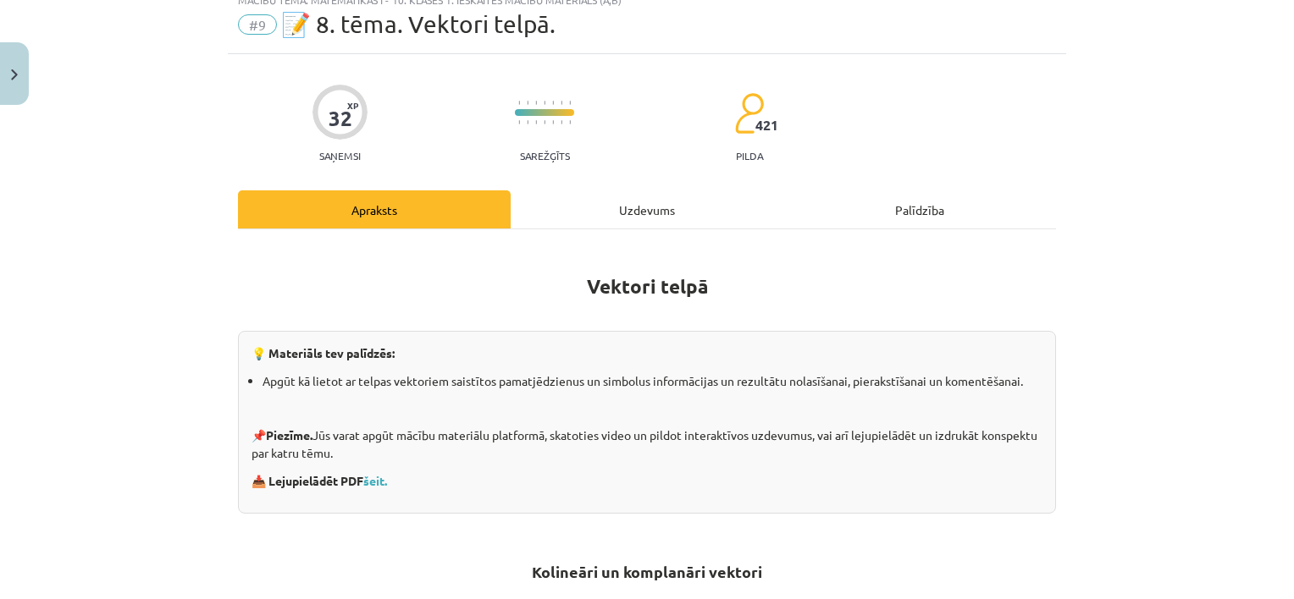
scroll to position [42, 0]
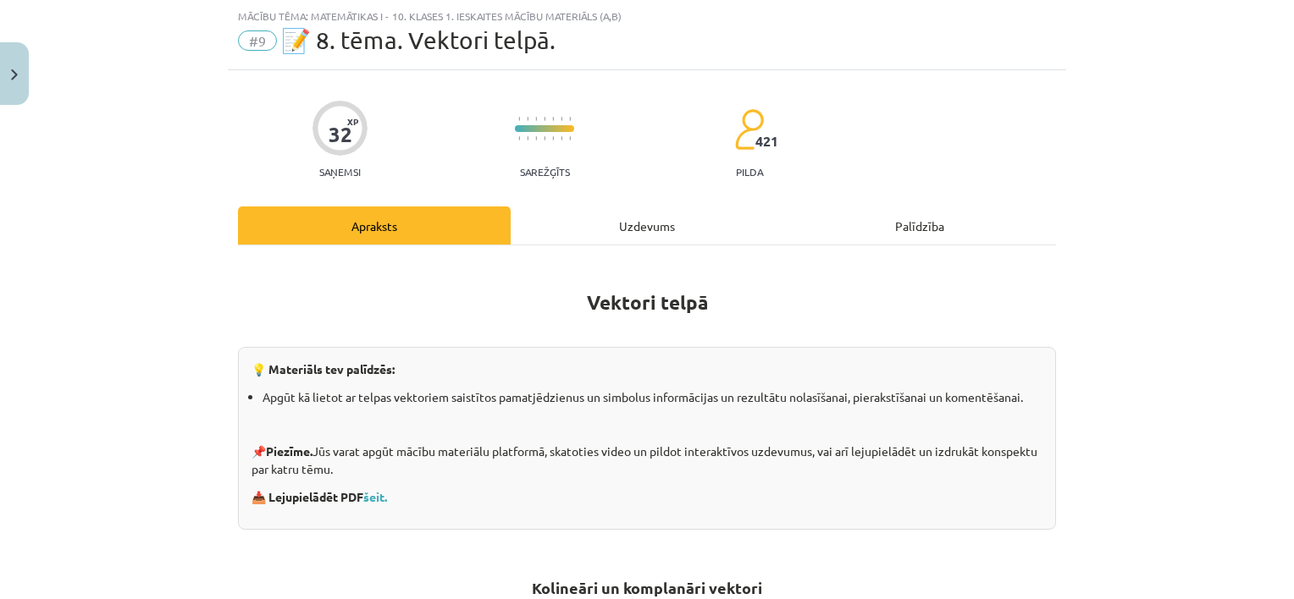
click at [633, 224] on div "Uzdevums" at bounding box center [647, 226] width 273 height 38
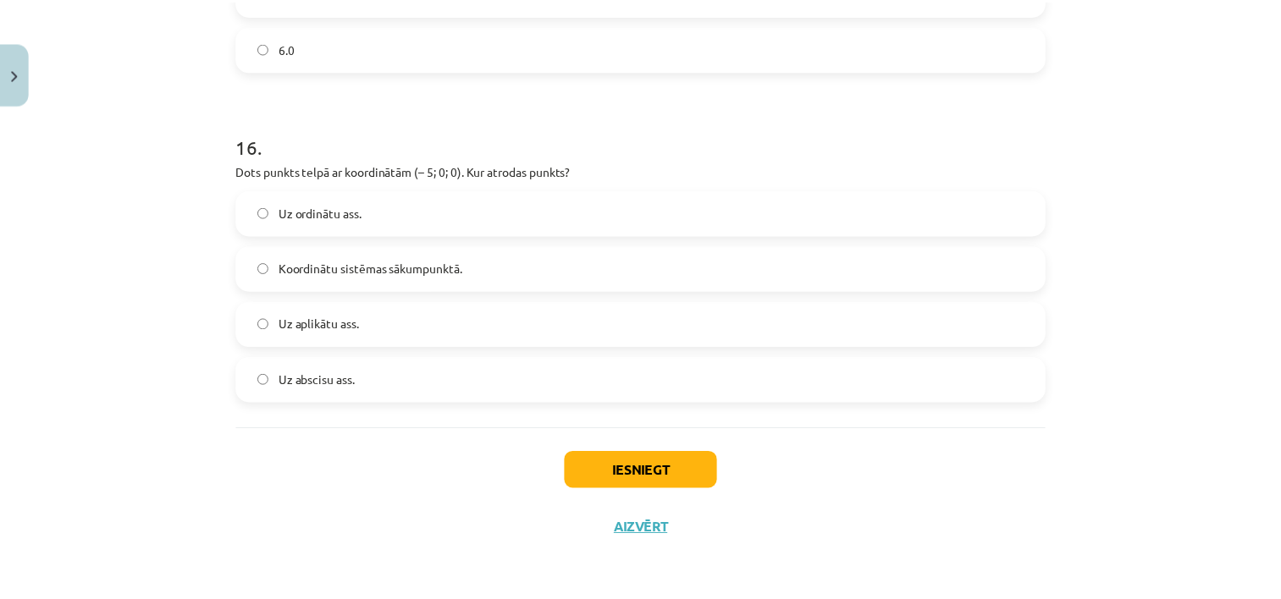
scroll to position [7156, 0]
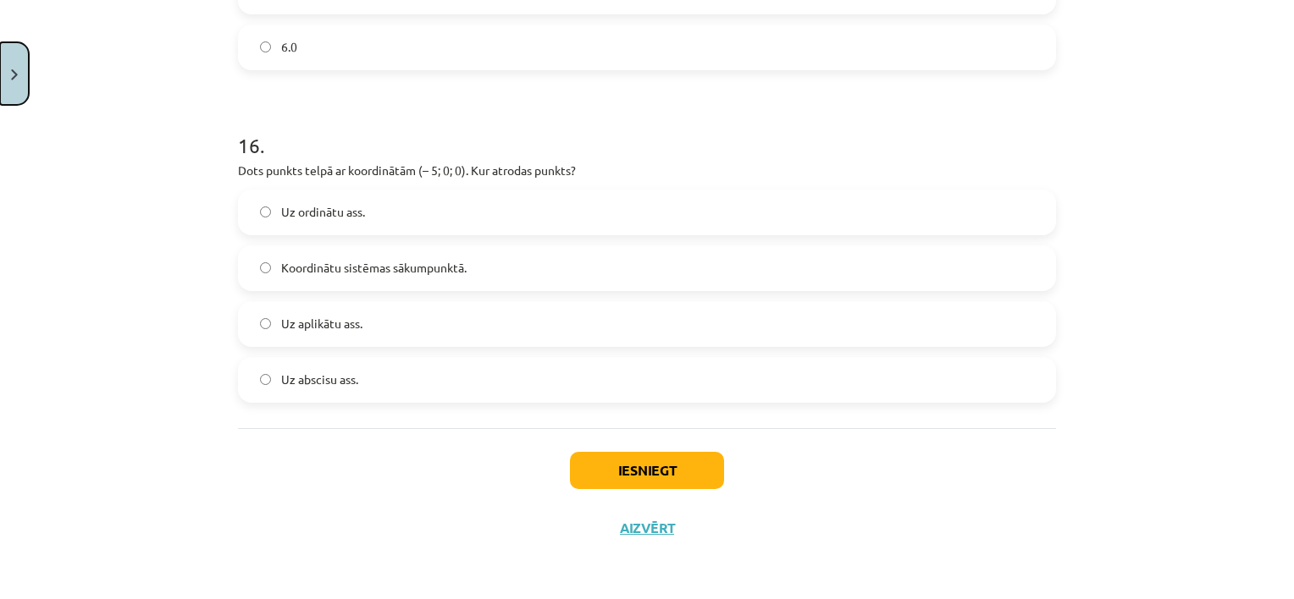
click at [19, 95] on button "Close" at bounding box center [14, 73] width 29 height 63
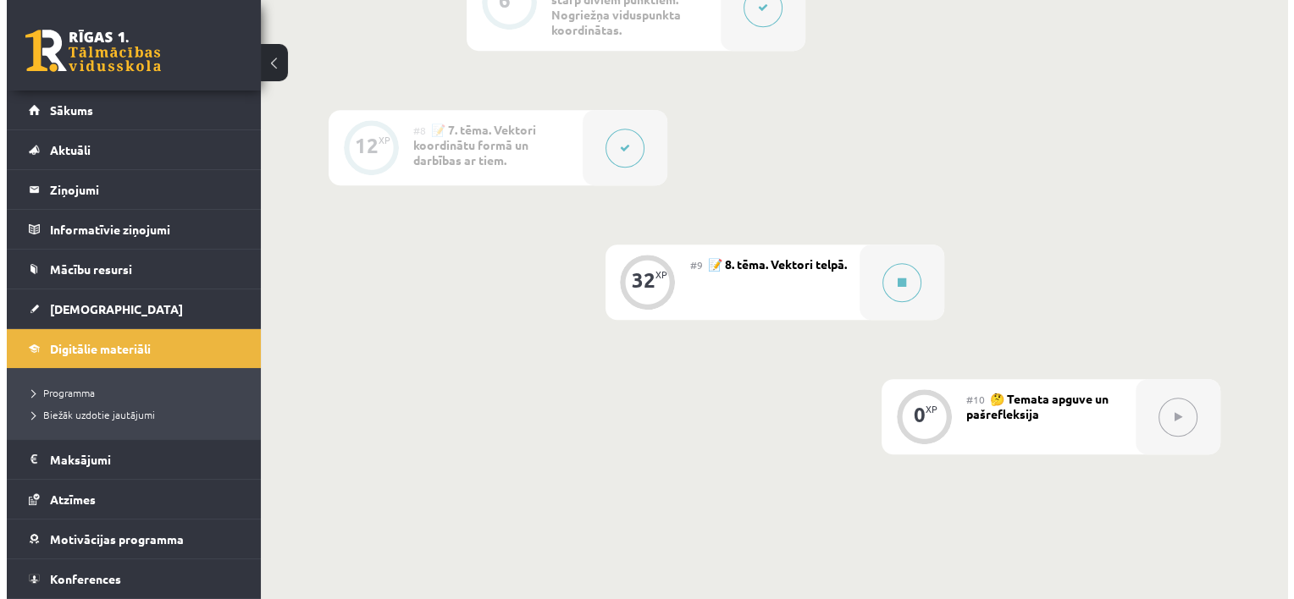
scroll to position [1355, 0]
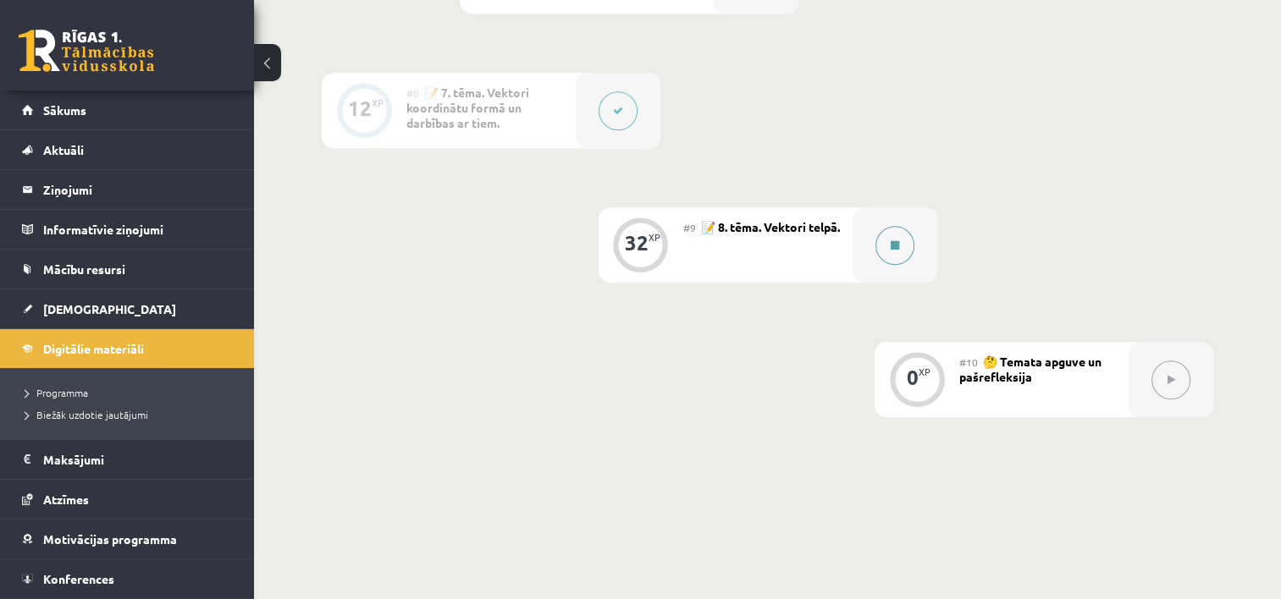
click at [887, 251] on button at bounding box center [894, 245] width 39 height 39
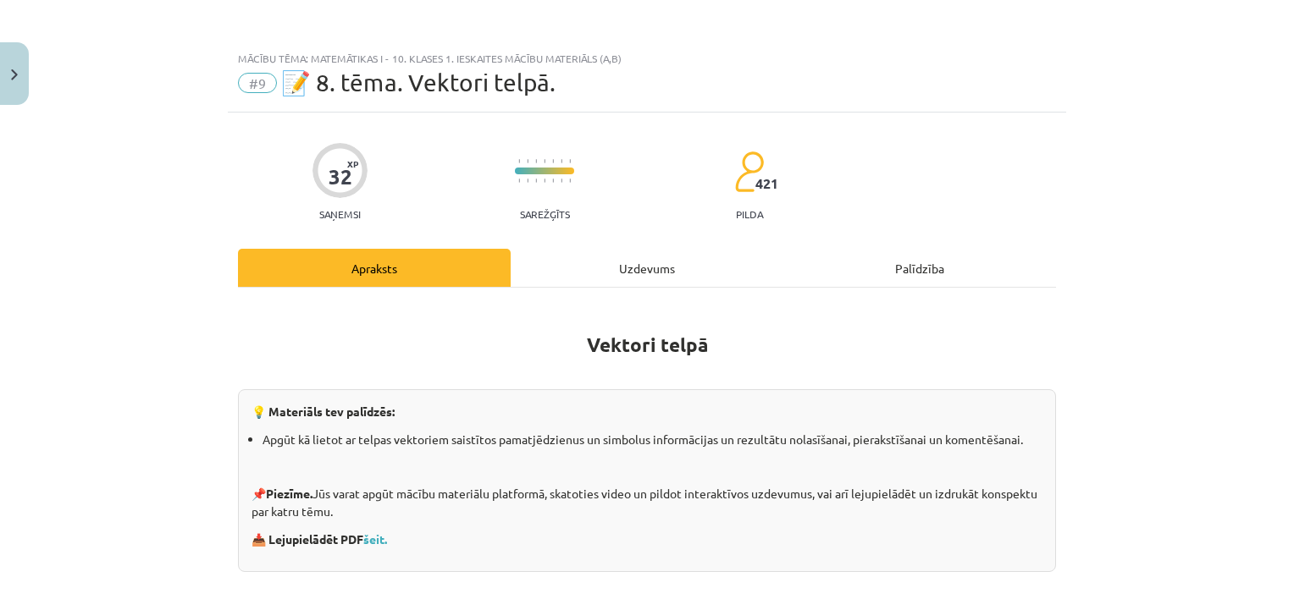
click at [656, 260] on div "Uzdevums" at bounding box center [647, 268] width 273 height 38
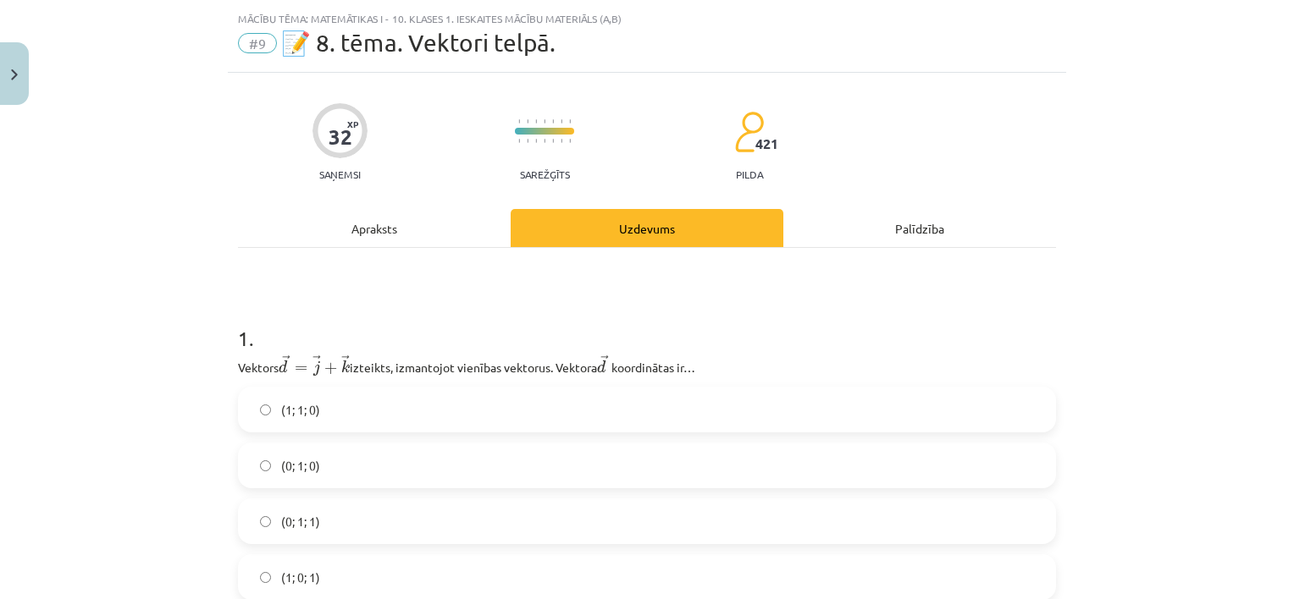
scroll to position [0, 0]
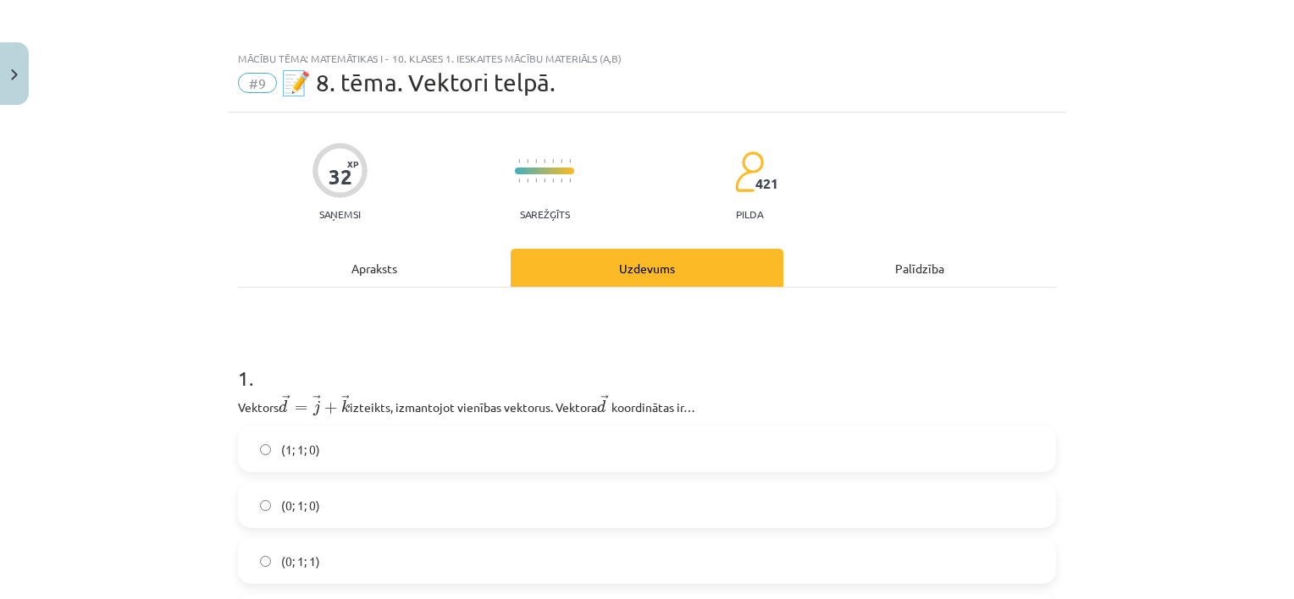
click at [365, 274] on div "Apraksts" at bounding box center [374, 268] width 273 height 38
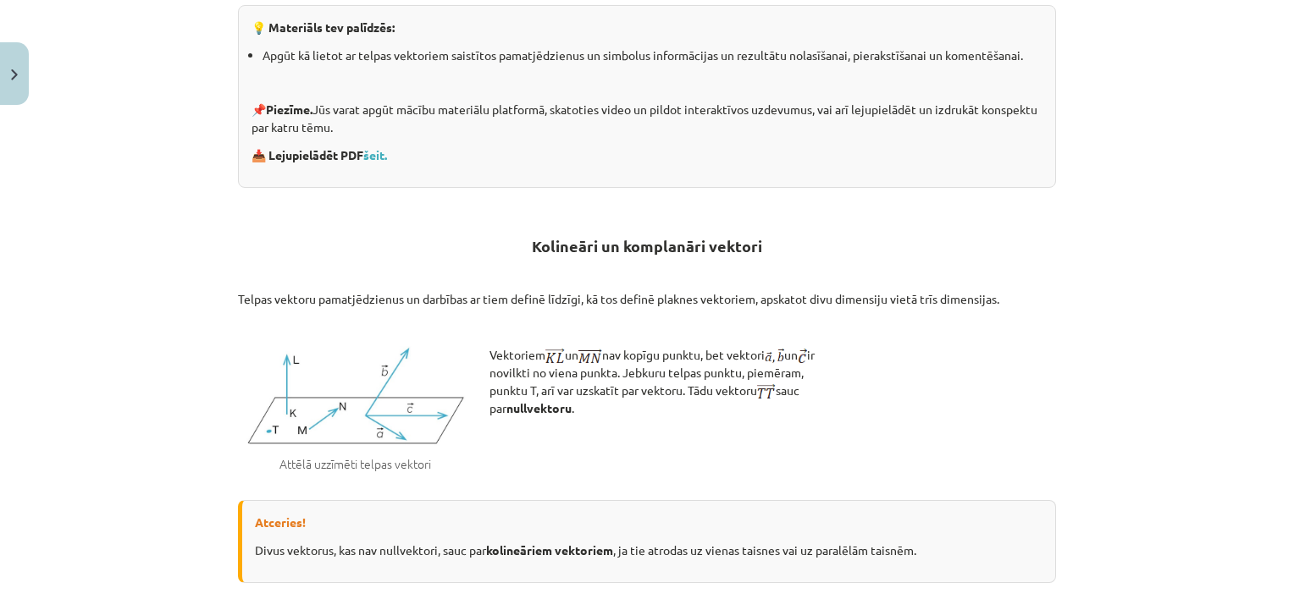
scroll to position [508, 0]
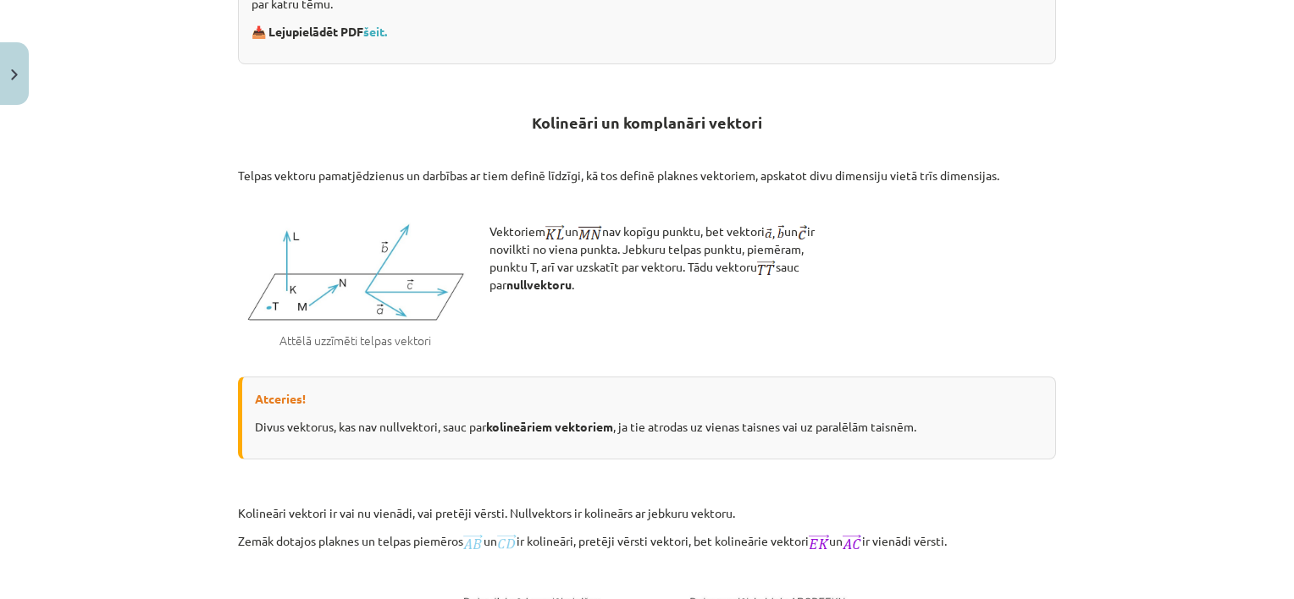
click at [917, 544] on p "Zemāk dotajos plaknes un telpas piemēros un ir kolineāri, pretēji vērsti vektor…" at bounding box center [647, 542] width 818 height 18
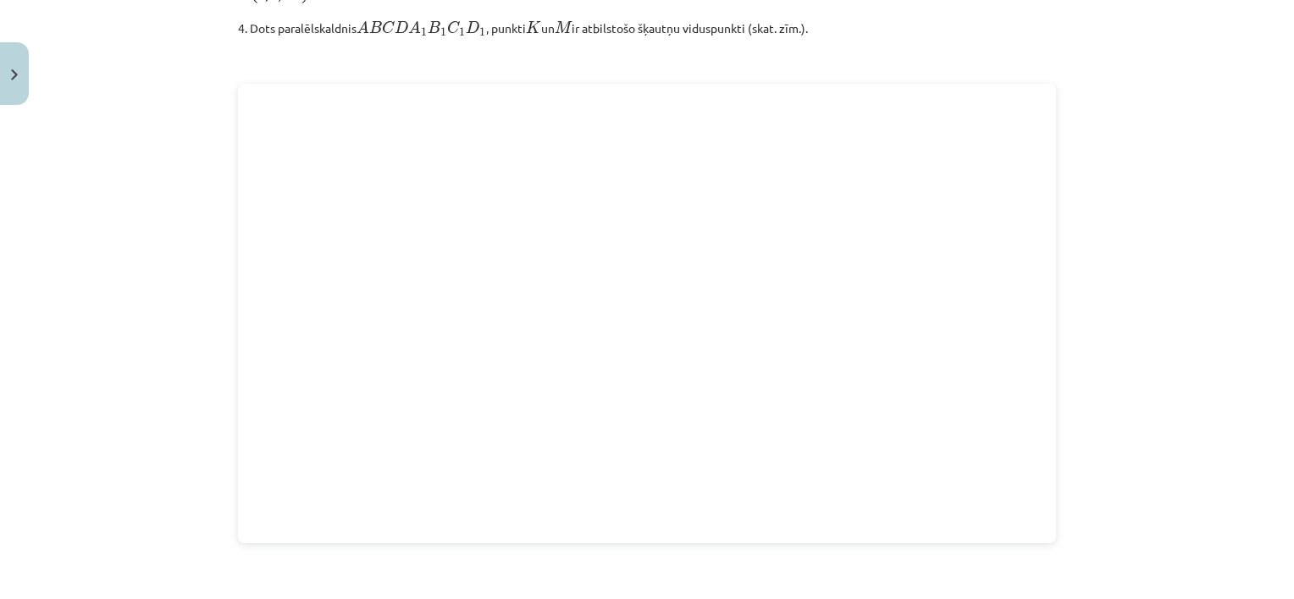
scroll to position [2110, 0]
